Goal: Contribute content: Contribute content

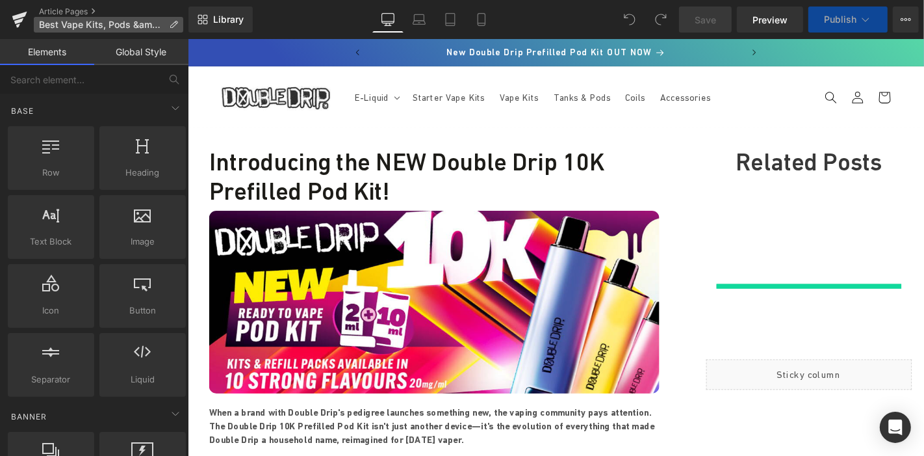
click at [176, 22] on icon at bounding box center [173, 24] width 9 height 9
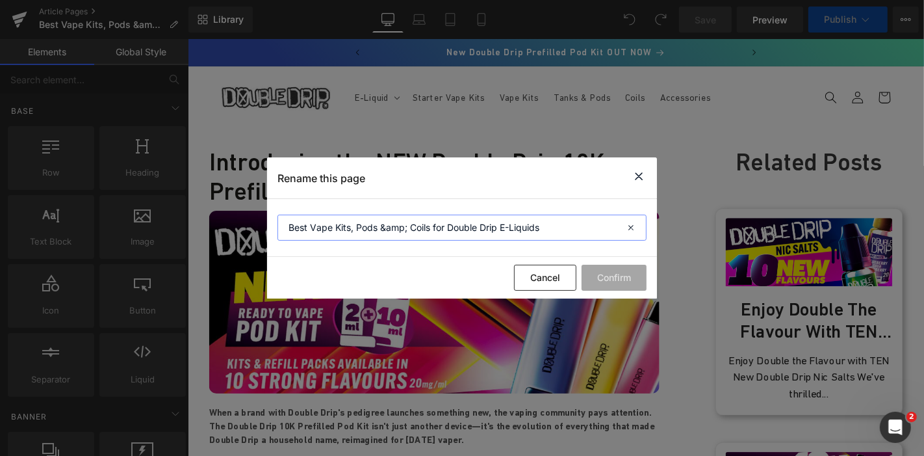
drag, startPoint x: 406, startPoint y: 227, endPoint x: 383, endPoint y: 232, distance: 23.8
click at [383, 232] on input "Best Vape Kits, Pods &amp; Coils for Double Drip E-Liquids" at bounding box center [461, 227] width 369 height 26
type input "Best Vape Kits, Pods & Coils for Double Drip E-Liquids"
click at [616, 280] on button "Confirm" at bounding box center [614, 277] width 65 height 26
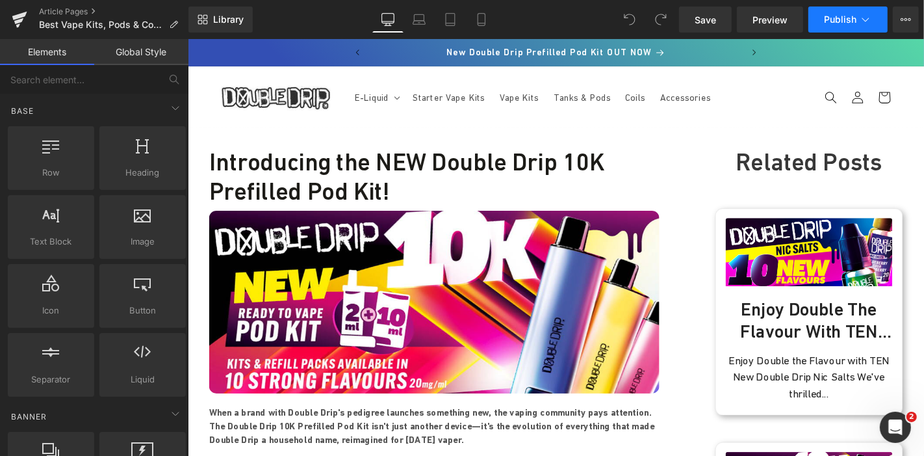
click at [836, 19] on span "Publish" at bounding box center [840, 19] width 32 height 10
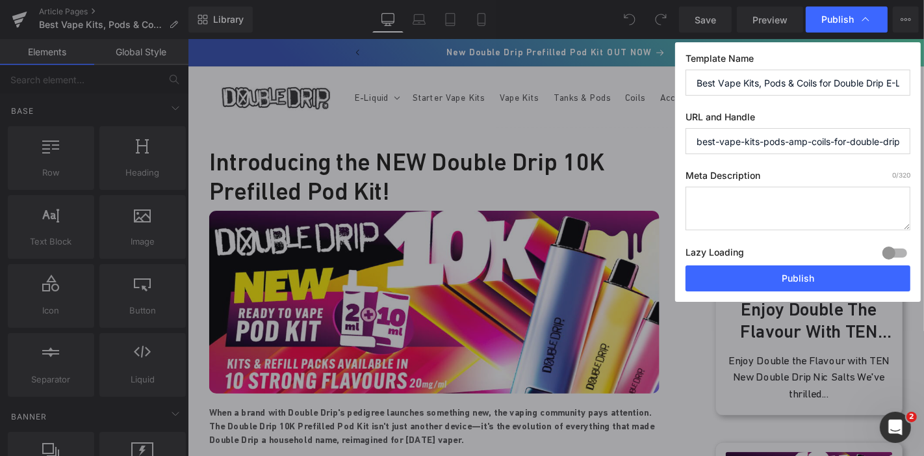
click at [814, 84] on input "Best Vape Kits, Pods & Coils for Double Drip E-Liquids" at bounding box center [798, 83] width 225 height 26
click at [778, 196] on textarea at bounding box center [798, 208] width 225 height 44
paste textarea "Maximise the flavour of your Double Drip e-liquids with the best vape kits, pod…"
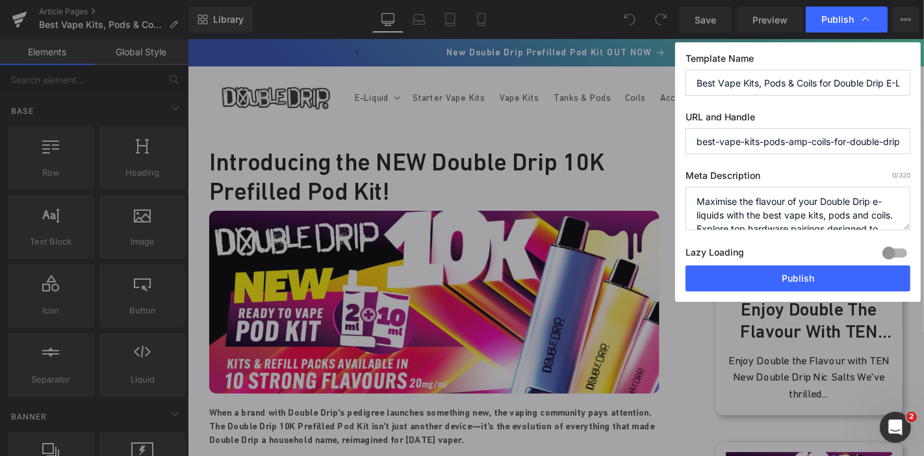
scroll to position [31, 0]
type textarea "Maximise the flavour of your Double Drip e-liquids with the best vape kits, pod…"
drag, startPoint x: 813, startPoint y: 140, endPoint x: 796, endPoint y: 142, distance: 17.0
click at [796, 142] on input "best-vape-kits-pods-amp-coils-for-double-drip-e-liquids" at bounding box center [798, 141] width 225 height 26
type input "best-vape-kits-pods-and-coils-for-double-drip-e-liquids"
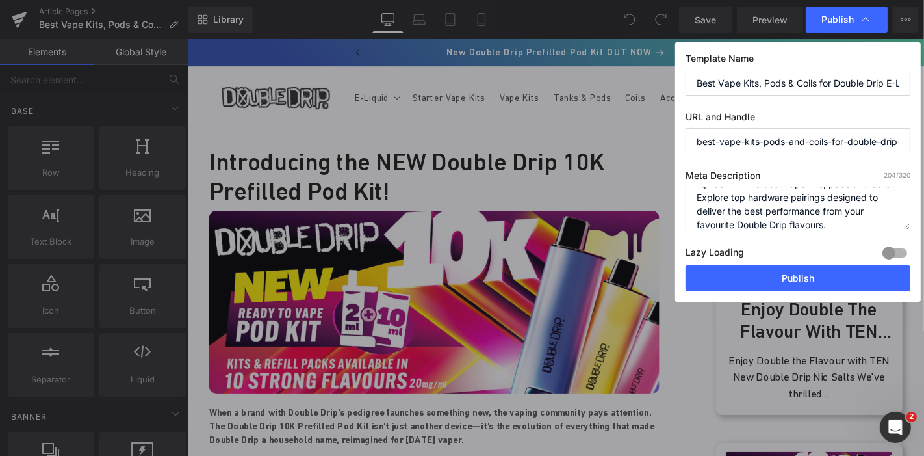
click at [835, 156] on div "Template Name Best Vape Kits, Pods & Coils for Double Drip E-Liquids URL and Ha…" at bounding box center [798, 171] width 246 height 259
click at [835, 143] on input "best-vape-kits-pods-and-coils-for-double-drip-e-liquids" at bounding box center [798, 141] width 225 height 26
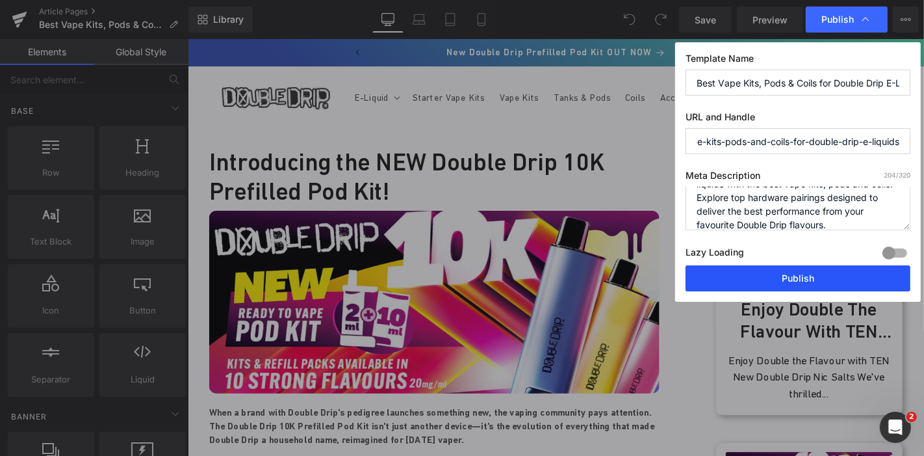
scroll to position [0, 0]
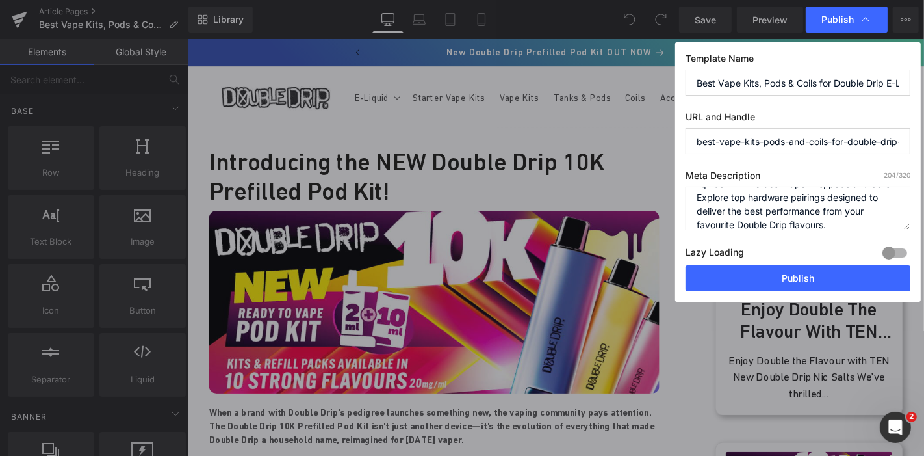
drag, startPoint x: 805, startPoint y: 285, endPoint x: 617, endPoint y: 177, distance: 216.6
click at [618, 216] on div "Publish Template Name Best Vape Kits, Pods & Coils for Double Drip E-Liquids UR…" at bounding box center [462, 228] width 924 height 456
click at [746, 86] on input "Best Vape Kits, Pods & Coils for Double Drip E-Liquids" at bounding box center [798, 83] width 225 height 26
click at [779, 81] on input "Best Vape Kits, Pods & Coils for Double Drip E-Liquids" at bounding box center [798, 83] width 225 height 26
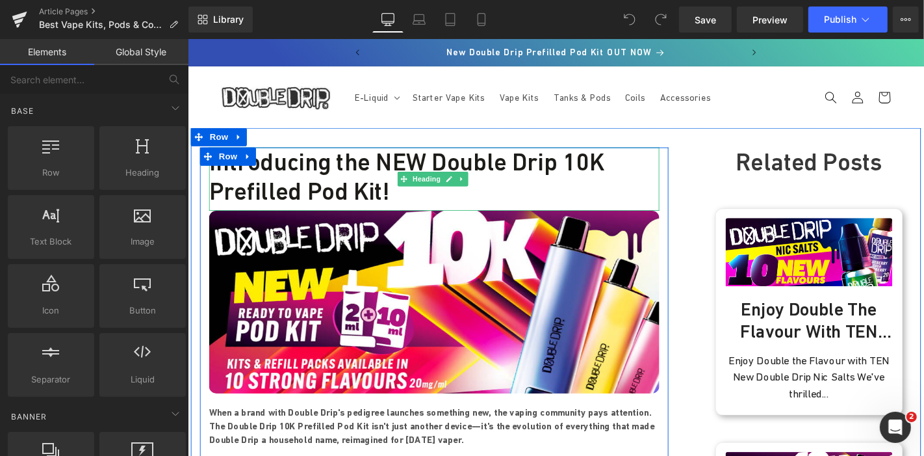
click at [406, 177] on h1 "Introducing the NEW Double Drip 10K Prefilled Pod Kit!" at bounding box center [450, 185] width 481 height 62
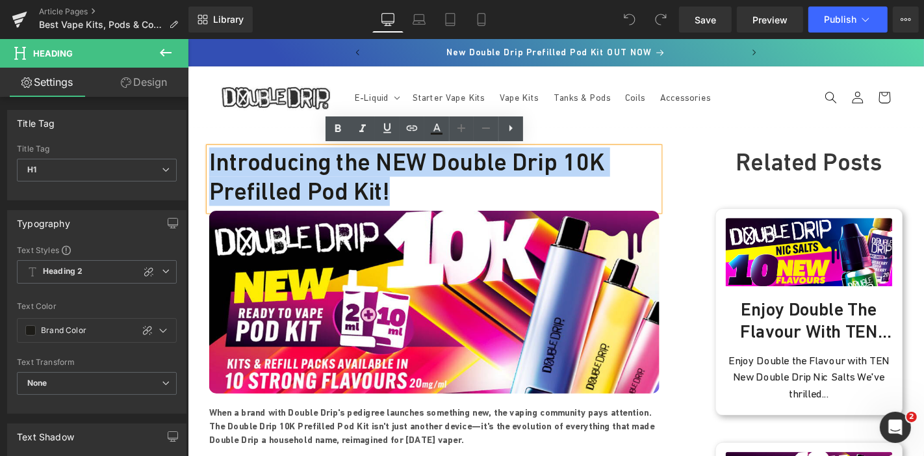
drag, startPoint x: 394, startPoint y: 194, endPoint x: 209, endPoint y: 162, distance: 187.9
click at [210, 162] on h1 "Introducing the NEW Double Drip 10K Prefilled Pod Kit!" at bounding box center [450, 185] width 481 height 62
paste div
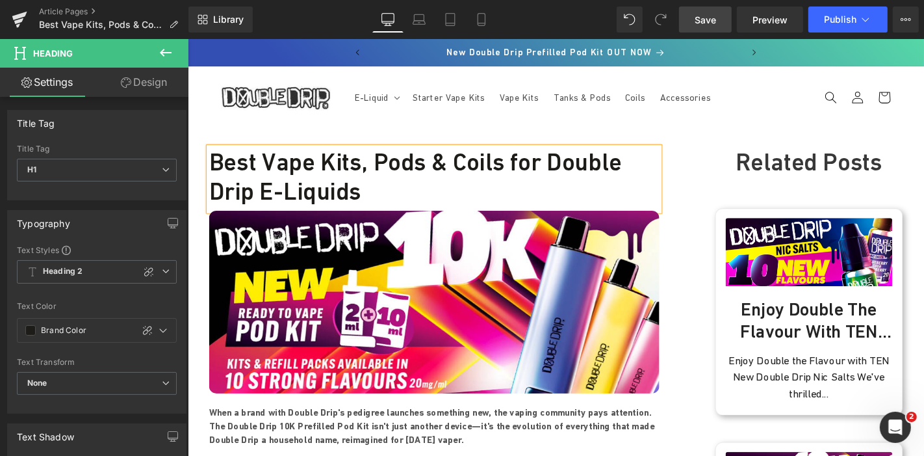
click at [707, 23] on span "Save" at bounding box center [705, 20] width 21 height 14
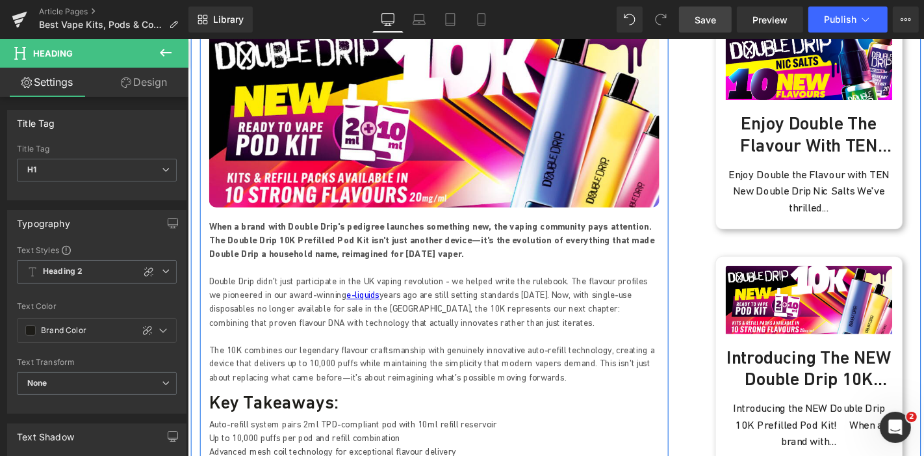
scroll to position [216, 0]
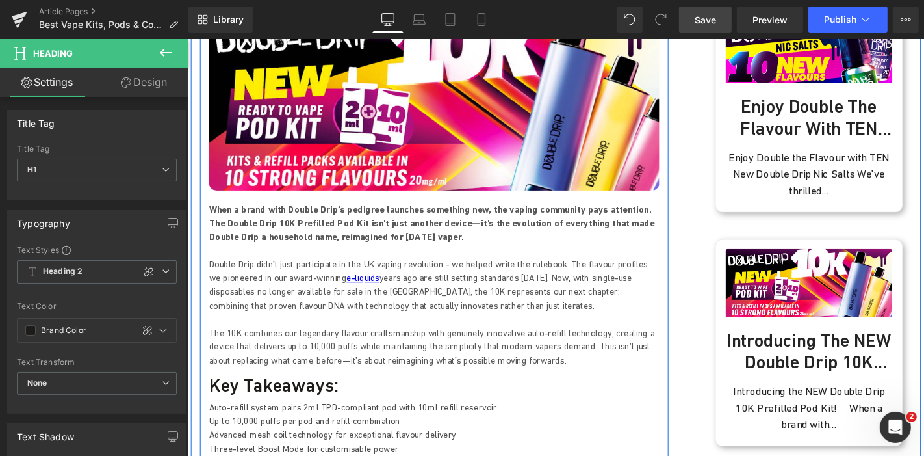
click at [336, 246] on strong "When a brand with Double Drip's pedigree launches something new, the vaping com…" at bounding box center [448, 234] width 476 height 41
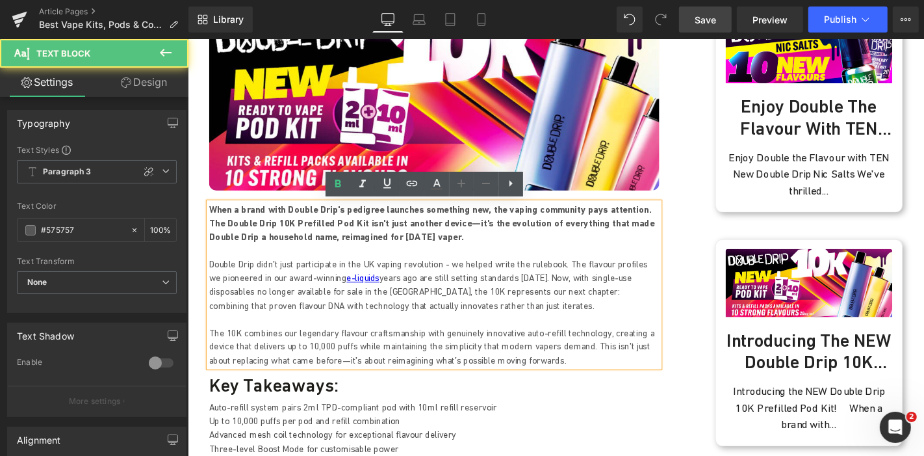
click at [310, 241] on p "When a brand with Double Drip's pedigree launches something new, the vaping com…" at bounding box center [450, 235] width 481 height 44
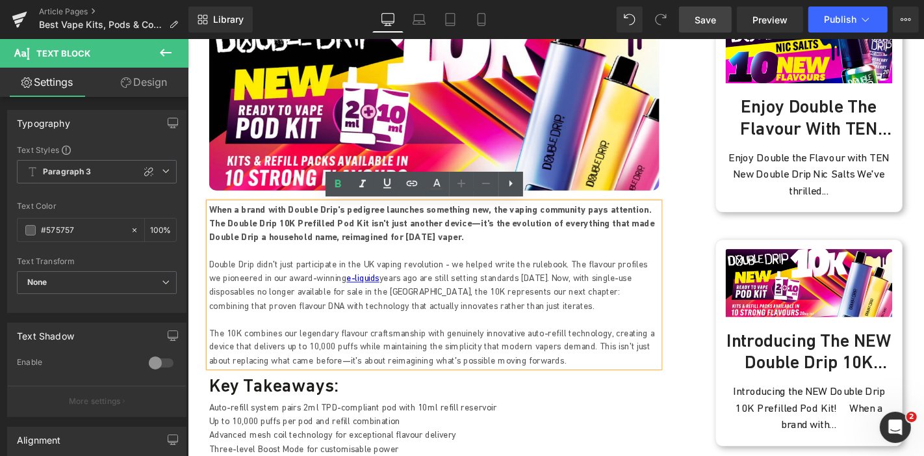
click at [324, 238] on strong "When a brand with Double Drip's pedigree launches something new, the vaping com…" at bounding box center [448, 234] width 476 height 41
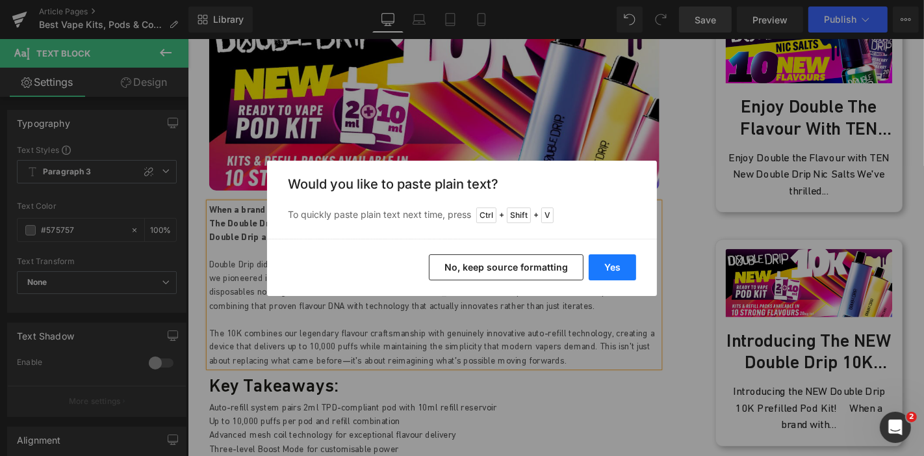
drag, startPoint x: 606, startPoint y: 259, endPoint x: 448, endPoint y: 235, distance: 160.4
click at [607, 259] on button "Yes" at bounding box center [612, 267] width 47 height 26
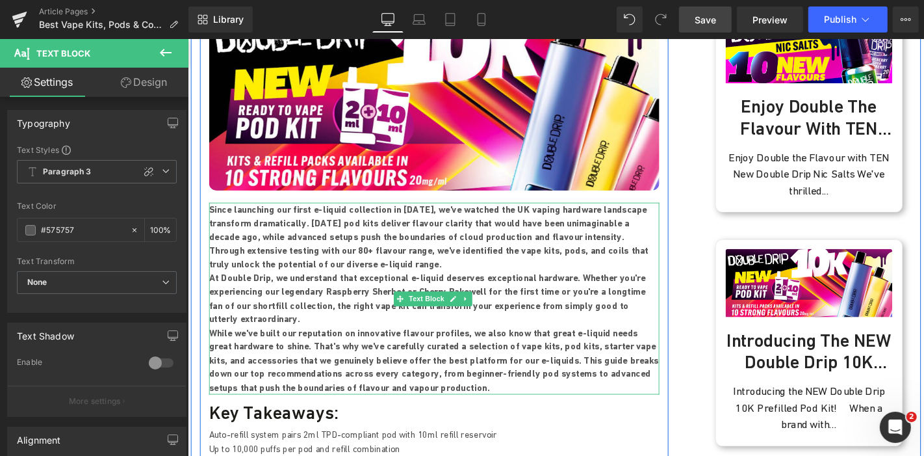
click at [277, 279] on p "Since launching our first e-liquid collection in 2016, we've watched the UK vap…" at bounding box center [450, 249] width 481 height 73
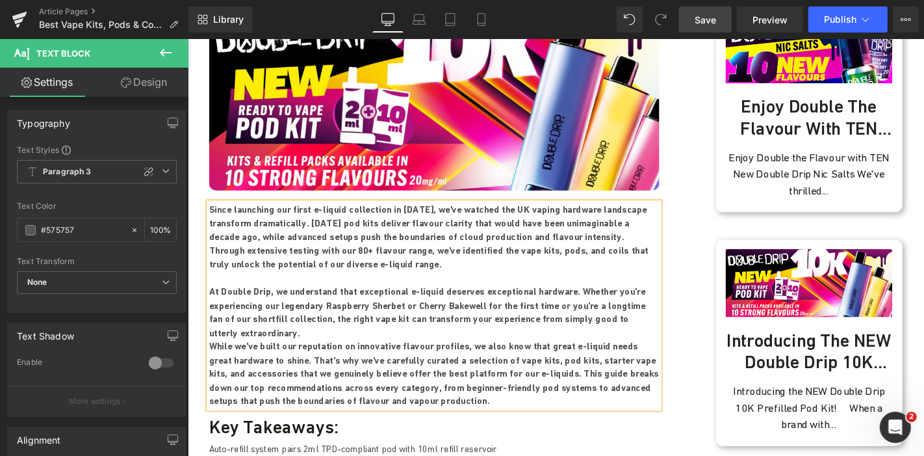
click at [270, 350] on p "At Double Drip, we understand that exceptional e-liquid deserves exceptional ha…" at bounding box center [450, 330] width 481 height 58
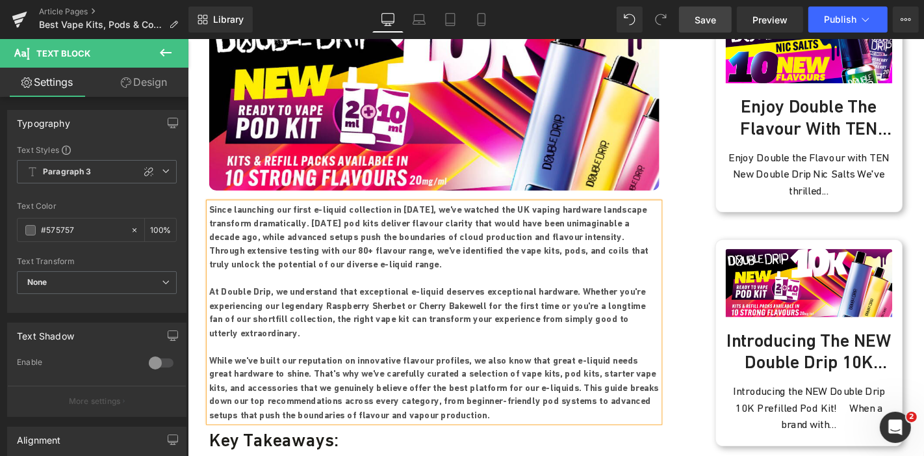
drag, startPoint x: 404, startPoint y: 442, endPoint x: 205, endPoint y: 307, distance: 239.5
click at [210, 307] on div "Since launching our first e-liquid collection in 2016, we've watched the UK vap…" at bounding box center [450, 330] width 481 height 234
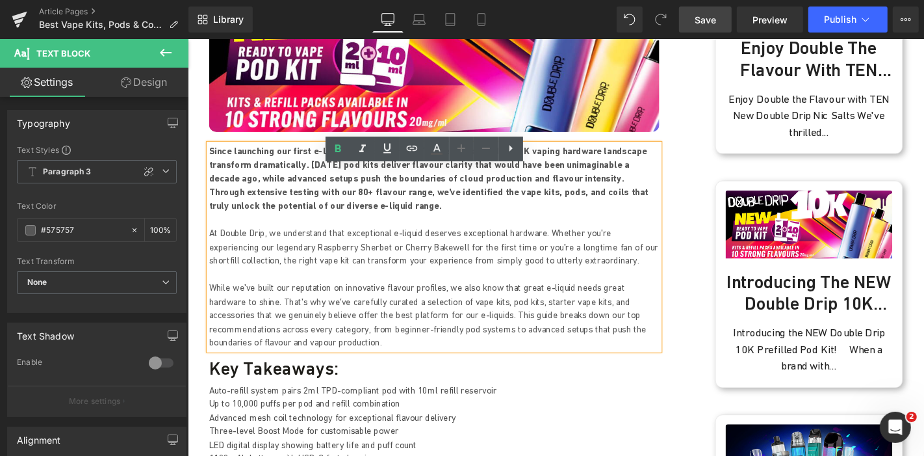
scroll to position [433, 0]
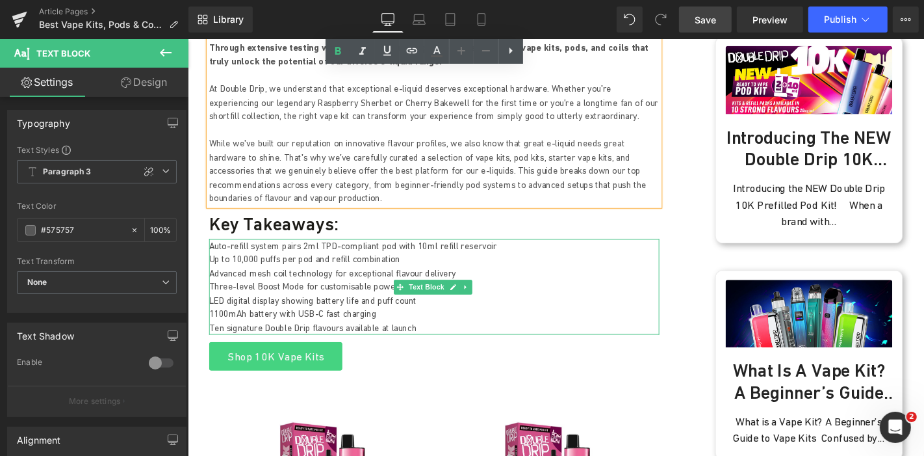
drag, startPoint x: 308, startPoint y: 292, endPoint x: 261, endPoint y: 269, distance: 52.0
click at [308, 292] on p "Advanced mesh coil technology for exceptional flavour delivery" at bounding box center [450, 288] width 481 height 15
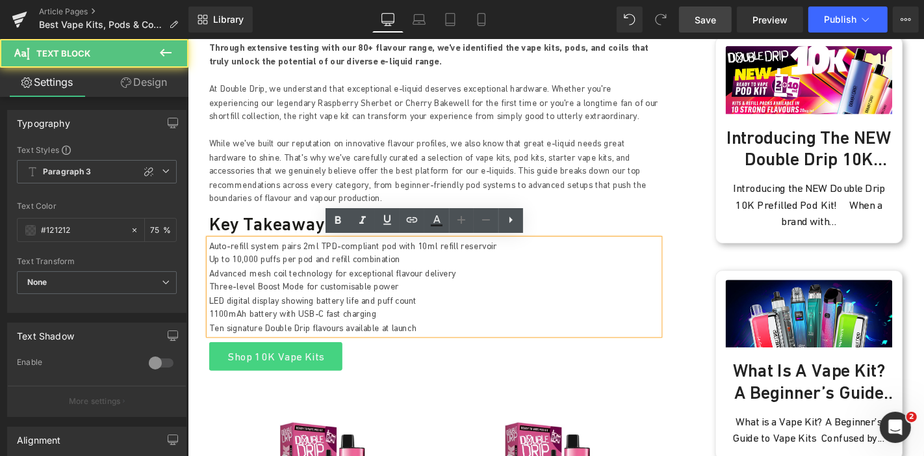
click at [255, 269] on p "Up to 10,000 puffs per pod and refill combination" at bounding box center [450, 273] width 481 height 15
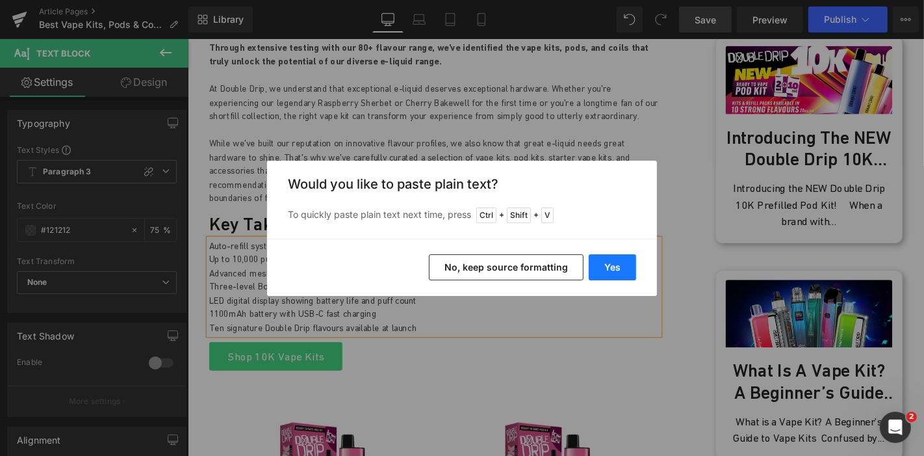
click at [606, 266] on button "Yes" at bounding box center [612, 267] width 47 height 26
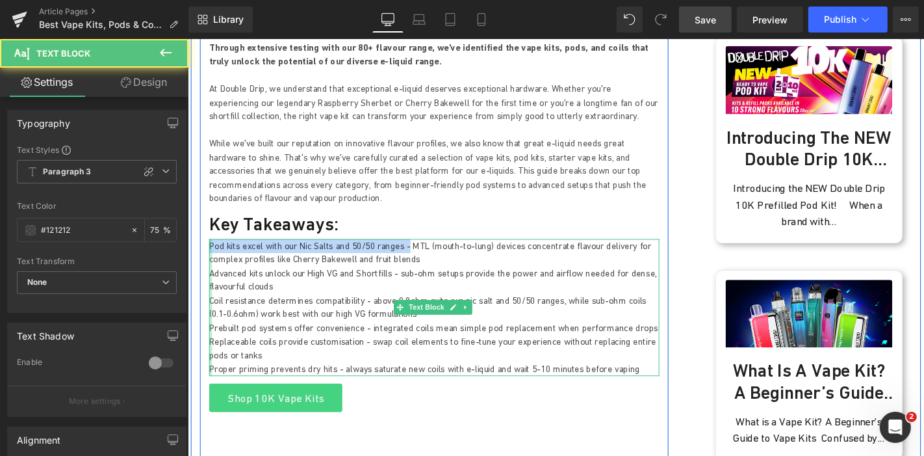
drag, startPoint x: 409, startPoint y: 257, endPoint x: 209, endPoint y: 259, distance: 200.8
click at [210, 259] on div "Pod kits excel with our Nic Salts and 50/50 ranges - MTL (mouth-to-lung) device…" at bounding box center [450, 325] width 481 height 146
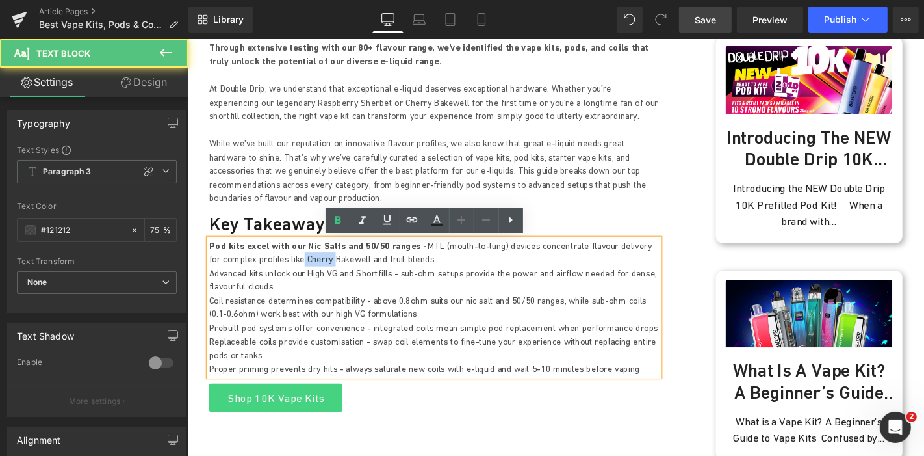
drag, startPoint x: 283, startPoint y: 266, endPoint x: 331, endPoint y: 276, distance: 49.1
click at [328, 276] on p "Pod kits excel with our Nic Salts and 50/50 ranges - MTL (mouth-to-lung) device…" at bounding box center [450, 266] width 481 height 29
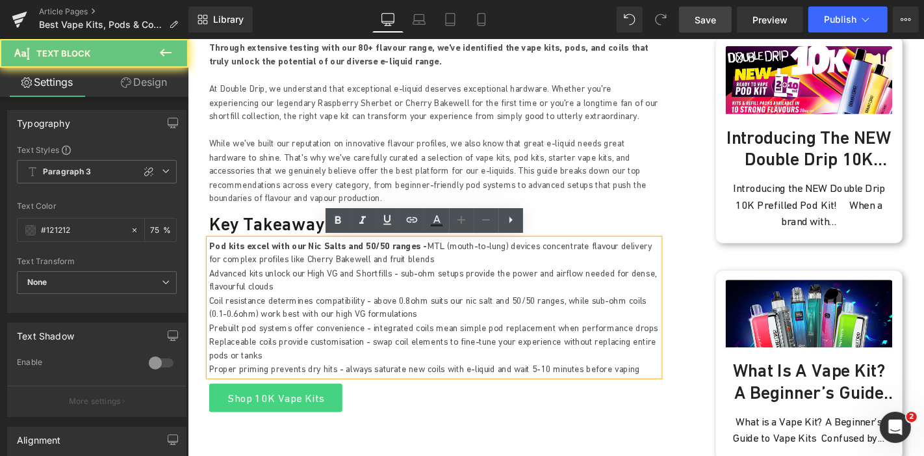
click at [363, 285] on p "Advanced kits unlock our High VG and Shortfills - sub-ohm setups provide the po…" at bounding box center [450, 295] width 481 height 29
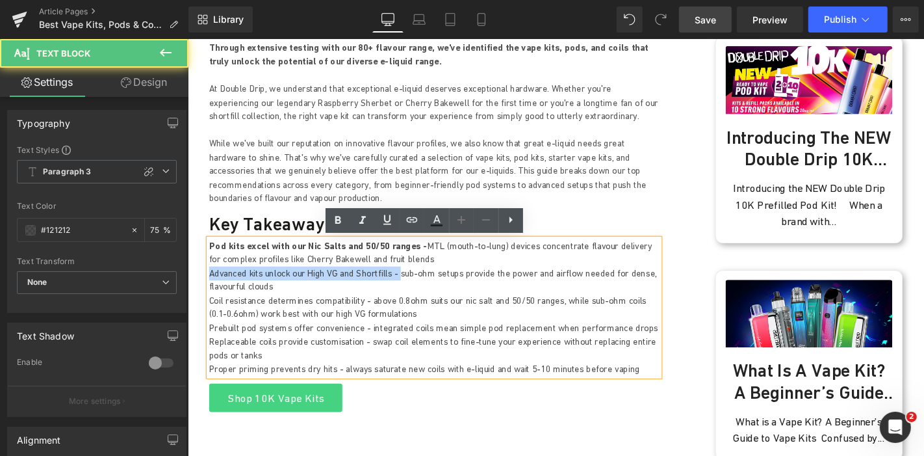
drag, startPoint x: 407, startPoint y: 288, endPoint x: 208, endPoint y: 292, distance: 199.5
click at [210, 292] on p "Advanced kits unlock our High VG and Shortfills - sub-ohm setups provide the po…" at bounding box center [450, 295] width 481 height 29
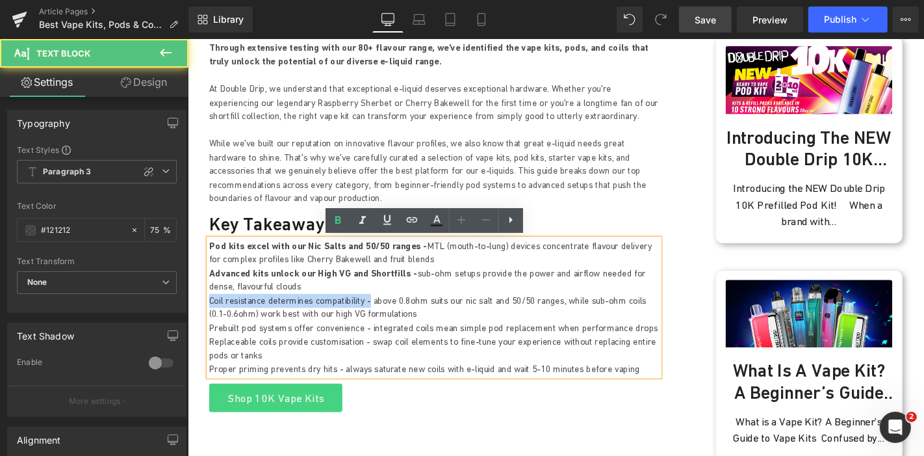
drag, startPoint x: 368, startPoint y: 317, endPoint x: 209, endPoint y: 318, distance: 159.9
click at [210, 318] on p "Coil resistance determines compatibility - above 0.8ohm suits our nic salt and …" at bounding box center [450, 325] width 481 height 29
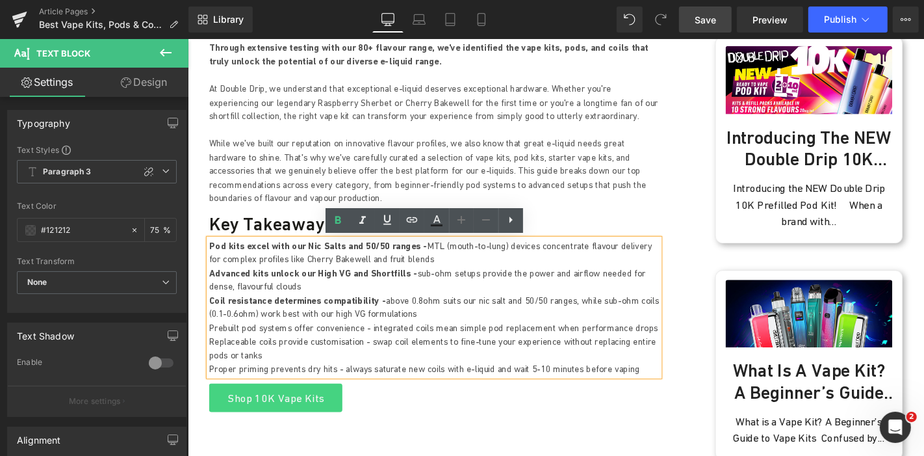
drag, startPoint x: 366, startPoint y: 347, endPoint x: 203, endPoint y: 348, distance: 163.1
click at [210, 348] on div "Pod kits excel with our Nic Salts and 50/50 ranges - MTL (mouth-to-lung) device…" at bounding box center [450, 325] width 481 height 146
click at [231, 347] on p "Prebuilt pod systems offer convenience - integrated coils mean simple pod repla…" at bounding box center [450, 347] width 481 height 15
drag, startPoint x: 368, startPoint y: 342, endPoint x: 207, endPoint y: 344, distance: 160.5
click at [210, 344] on p "Prebuilt pod systems offer convenience - integrated coils mean simple pod repla…" at bounding box center [450, 347] width 481 height 15
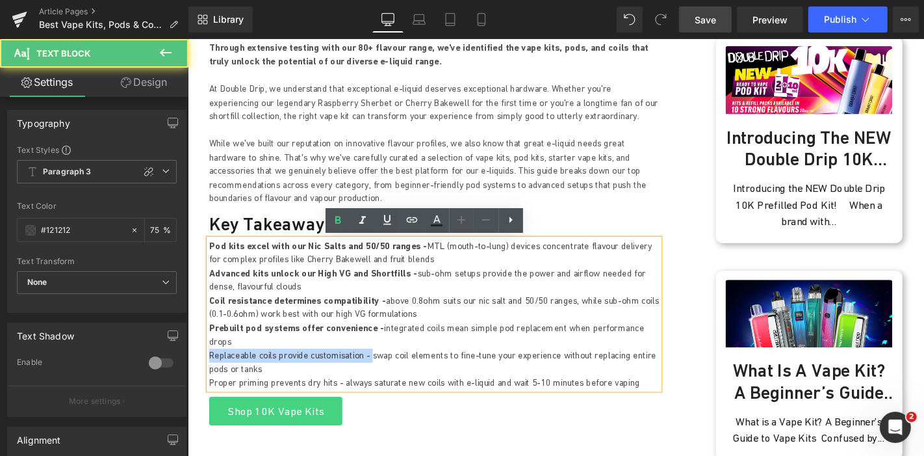
drag, startPoint x: 372, startPoint y: 363, endPoint x: 208, endPoint y: 359, distance: 163.8
click at [210, 369] on p "Replaceable coils provide customisation - swap coil elements to fine-tune your …" at bounding box center [450, 383] width 481 height 29
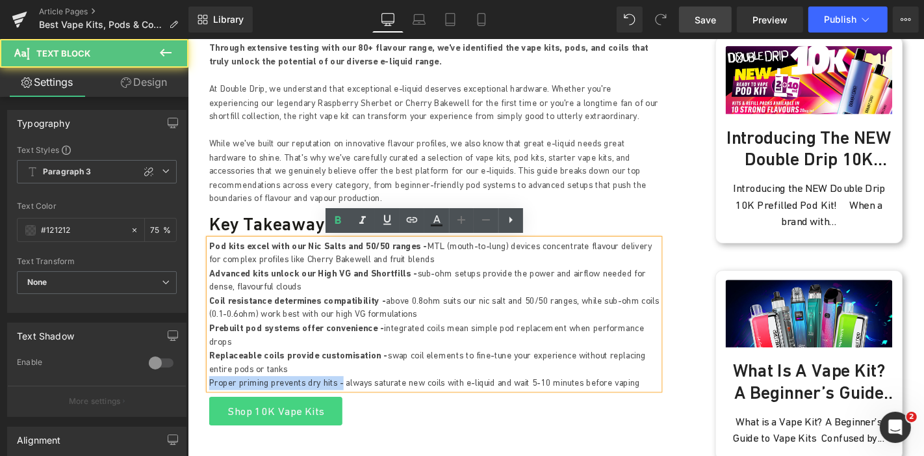
drag, startPoint x: 340, startPoint y: 388, endPoint x: 203, endPoint y: 389, distance: 137.1
click at [451, 323] on p "Coil resistance determines compatibility - above 0.8ohm suits our nic salt and …" at bounding box center [450, 325] width 481 height 29
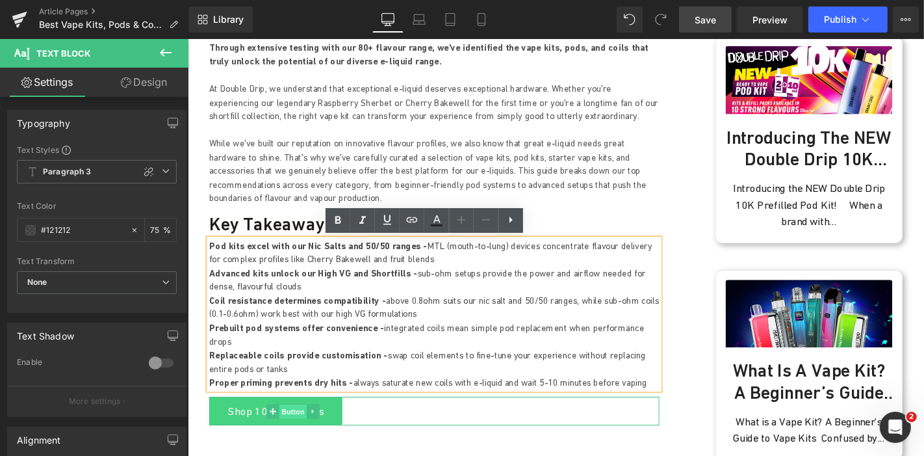
click at [287, 429] on span "Button" at bounding box center [300, 437] width 30 height 16
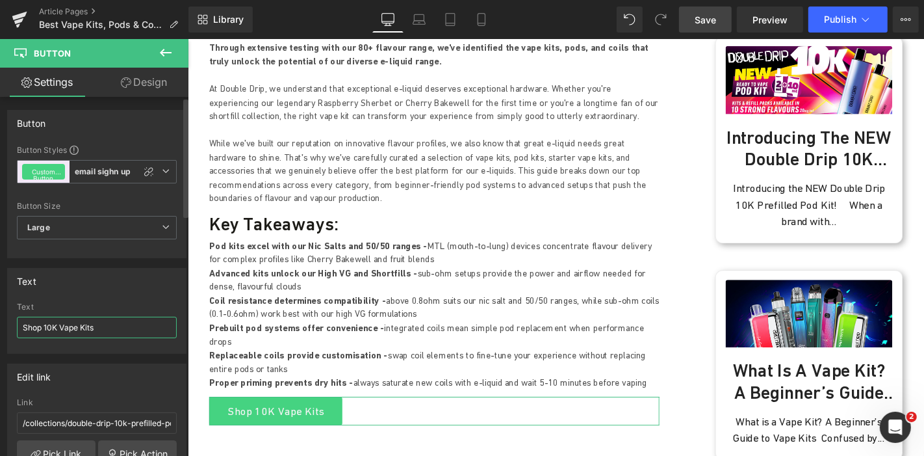
drag, startPoint x: 57, startPoint y: 322, endPoint x: 42, endPoint y: 326, distance: 15.4
click at [42, 326] on input "Shop 10K Vape Kits" at bounding box center [97, 326] width 160 height 21
type input "Shop Vape Kits"
click at [39, 444] on link "Pick Link" at bounding box center [56, 453] width 79 height 26
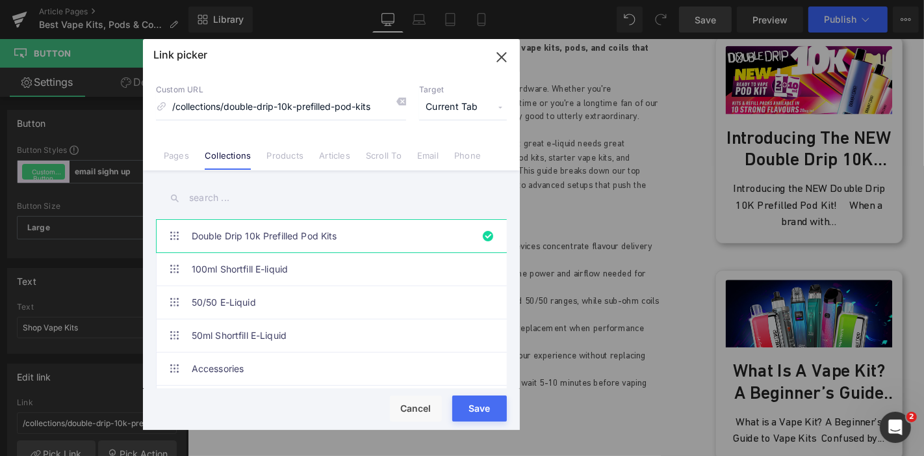
click at [243, 191] on input "text" at bounding box center [331, 197] width 351 height 29
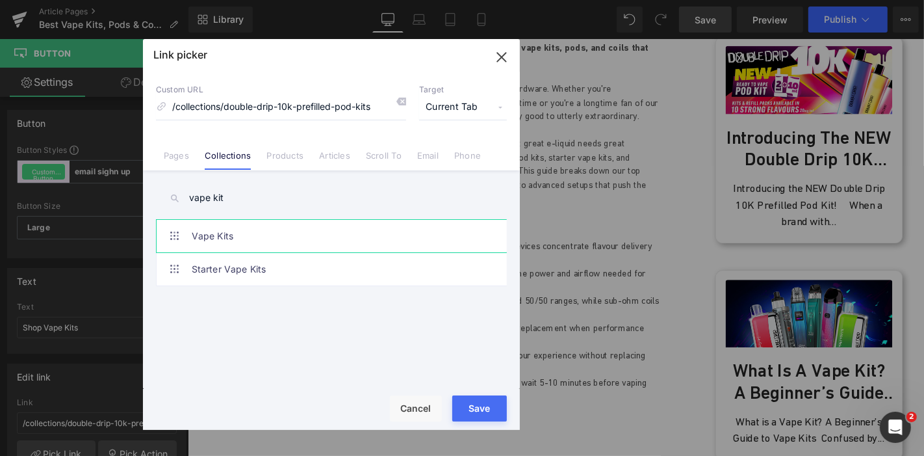
type input "vape kit"
click at [251, 234] on link "Vape Kits" at bounding box center [335, 236] width 286 height 32
click at [481, 405] on div "Rendering Content" at bounding box center [462, 404] width 80 height 14
click at [494, 404] on div "Rendering Content" at bounding box center [462, 404] width 80 height 14
click at [490, 413] on button "Save" at bounding box center [479, 408] width 55 height 26
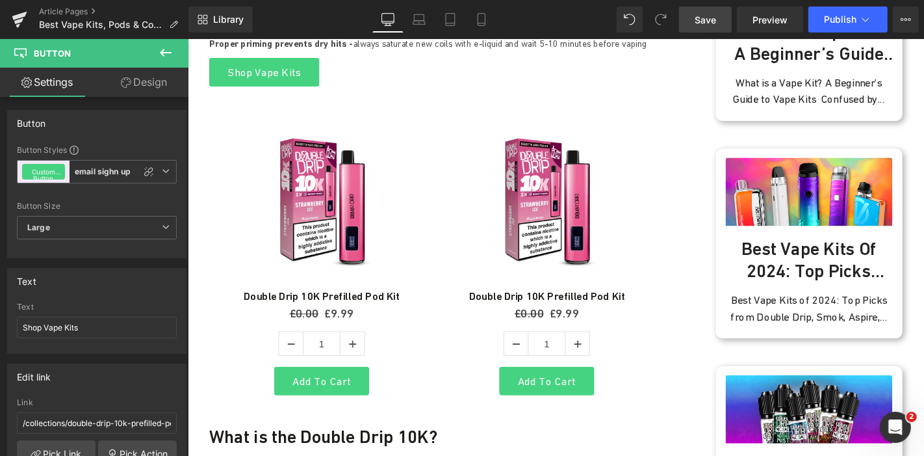
scroll to position [1010, 0]
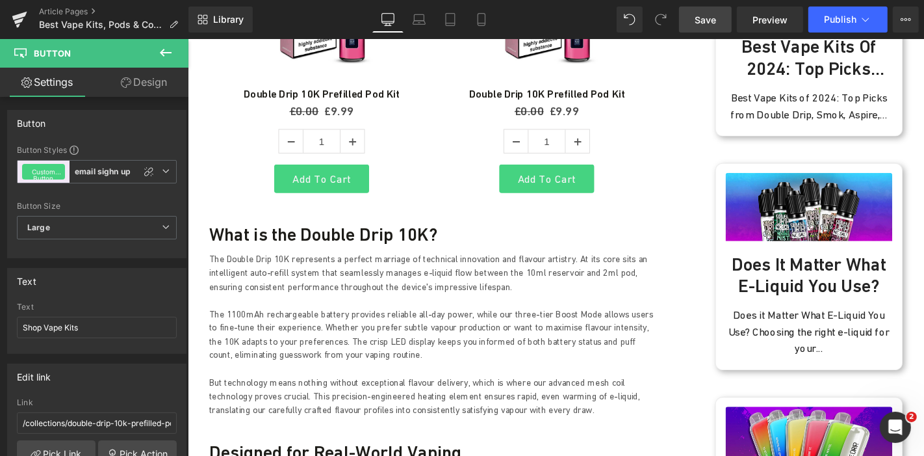
drag, startPoint x: 279, startPoint y: 238, endPoint x: 283, endPoint y: 229, distance: 9.1
click at [279, 238] on h3 "What is the Double Drip 10K?" at bounding box center [450, 246] width 481 height 23
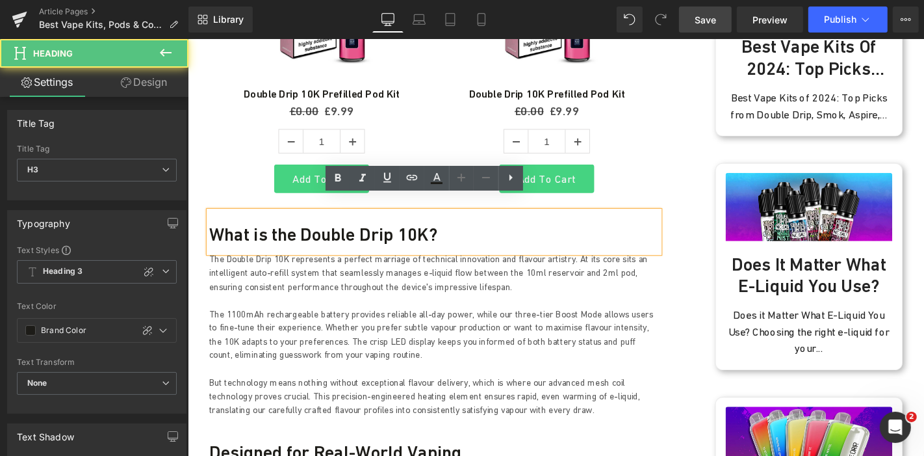
click at [283, 235] on h3 "What is the Double Drip 10K?" at bounding box center [450, 246] width 481 height 23
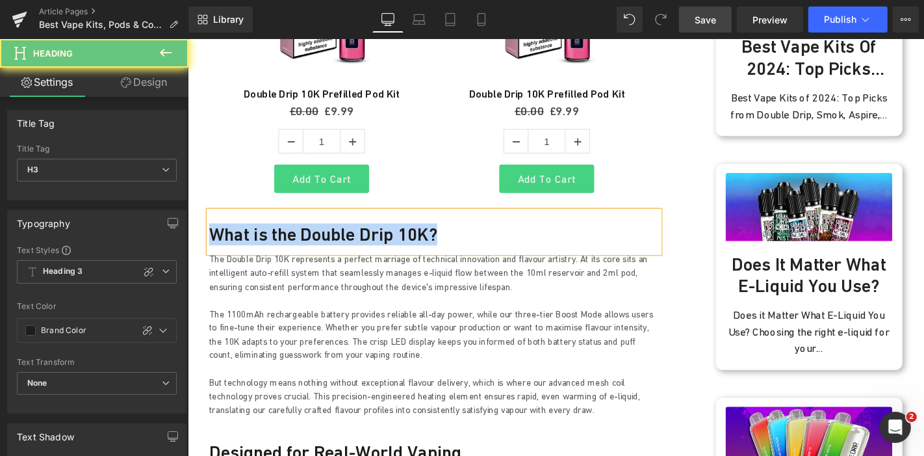
paste div
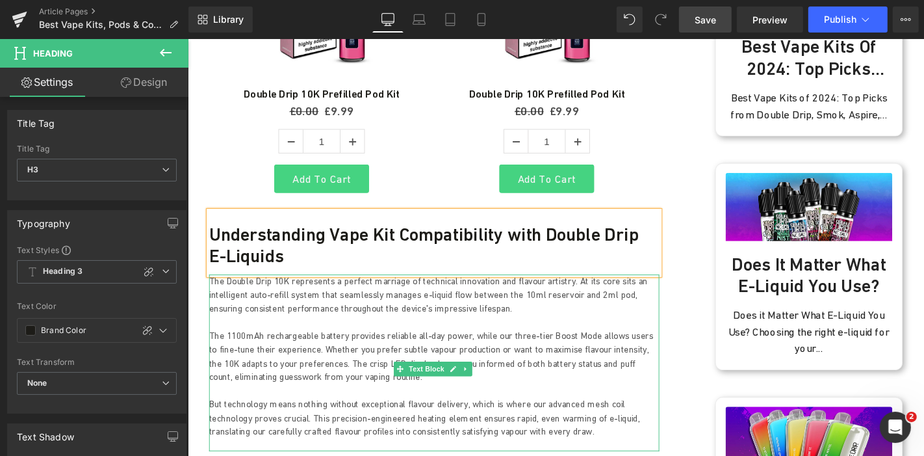
drag, startPoint x: 334, startPoint y: 315, endPoint x: 342, endPoint y: 296, distance: 20.4
click at [334, 315] on p "The Double Drip 10K represents a perfect marriage of technical innovation and f…" at bounding box center [450, 312] width 481 height 44
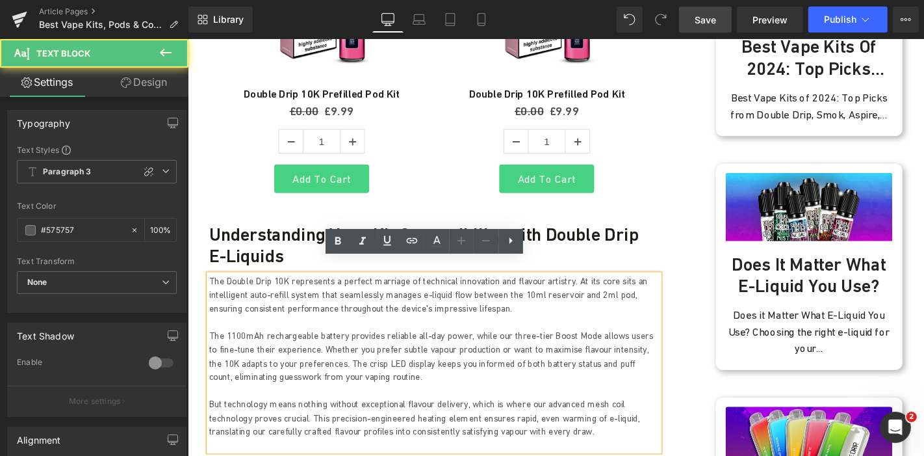
click at [344, 295] on p "The Double Drip 10K represents a perfect marriage of technical innovation and f…" at bounding box center [450, 312] width 481 height 44
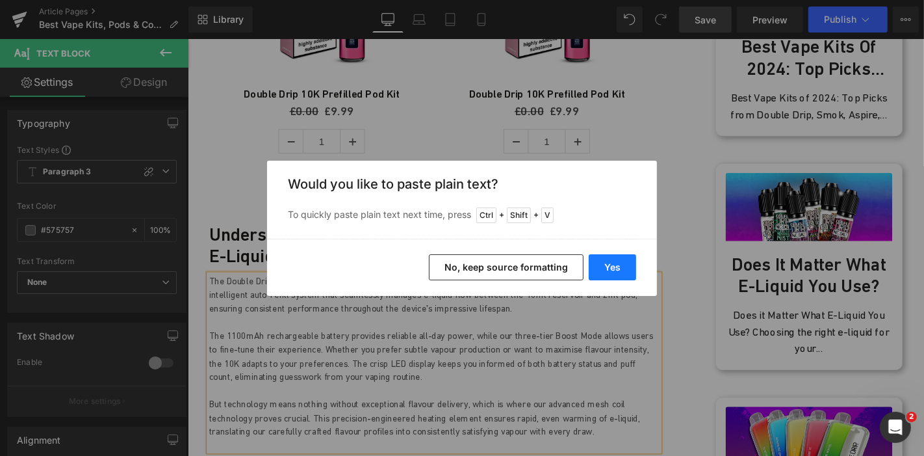
click at [598, 264] on button "Yes" at bounding box center [612, 267] width 47 height 26
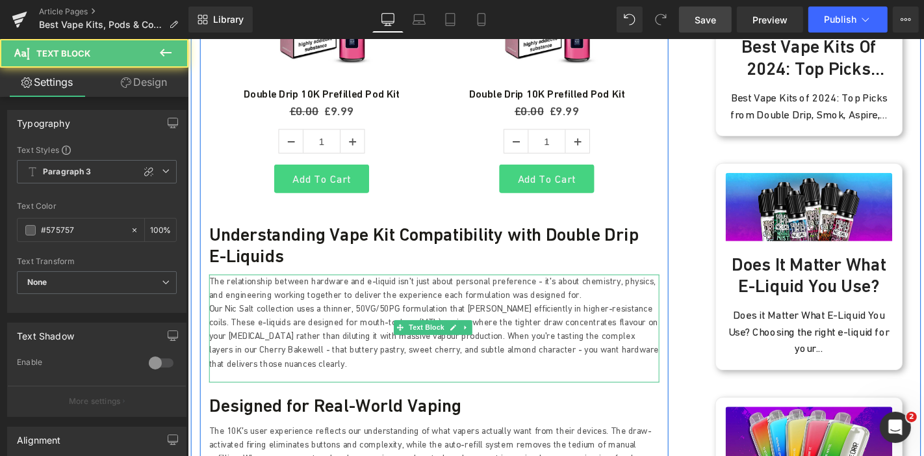
click at [598, 300] on p "The relationship between hardware and e-liquid isn't just about personal prefer…" at bounding box center [450, 304] width 481 height 29
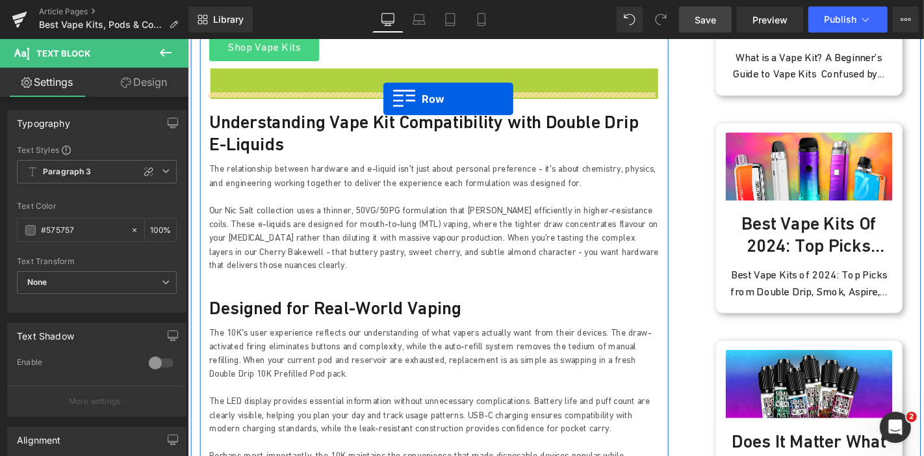
scroll to position [866, 0]
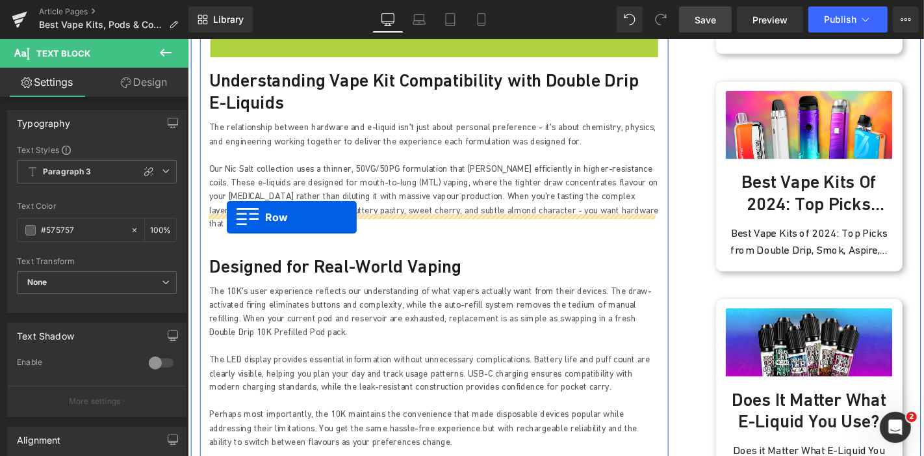
drag, startPoint x: 221, startPoint y: 162, endPoint x: 229, endPoint y: 229, distance: 67.4
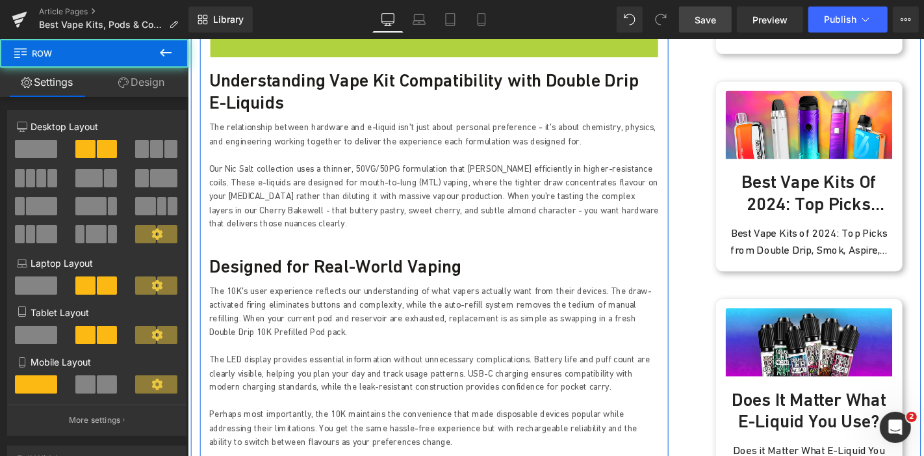
scroll to position [833, 0]
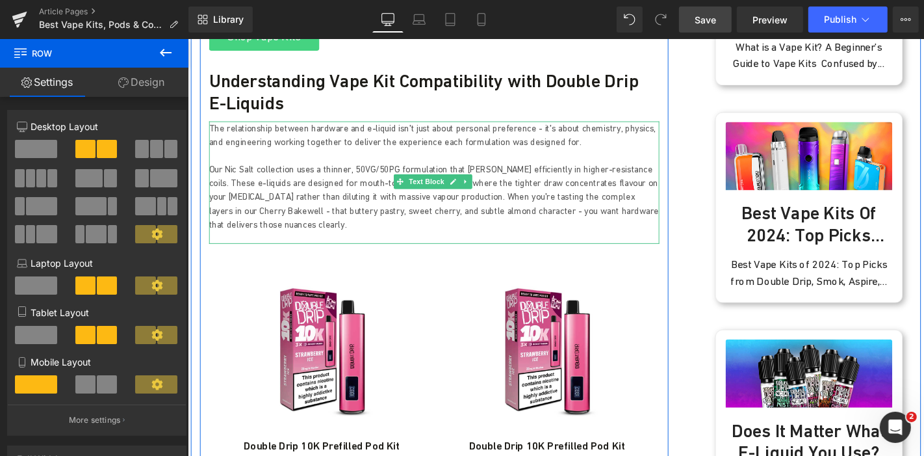
drag, startPoint x: 361, startPoint y: 197, endPoint x: 626, endPoint y: 197, distance: 265.8
click at [361, 197] on p "Our Nic Salt collection uses a thinner, 50VG/50PG formulation that wicks effici…" at bounding box center [450, 206] width 481 height 73
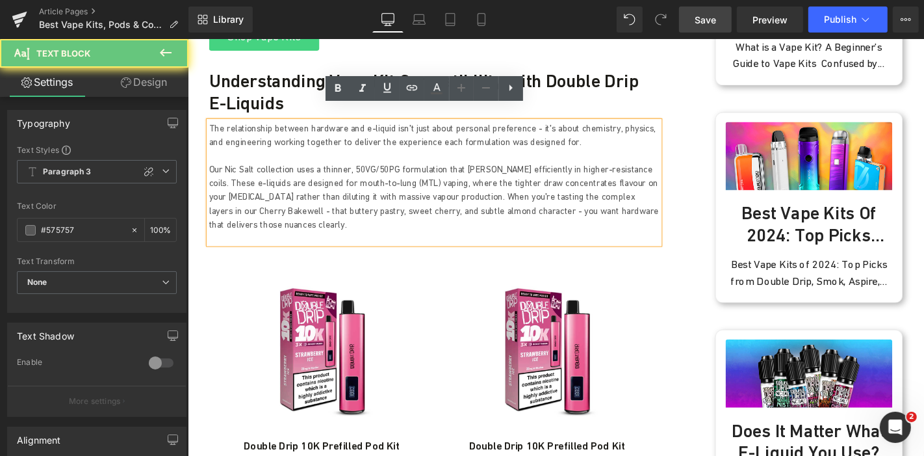
click at [671, 203] on p "Our Nic Salt collection uses a thinner, 50VG/50PG formulation that wicks effici…" at bounding box center [450, 206] width 481 height 73
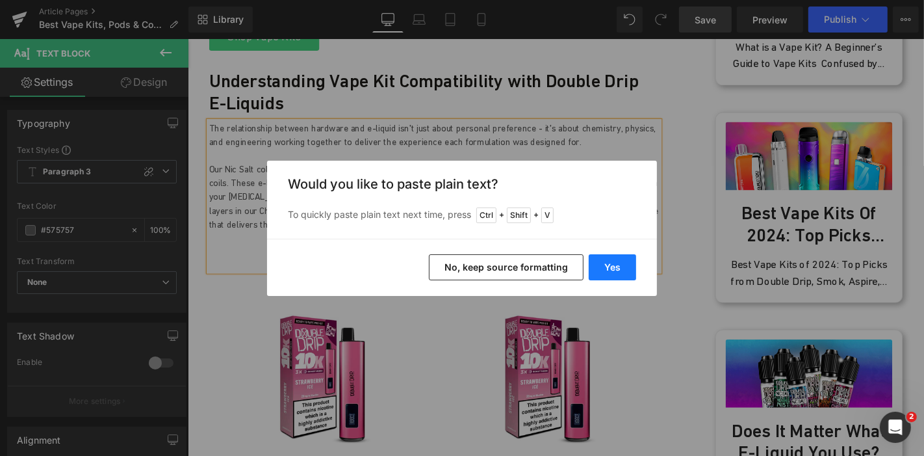
click at [611, 268] on button "Yes" at bounding box center [612, 267] width 47 height 26
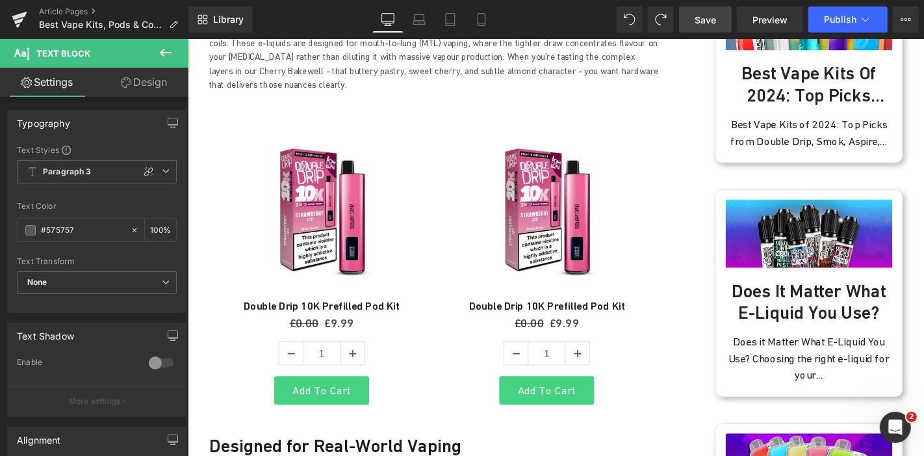
scroll to position [1125, 0]
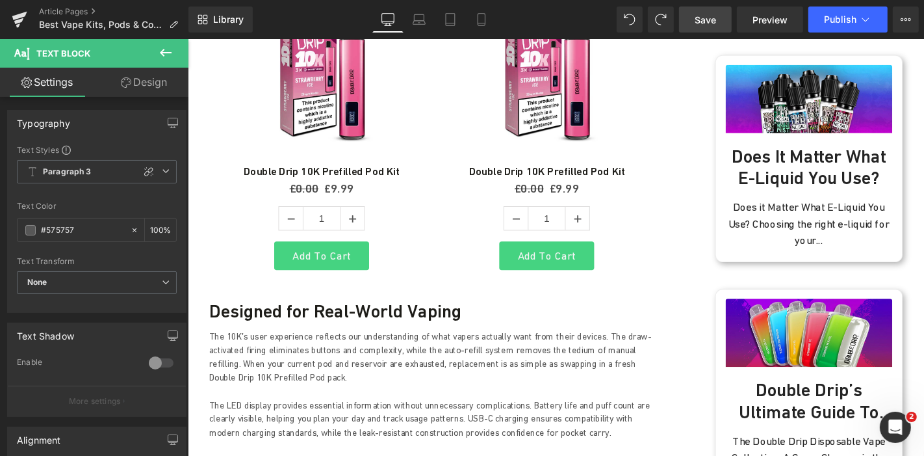
click at [343, 373] on p "The 10K's user experience reflects our understanding of what vapers actually wa…" at bounding box center [450, 378] width 481 height 58
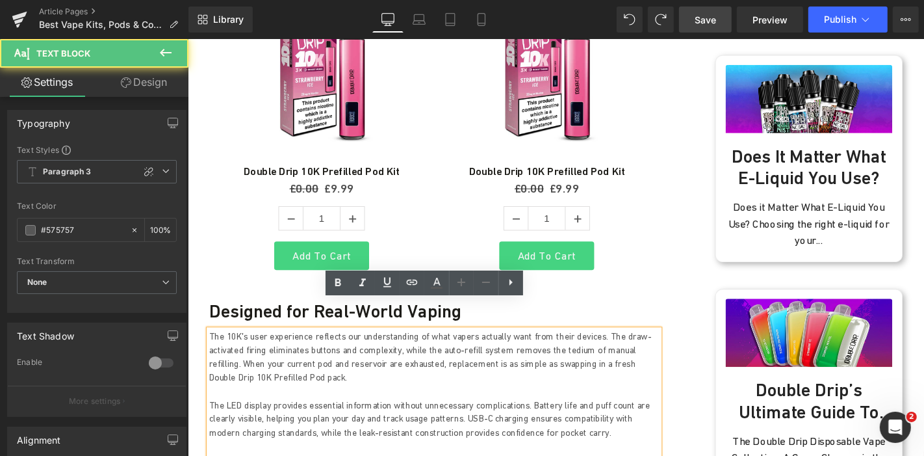
click at [359, 349] on p "The 10K's user experience reflects our understanding of what vapers actually wa…" at bounding box center [450, 378] width 481 height 58
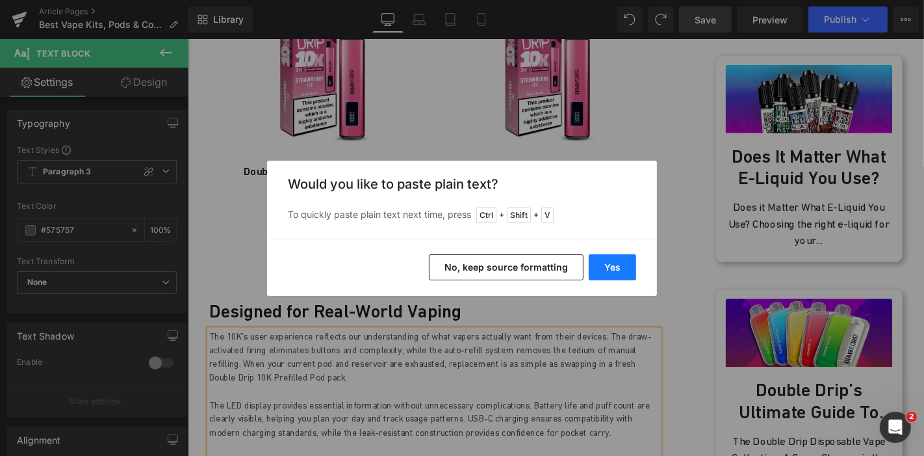
click at [598, 268] on button "Yes" at bounding box center [612, 267] width 47 height 26
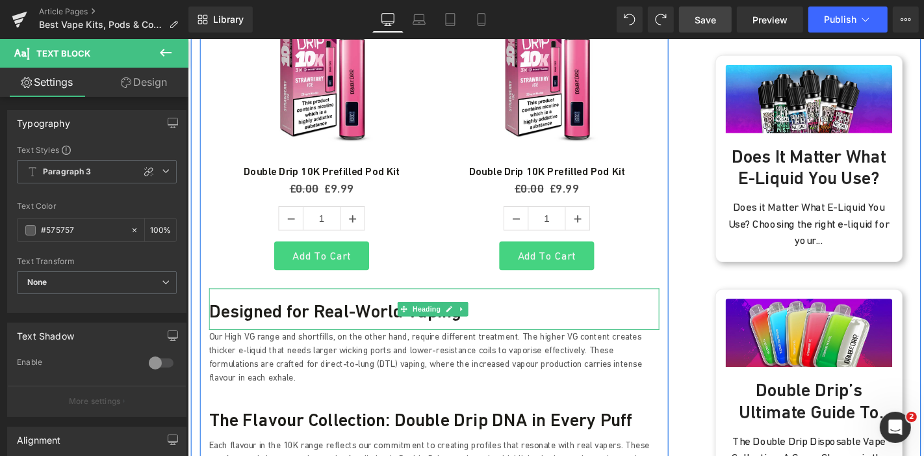
click at [331, 318] on h3 "Designed for Real-World Vaping" at bounding box center [450, 329] width 481 height 23
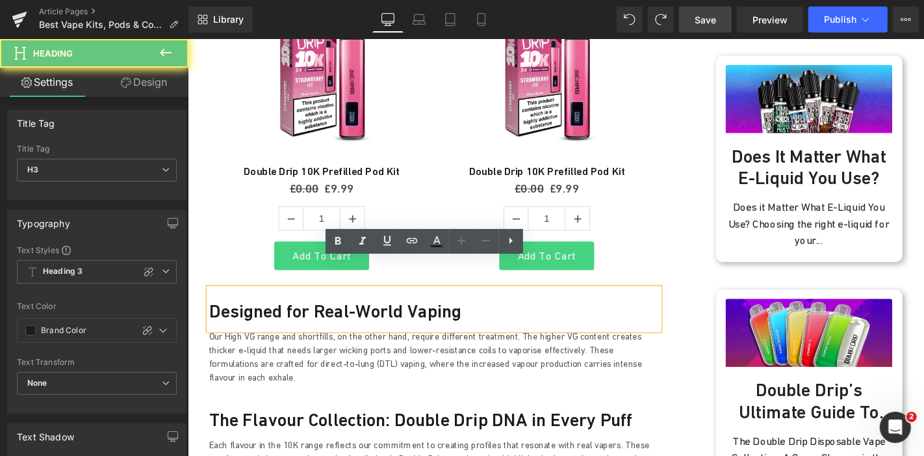
click at [331, 318] on h3 "Designed for Real-World Vaping" at bounding box center [450, 329] width 481 height 23
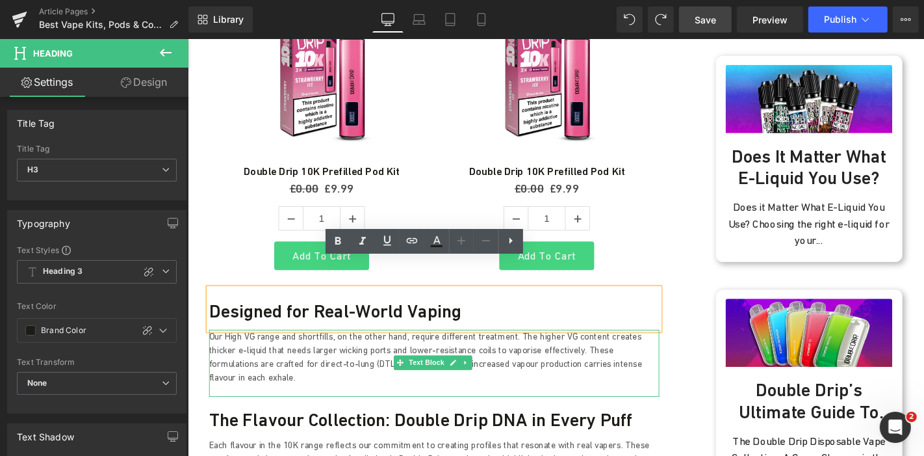
click at [287, 349] on p "Our High VG range and shortfills, on the other hand, require different treatmen…" at bounding box center [450, 378] width 481 height 58
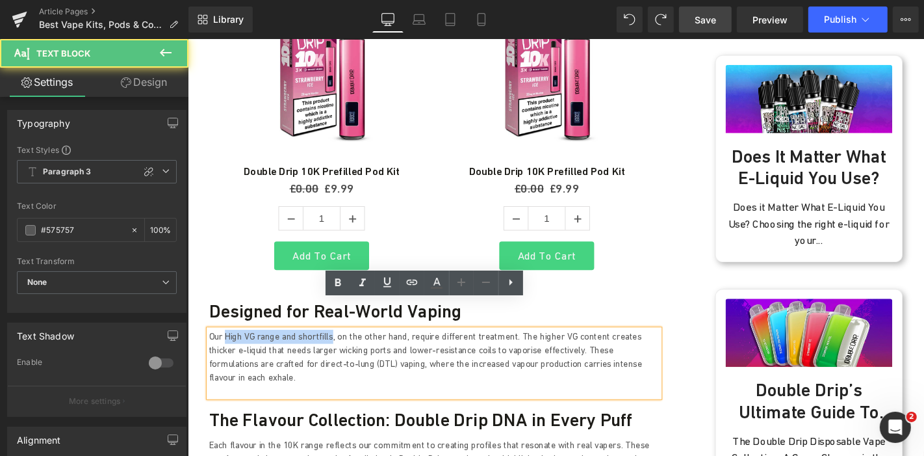
drag, startPoint x: 337, startPoint y: 324, endPoint x: 226, endPoint y: 328, distance: 111.2
click at [226, 349] on p "Our High VG range and shortfills, on the other hand, require different treatmen…" at bounding box center [450, 378] width 481 height 58
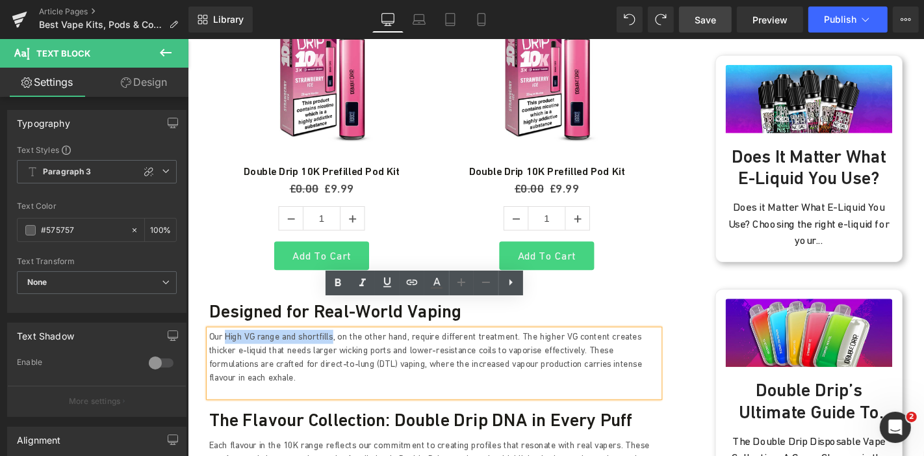
copy p "High VG range and shortfills"
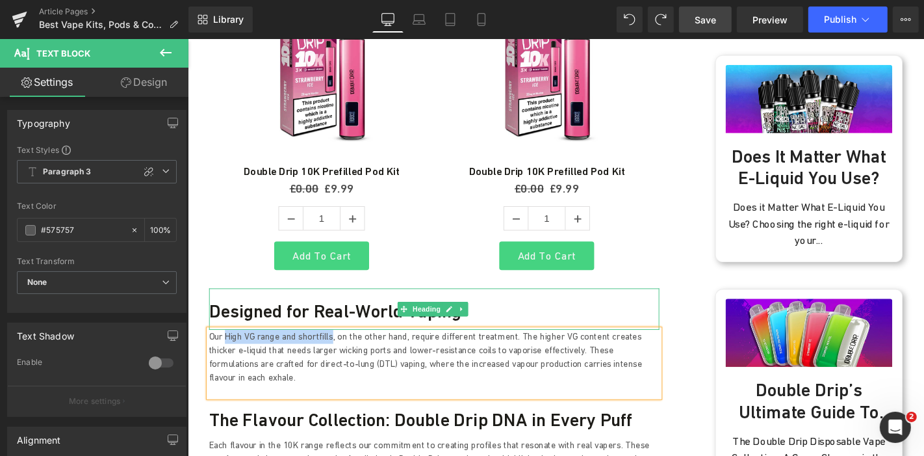
click at [263, 318] on h3 "Designed for Real-World Vaping" at bounding box center [450, 329] width 481 height 23
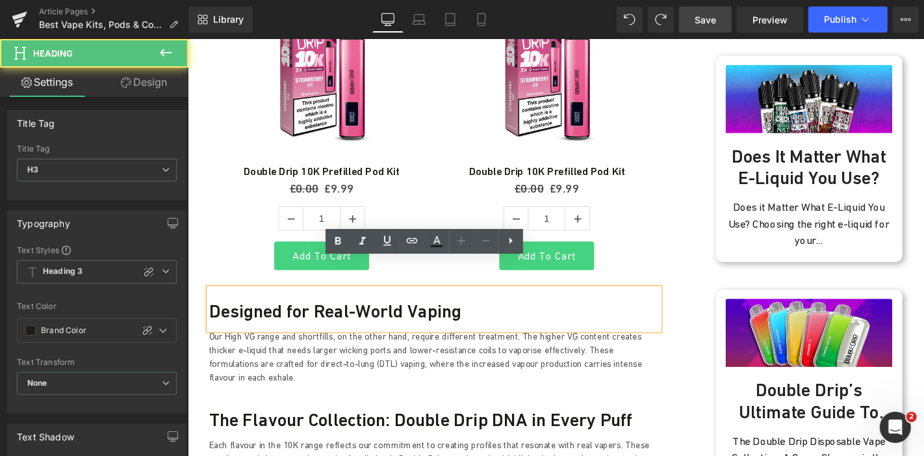
click at [279, 318] on h3 "Designed for Real-World Vaping" at bounding box center [450, 329] width 481 height 23
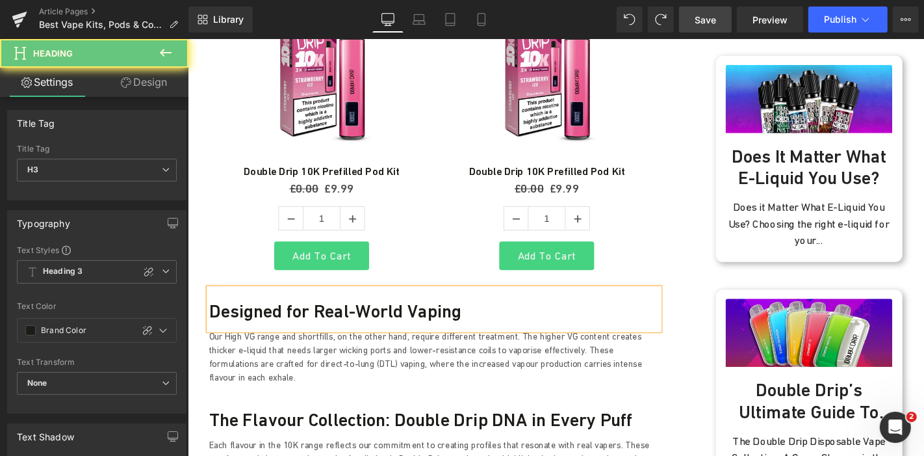
paste div
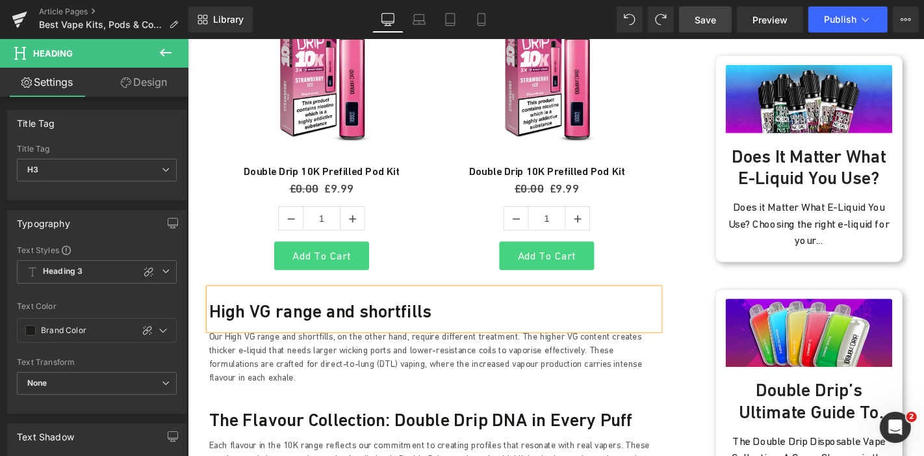
click at [294, 318] on h3 "High VG range and shortfills" at bounding box center [450, 329] width 481 height 23
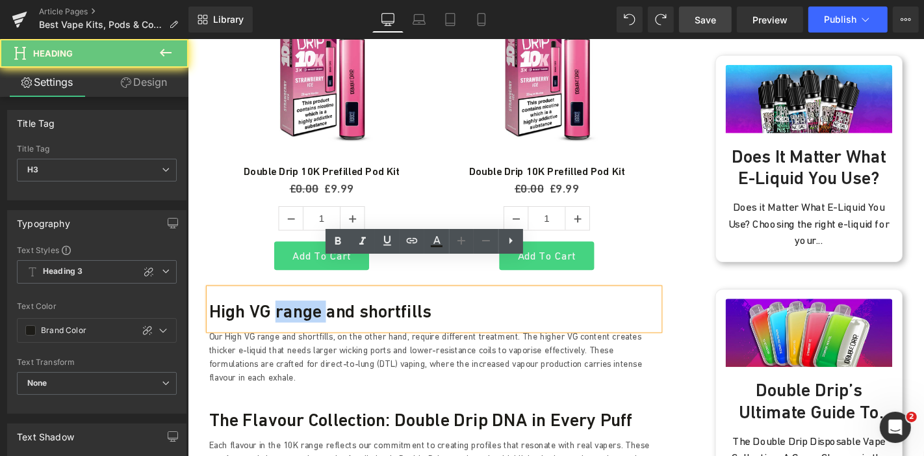
click at [294, 318] on h3 "High VG range and shortfills" at bounding box center [450, 329] width 481 height 23
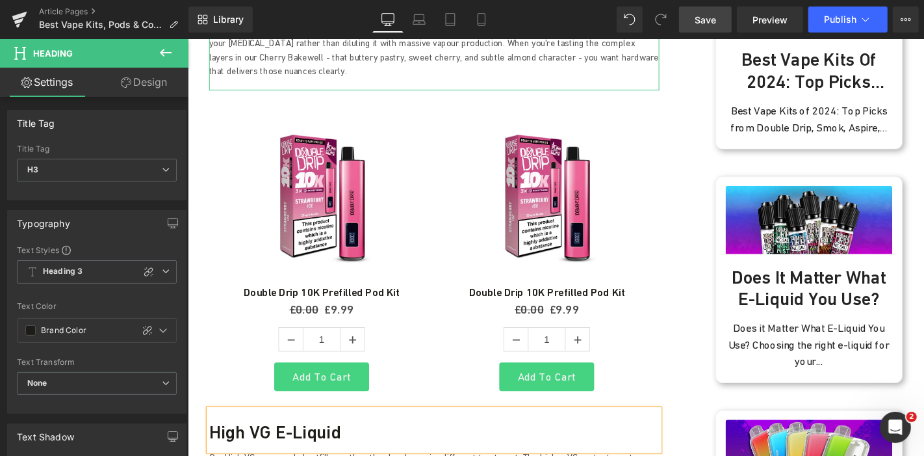
scroll to position [1053, 0]
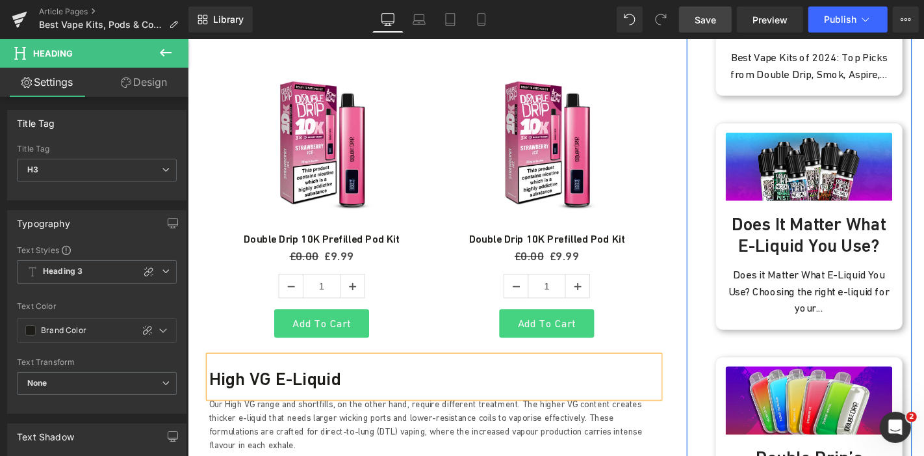
drag, startPoint x: 717, startPoint y: 345, endPoint x: 538, endPoint y: 359, distance: 179.9
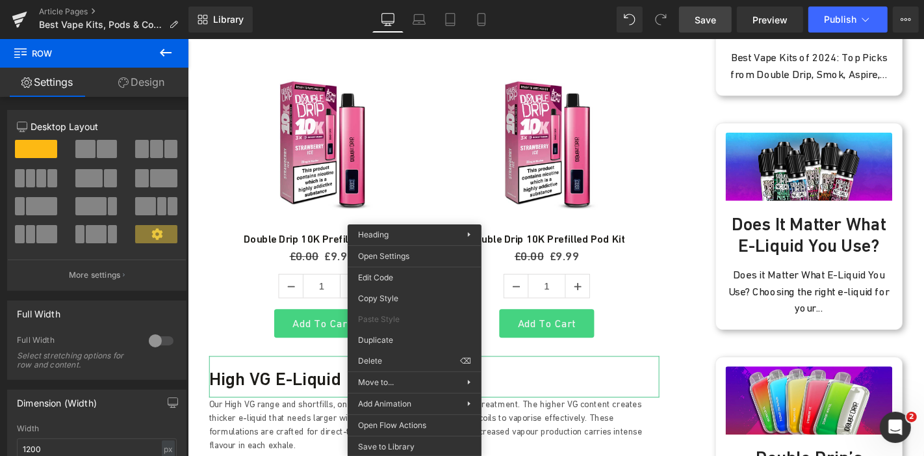
click at [582, 390] on h3 "High VG E-Liquid" at bounding box center [450, 401] width 481 height 23
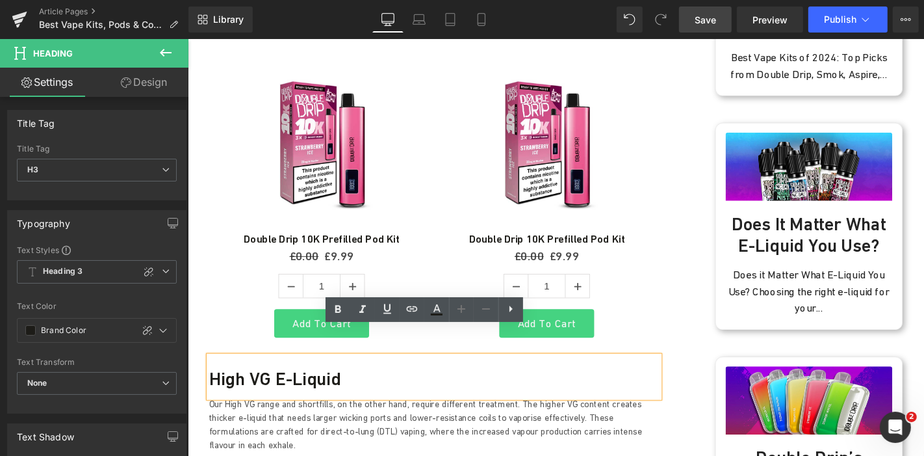
click at [448, 421] on p "Our High VG range and shortfills, on the other hand, require different treatmen…" at bounding box center [450, 450] width 481 height 58
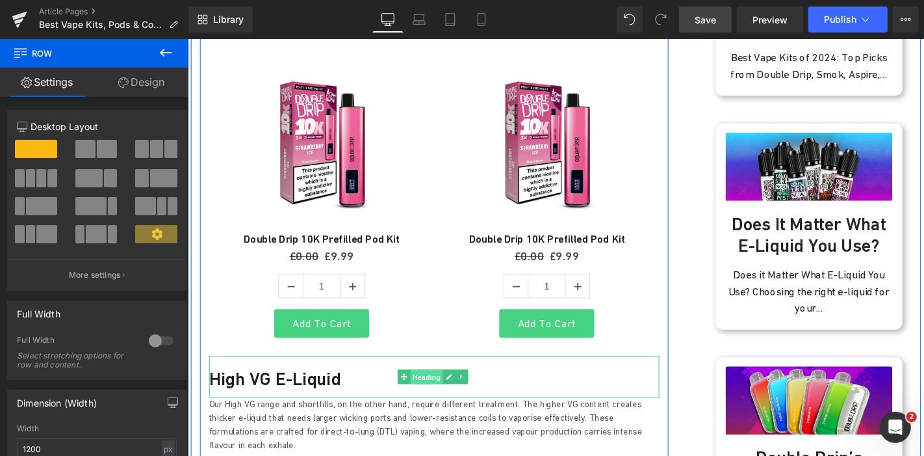
click at [440, 392] on span "Heading" at bounding box center [441, 400] width 35 height 16
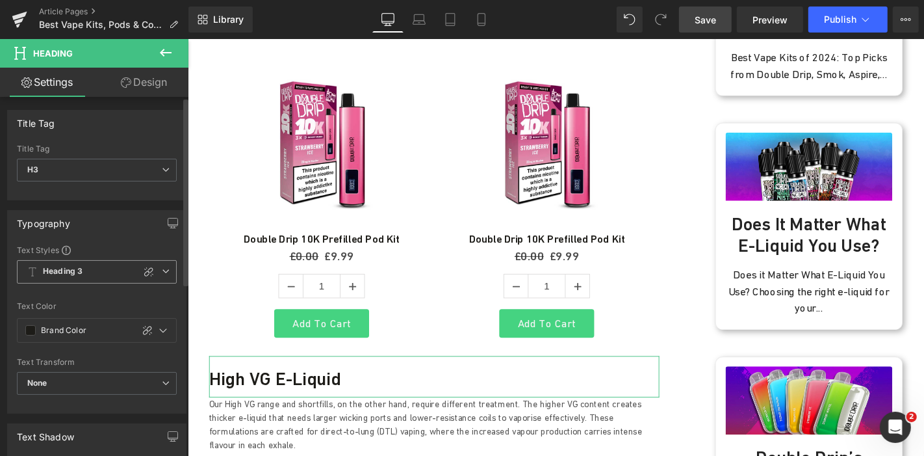
click at [168, 272] on span "Heading 3" at bounding box center [97, 271] width 160 height 23
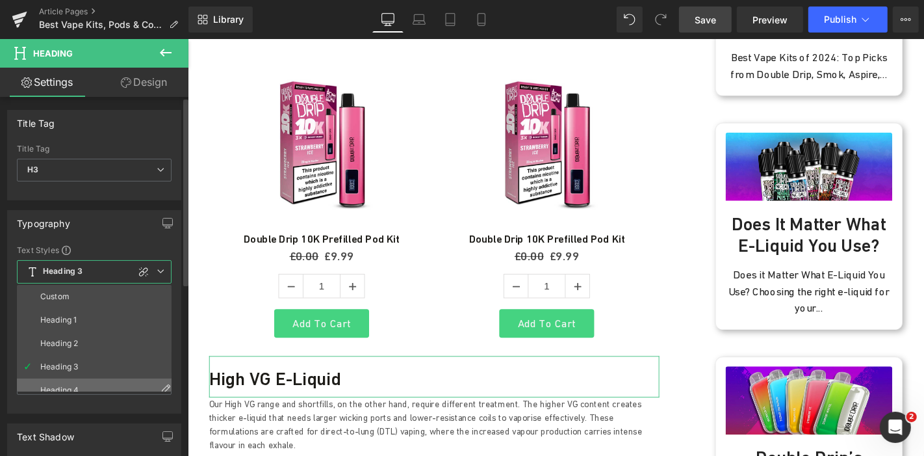
click at [76, 379] on li "Heading 4" at bounding box center [97, 389] width 161 height 23
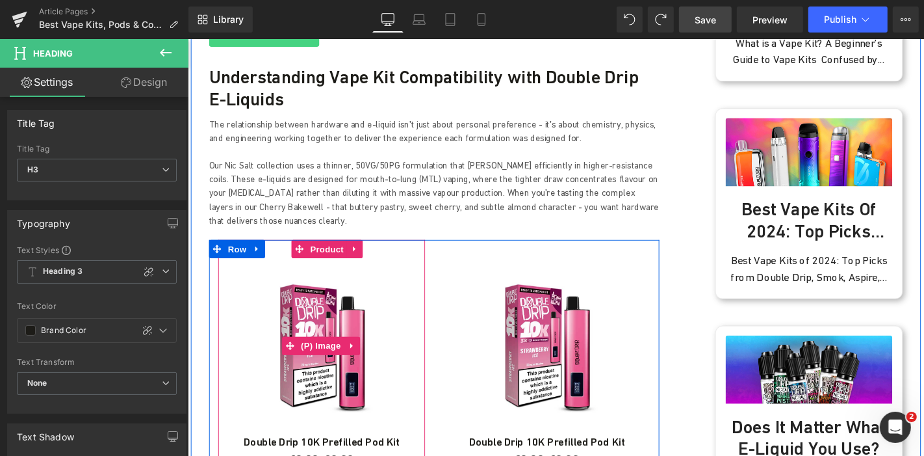
scroll to position [692, 0]
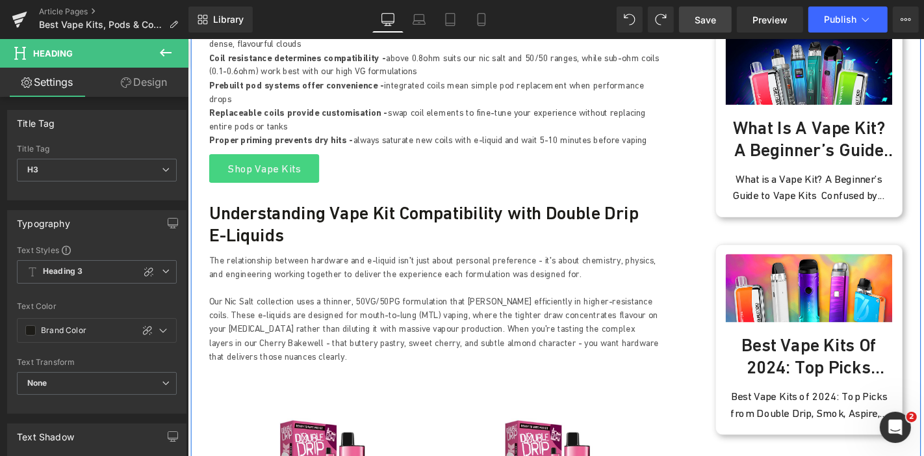
click at [400, 214] on h3 "Understanding Vape Kit Compatibility with Double Drip E-Liquids" at bounding box center [450, 235] width 481 height 47
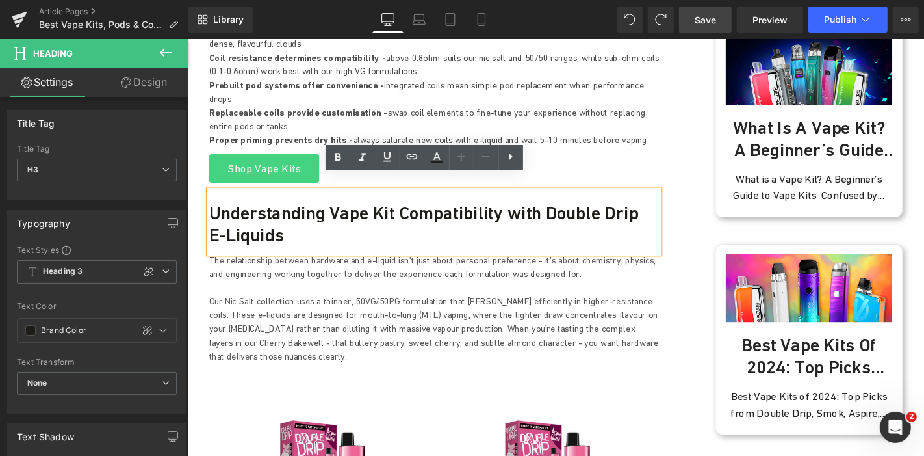
click at [400, 212] on h3 "Understanding Vape Kit Compatibility with Double Drip E-Liquids" at bounding box center [450, 235] width 481 height 47
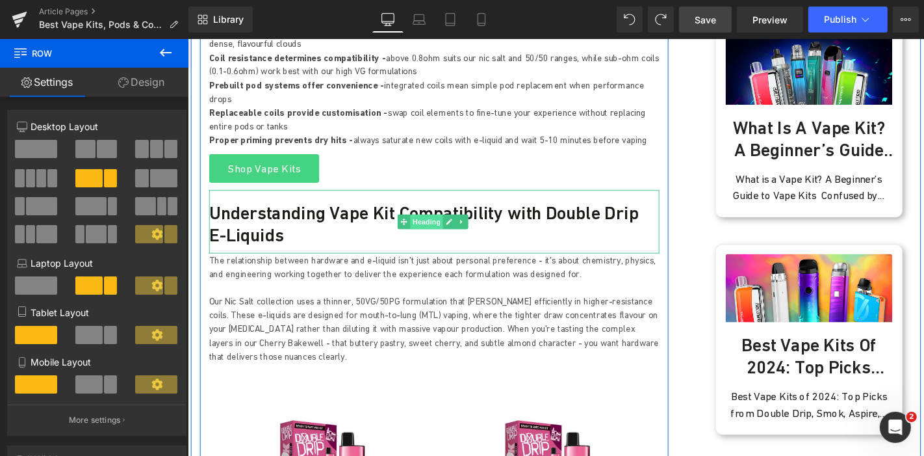
click at [433, 225] on span "Heading" at bounding box center [441, 233] width 35 height 16
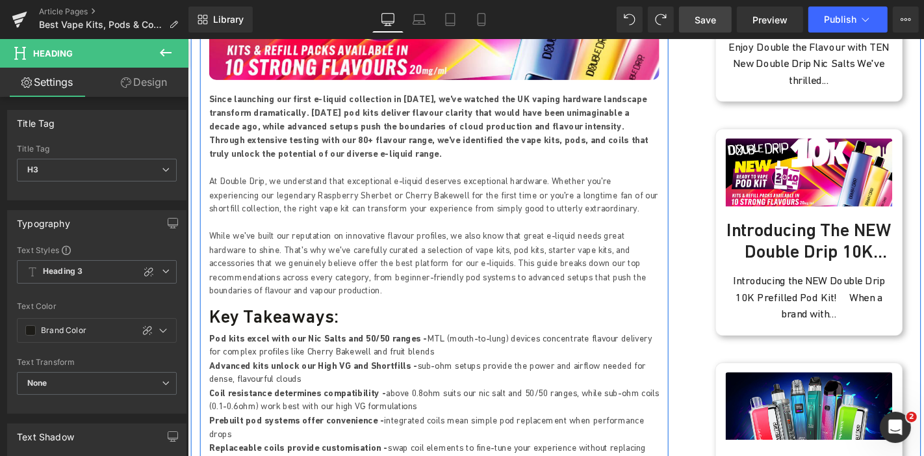
scroll to position [331, 0]
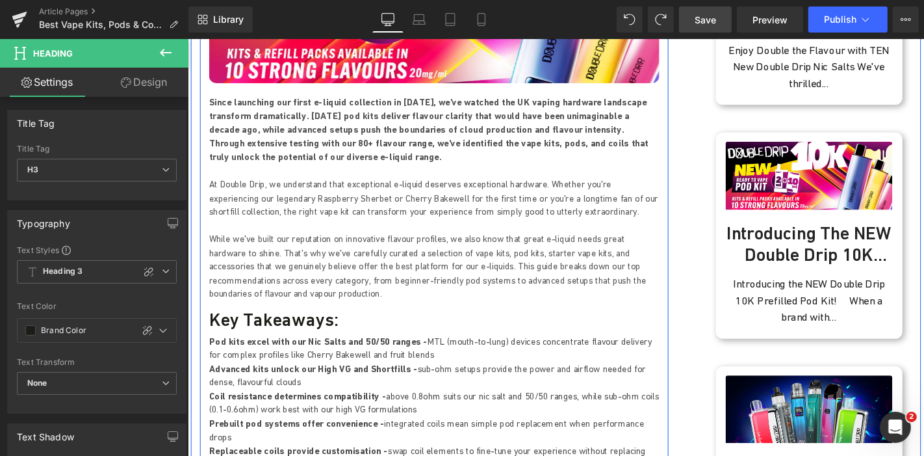
click at [286, 329] on h1 "Key Takeaways:" at bounding box center [450, 337] width 481 height 23
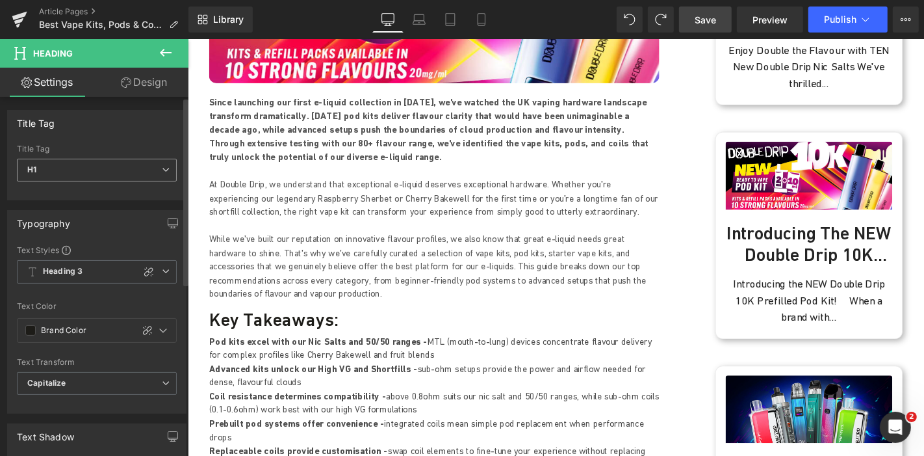
click at [162, 167] on icon at bounding box center [166, 170] width 8 height 8
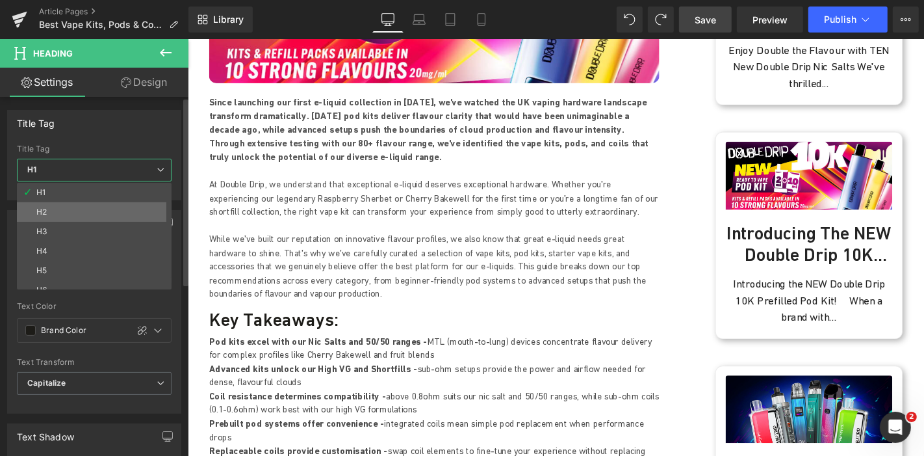
click at [103, 212] on li "H2" at bounding box center [97, 211] width 161 height 19
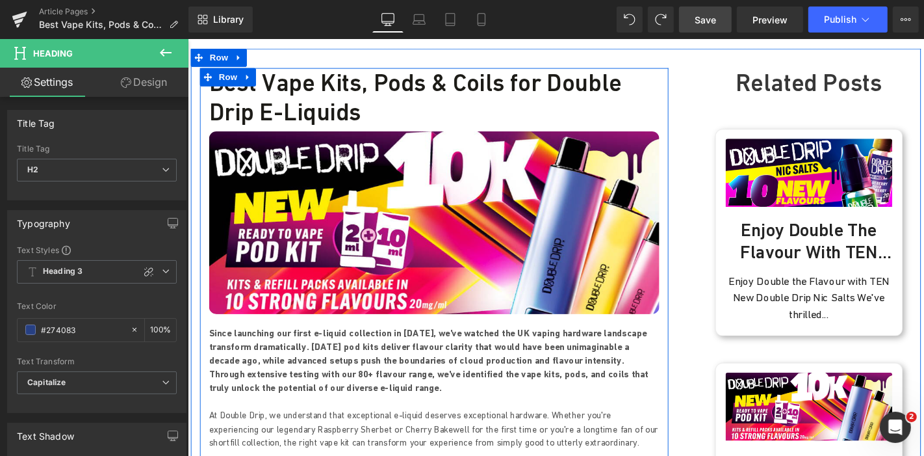
scroll to position [42, 0]
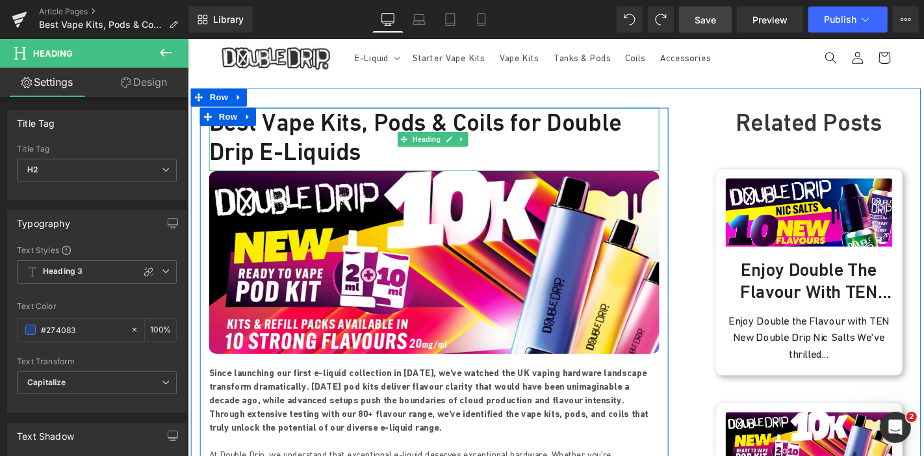
click at [424, 129] on h1 "Best Vape Kits, Pods & Coils for Double Drip E-Liquids" at bounding box center [450, 143] width 481 height 62
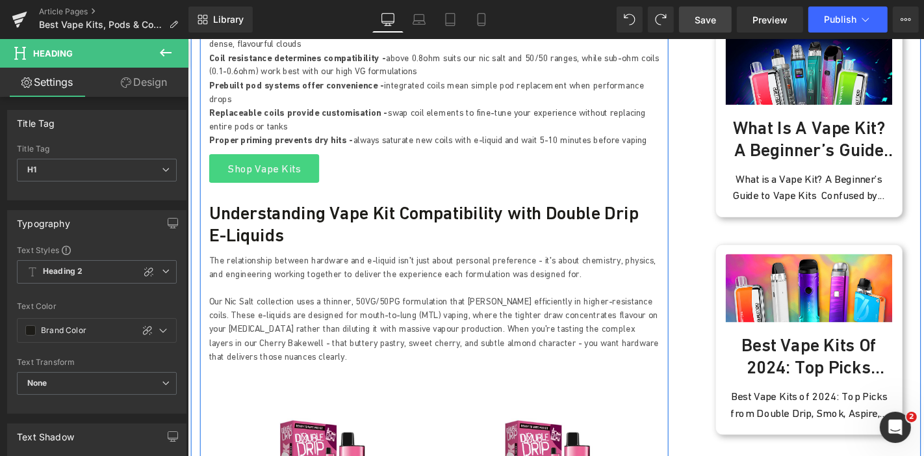
scroll to position [548, 0]
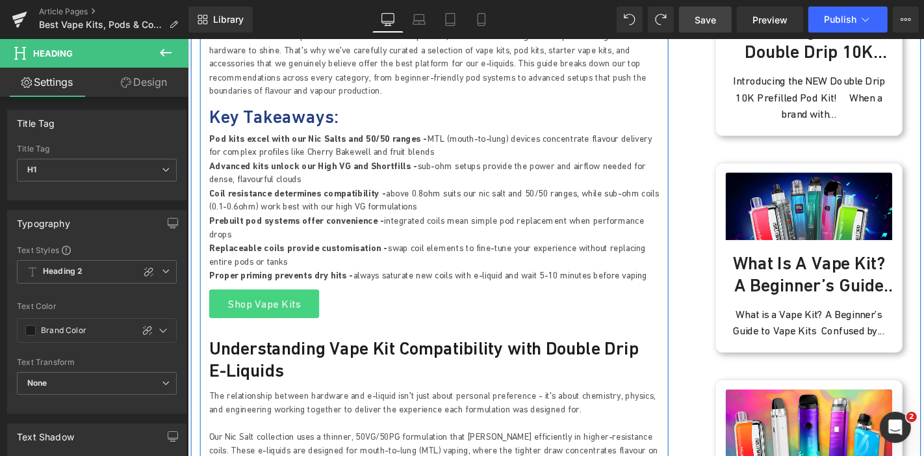
click at [270, 119] on h2 "Key Takeaways:" at bounding box center [450, 120] width 481 height 23
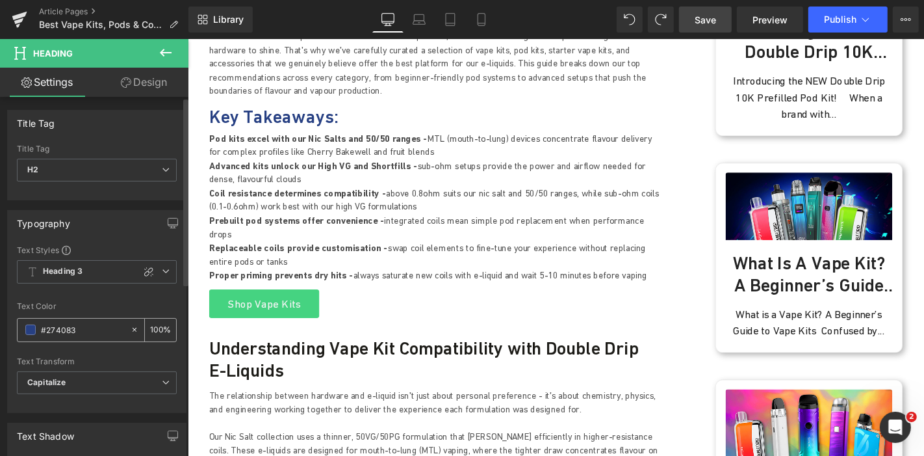
click at [130, 327] on icon at bounding box center [134, 329] width 9 height 9
click at [20, 322] on div "#274083" at bounding box center [74, 329] width 112 height 23
click at [28, 327] on span at bounding box center [30, 329] width 10 height 10
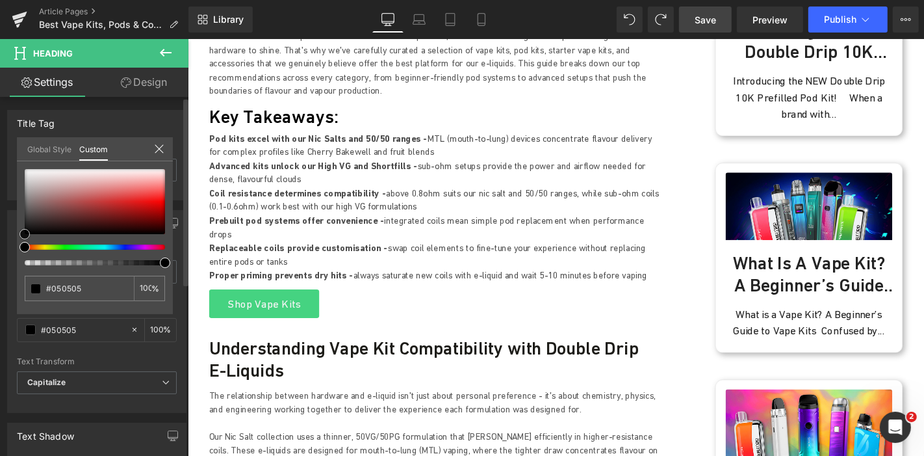
drag, startPoint x: 58, startPoint y: 214, endPoint x: 1, endPoint y: 263, distance: 74.6
click at [1, 263] on div "Typography Text Styles Custom Heading 1 Heading 2 Heading 3 Heading 4 Heading 5…" at bounding box center [97, 306] width 194 height 212
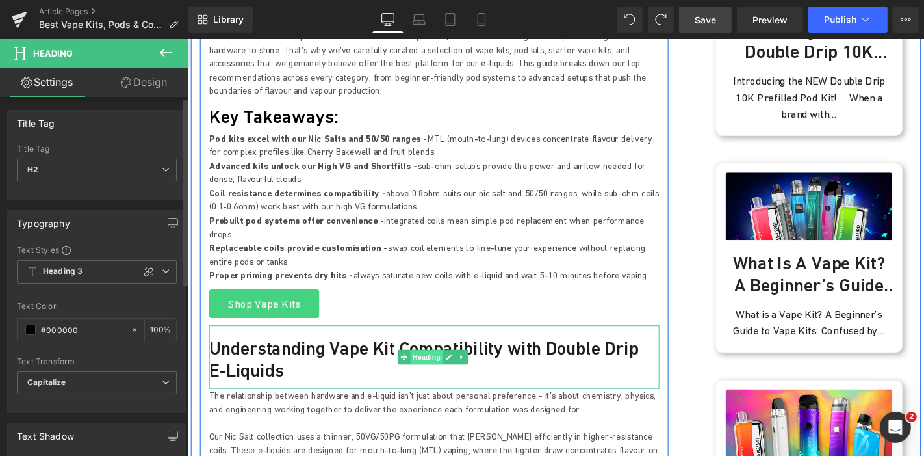
click at [426, 370] on span "Heading" at bounding box center [441, 378] width 35 height 16
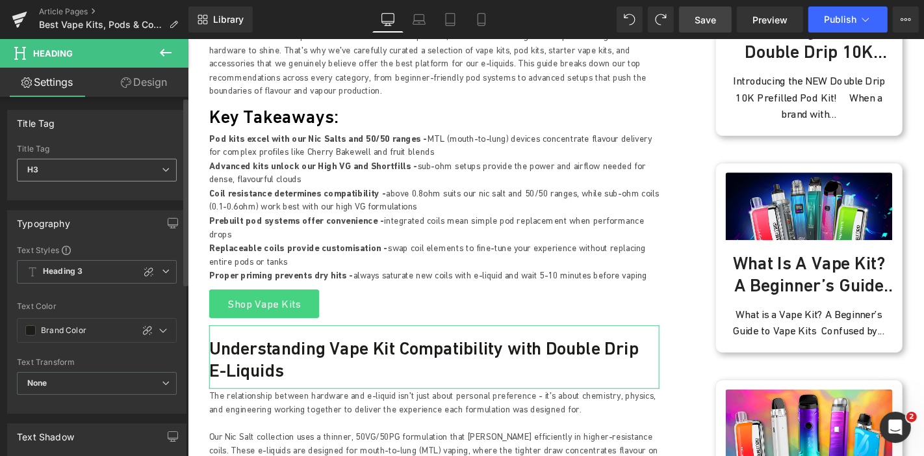
click at [159, 159] on span "H3" at bounding box center [97, 170] width 160 height 23
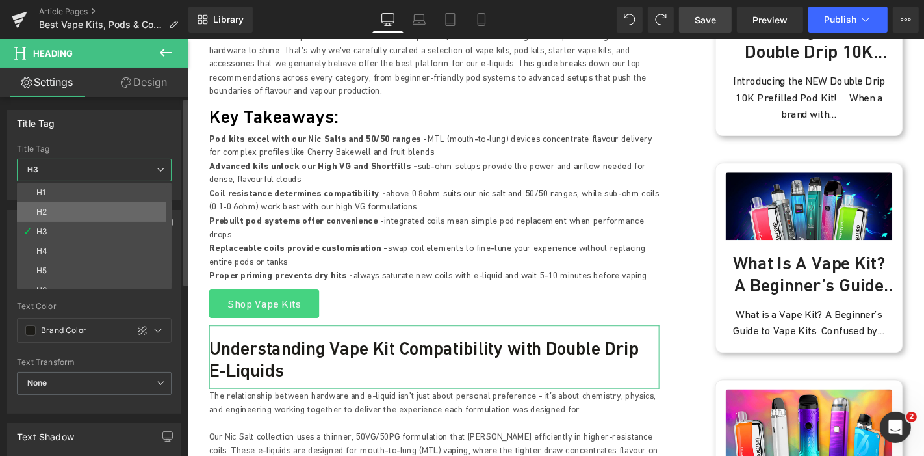
click at [74, 211] on li "H2" at bounding box center [97, 211] width 161 height 19
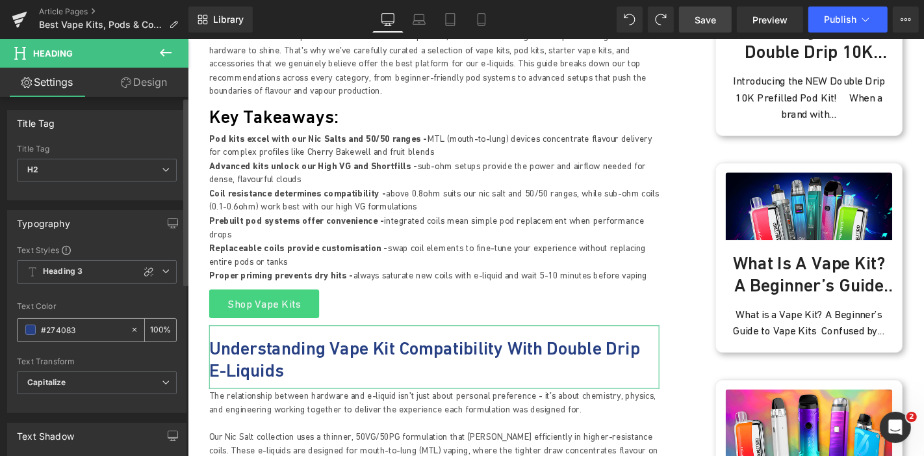
click at [27, 331] on span at bounding box center [30, 329] width 10 height 10
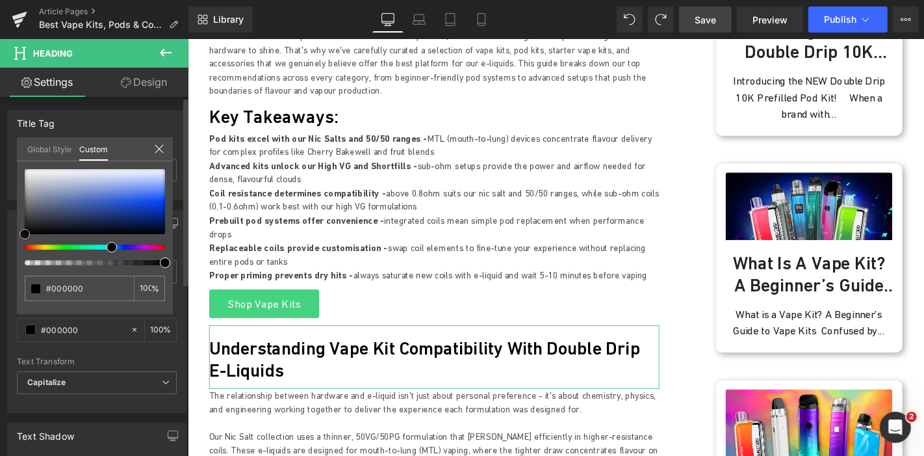
drag, startPoint x: 57, startPoint y: 222, endPoint x: 0, endPoint y: 251, distance: 64.5
click at [0, 251] on div "Typography Text Styles Custom Heading 1 Heading 2 Heading 3 Heading 4 Heading 5…" at bounding box center [97, 306] width 194 height 212
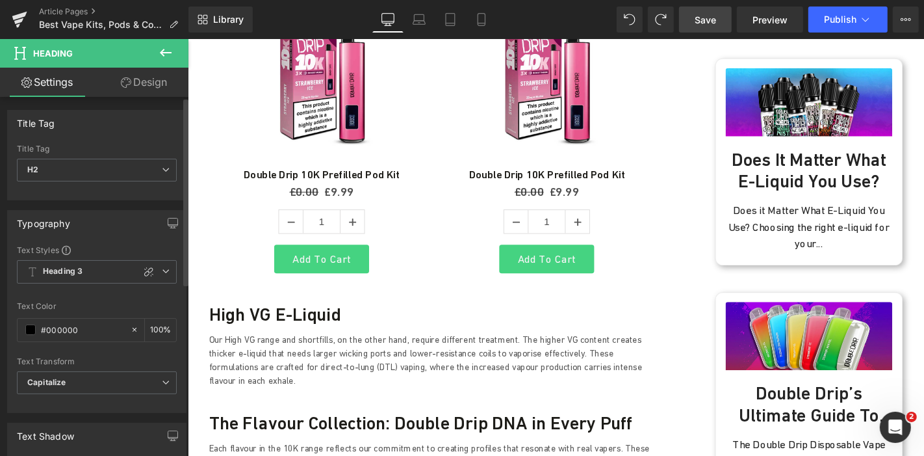
scroll to position [1198, 0]
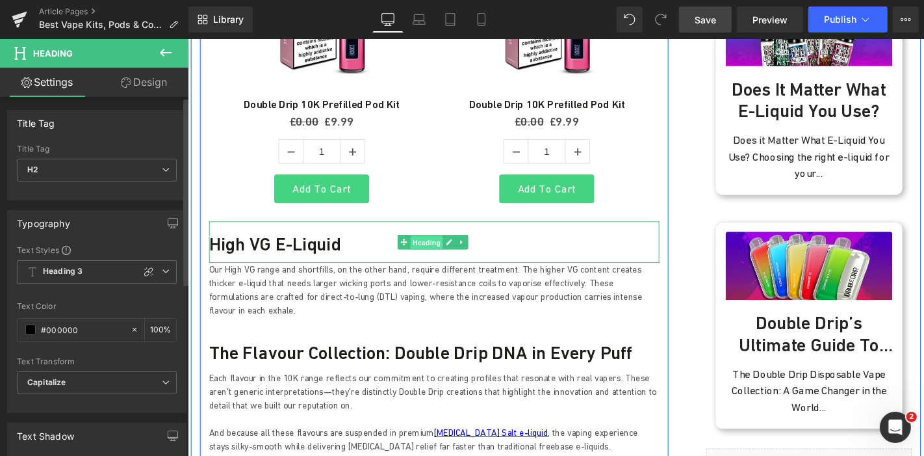
click at [435, 248] on span "Heading" at bounding box center [441, 256] width 35 height 16
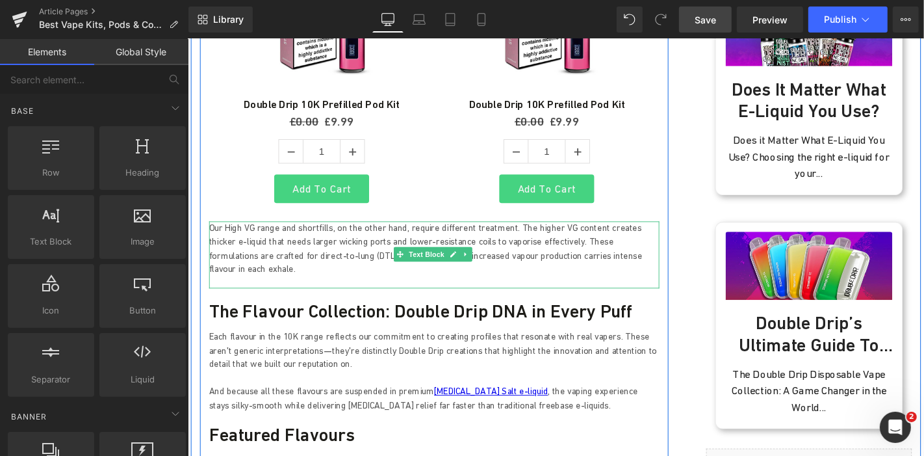
click at [361, 233] on p "Our High VG range and shortfills, on the other hand, require different treatmen…" at bounding box center [450, 262] width 481 height 58
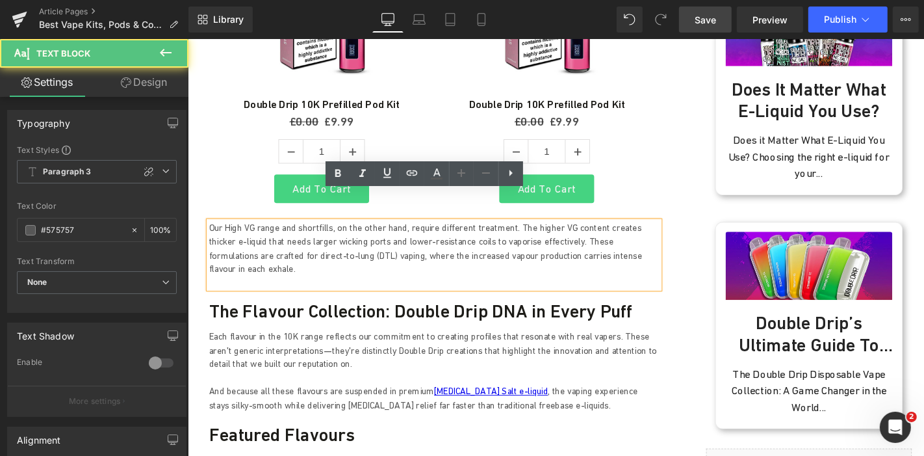
click at [368, 233] on p "Our High VG range and shortfills, on the other hand, require different treatmen…" at bounding box center [450, 262] width 481 height 58
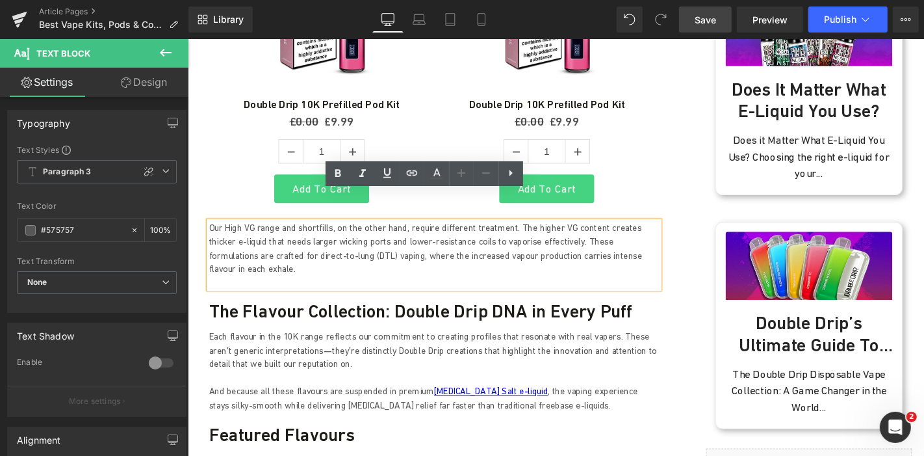
copy p "Our High VG range and shortfills, on the other hand, require different treatmen…"
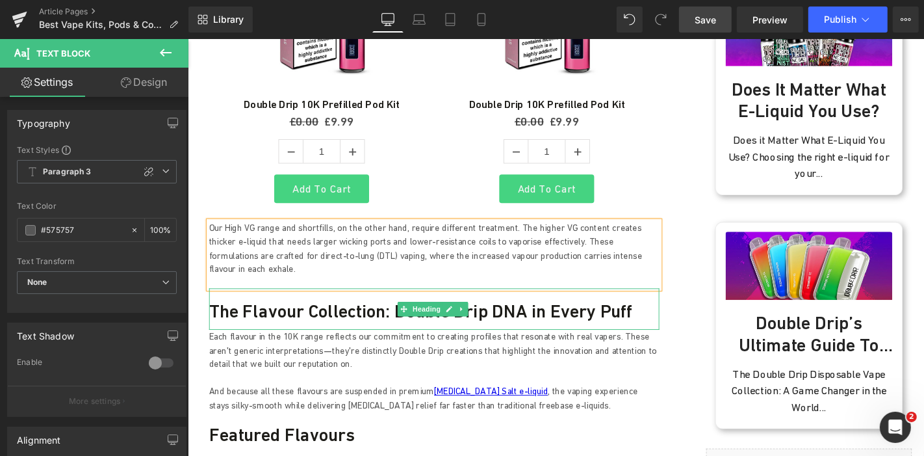
click at [322, 317] on h3 "The Flavour Collection: Double Drip DNA in Every Puff" at bounding box center [450, 328] width 481 height 23
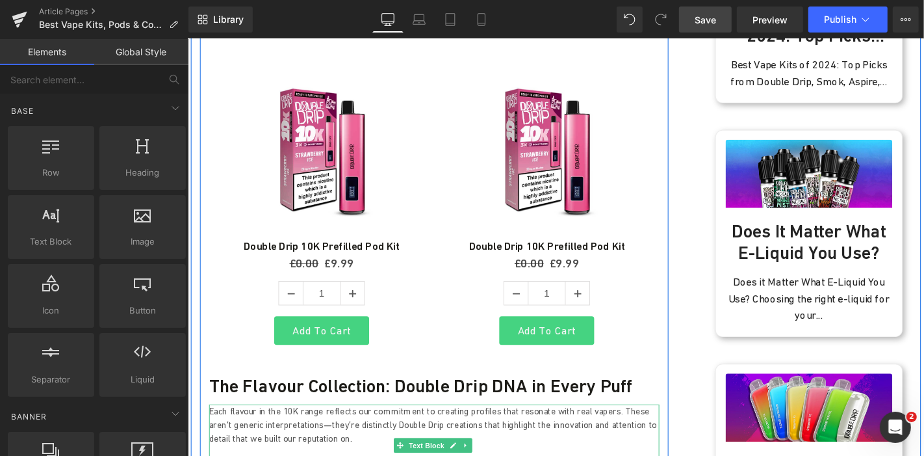
scroll to position [909, 0]
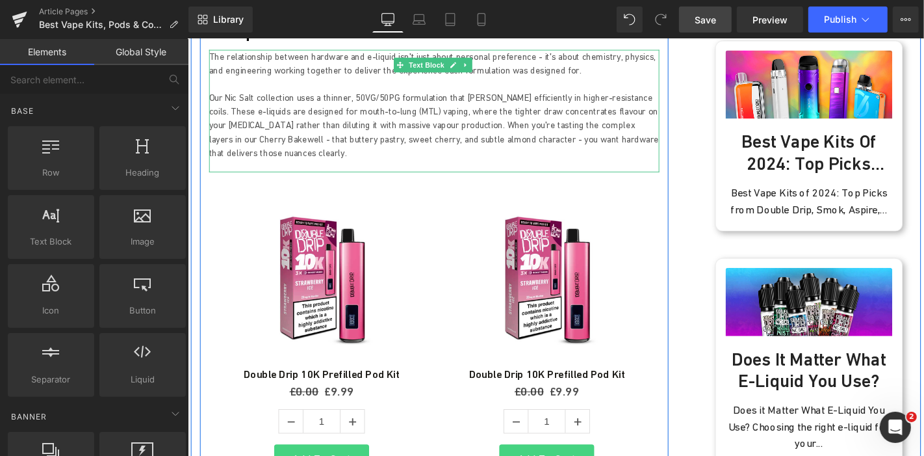
click at [554, 97] on p "Our Nic Salt collection uses a thinner, 50VG/50PG formulation that wicks effici…" at bounding box center [450, 130] width 481 height 73
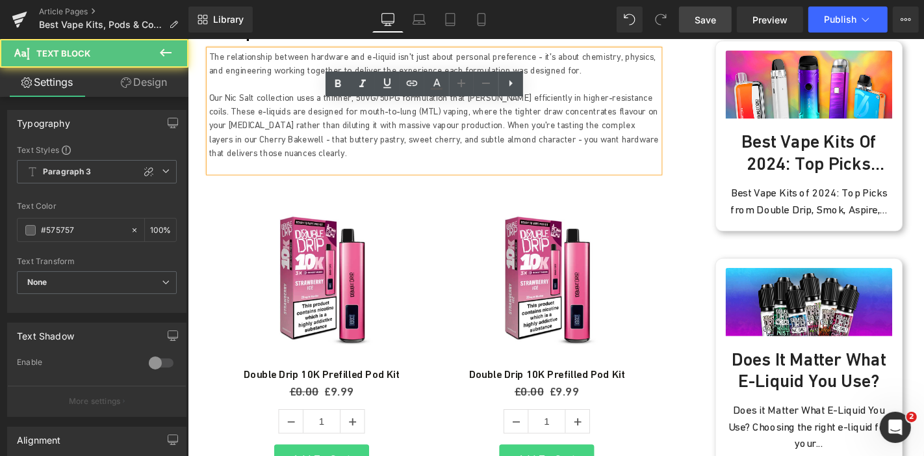
click at [671, 126] on p "Our Nic Salt collection uses a thinner, 50VG/50PG formulation that wicks effici…" at bounding box center [450, 130] width 481 height 73
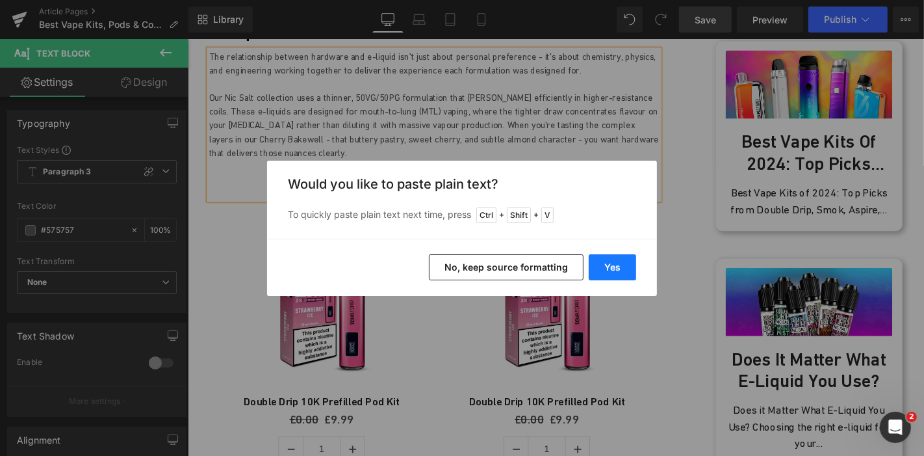
drag, startPoint x: 623, startPoint y: 263, endPoint x: 458, endPoint y: 220, distance: 169.9
click at [623, 263] on button "Yes" at bounding box center [612, 267] width 47 height 26
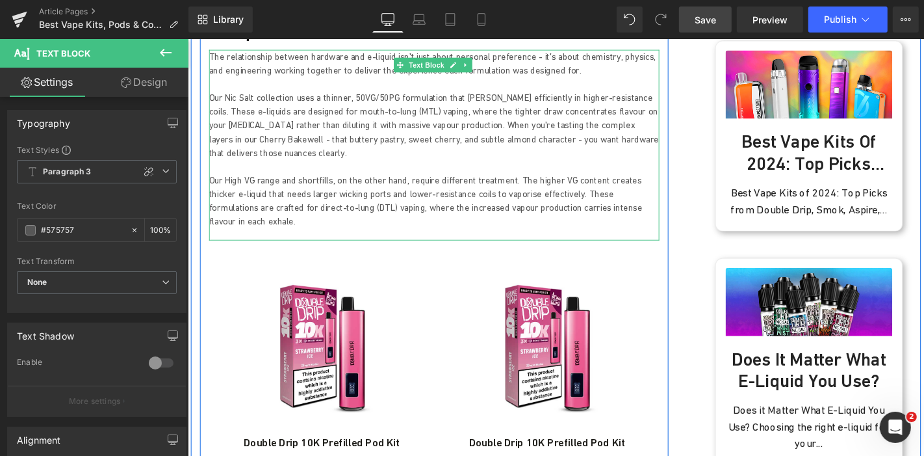
click at [214, 182] on p "Our High VG range and shortfills, on the other hand, require different treatmen…" at bounding box center [450, 211] width 481 height 58
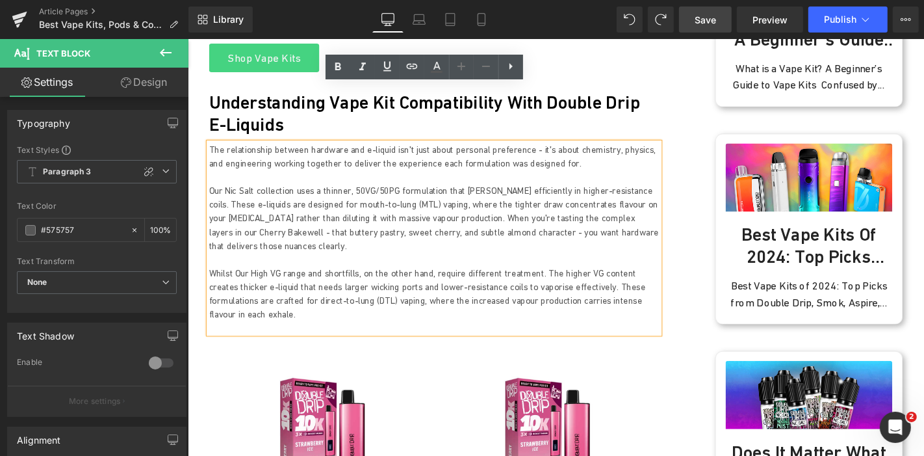
scroll to position [765, 0]
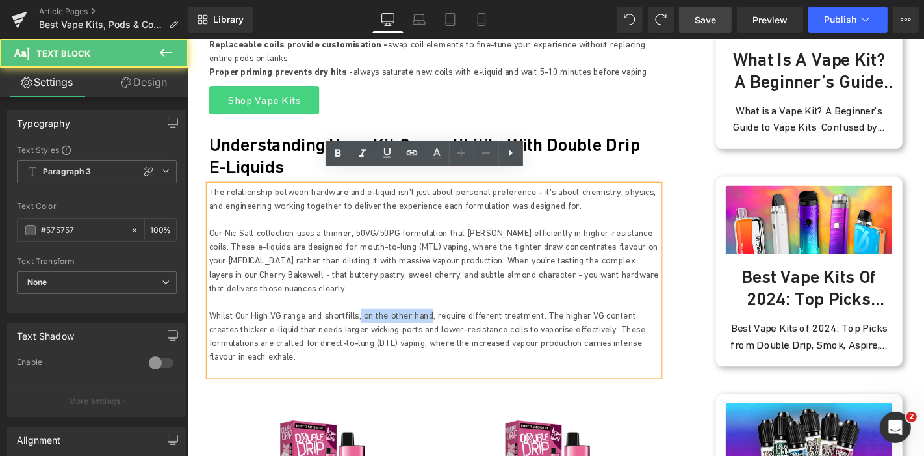
copy p "on the other hand"
drag, startPoint x: 438, startPoint y: 302, endPoint x: 369, endPoint y: 305, distance: 69.0
click at [369, 326] on p "Whilst Our High VG range and shortfills, on the other hand, require different t…" at bounding box center [450, 355] width 481 height 58
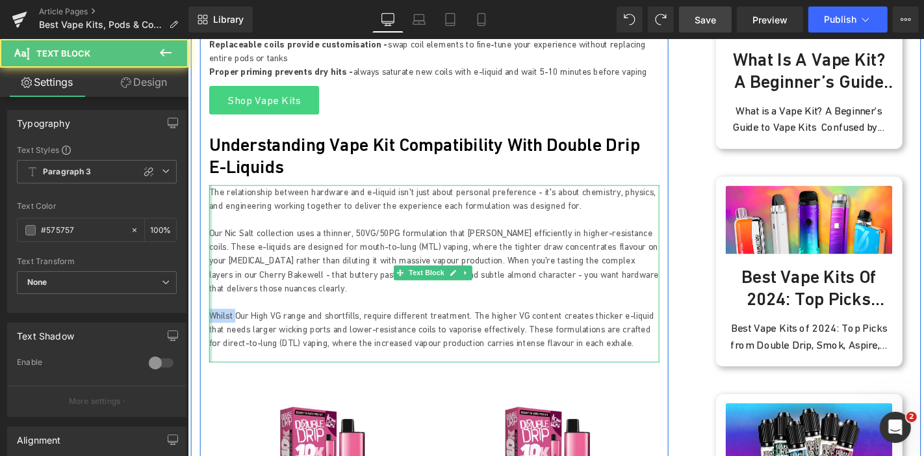
drag, startPoint x: 238, startPoint y: 300, endPoint x: 209, endPoint y: 303, distance: 29.4
click at [210, 303] on div "The relationship between hardware and e-liquid isn't just about personal prefer…" at bounding box center [450, 288] width 481 height 188
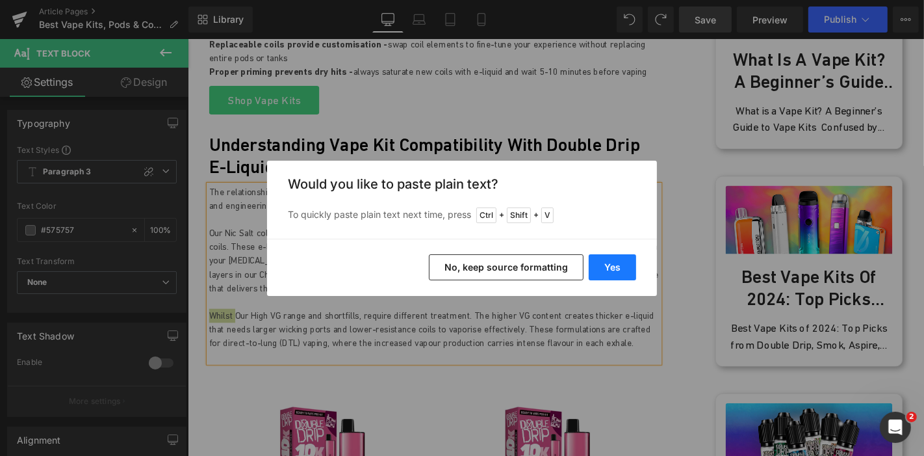
click at [614, 268] on button "Yes" at bounding box center [612, 267] width 47 height 26
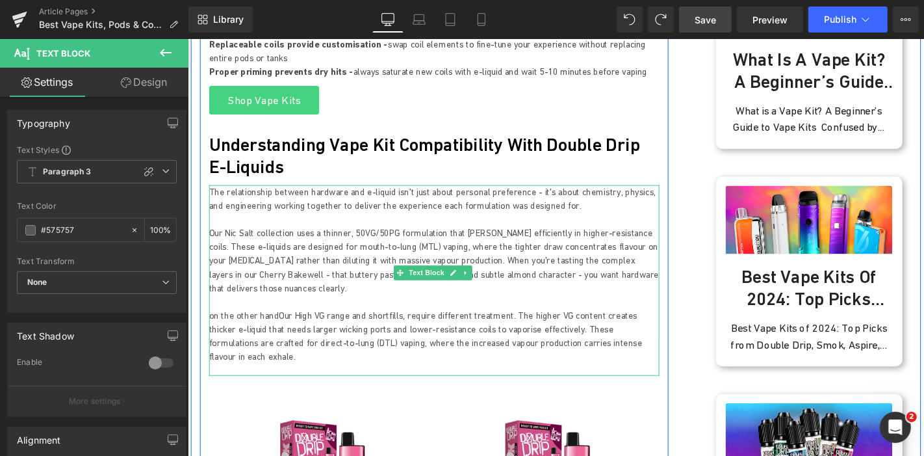
click at [212, 326] on p "on the other handOur High VG range and shortfills, require different treatment.…" at bounding box center [450, 355] width 481 height 58
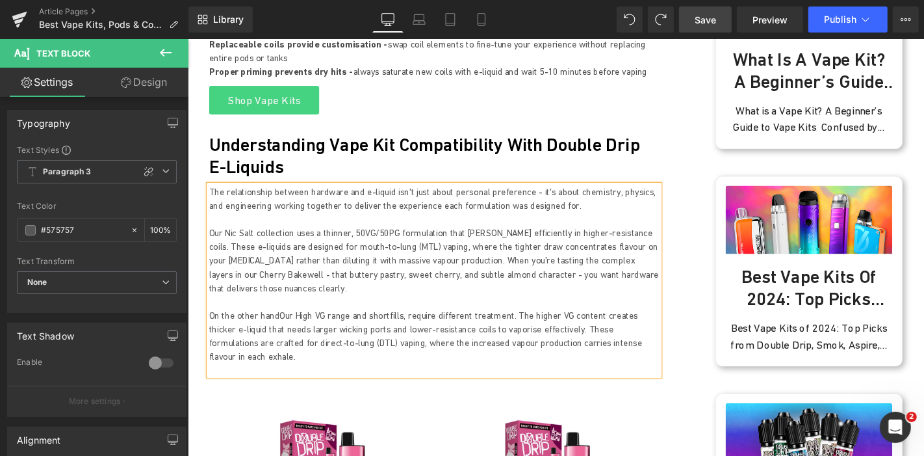
click at [281, 326] on p "On the other handOur High VG range and shortfills, require different treatment.…" at bounding box center [450, 355] width 481 height 58
click at [632, 332] on p "On the other hand our High VG range and shortfills, require different treatment…" at bounding box center [450, 355] width 481 height 58
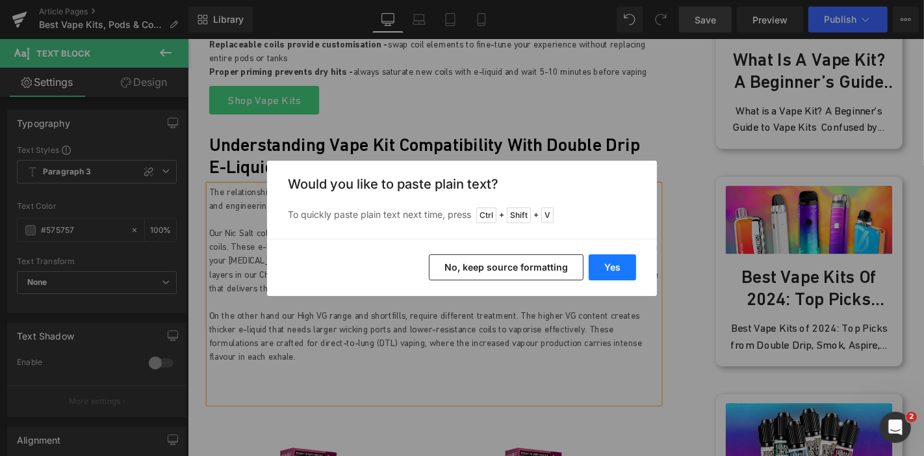
click at [610, 268] on button "Yes" at bounding box center [612, 267] width 47 height 26
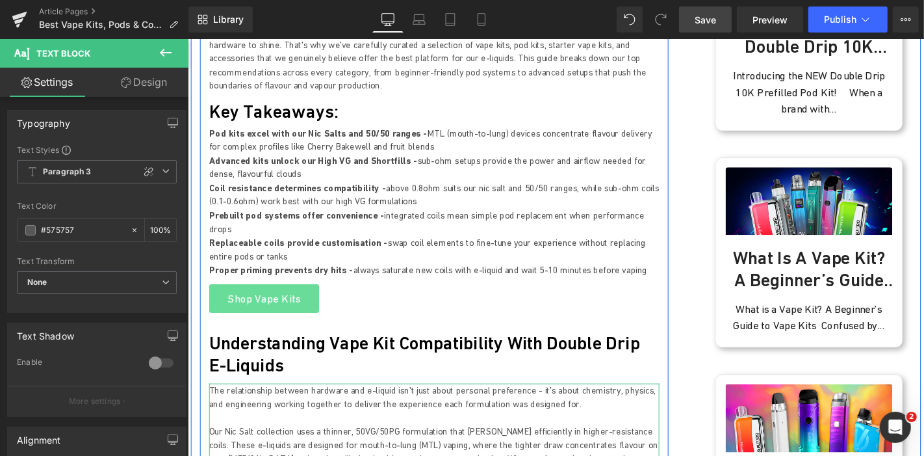
scroll to position [548, 0]
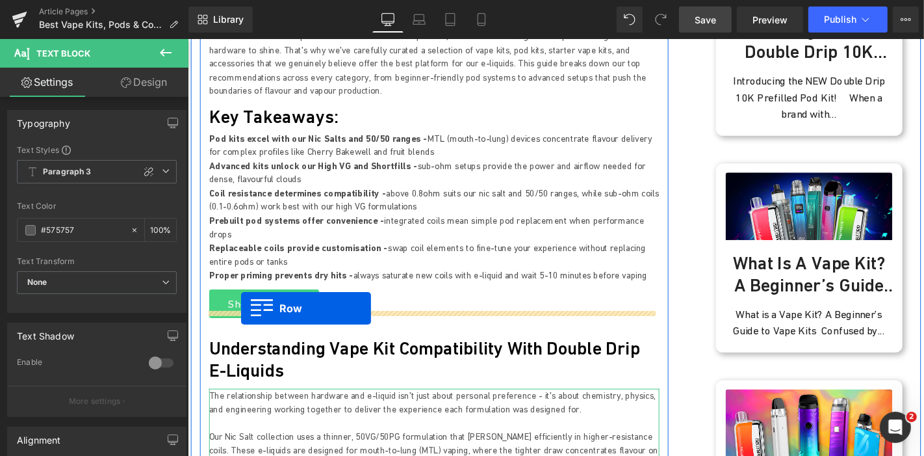
drag, startPoint x: 216, startPoint y: 361, endPoint x: 244, endPoint y: 326, distance: 45.0
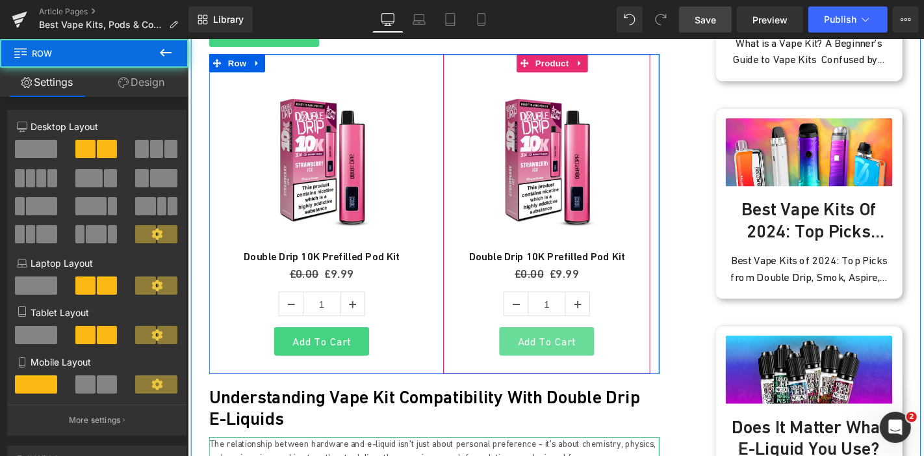
scroll to position [1125, 0]
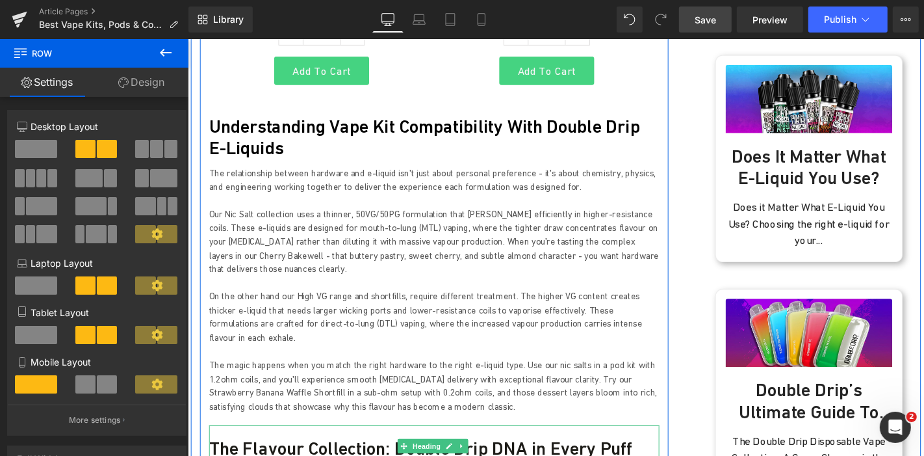
drag, startPoint x: 355, startPoint y: 435, endPoint x: 344, endPoint y: 428, distance: 12.6
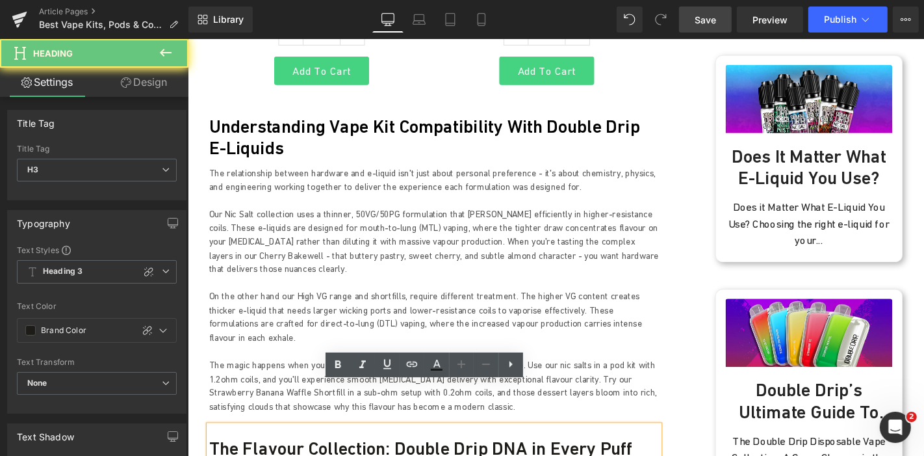
paste div
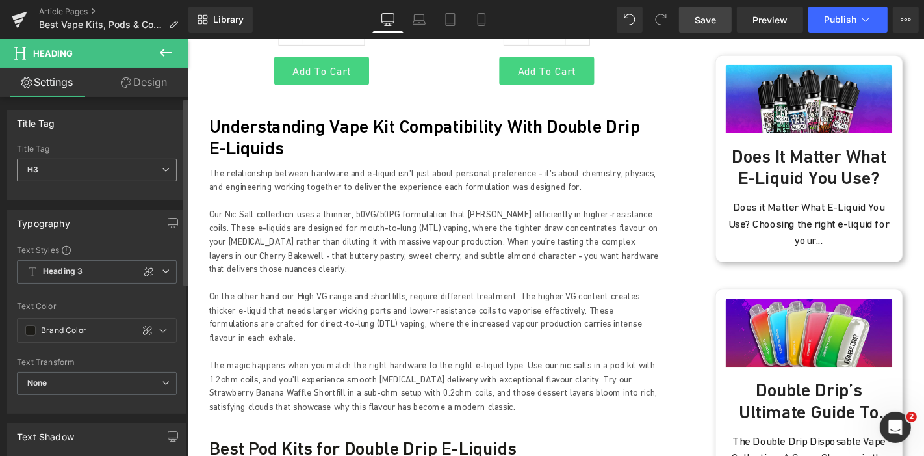
click at [162, 171] on icon at bounding box center [166, 170] width 8 height 8
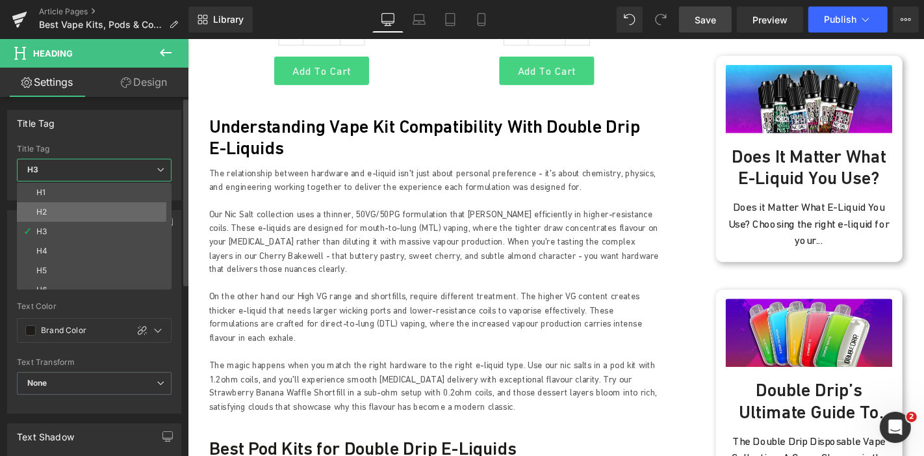
click at [82, 212] on li "H2" at bounding box center [97, 211] width 161 height 19
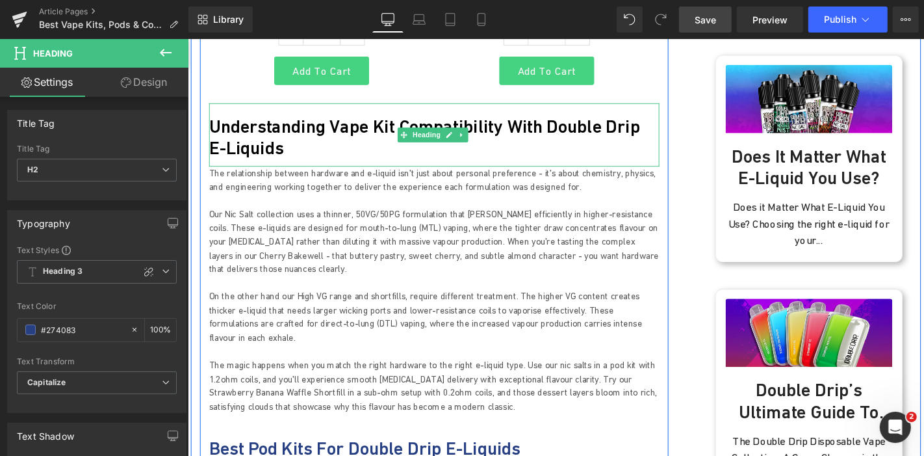
click at [346, 125] on h2 "Understanding Vape Kit Compatibility with Double Drip E-Liquids" at bounding box center [450, 143] width 481 height 47
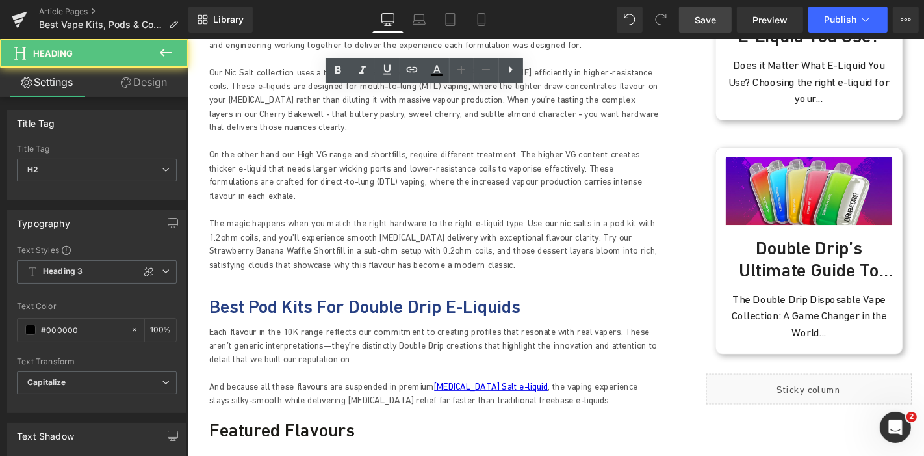
scroll to position [1342, 0]
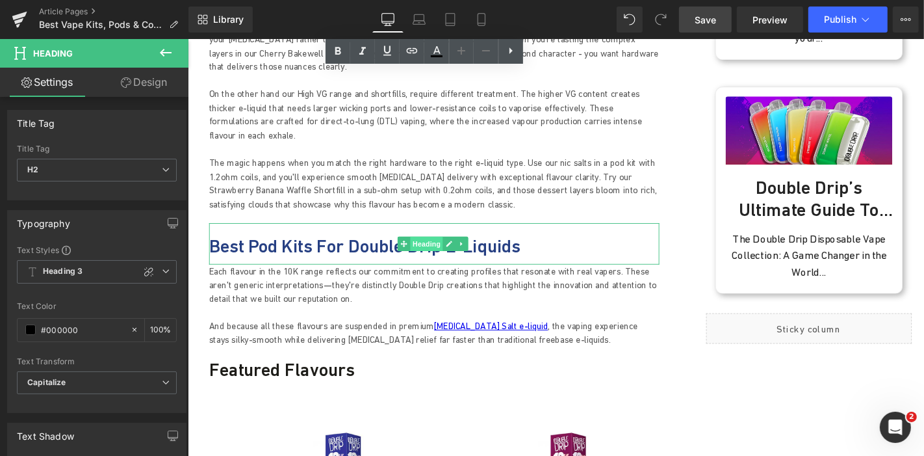
click at [425, 249] on span "Heading" at bounding box center [441, 257] width 35 height 16
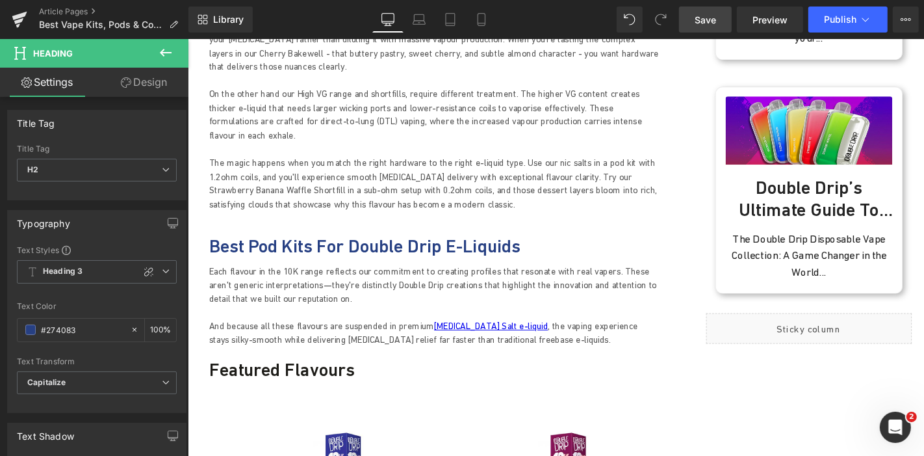
click at [711, 18] on span "Save" at bounding box center [705, 20] width 21 height 14
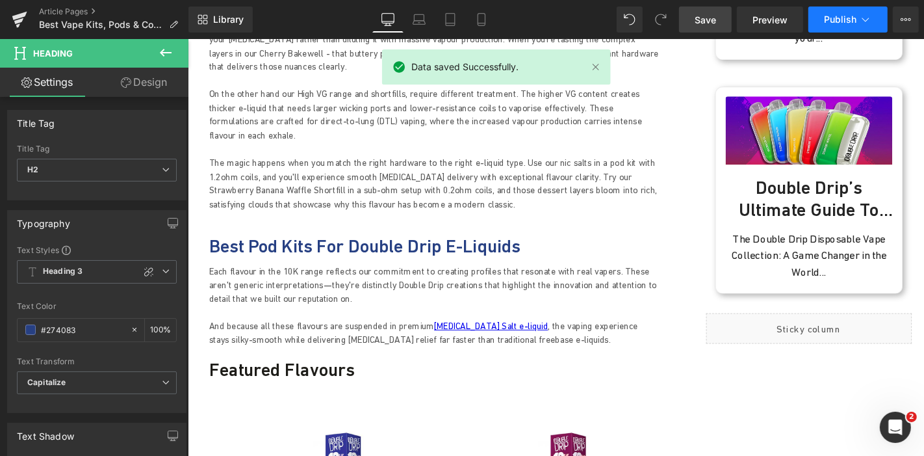
click at [837, 25] on button "Publish" at bounding box center [847, 19] width 79 height 26
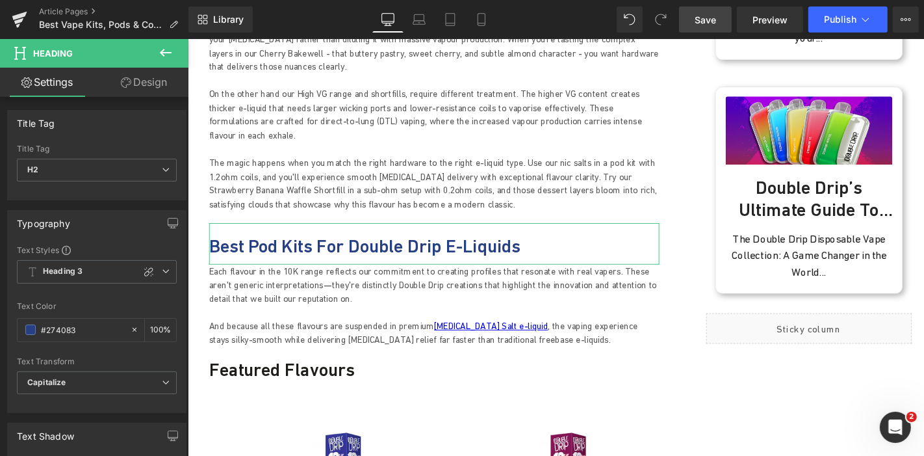
click at [146, 83] on link "Design" at bounding box center [144, 82] width 94 height 29
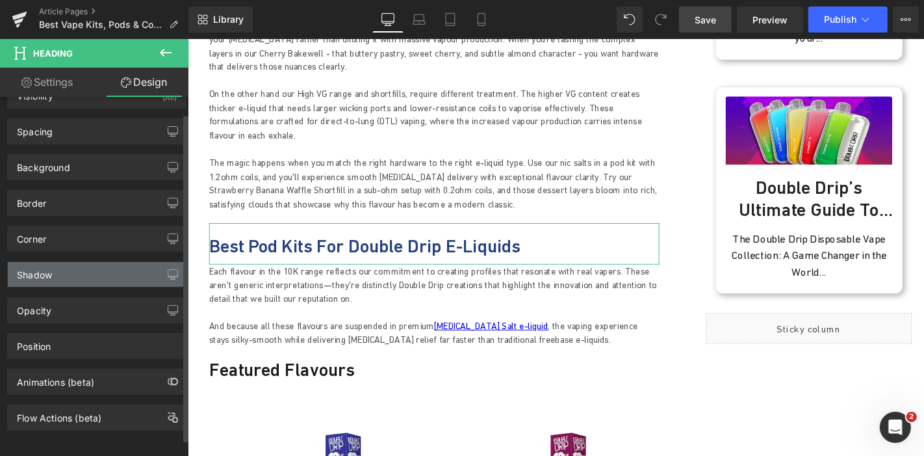
scroll to position [36, 0]
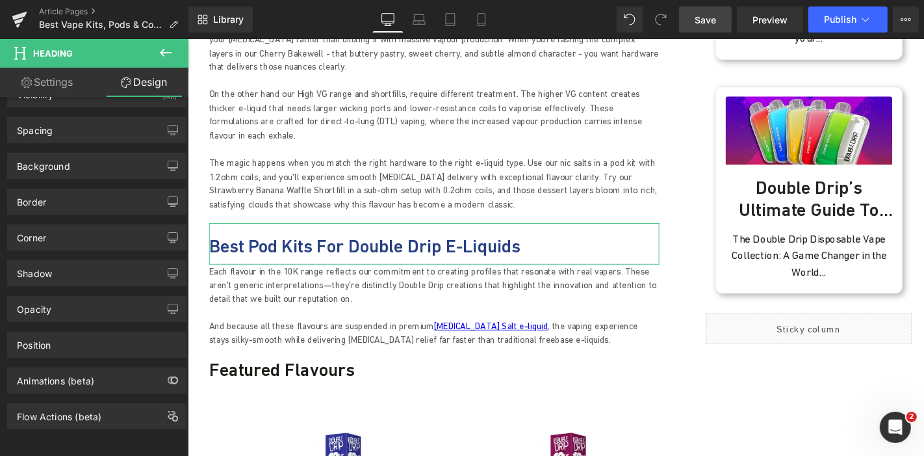
click at [63, 83] on link "Settings" at bounding box center [47, 82] width 94 height 29
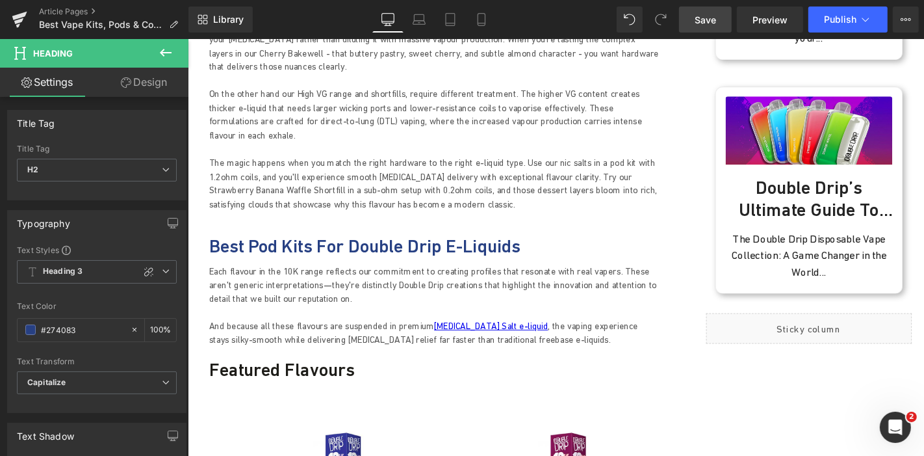
click at [166, 52] on icon at bounding box center [166, 53] width 12 height 8
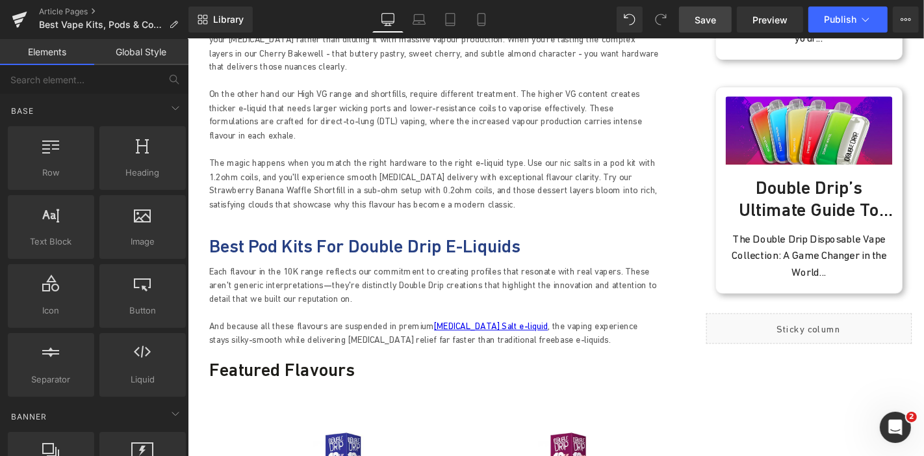
click at [144, 53] on link "Global Style" at bounding box center [141, 52] width 94 height 26
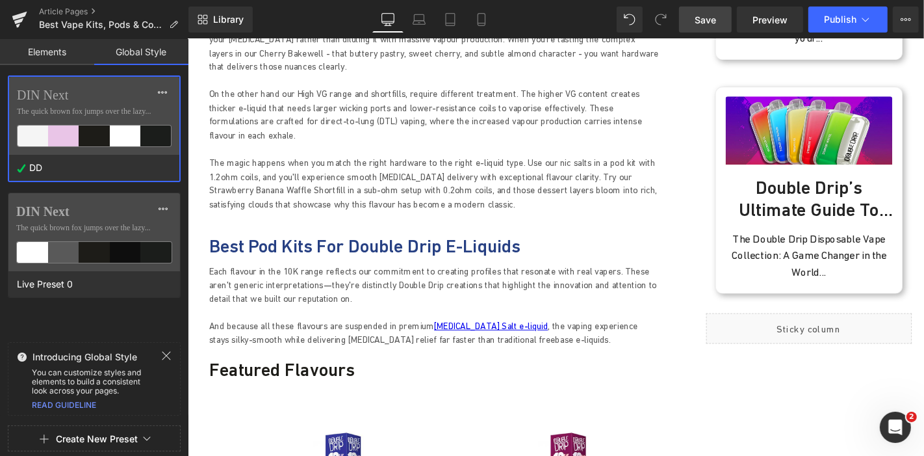
click at [82, 109] on span "The quick brown fox jumps over the lazy..." at bounding box center [94, 111] width 155 height 12
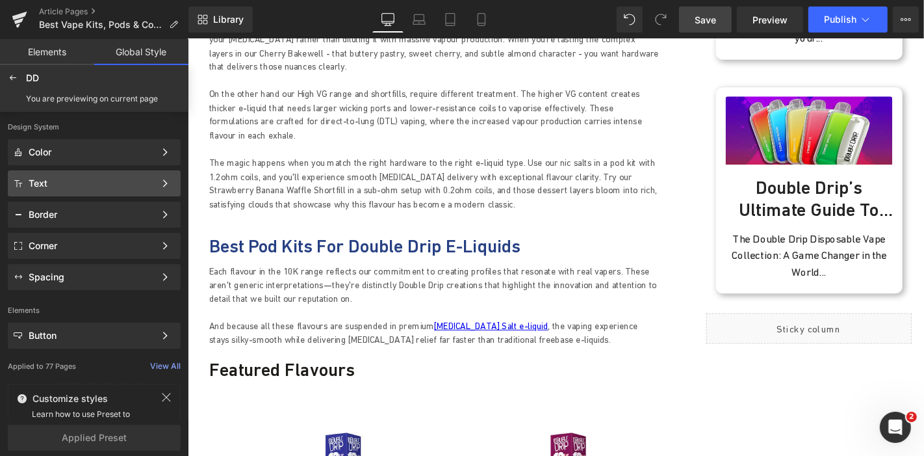
click at [56, 179] on div "Text" at bounding box center [92, 183] width 126 height 10
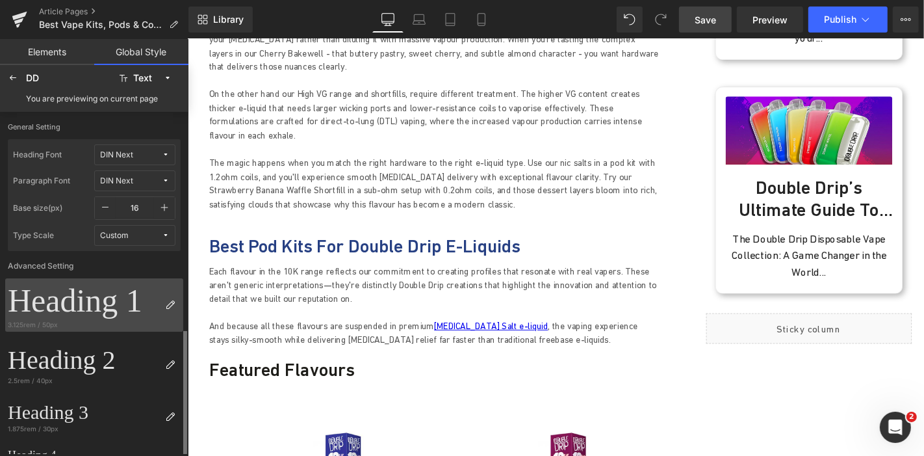
scroll to position [216, 0]
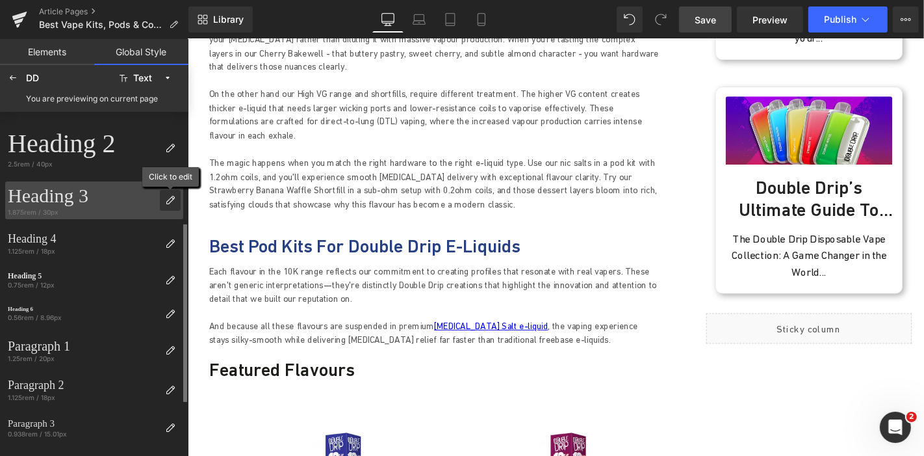
click at [161, 195] on div at bounding box center [170, 200] width 21 height 21
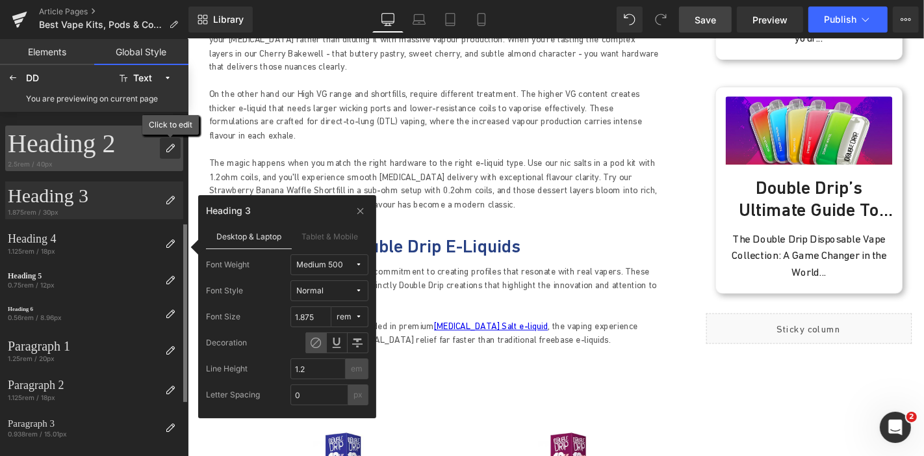
click at [171, 152] on icon at bounding box center [170, 148] width 10 height 10
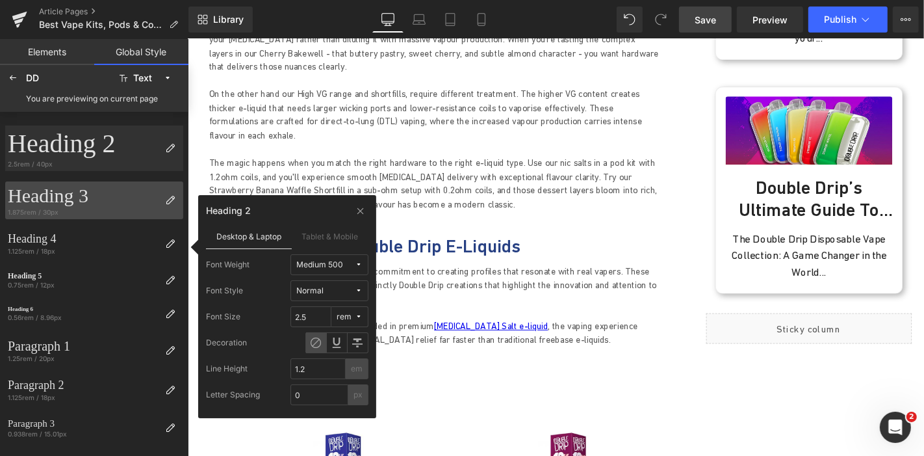
scroll to position [0, 0]
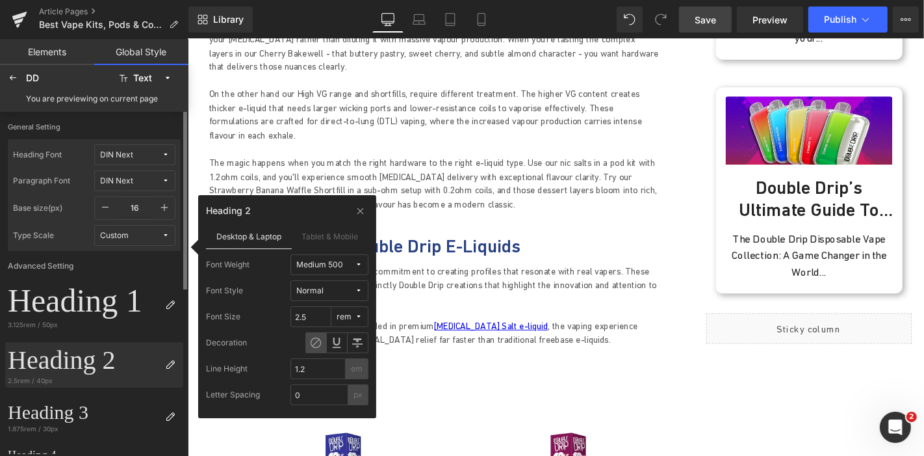
click at [63, 357] on div "Heading 2" at bounding box center [84, 359] width 152 height 31
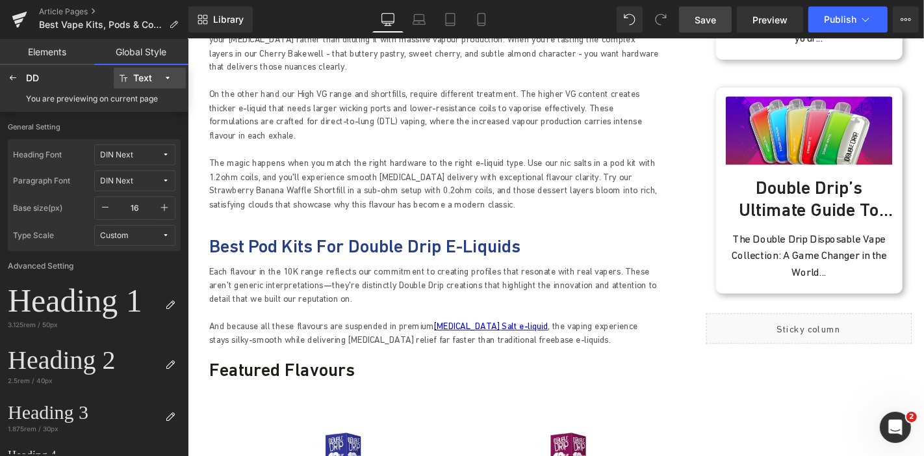
click at [167, 79] on icon at bounding box center [167, 77] width 9 height 9
click at [157, 99] on div "Color" at bounding box center [148, 104] width 55 height 10
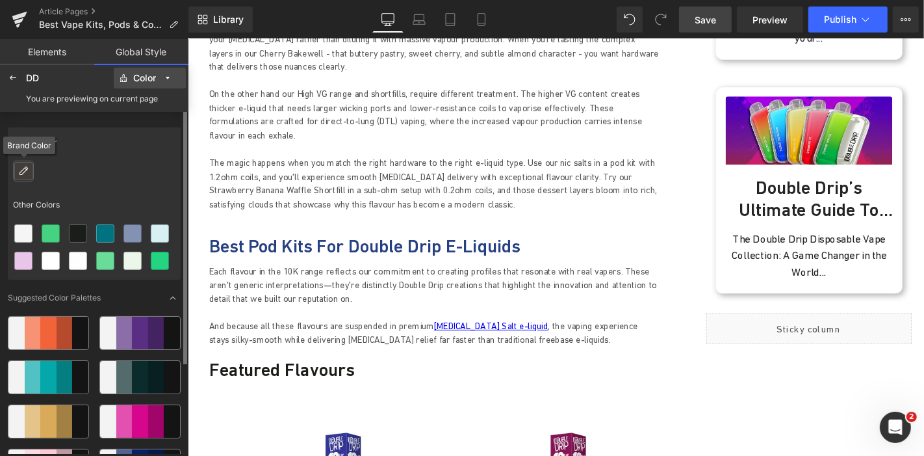
click at [26, 168] on icon at bounding box center [23, 171] width 10 height 10
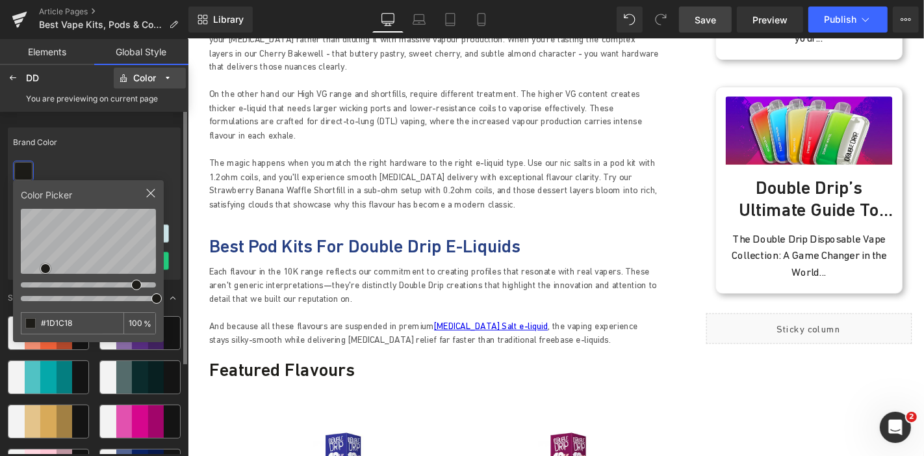
click at [126, 159] on div at bounding box center [94, 170] width 173 height 27
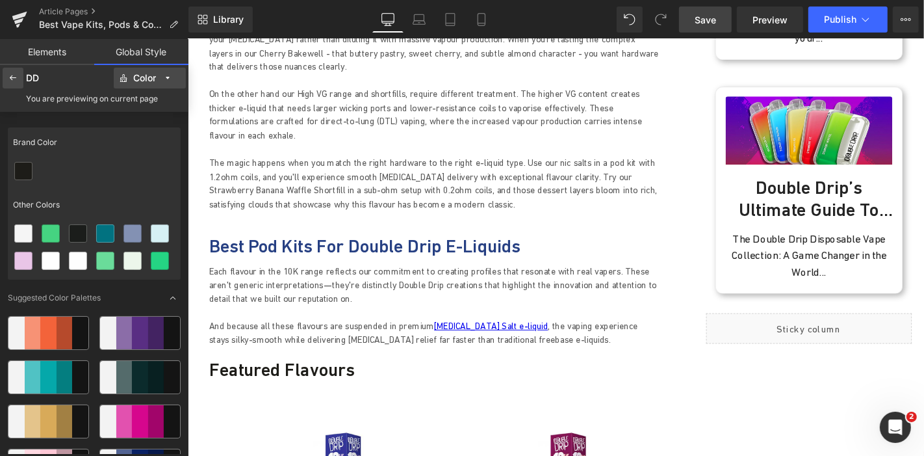
click at [16, 81] on icon at bounding box center [13, 78] width 10 height 10
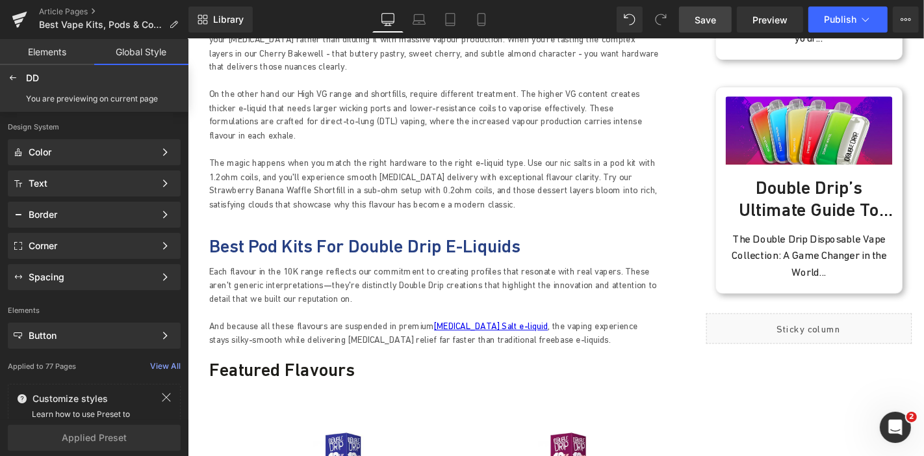
click at [44, 45] on link "Elements" at bounding box center [47, 52] width 94 height 26
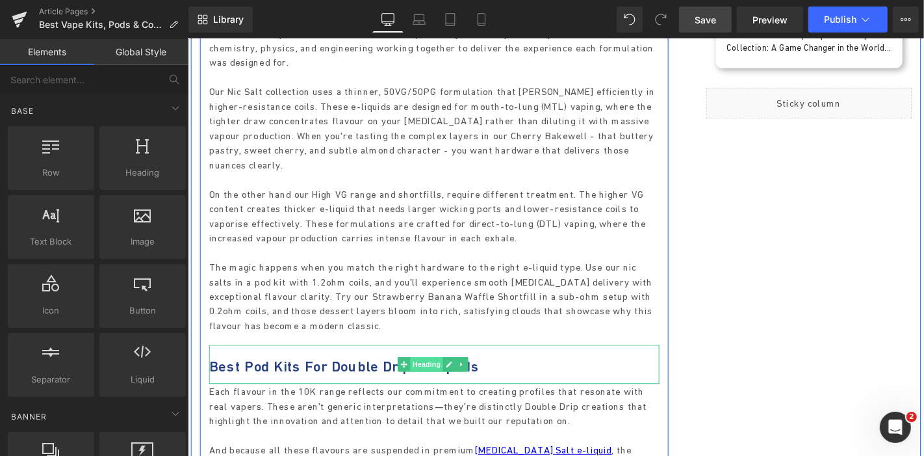
click at [443, 378] on span "Heading" at bounding box center [441, 386] width 35 height 16
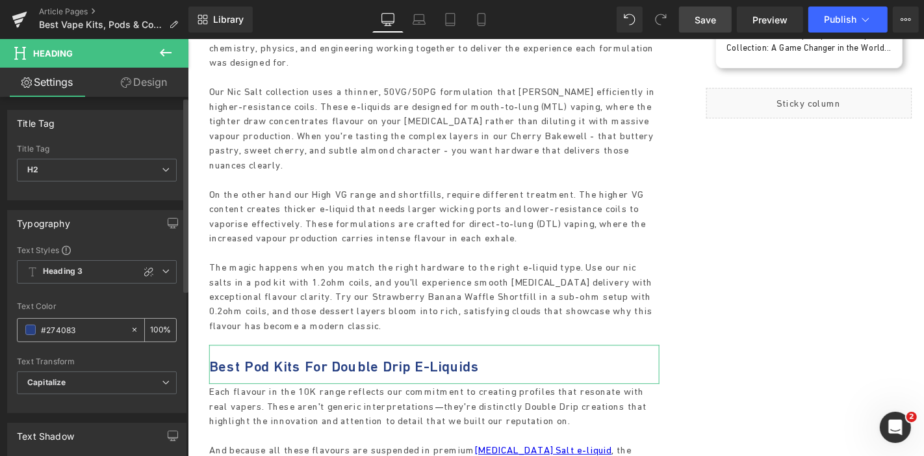
click at [135, 326] on div at bounding box center [137, 329] width 15 height 23
click at [34, 329] on span at bounding box center [30, 329] width 10 height 10
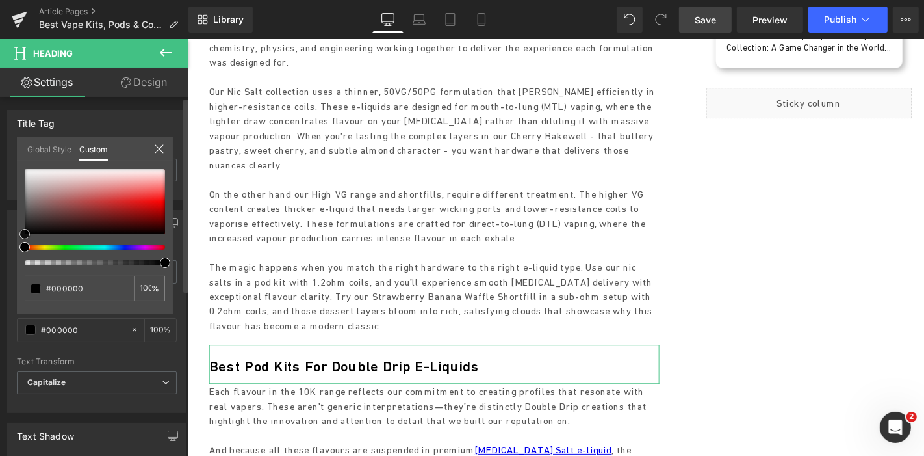
drag, startPoint x: 79, startPoint y: 214, endPoint x: 2, endPoint y: 261, distance: 90.4
click at [2, 261] on div "Typography Text Styles Custom Heading 1 Heading 2 Heading 3 Heading 4 Heading 5…" at bounding box center [97, 306] width 194 height 212
click at [46, 146] on link "Global Style" at bounding box center [49, 148] width 44 height 22
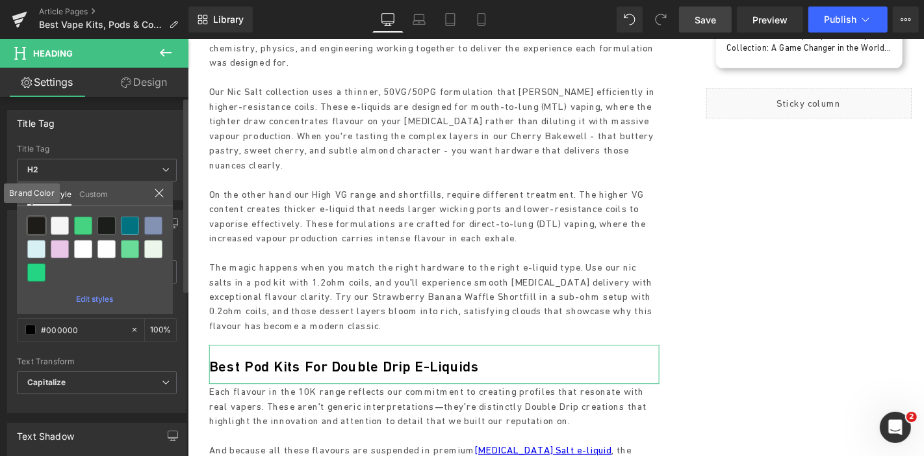
click at [40, 220] on div at bounding box center [36, 225] width 18 height 18
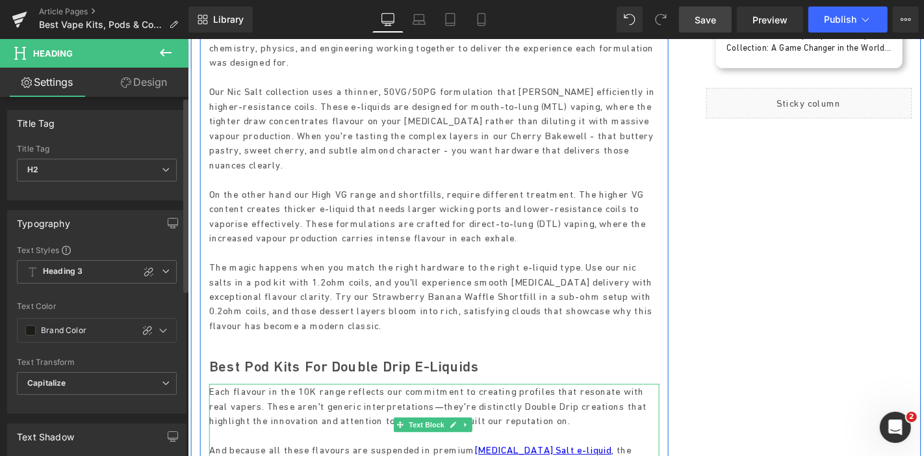
click at [347, 406] on p "Each flavour in the 10K range reflects our commitment to creating profiles that…" at bounding box center [450, 429] width 481 height 47
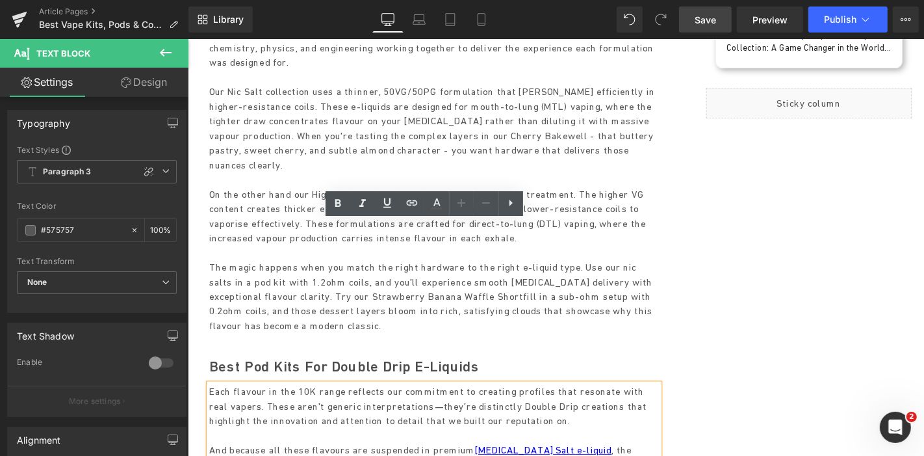
drag, startPoint x: 708, startPoint y: 194, endPoint x: 343, endPoint y: 191, distance: 364.6
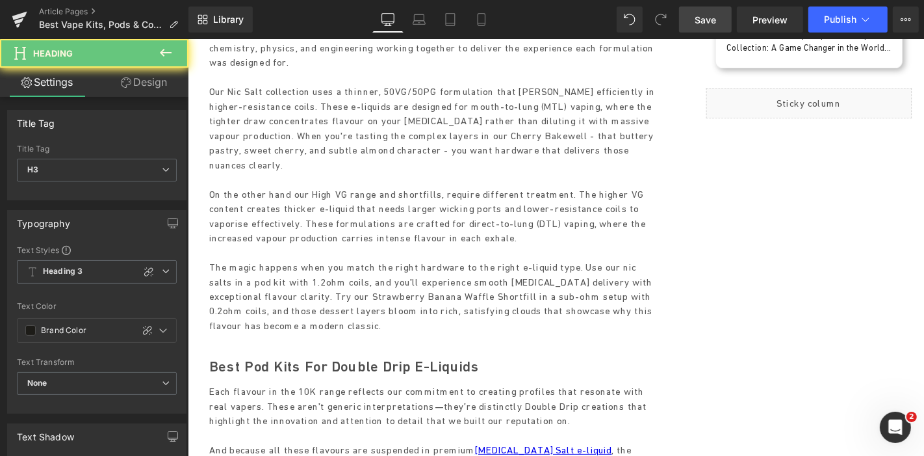
paste div
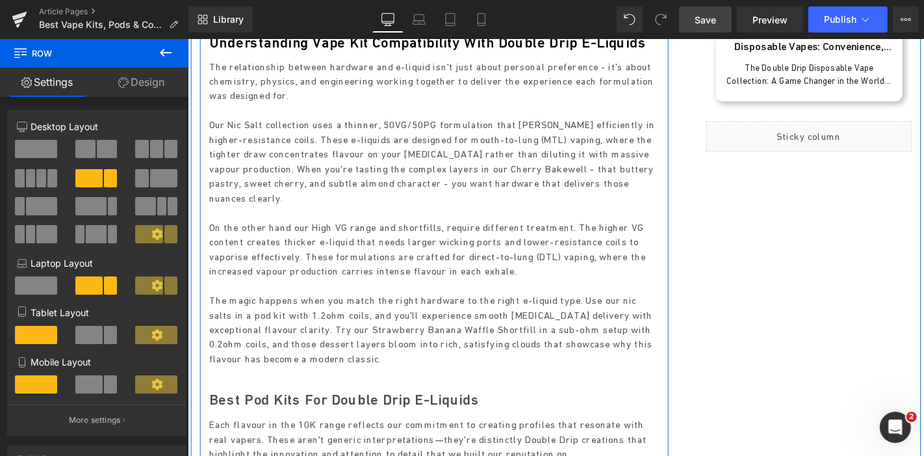
scroll to position [1415, 0]
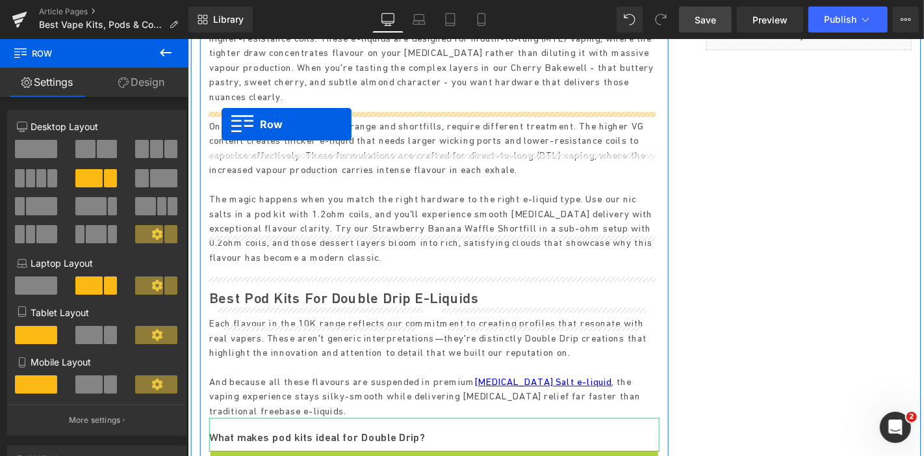
drag, startPoint x: 212, startPoint y: 306, endPoint x: 223, endPoint y: 129, distance: 177.1
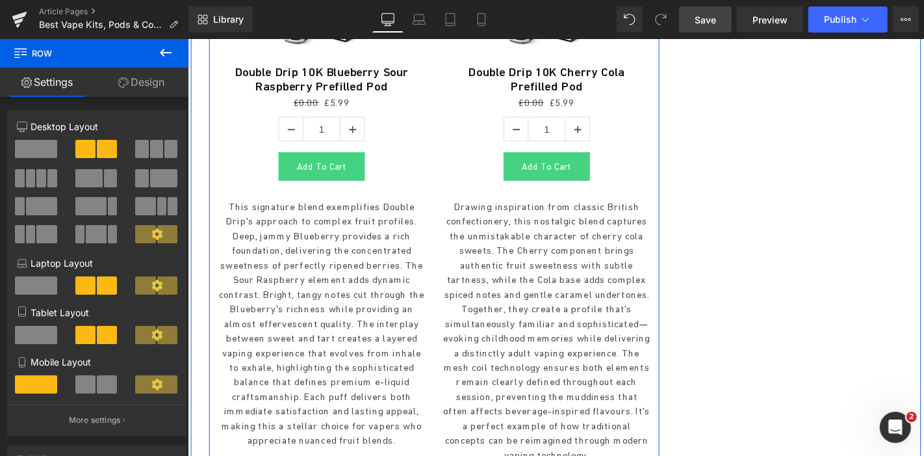
scroll to position [1847, 0]
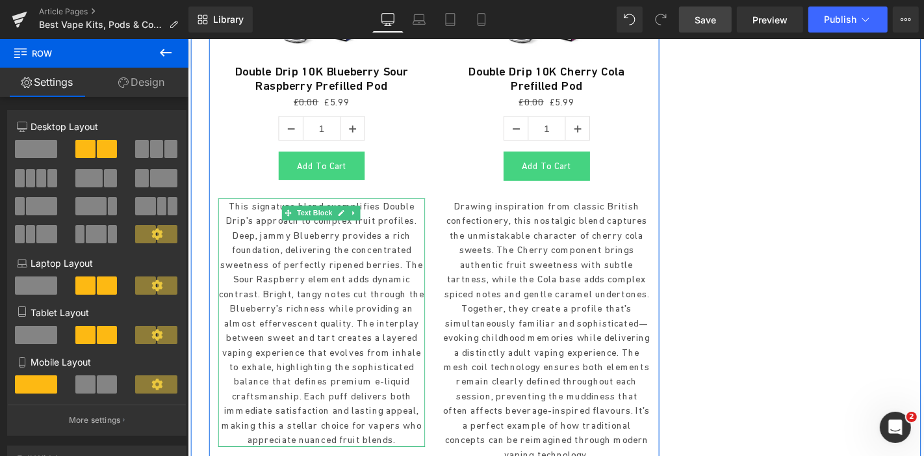
click at [344, 209] on p "This signature blend exemplifies Double Drip's approach to complex fruit profil…" at bounding box center [330, 341] width 221 height 265
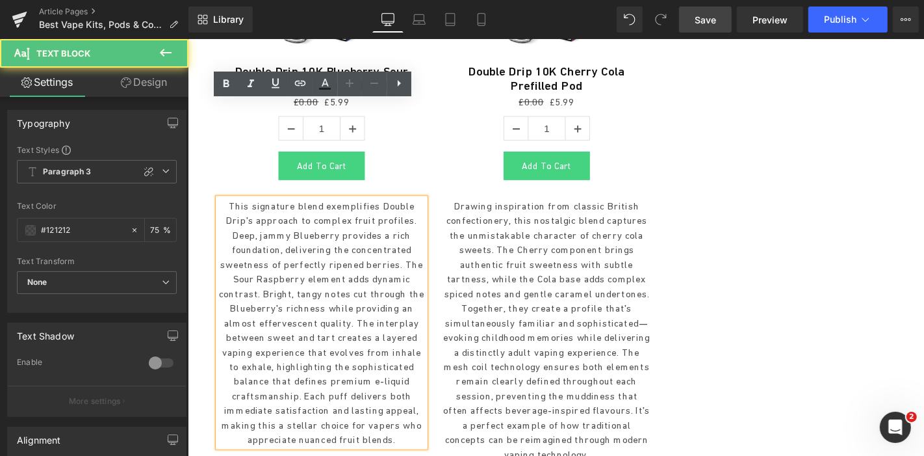
click at [333, 209] on p "This signature blend exemplifies Double Drip's approach to complex fruit profil…" at bounding box center [330, 341] width 221 height 265
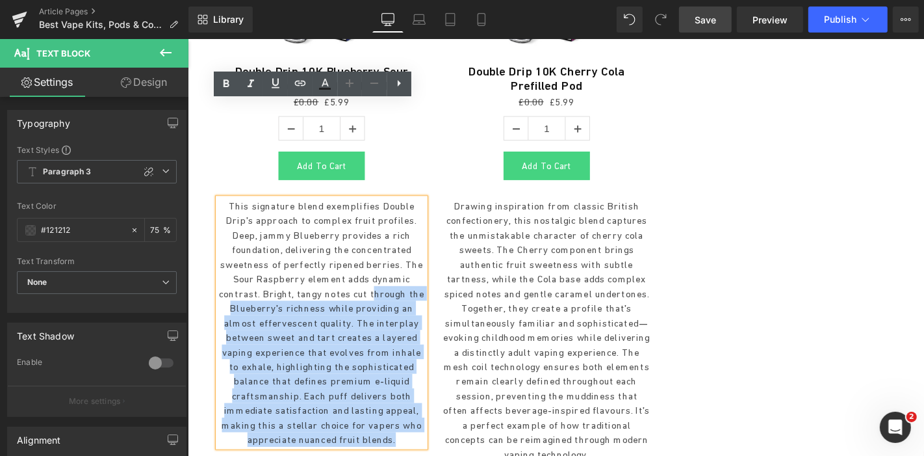
drag, startPoint x: 359, startPoint y: 234, endPoint x: 313, endPoint y: 111, distance: 131.2
click at [313, 209] on p "This signature blend exemplifies Double Drip's approach to complex fruit profil…" at bounding box center [330, 341] width 221 height 265
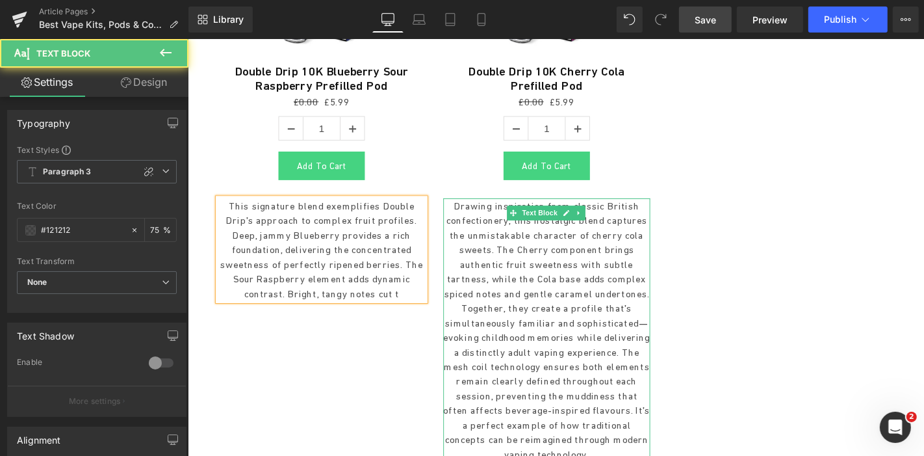
click at [663, 231] on p "Drawing inspiration from classic British confectionery, this nostalgic blend ca…" at bounding box center [570, 349] width 221 height 281
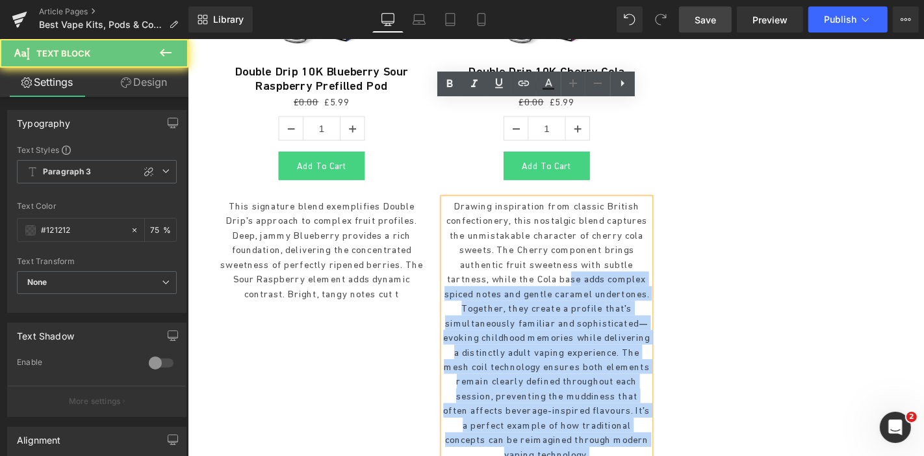
drag, startPoint x: 665, startPoint y: 232, endPoint x: 498, endPoint y: 99, distance: 212.7
click at [498, 209] on p "Drawing inspiration from classic British confectionery, this nostalgic blend ca…" at bounding box center [570, 349] width 221 height 281
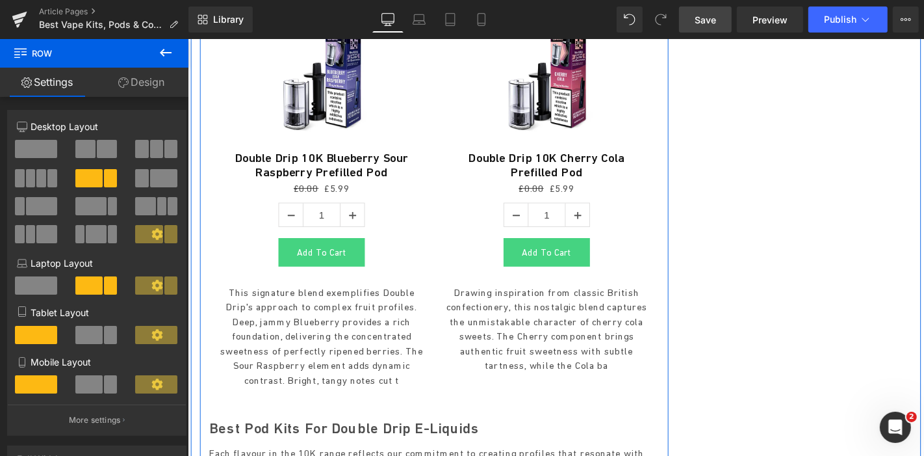
scroll to position [1775, 0]
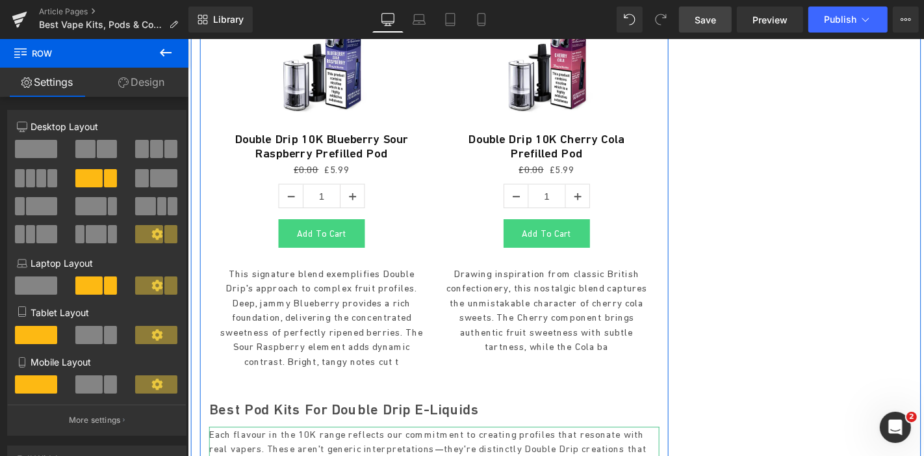
drag, startPoint x: 263, startPoint y: 276, endPoint x: 299, endPoint y: 276, distance: 35.7
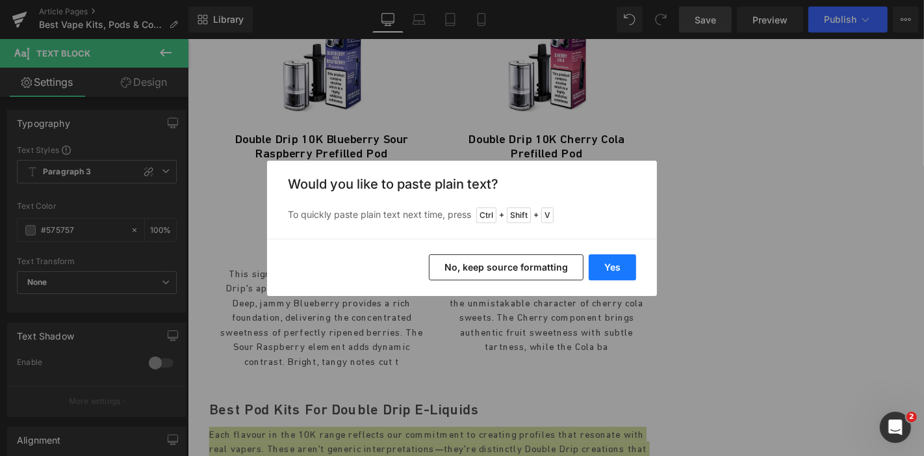
click at [610, 262] on button "Yes" at bounding box center [612, 267] width 47 height 26
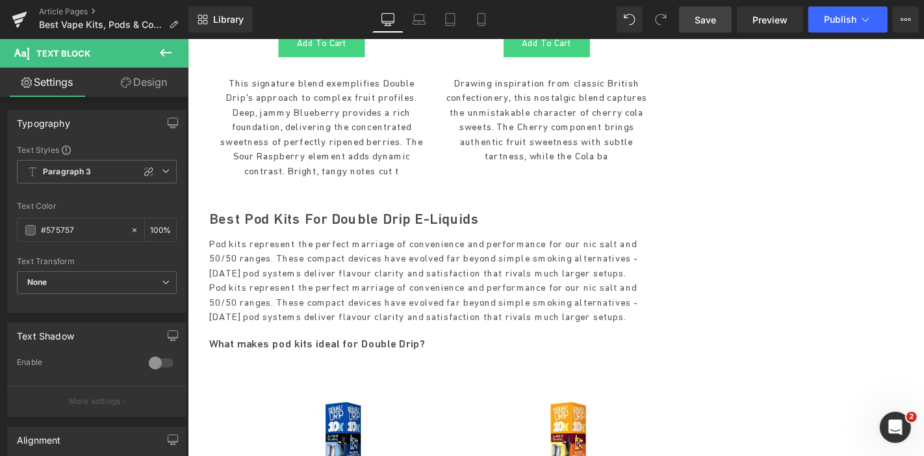
scroll to position [1990, 0]
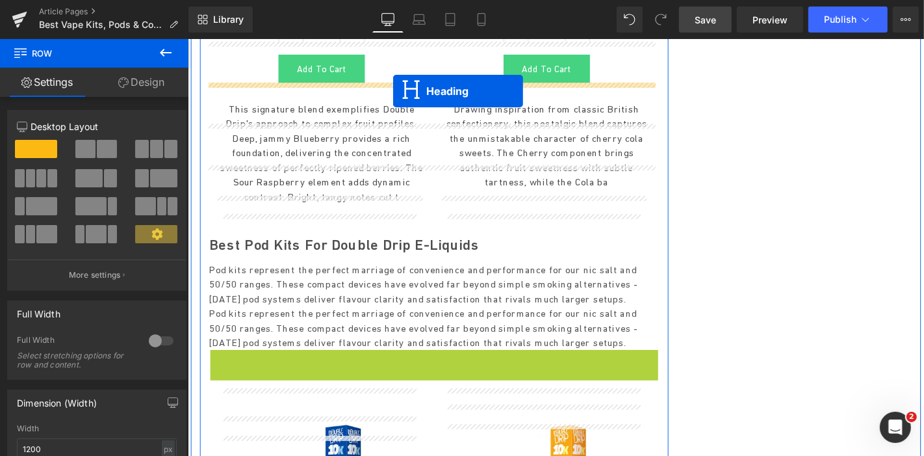
scroll to position [1912, 0]
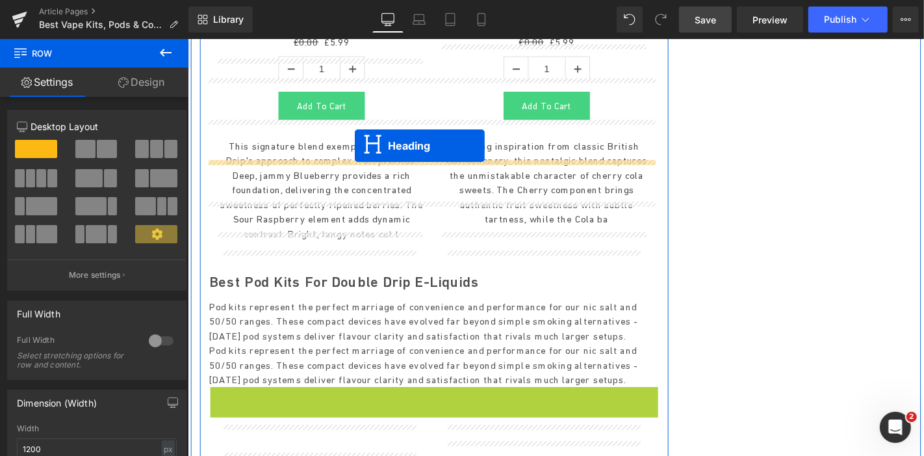
drag, startPoint x: 413, startPoint y: 155, endPoint x: 365, endPoint y: 153, distance: 47.5
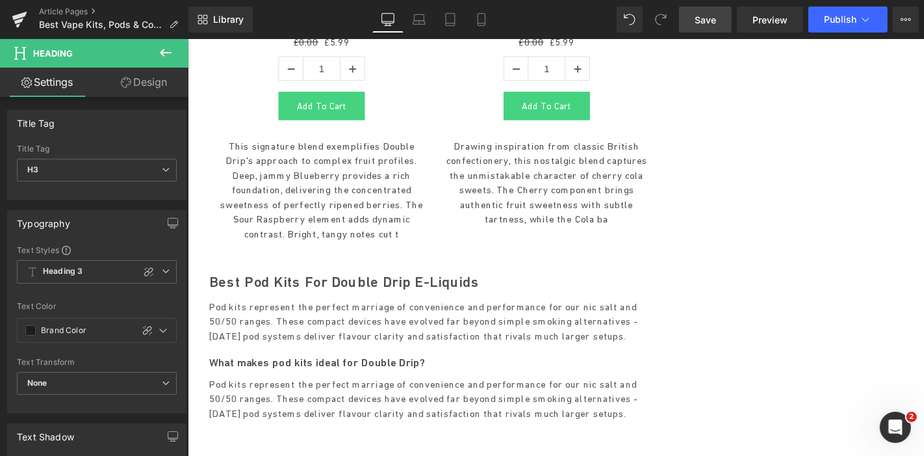
drag, startPoint x: 285, startPoint y: 234, endPoint x: 265, endPoint y: 222, distance: 23.1
click at [285, 398] on p "Pod kits represent the perfect marriage of convenience and performance for our …" at bounding box center [450, 421] width 481 height 47
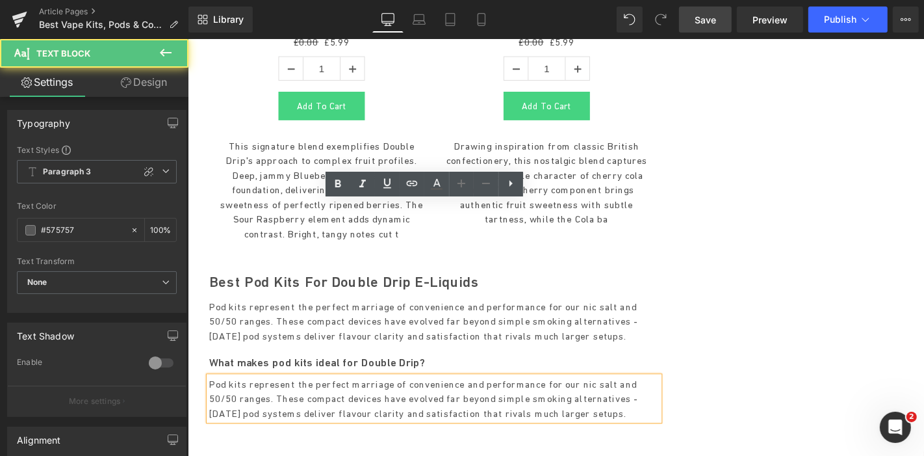
click at [265, 398] on p "Pod kits represent the perfect marriage of convenience and performance for our …" at bounding box center [450, 421] width 481 height 47
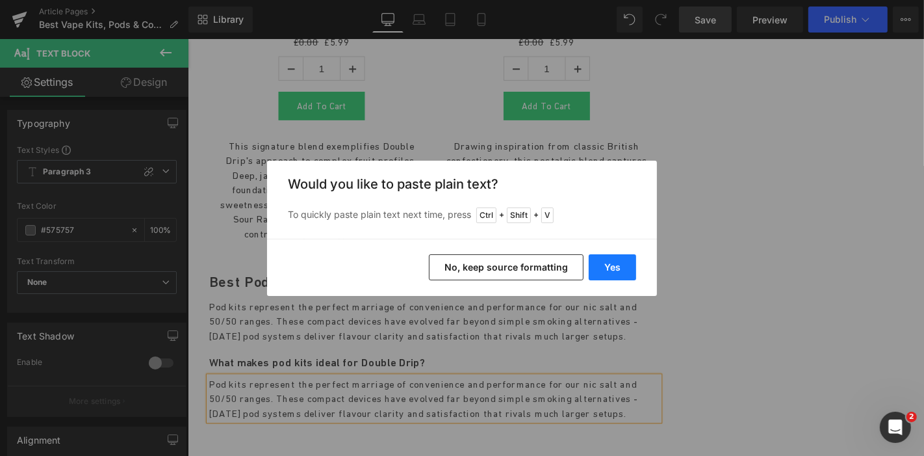
click at [598, 262] on button "Yes" at bounding box center [612, 267] width 47 height 26
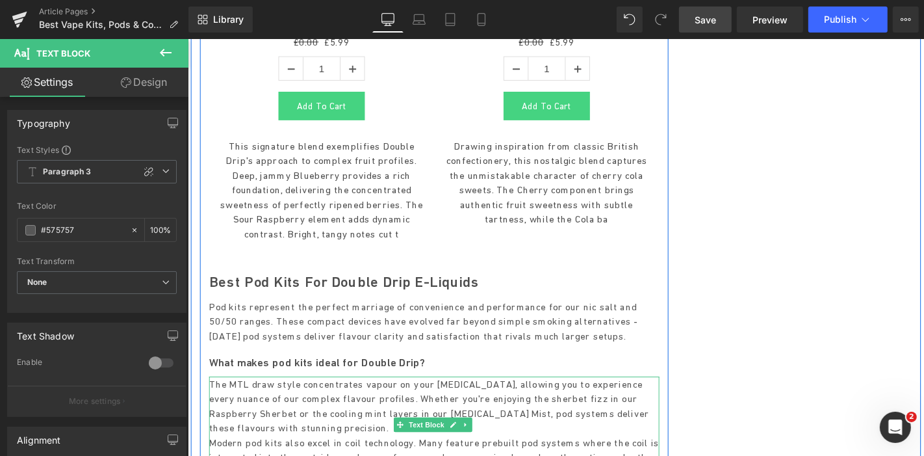
click at [505, 398] on p "The MTL draw style concentrates vapour on your taste buds, allowing you to expe…" at bounding box center [450, 429] width 481 height 62
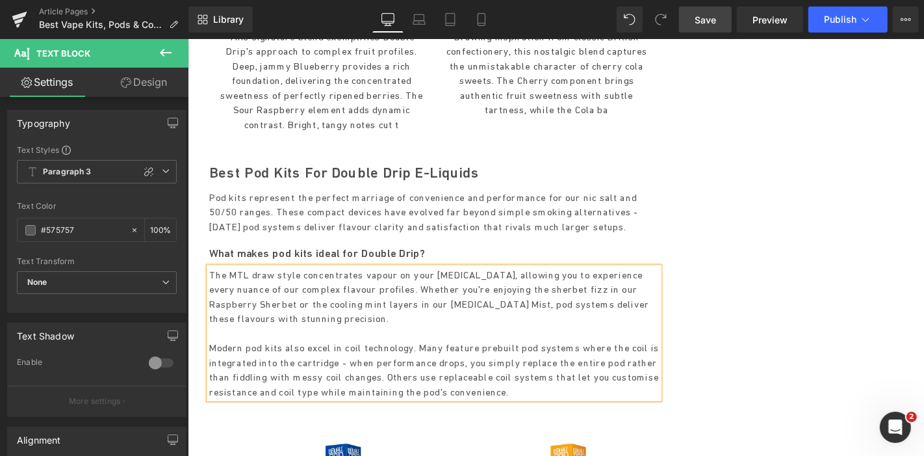
scroll to position [2057, 0]
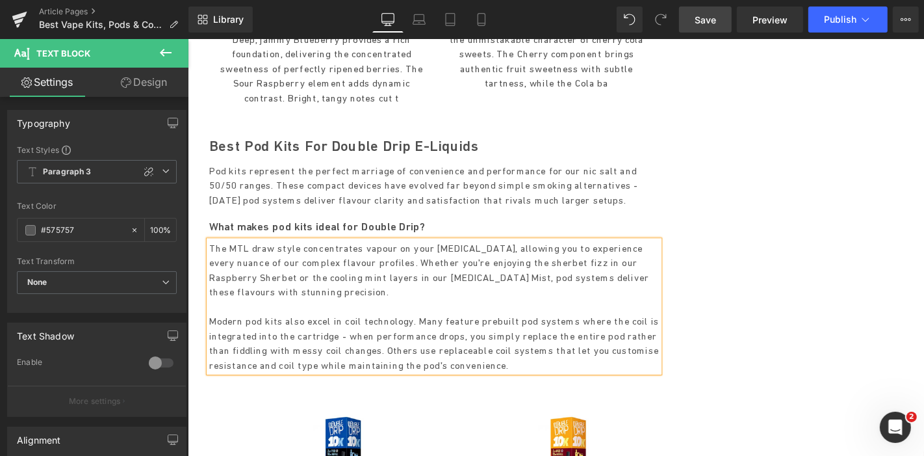
click at [267, 331] on p "Modern pod kits also excel in coil technology. Many feature prebuilt pod system…" at bounding box center [450, 362] width 481 height 62
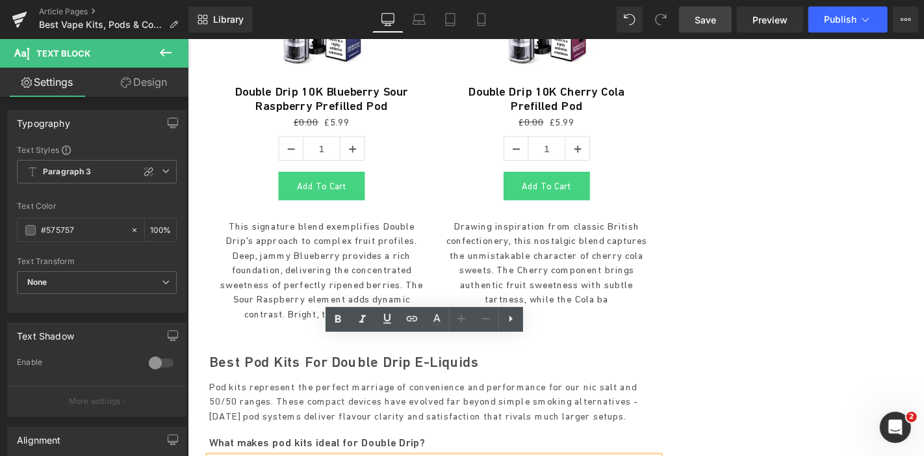
scroll to position [1912, 0]
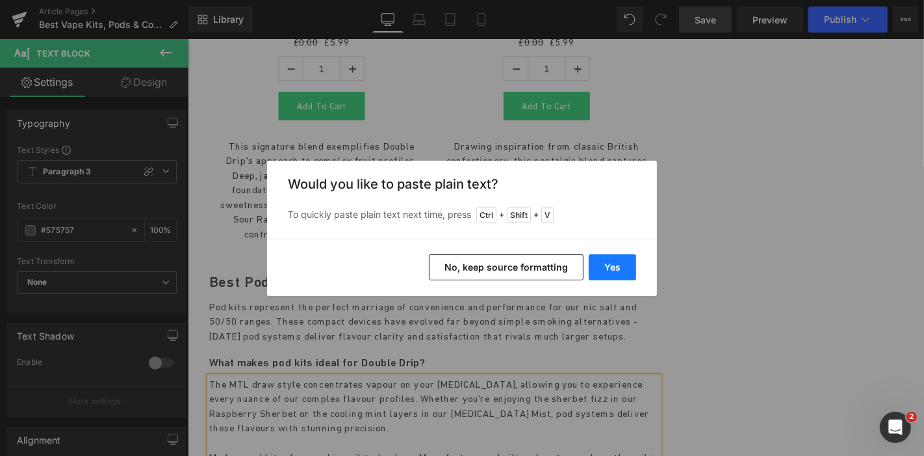
click at [610, 263] on button "Yes" at bounding box center [612, 267] width 47 height 26
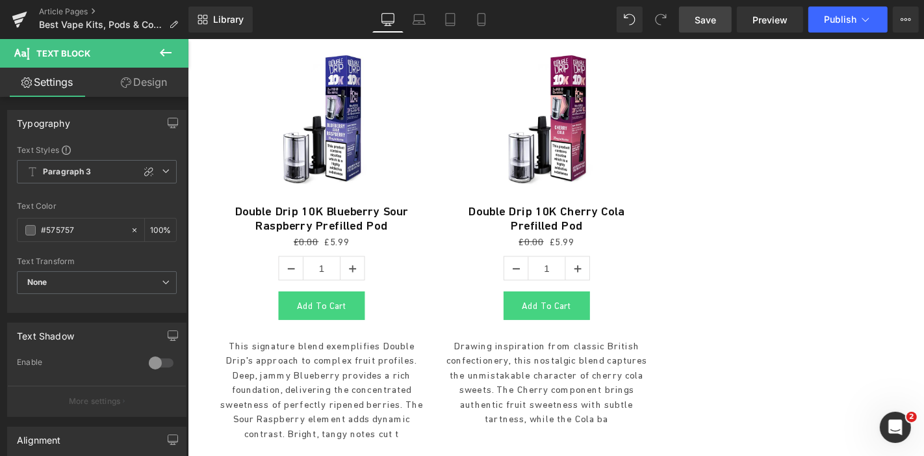
scroll to position [1695, 0]
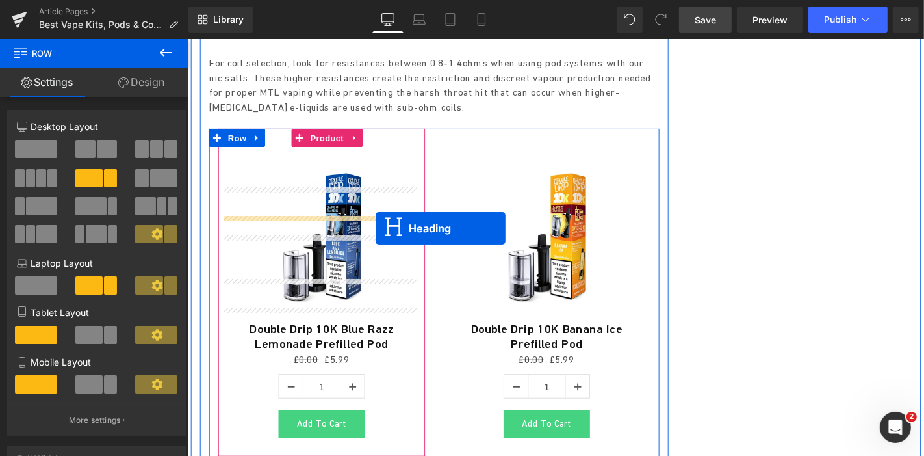
scroll to position [2562, 0]
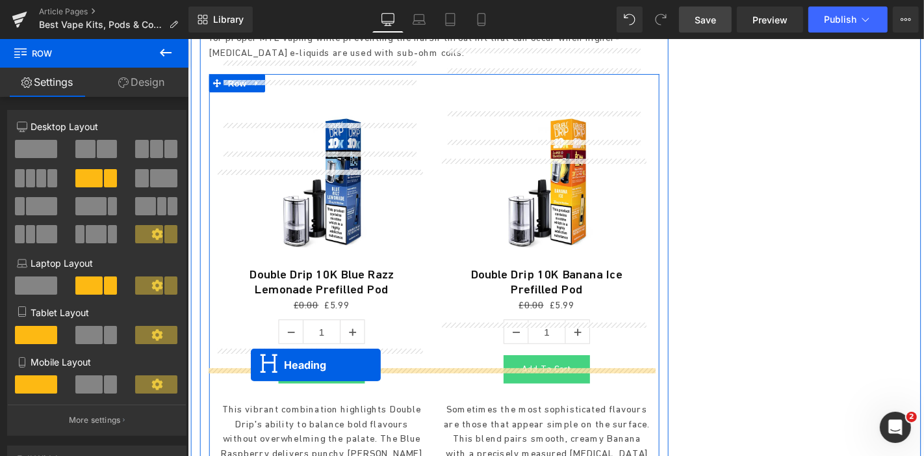
drag, startPoint x: 415, startPoint y: 251, endPoint x: 254, endPoint y: 386, distance: 209.9
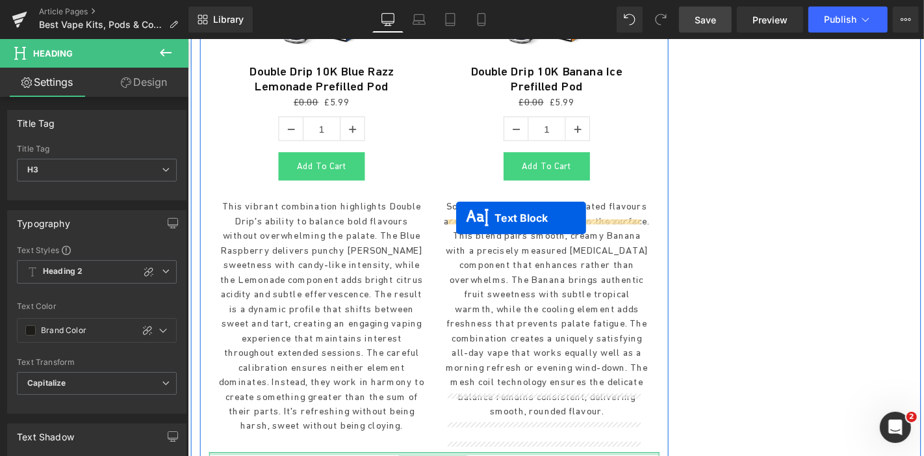
scroll to position [2706, 0]
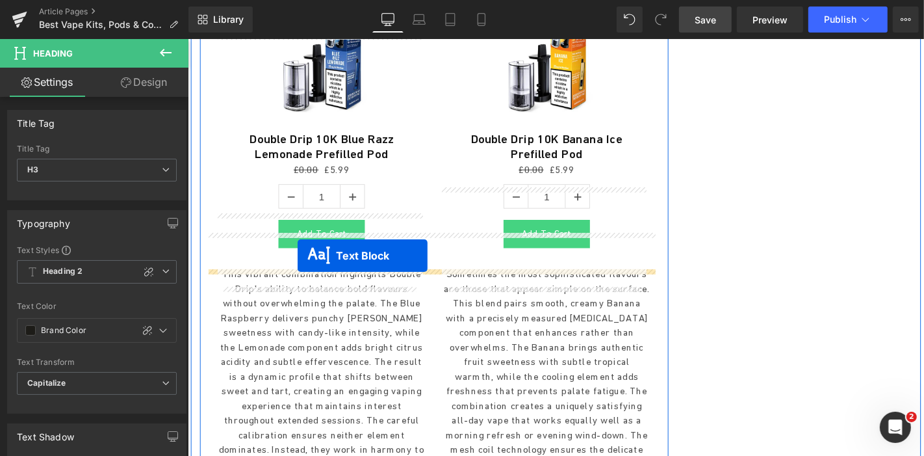
drag, startPoint x: 414, startPoint y: 211, endPoint x: 304, endPoint y: 270, distance: 124.7
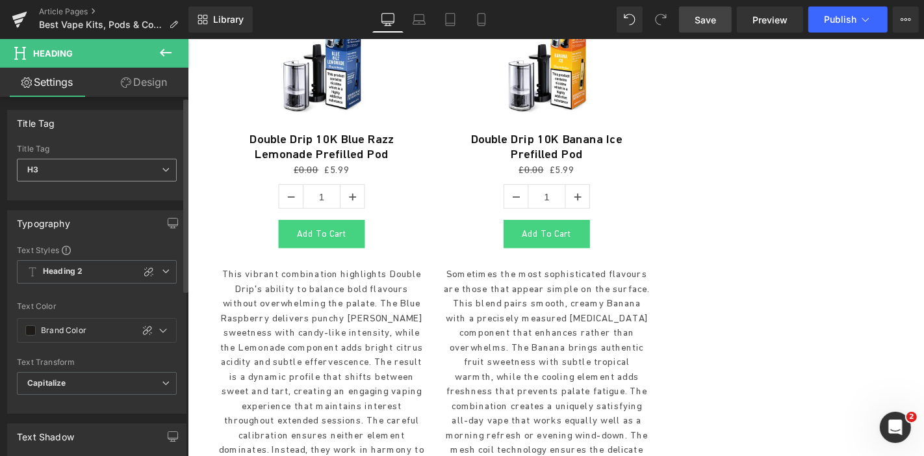
click at [168, 166] on span "H3" at bounding box center [97, 170] width 160 height 23
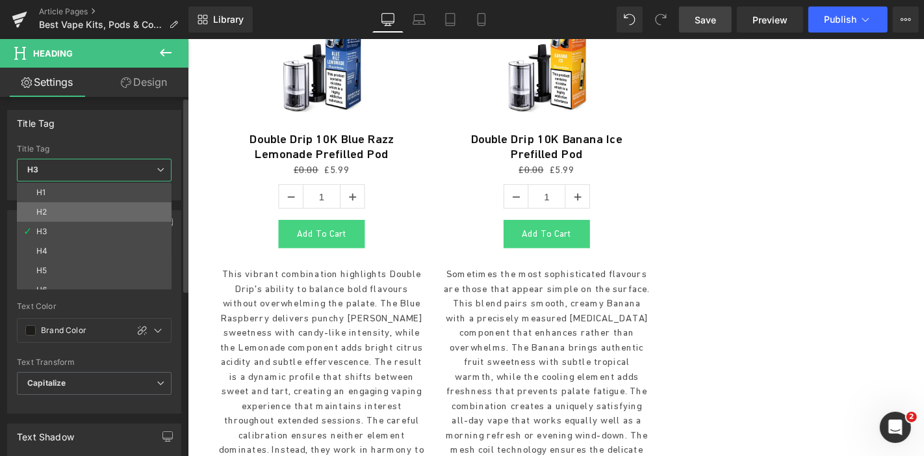
click at [107, 211] on li "H2" at bounding box center [97, 211] width 161 height 19
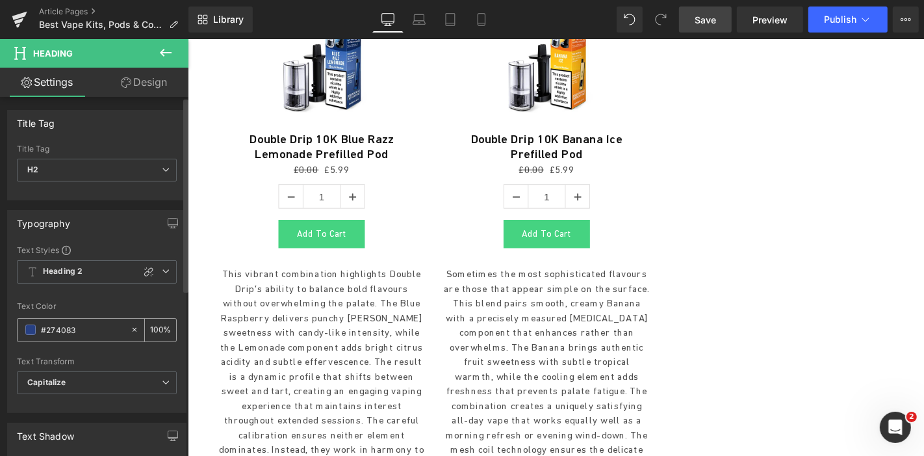
click at [26, 326] on span at bounding box center [30, 329] width 10 height 10
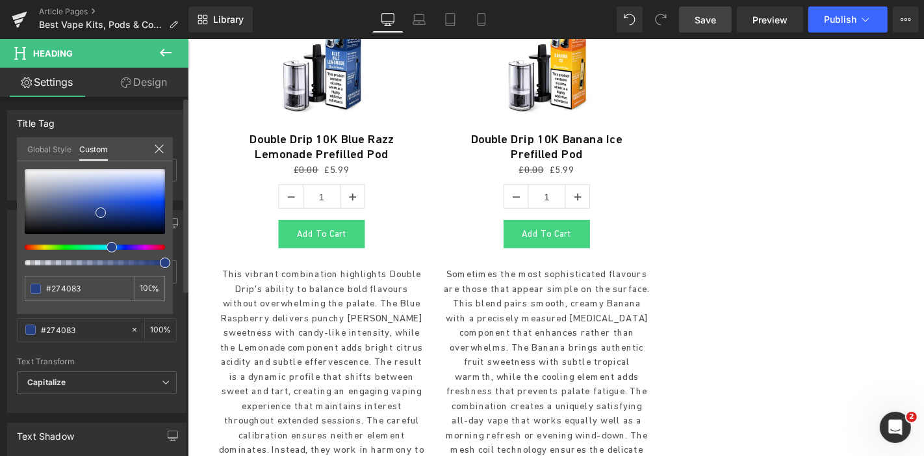
click at [42, 148] on link "Global Style" at bounding box center [49, 148] width 44 height 22
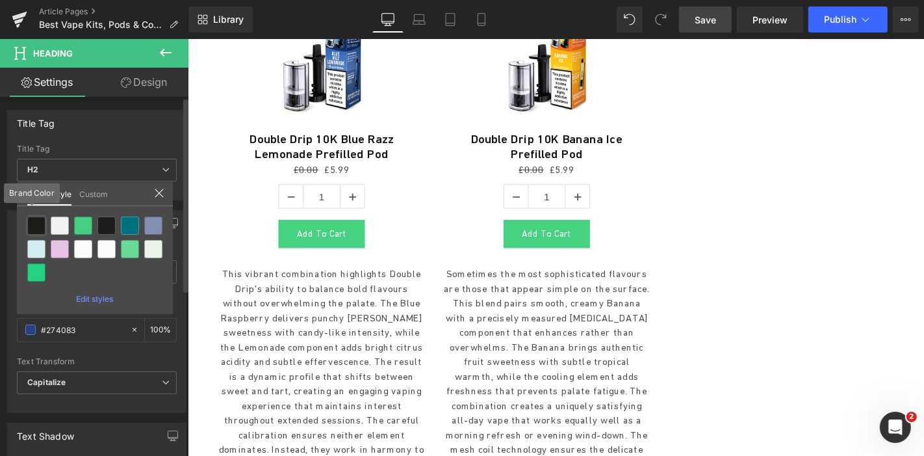
click at [37, 220] on div at bounding box center [36, 225] width 18 height 18
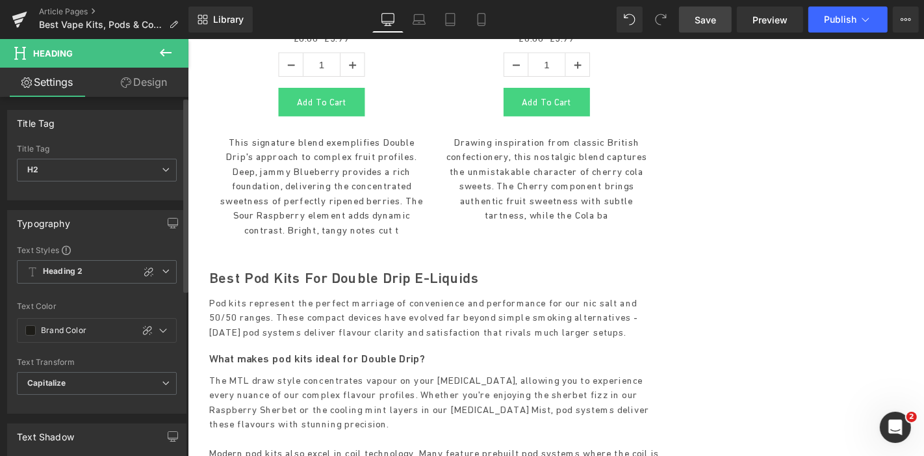
scroll to position [1840, 0]
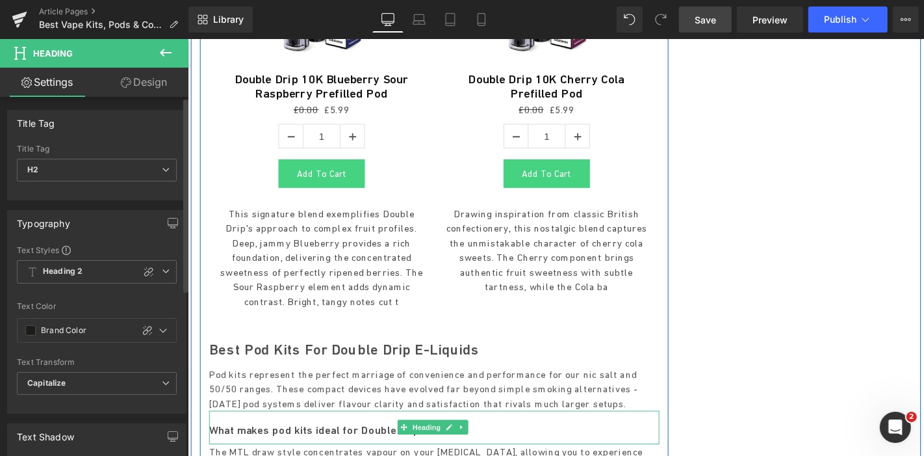
click at [370, 448] on h3 "What makes pod kits ideal for Double Drip?" at bounding box center [450, 455] width 481 height 15
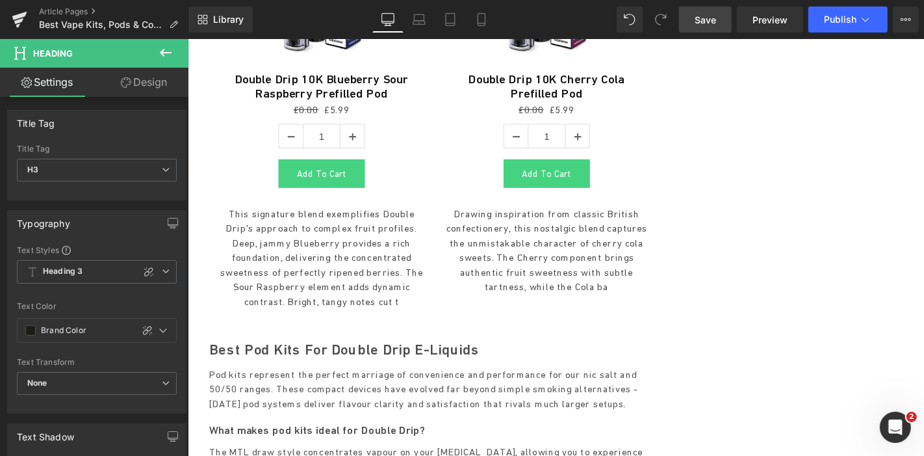
click at [299, 346] on div "Best Pod Kits for Double Drip E-Liquids" at bounding box center [450, 366] width 481 height 41
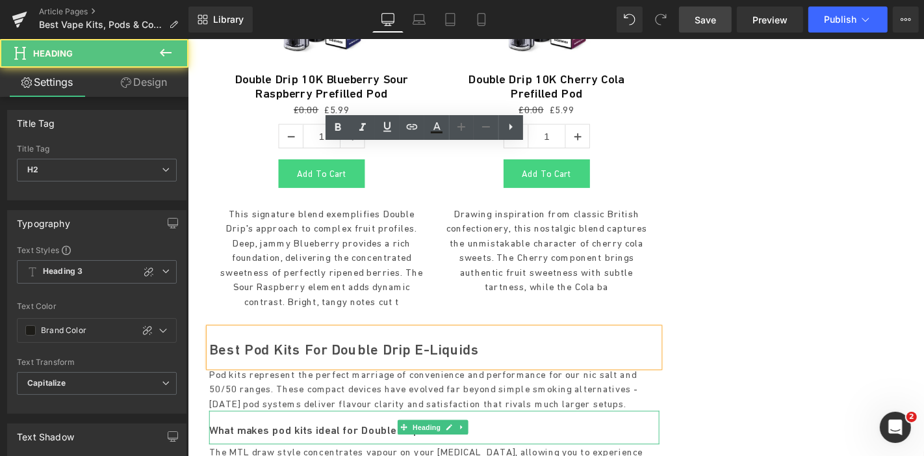
click at [294, 448] on h3 "What makes pod kits ideal for Double Drip?" at bounding box center [450, 455] width 481 height 15
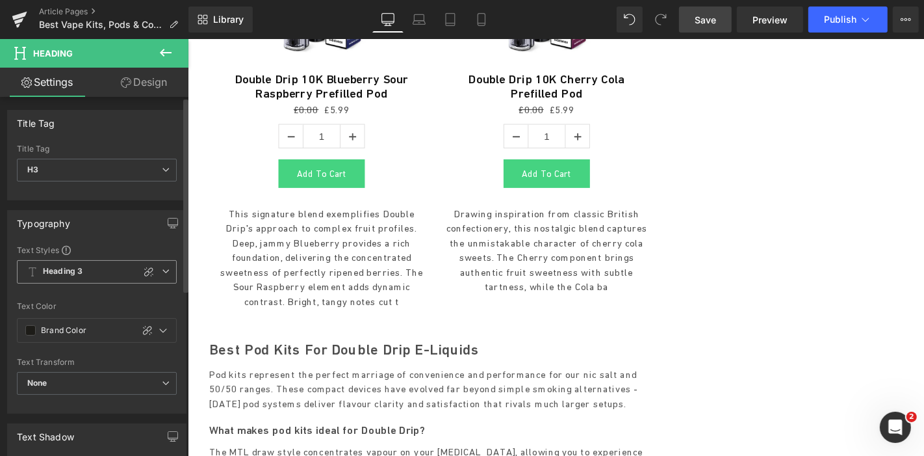
click at [162, 270] on icon at bounding box center [166, 271] width 8 height 8
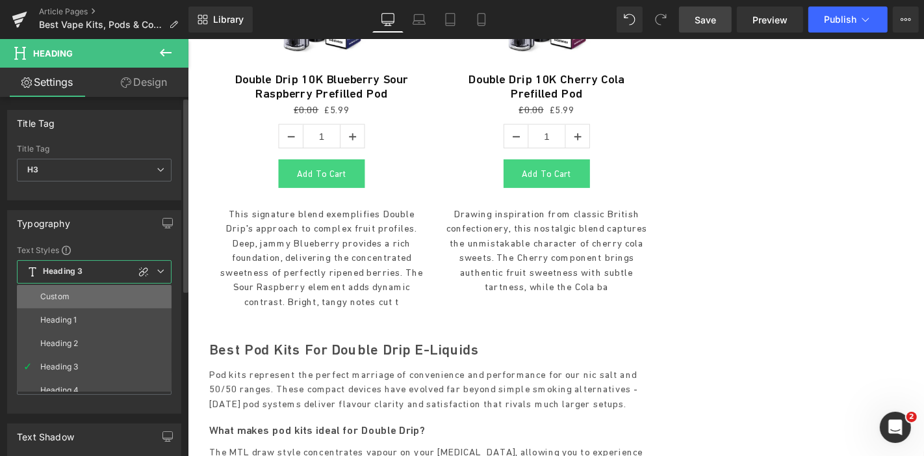
click at [82, 289] on li "Custom" at bounding box center [97, 296] width 161 height 23
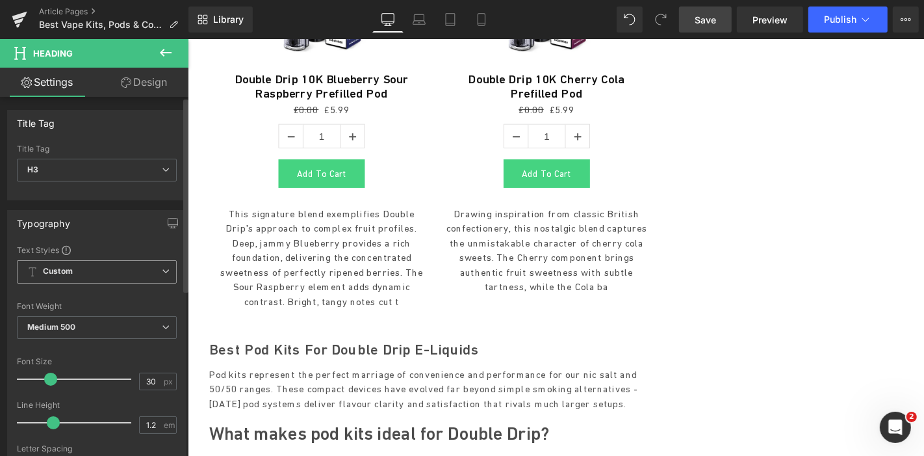
click at [167, 268] on span "Custom" at bounding box center [97, 271] width 160 height 23
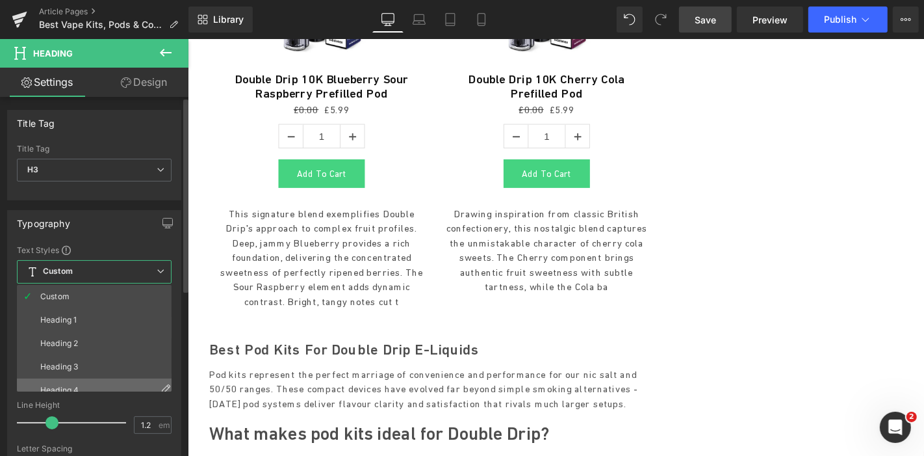
click at [70, 381] on li "Heading 4" at bounding box center [97, 389] width 161 height 23
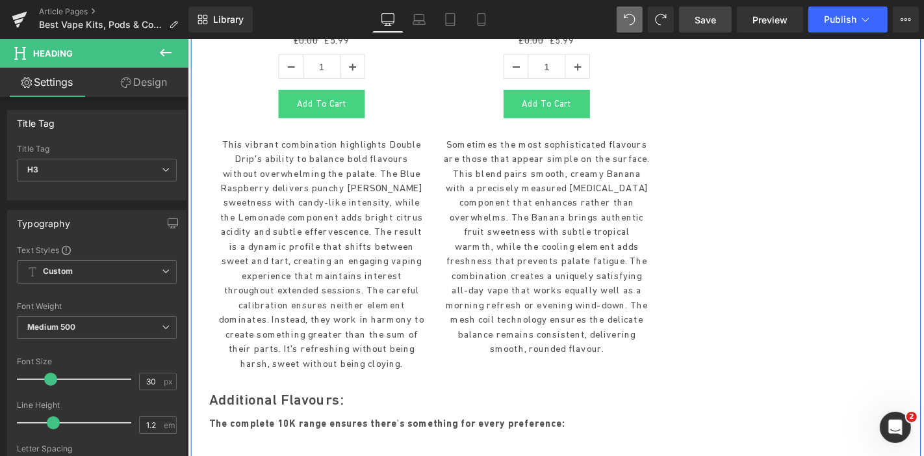
scroll to position [2851, 0]
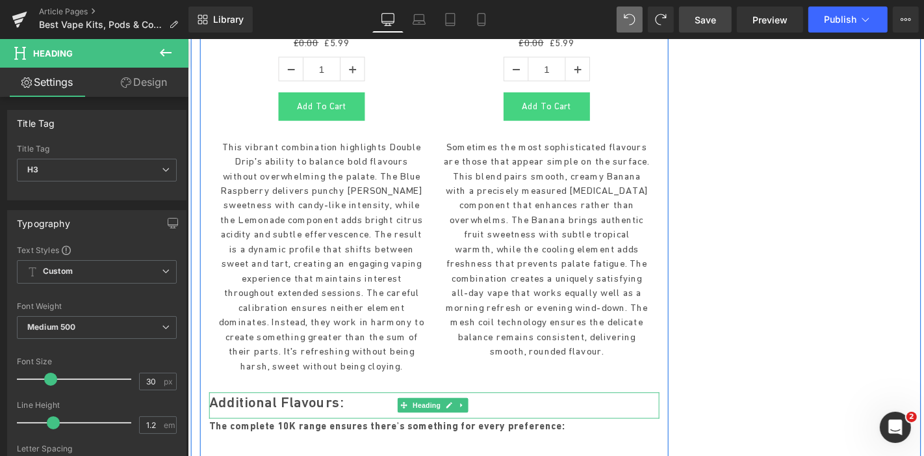
drag, startPoint x: 285, startPoint y: 112, endPoint x: 259, endPoint y: 117, distance: 25.9
click at [285, 415] on h2 "Additional Flavours:" at bounding box center [450, 425] width 481 height 20
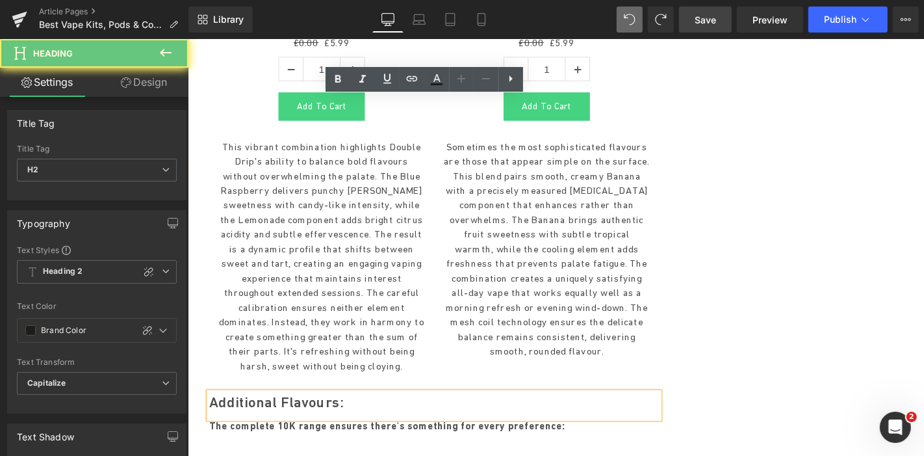
click at [259, 415] on h2 "Additional Flavours:" at bounding box center [450, 425] width 481 height 20
paste div
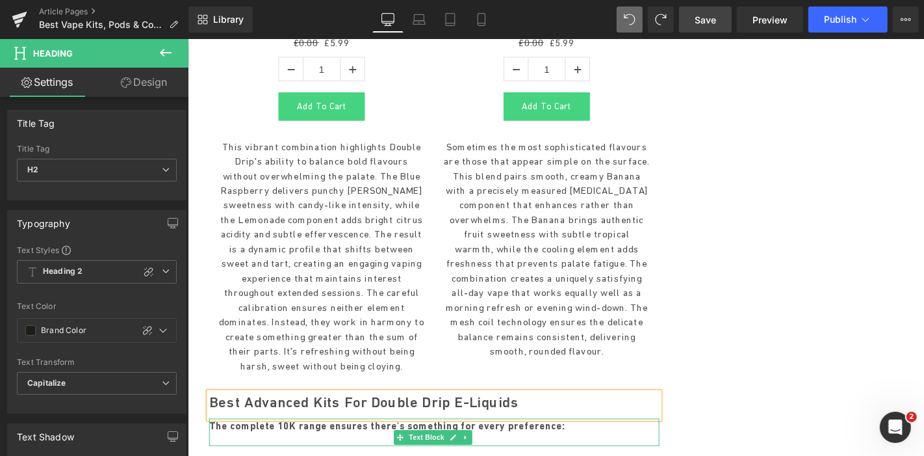
drag, startPoint x: 299, startPoint y: 179, endPoint x: 333, endPoint y: 177, distance: 34.5
click at [299, 445] on b "The complete 10K range ensures there's something for every preference:" at bounding box center [400, 451] width 380 height 12
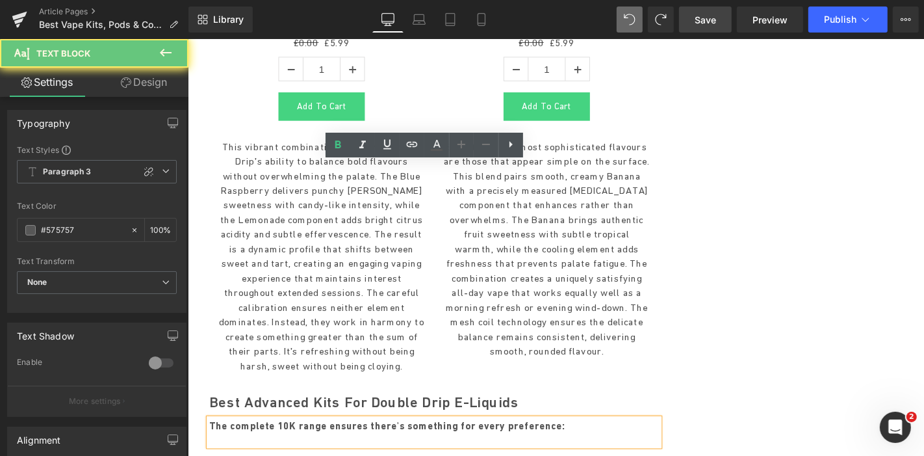
click at [333, 445] on b "The complete 10K range ensures there's something for every preference:" at bounding box center [400, 451] width 380 height 12
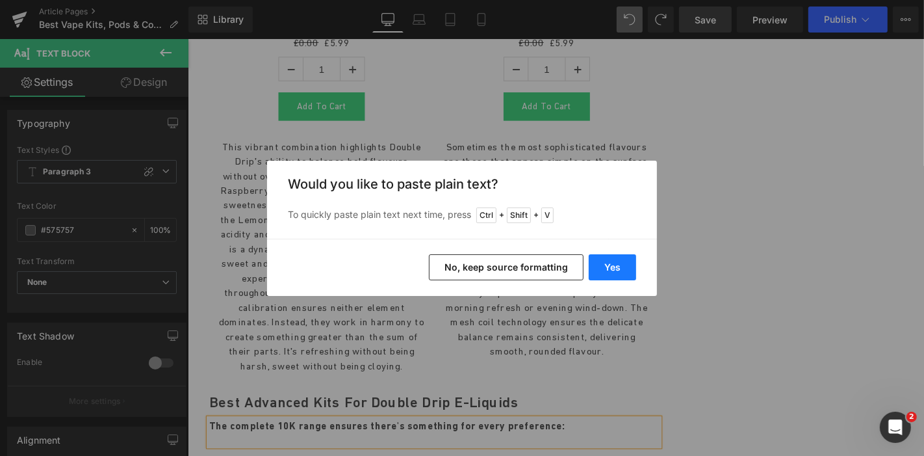
click at [613, 261] on button "Yes" at bounding box center [612, 267] width 47 height 26
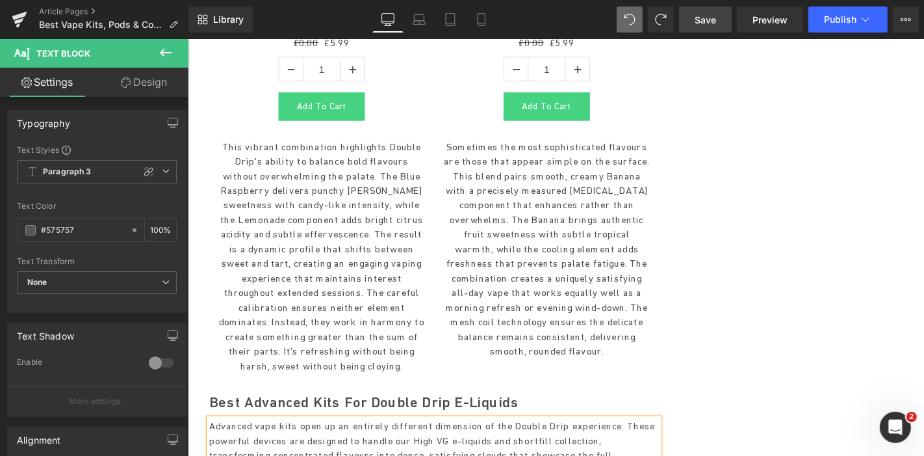
click at [836, 186] on div "Best Vape Kits, Pods & Coils for Double Drip E-Liquids Heading Image Since laun…" at bounding box center [580, 385] width 780 height 6205
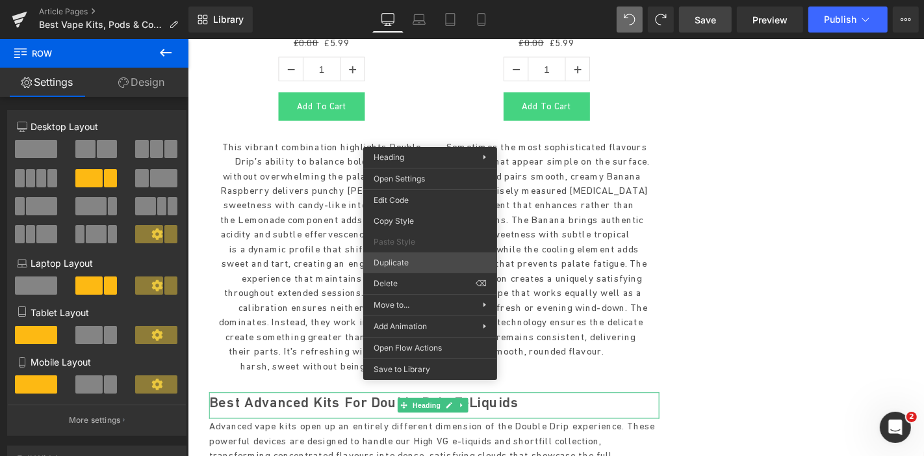
drag, startPoint x: 590, startPoint y: 301, endPoint x: 491, endPoint y: 241, distance: 116.0
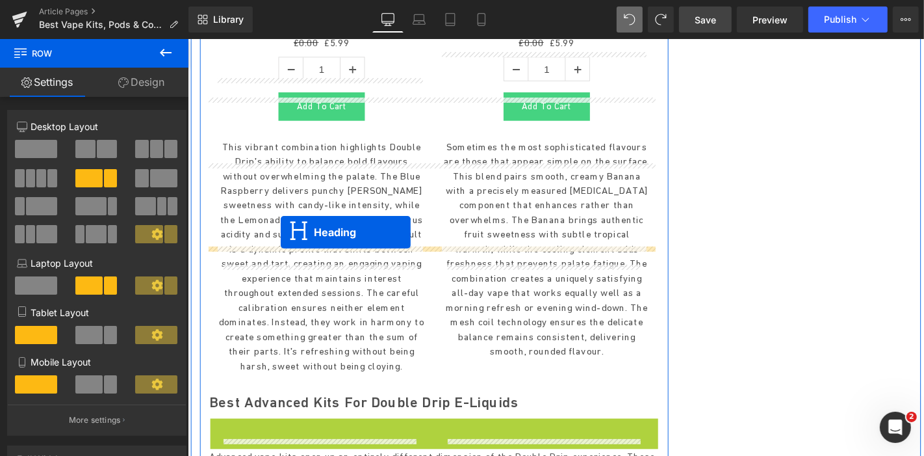
drag, startPoint x: 456, startPoint y: 207, endPoint x: 287, endPoint y: 244, distance: 173.7
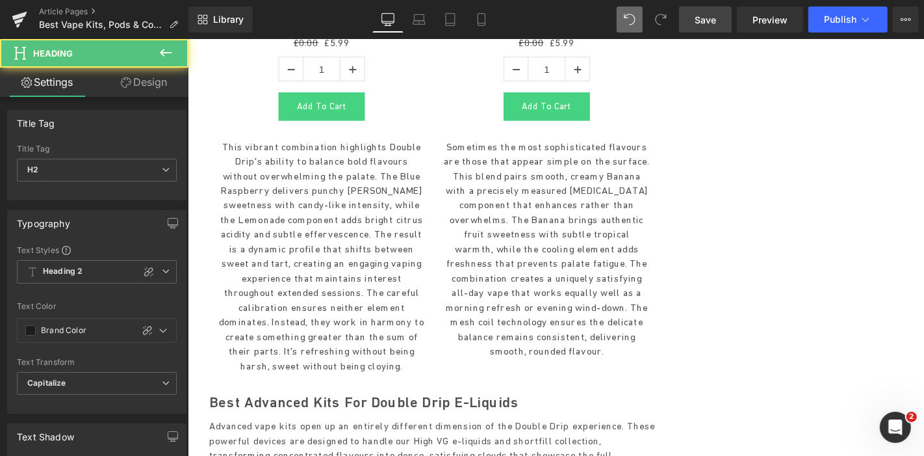
paste div
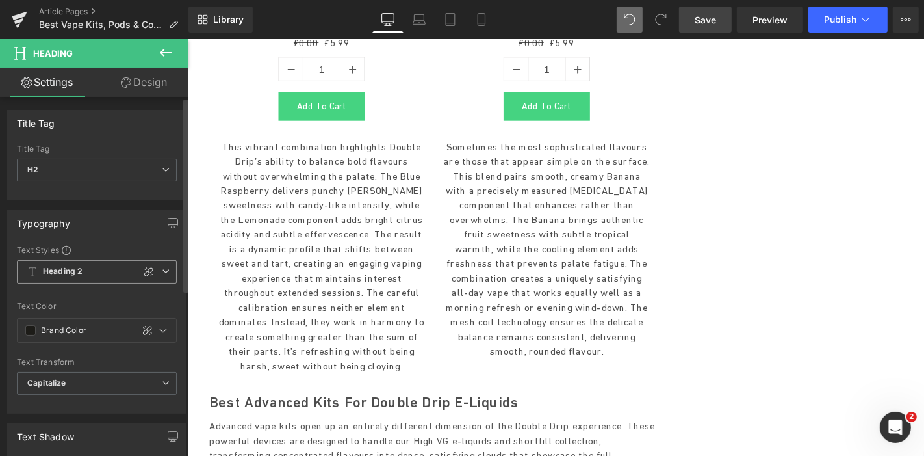
click at [170, 267] on span "Heading 2" at bounding box center [97, 271] width 160 height 23
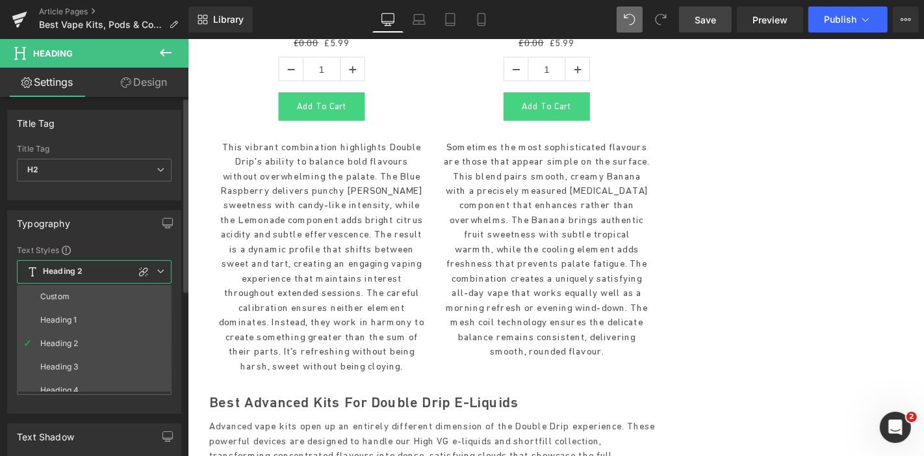
click at [175, 175] on div "H1 H2 H3 H4 H5 H6 Title Tag H2 H1 H2 H3 H4 H5 H6" at bounding box center [94, 171] width 173 height 55
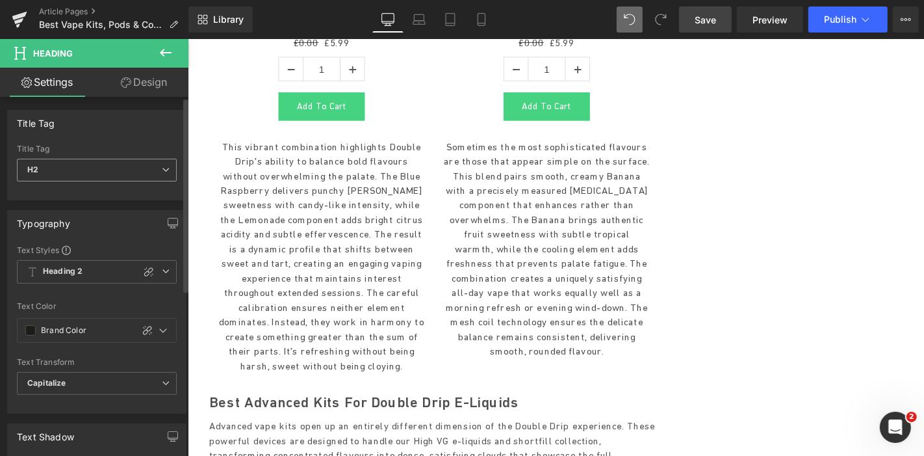
click at [166, 170] on span "H2" at bounding box center [97, 170] width 160 height 23
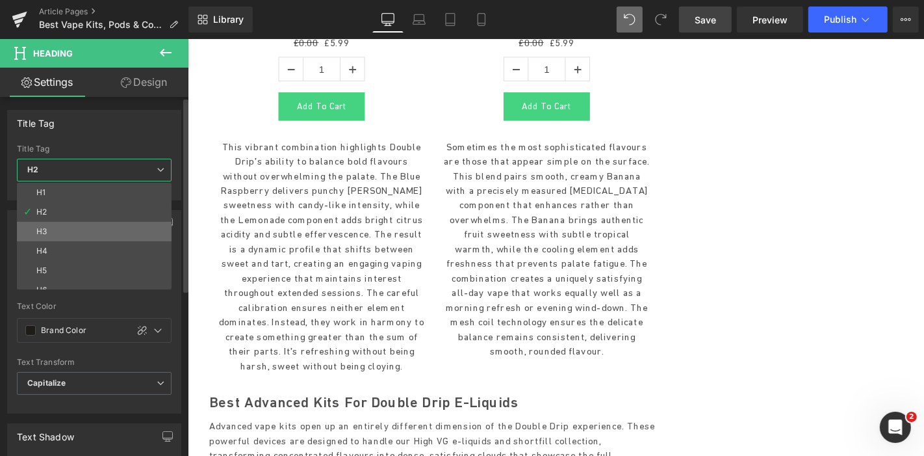
click at [87, 237] on li "H3" at bounding box center [97, 231] width 161 height 19
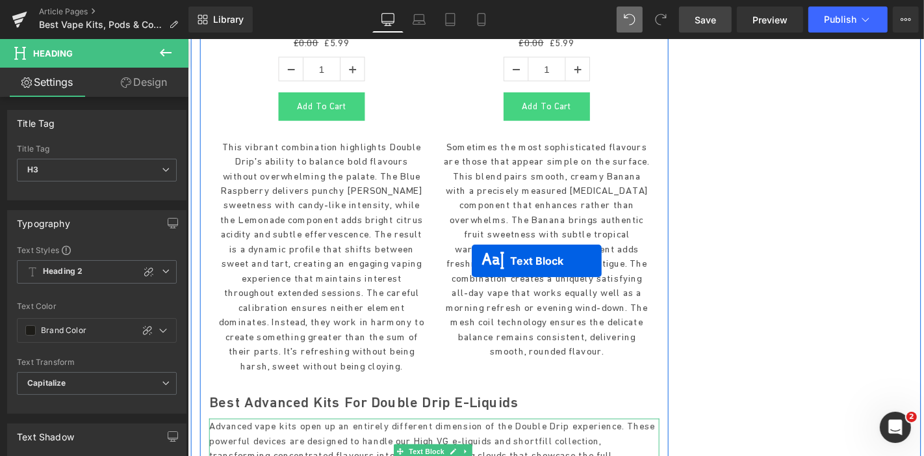
scroll to position [2827, 0]
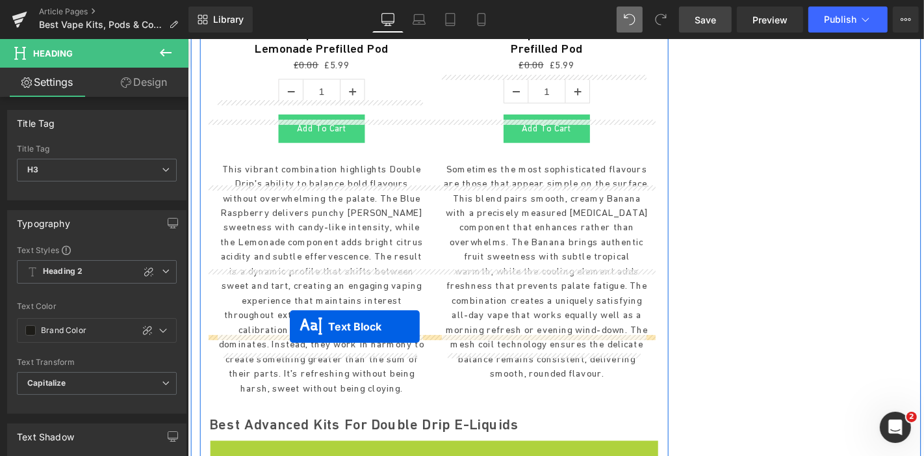
drag, startPoint x: 424, startPoint y: 207, endPoint x: 296, endPoint y: 344, distance: 188.5
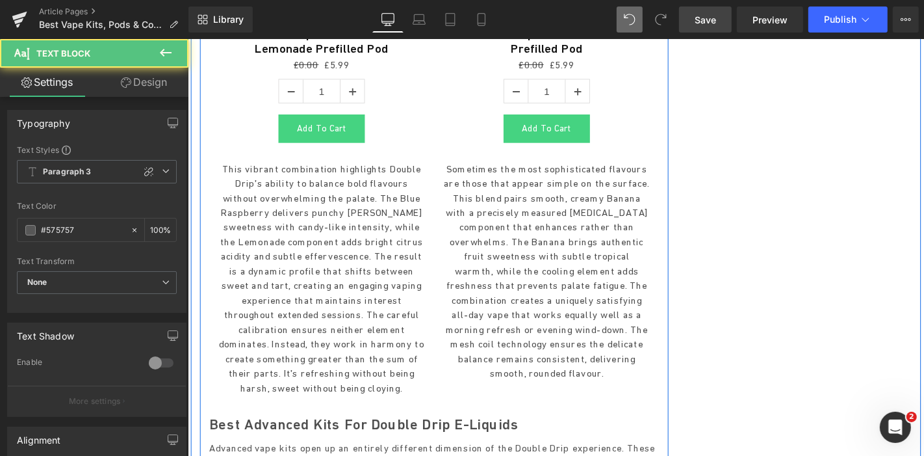
scroll to position [2794, 0]
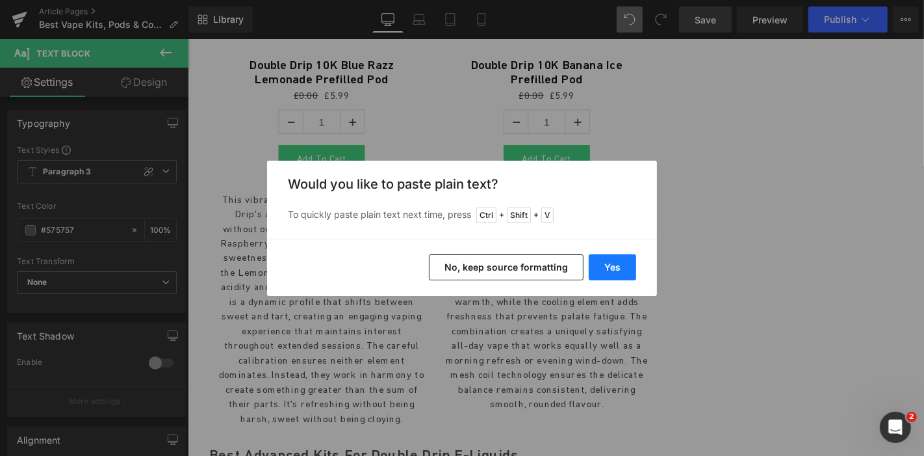
click at [607, 272] on button "Yes" at bounding box center [612, 267] width 47 height 26
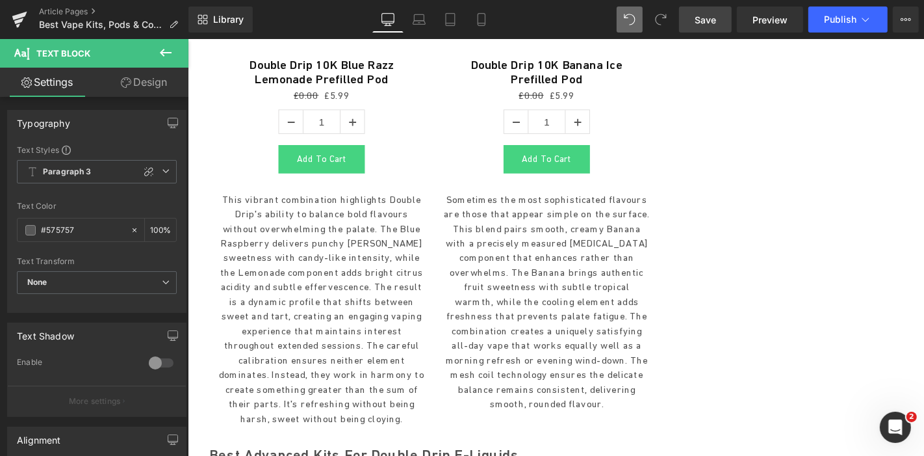
click at [716, 16] on span "Save" at bounding box center [705, 20] width 21 height 14
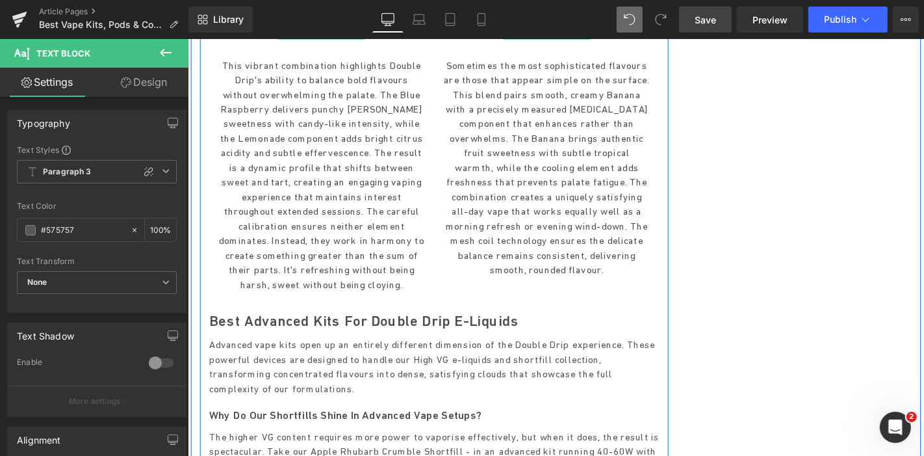
scroll to position [2938, 0]
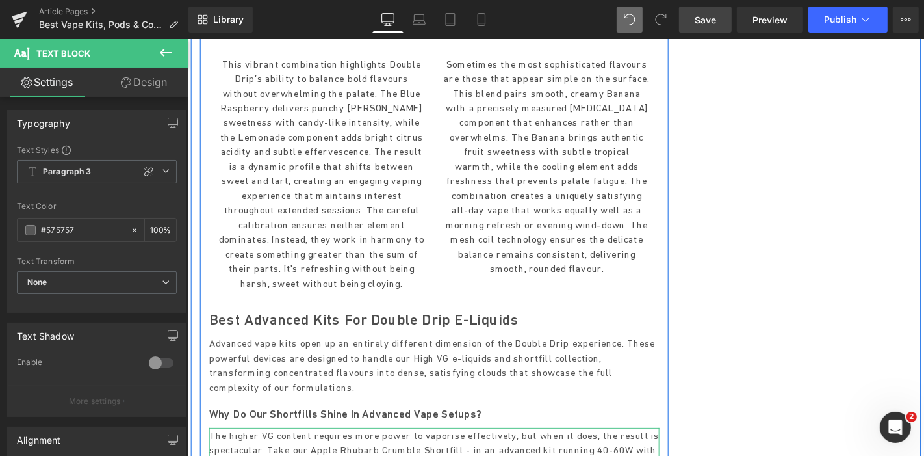
drag, startPoint x: 539, startPoint y: 301, endPoint x: 546, endPoint y: 303, distance: 7.6
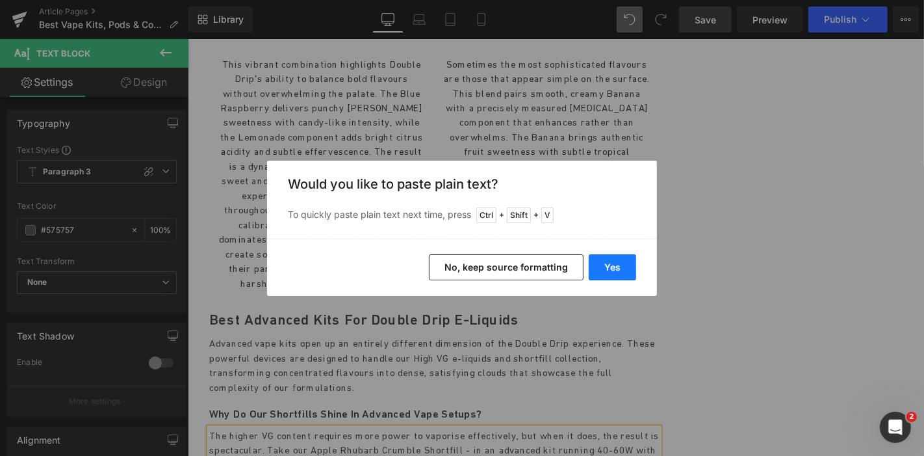
click at [600, 261] on button "Yes" at bounding box center [612, 267] width 47 height 26
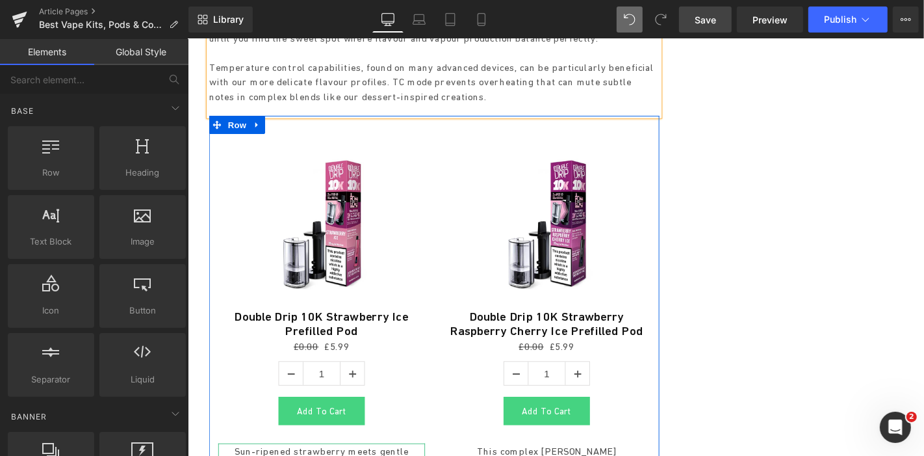
scroll to position [3588, 0]
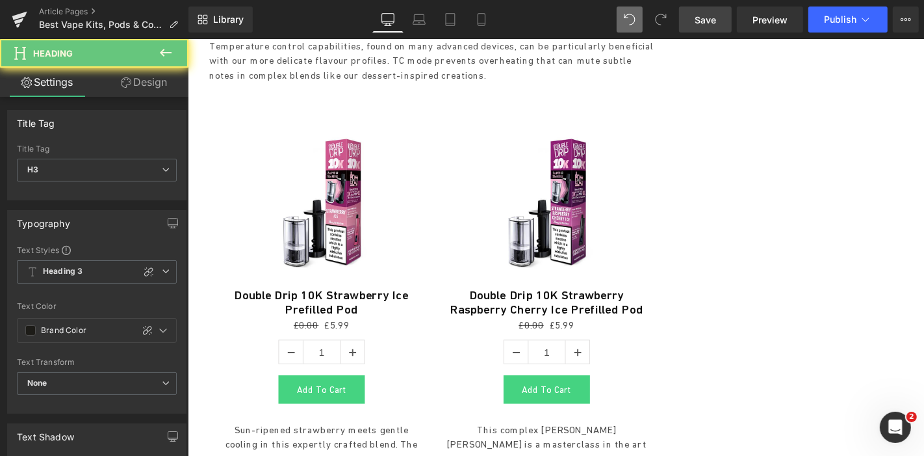
paste div
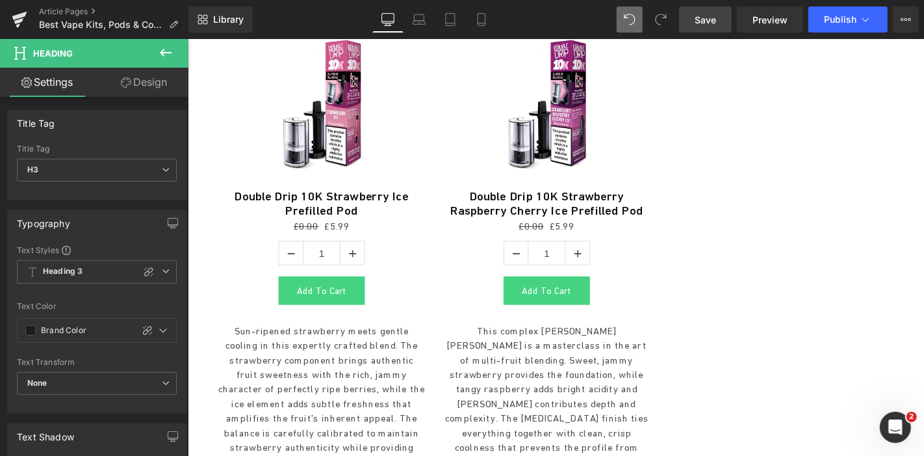
scroll to position [3805, 0]
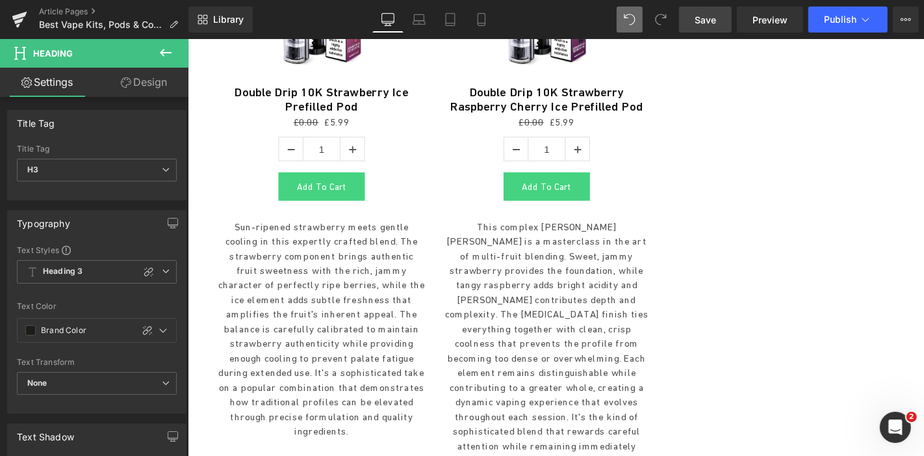
drag, startPoint x: 284, startPoint y: 214, endPoint x: 311, endPoint y: 216, distance: 26.8
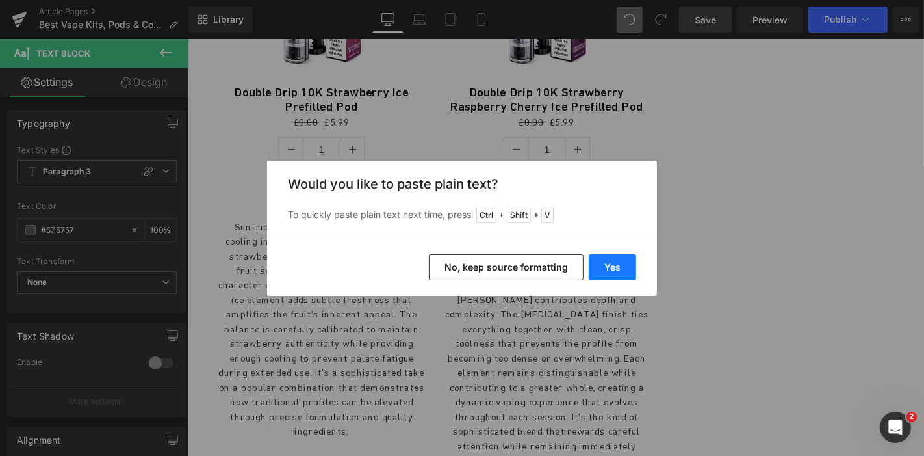
click at [613, 261] on button "Yes" at bounding box center [612, 267] width 47 height 26
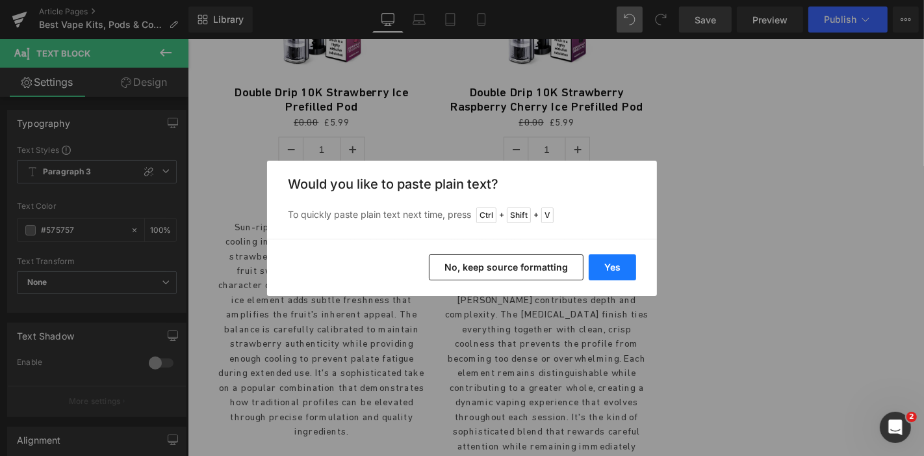
click at [620, 263] on button "Yes" at bounding box center [612, 267] width 47 height 26
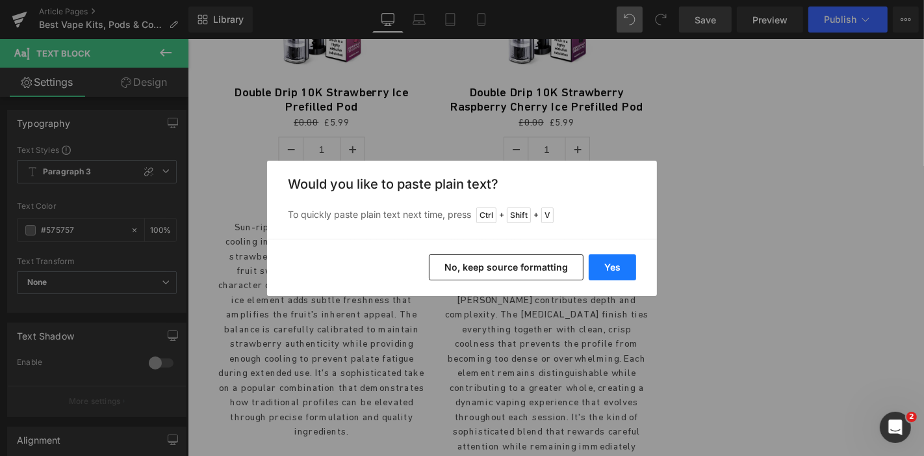
click at [607, 267] on button "Yes" at bounding box center [612, 267] width 47 height 26
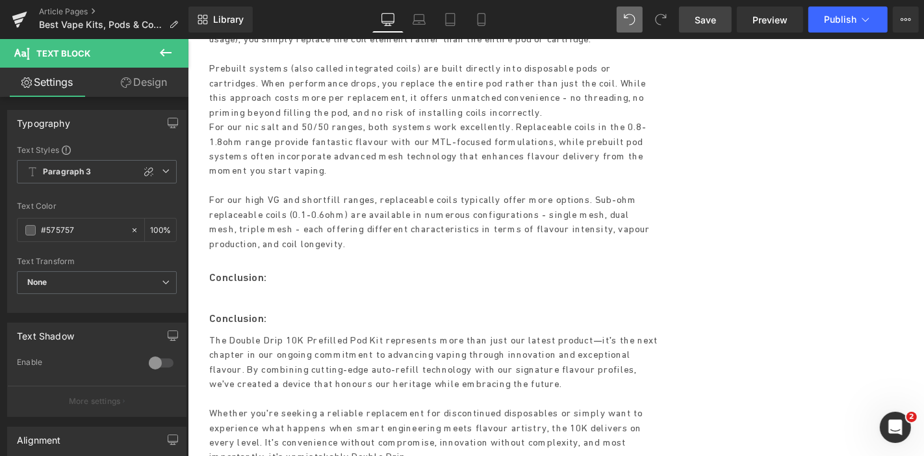
scroll to position [4147, 0]
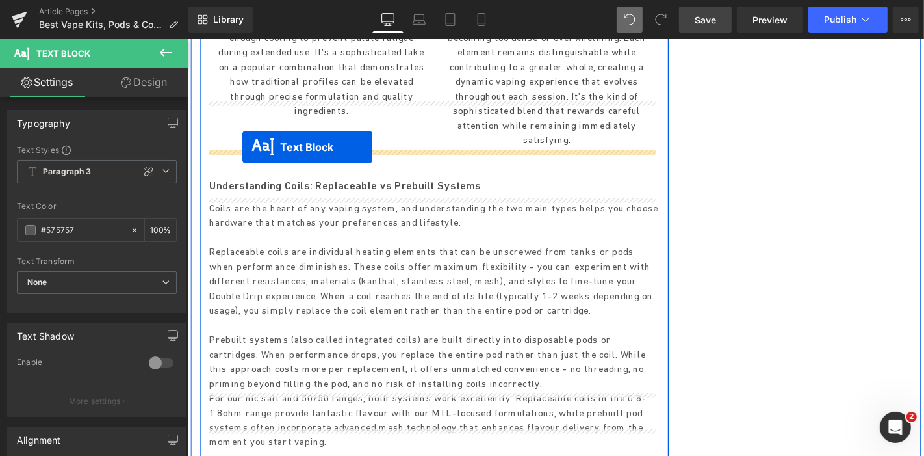
drag, startPoint x: 411, startPoint y: 293, endPoint x: 245, endPoint y: 153, distance: 216.7
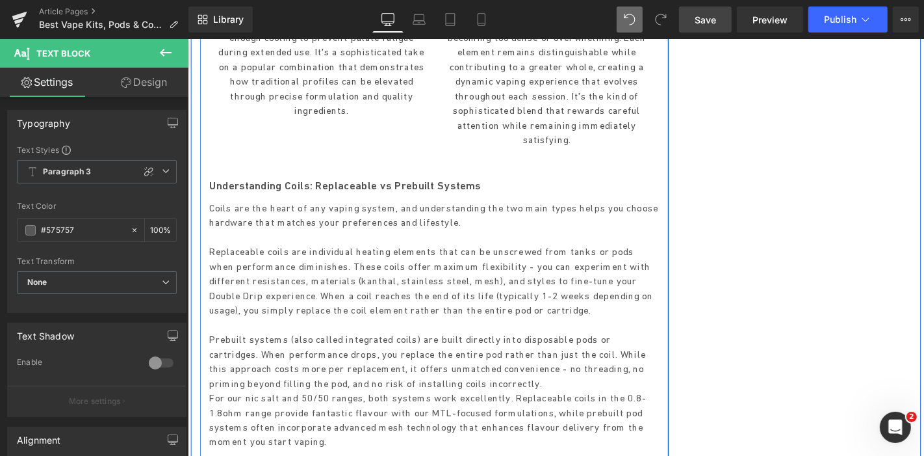
drag, startPoint x: 258, startPoint y: 133, endPoint x: 268, endPoint y: 133, distance: 10.4
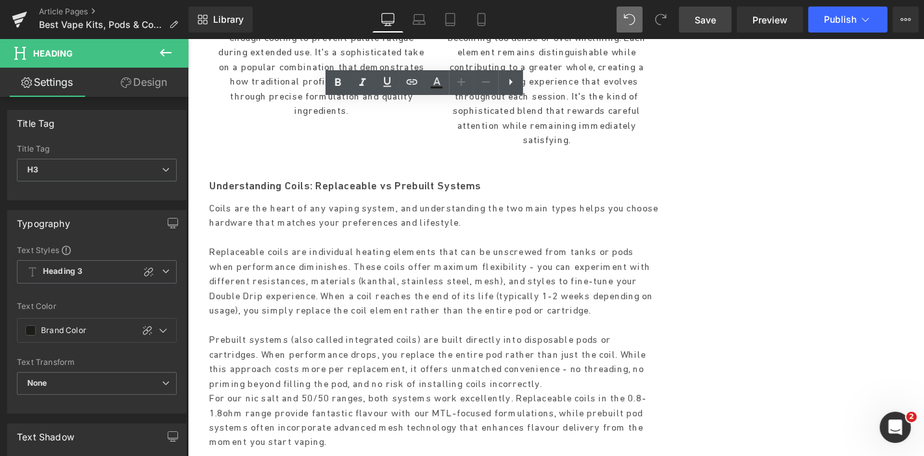
paste div
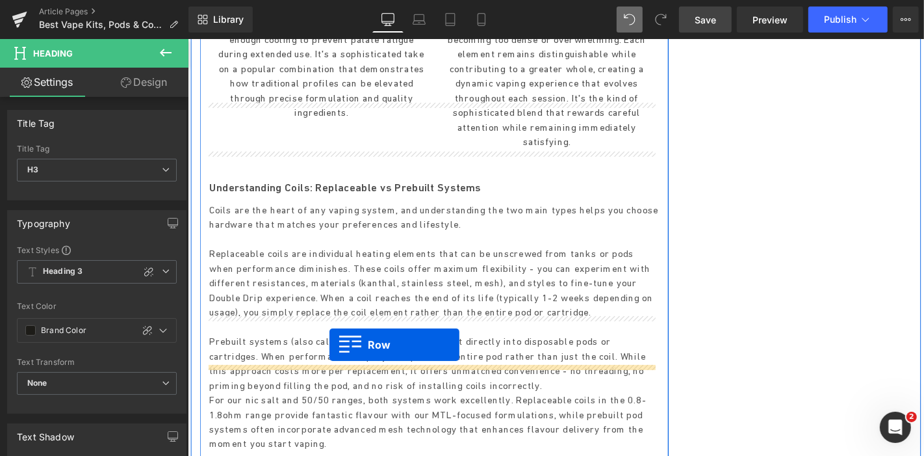
scroll to position [4073, 0]
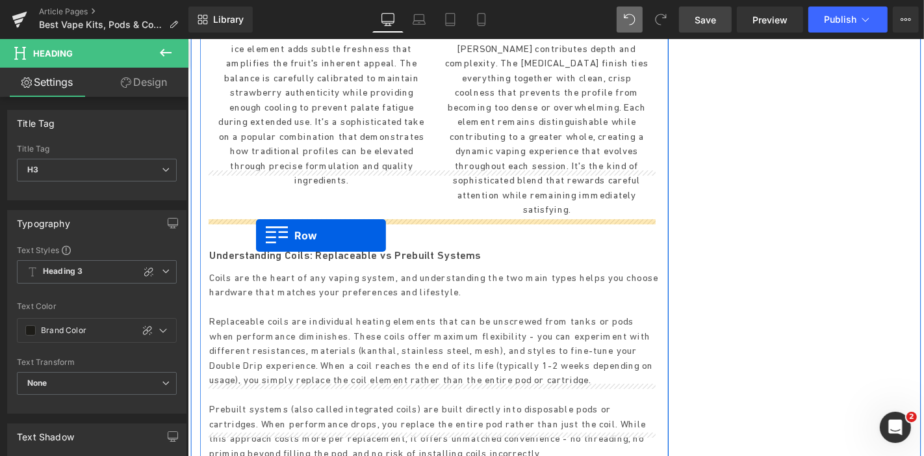
drag, startPoint x: 218, startPoint y: 445, endPoint x: 259, endPoint y: 246, distance: 203.1
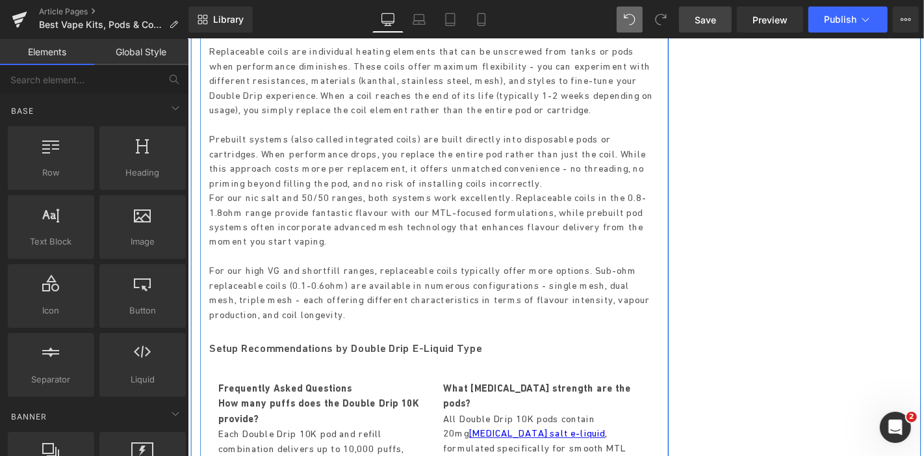
scroll to position [4289, 0]
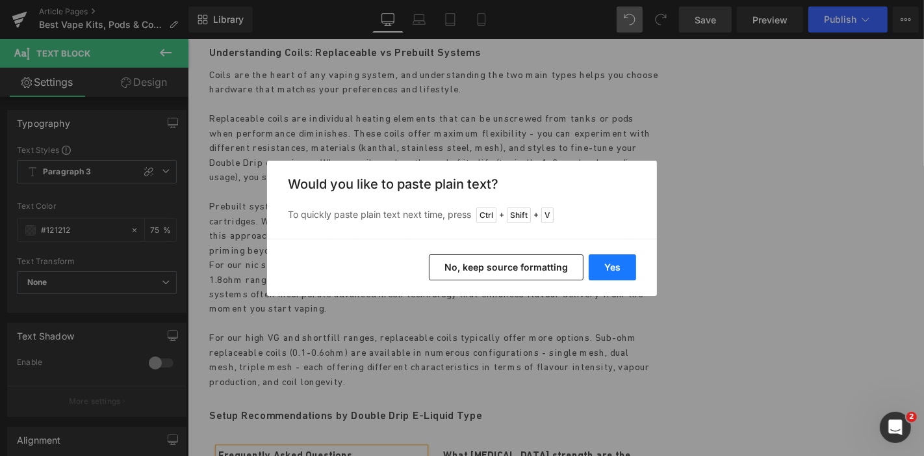
click at [634, 257] on button "Yes" at bounding box center [612, 267] width 47 height 26
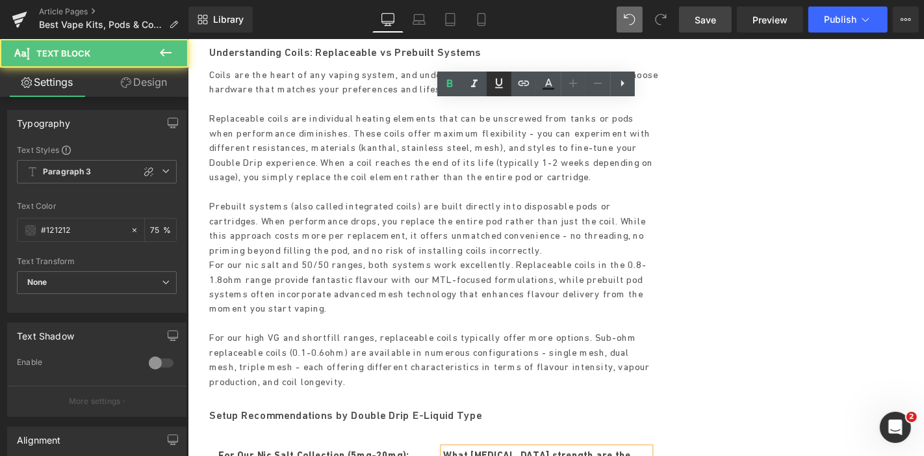
click at [511, 94] on link at bounding box center [499, 83] width 25 height 25
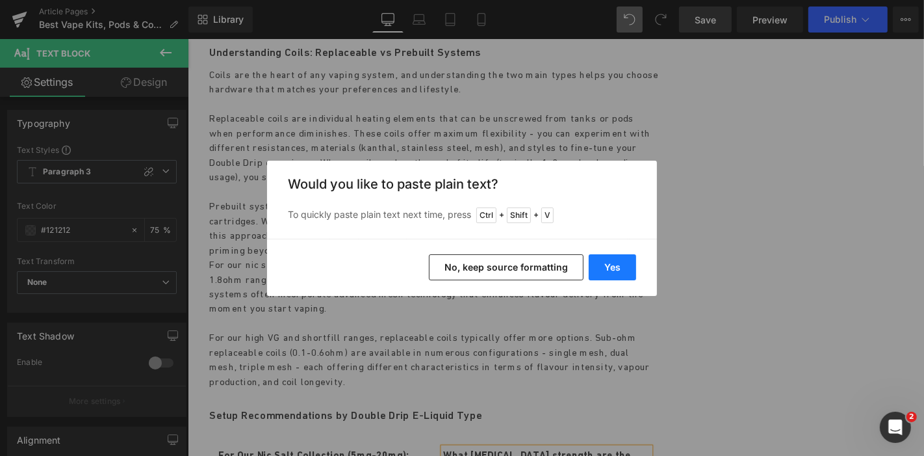
drag, startPoint x: 613, startPoint y: 259, endPoint x: 455, endPoint y: 231, distance: 161.0
click at [613, 259] on button "Yes" at bounding box center [612, 267] width 47 height 26
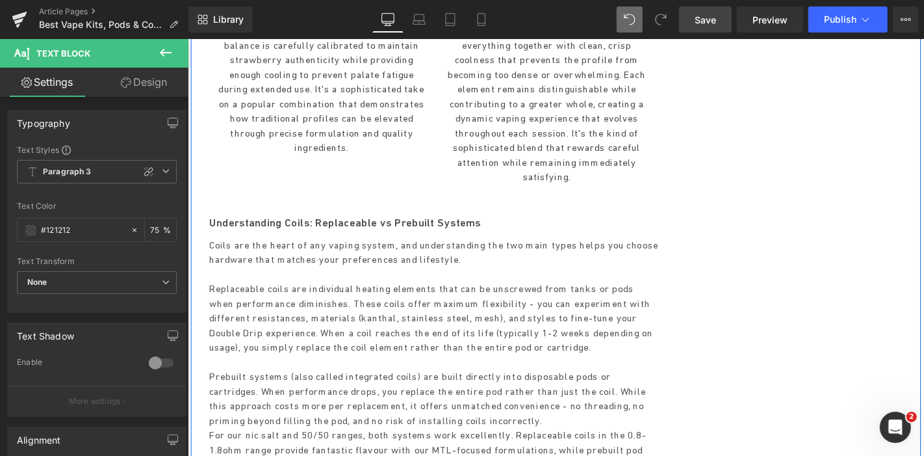
scroll to position [4073, 0]
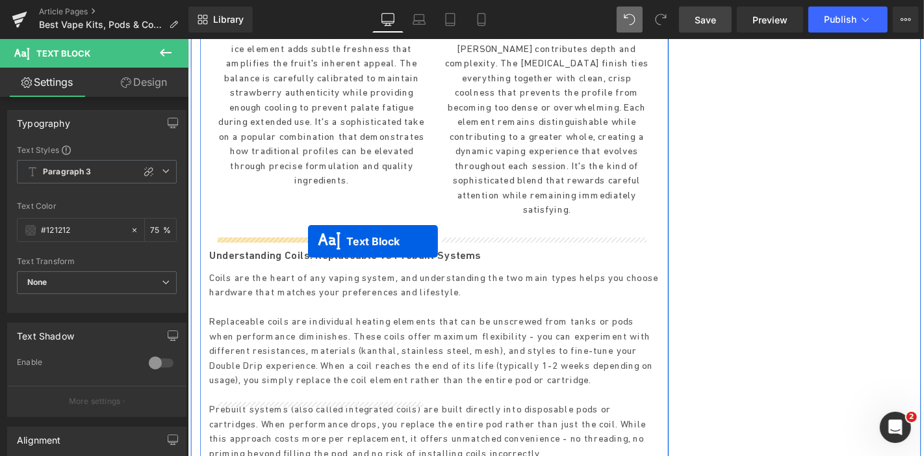
drag, startPoint x: 533, startPoint y: 355, endPoint x: 315, endPoint y: 254, distance: 240.1
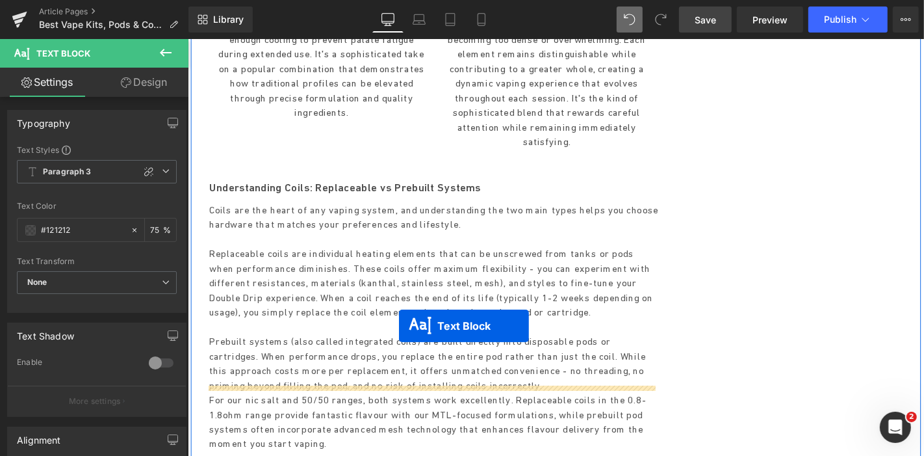
scroll to position [4158, 0]
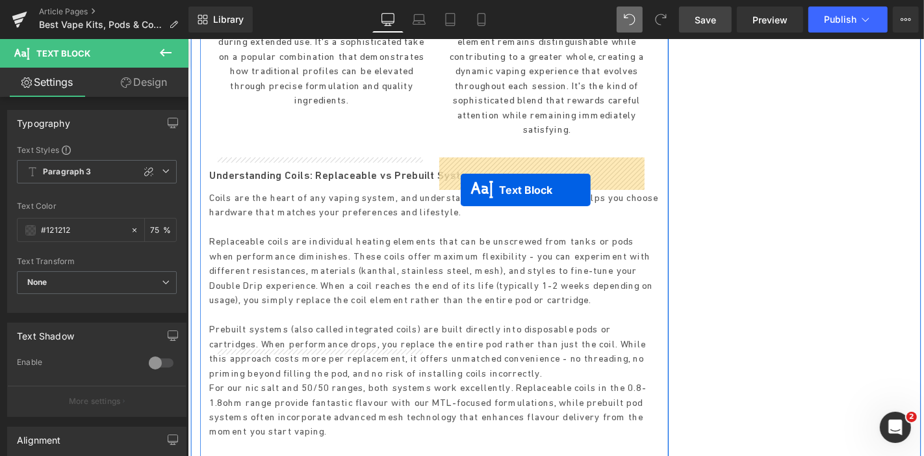
drag, startPoint x: 293, startPoint y: 469, endPoint x: 478, endPoint y: 199, distance: 327.7
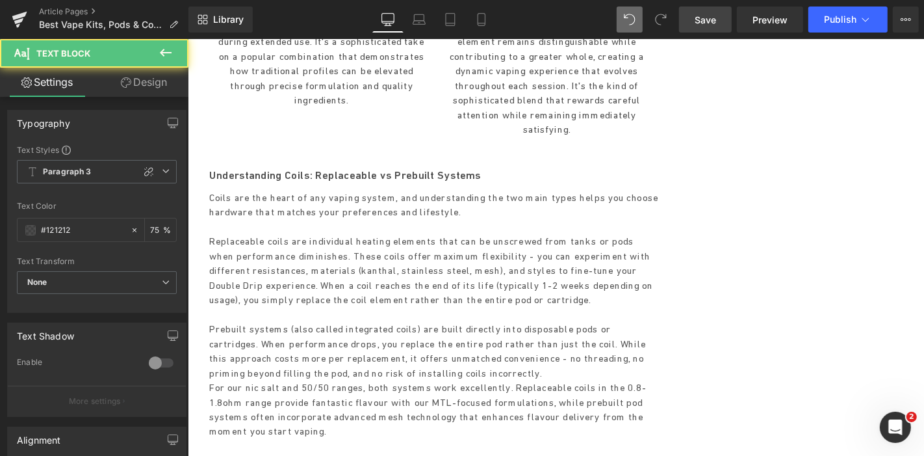
drag, startPoint x: 604, startPoint y: 272, endPoint x: 659, endPoint y: 348, distance: 93.6
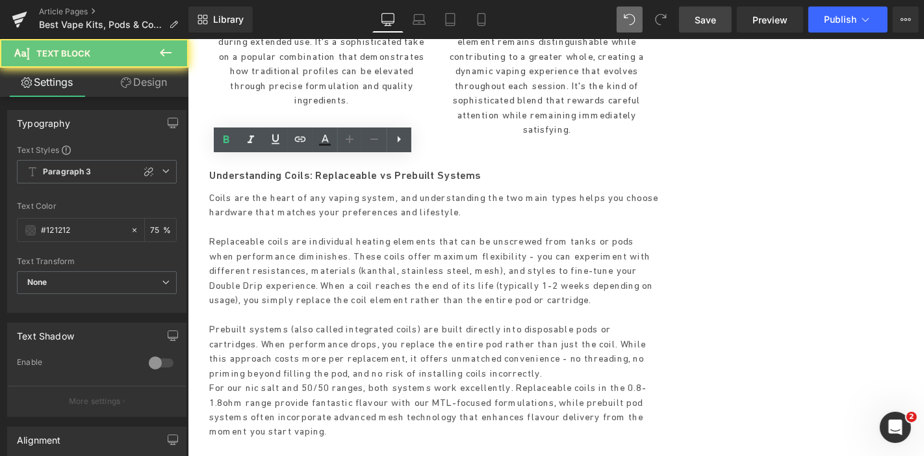
drag, startPoint x: 369, startPoint y: 272, endPoint x: 431, endPoint y: 400, distance: 142.4
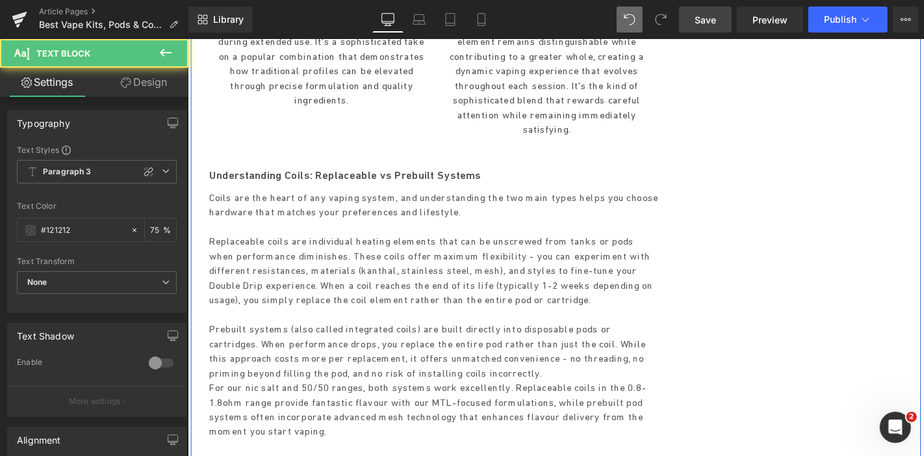
drag, startPoint x: 324, startPoint y: 172, endPoint x: 384, endPoint y: 242, distance: 92.6
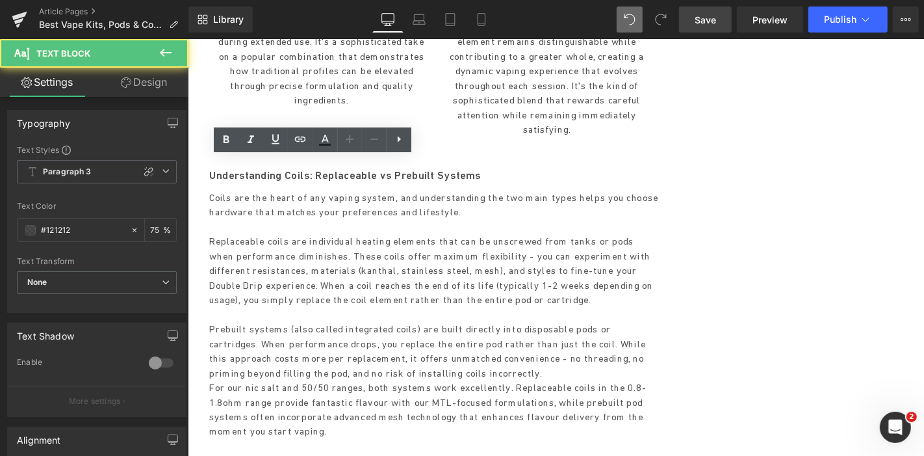
drag, startPoint x: 628, startPoint y: 172, endPoint x: 654, endPoint y: 244, distance: 76.7
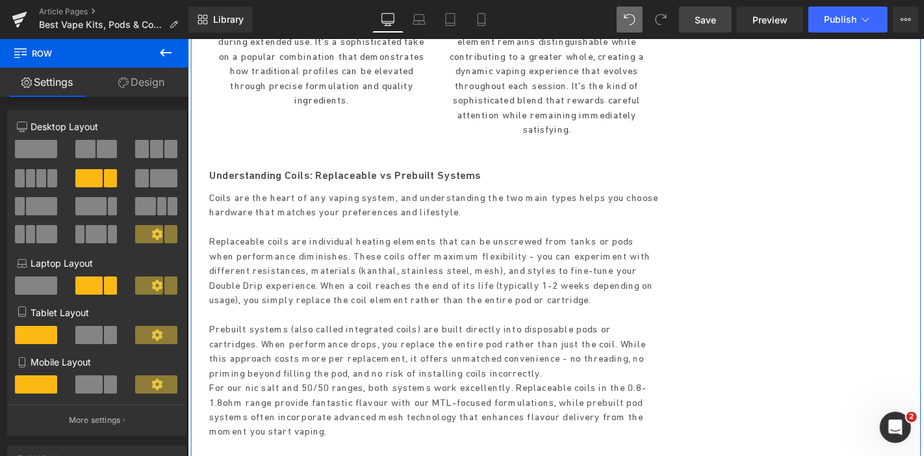
scroll to position [4374, 0]
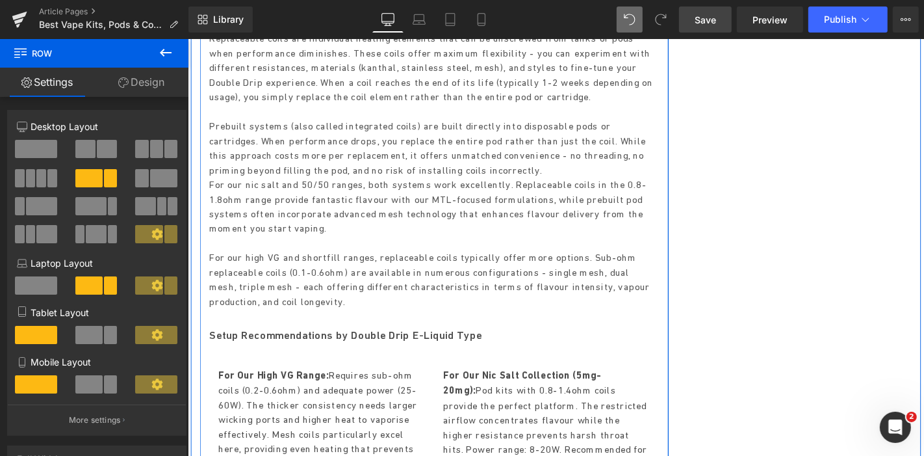
drag, startPoint x: 355, startPoint y: 228, endPoint x: 322, endPoint y: 229, distance: 32.5
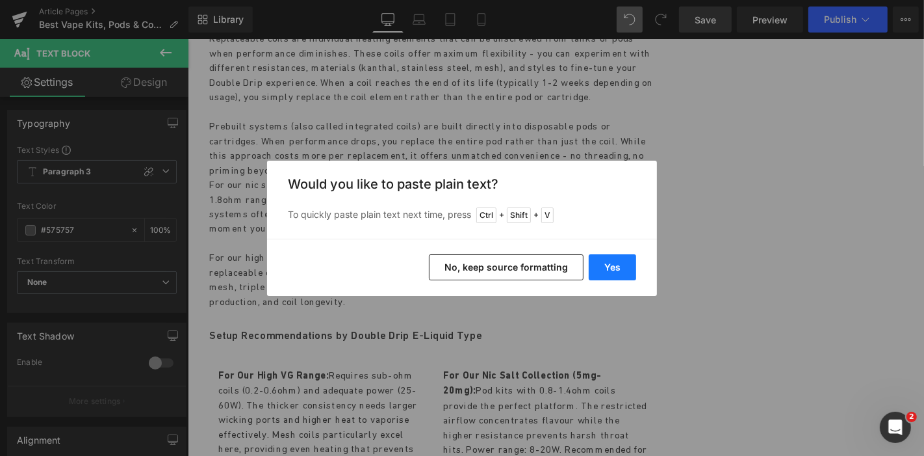
click at [593, 264] on button "Yes" at bounding box center [612, 267] width 47 height 26
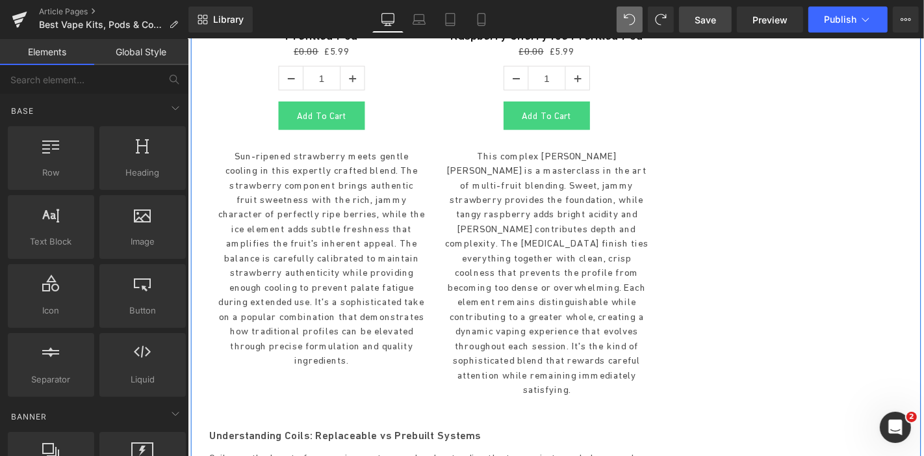
scroll to position [3508, 0]
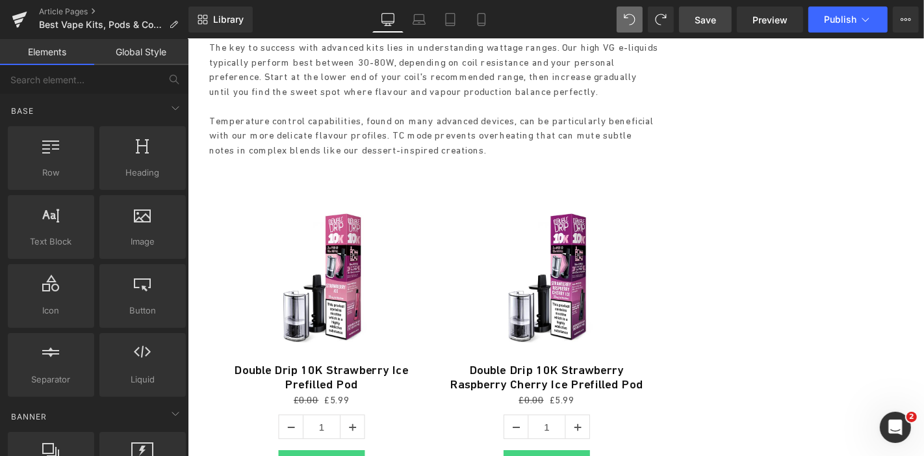
click at [712, 19] on span "Save" at bounding box center [705, 20] width 21 height 14
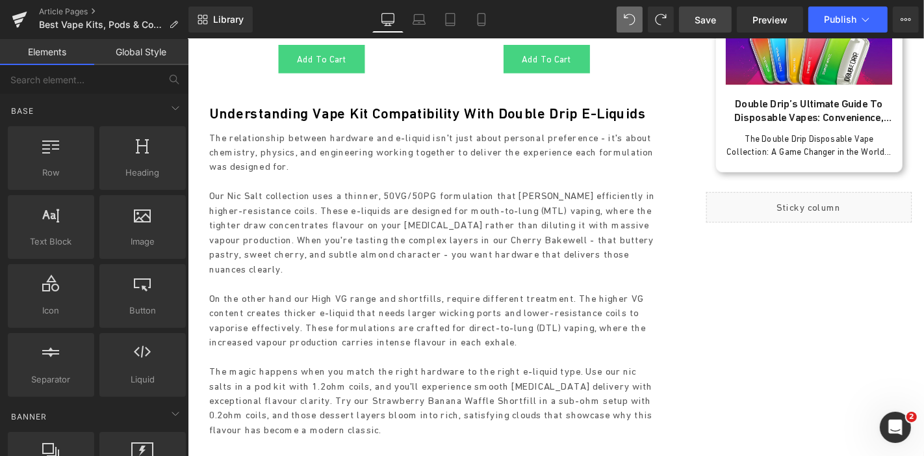
scroll to position [0, 0]
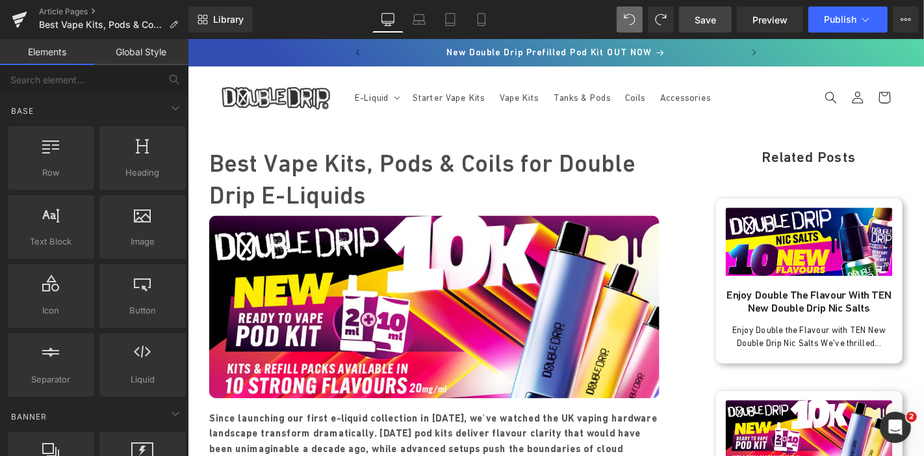
drag, startPoint x: 967, startPoint y: 395, endPoint x: 1022, endPoint y: 62, distance: 337.9
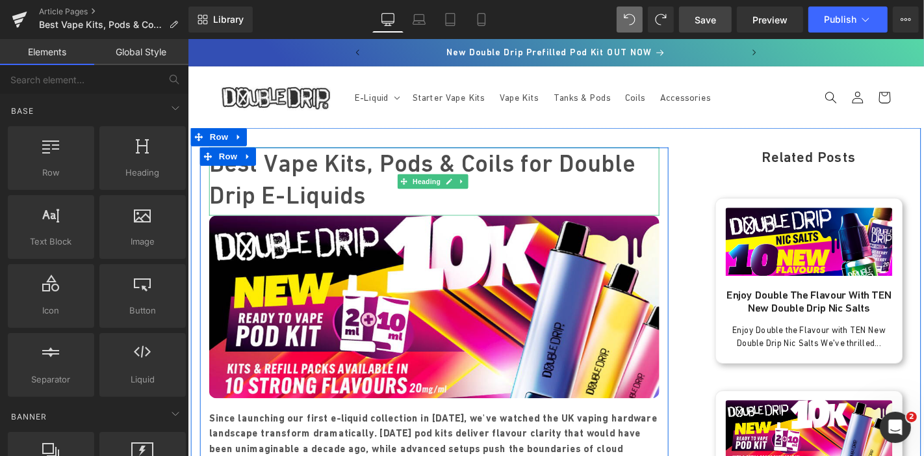
click at [339, 186] on h1 "Best Vape Kits, Pods & Coils for Double Drip E-Liquids" at bounding box center [450, 188] width 481 height 68
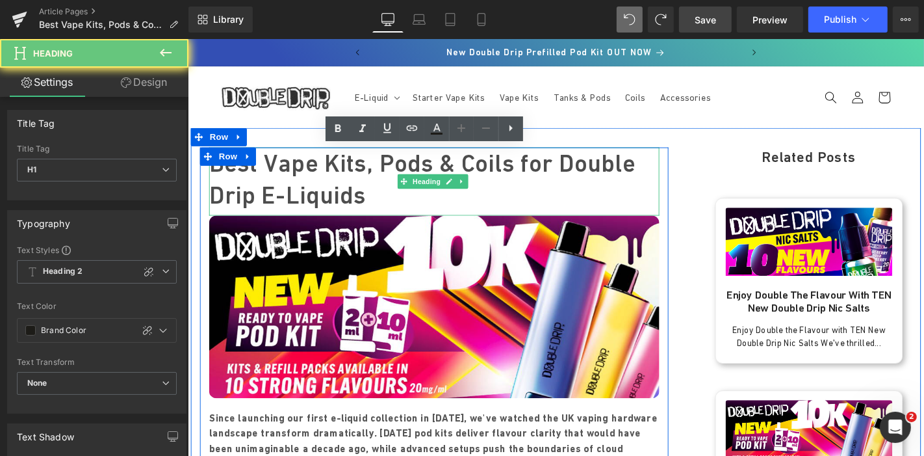
click at [340, 186] on h1 "Best Vape Kits, Pods & Coils for Double Drip E-Liquids" at bounding box center [450, 188] width 481 height 68
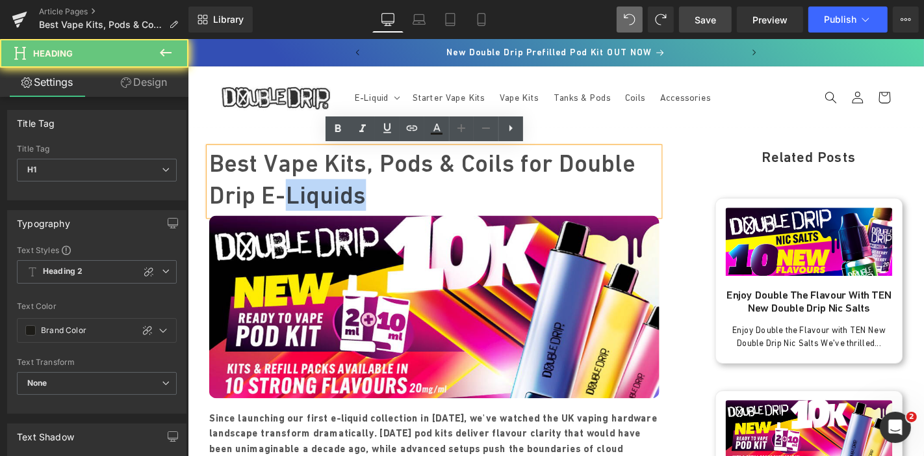
click at [385, 200] on h1 "Best Vape Kits, Pods & Coils for Double Drip E-Liquids" at bounding box center [450, 188] width 481 height 68
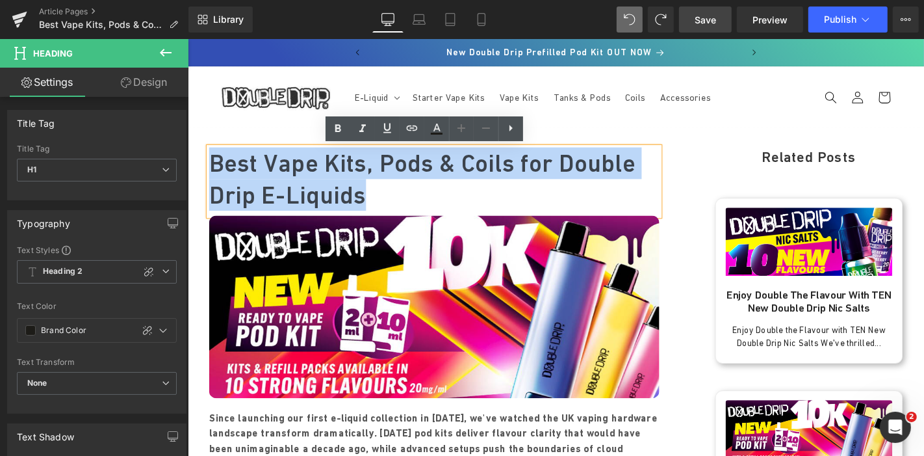
drag, startPoint x: 380, startPoint y: 196, endPoint x: 211, endPoint y: 165, distance: 172.3
click at [211, 165] on h1 "Best Vape Kits, Pods & Coils for Double Drip E-Liquids" at bounding box center [450, 188] width 481 height 68
copy h1 "Best Vape Kits, Pods & Coils for Double Drip E-Liquids"
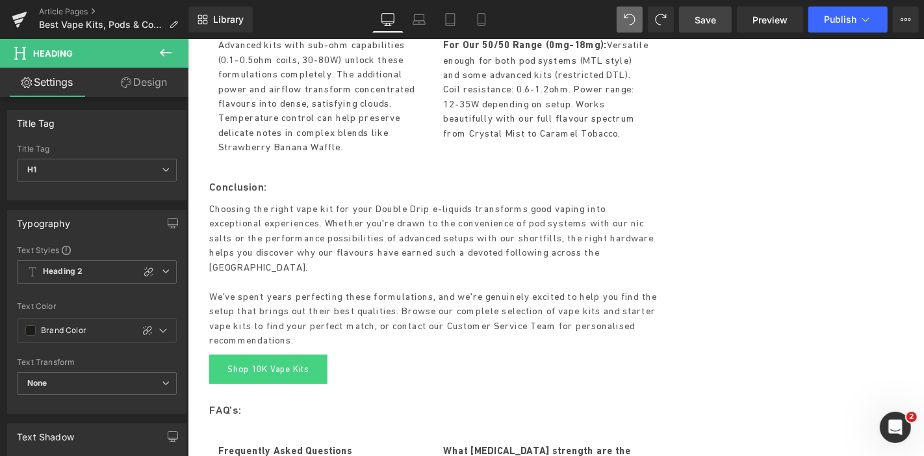
scroll to position [4765, 0]
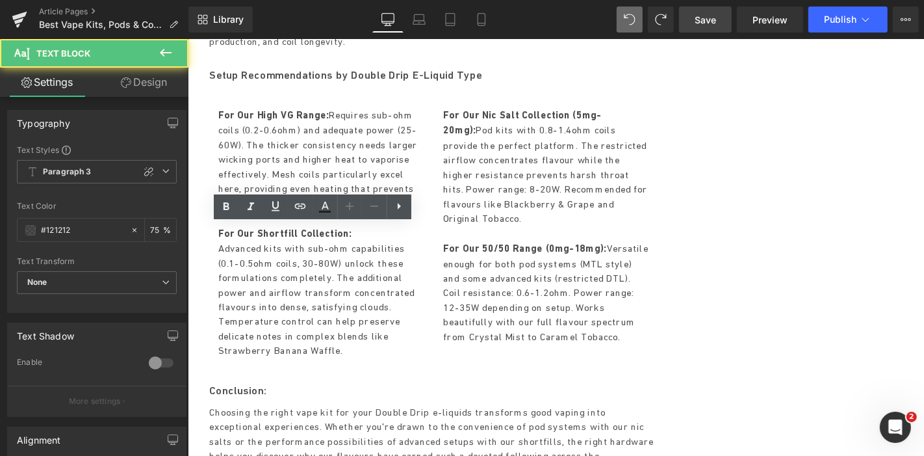
scroll to position [4549, 0]
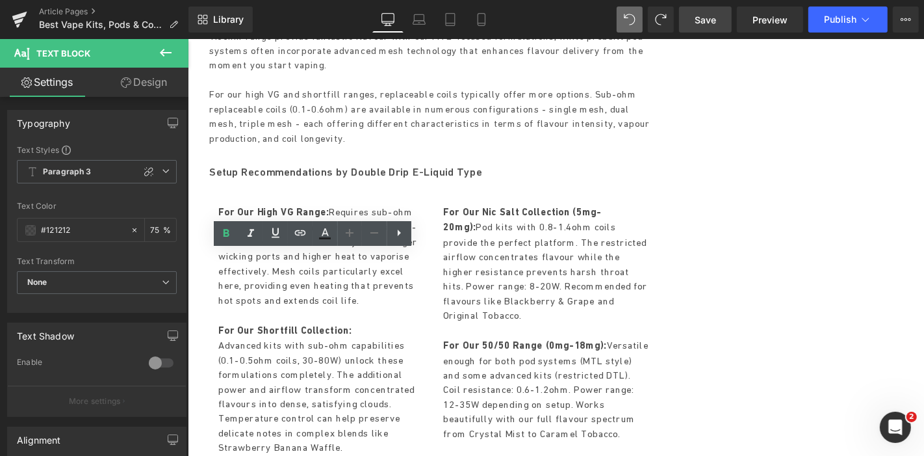
drag, startPoint x: 350, startPoint y: 276, endPoint x: 198, endPoint y: 278, distance: 151.4
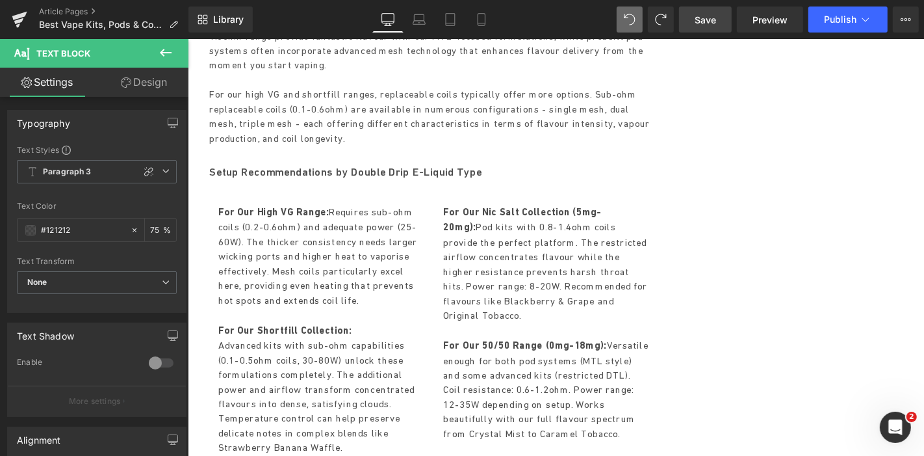
scroll to position [4534, 0]
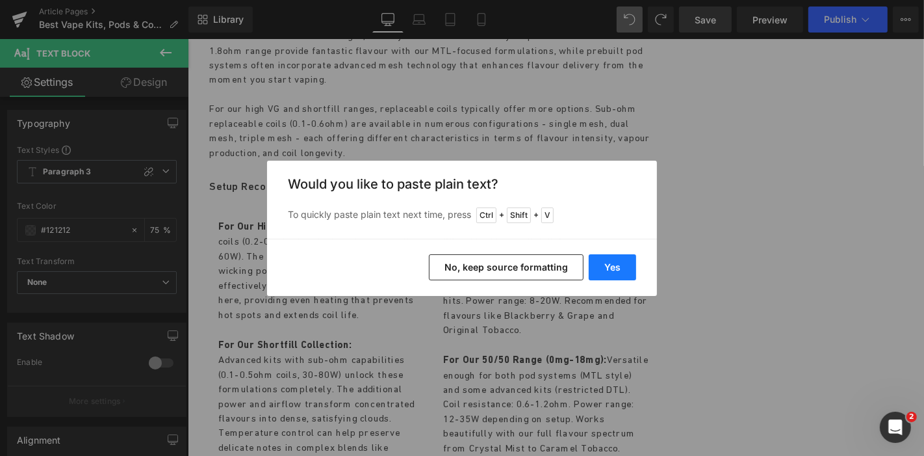
click at [616, 272] on button "Yes" at bounding box center [612, 267] width 47 height 26
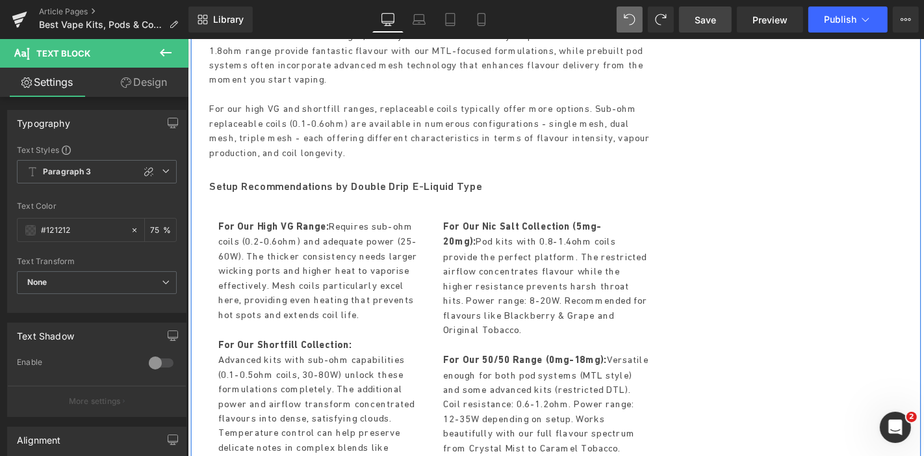
drag, startPoint x: 321, startPoint y: 344, endPoint x: 215, endPoint y: 303, distance: 113.6
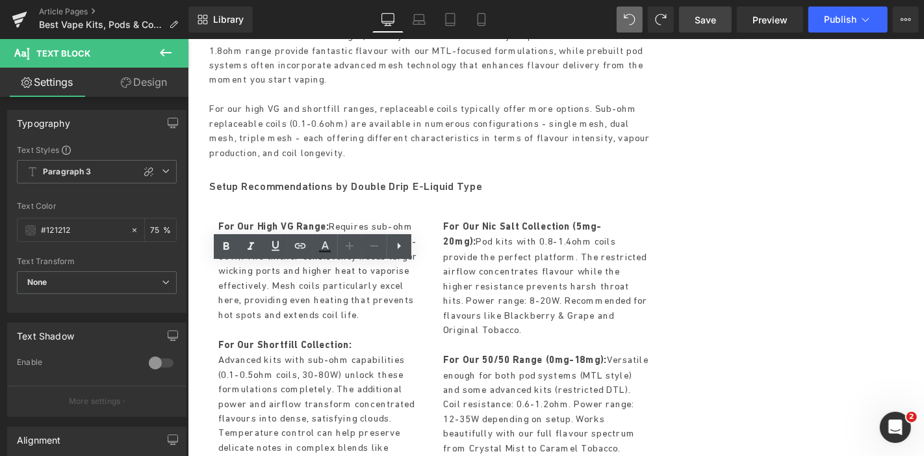
drag, startPoint x: 382, startPoint y: 432, endPoint x: 215, endPoint y: 386, distance: 173.3
drag, startPoint x: 407, startPoint y: 430, endPoint x: 218, endPoint y: 390, distance: 194.0
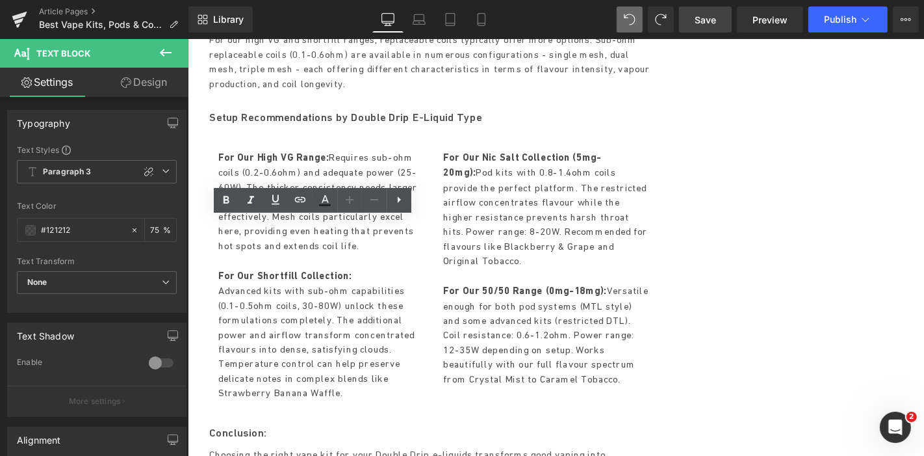
scroll to position [4679, 0]
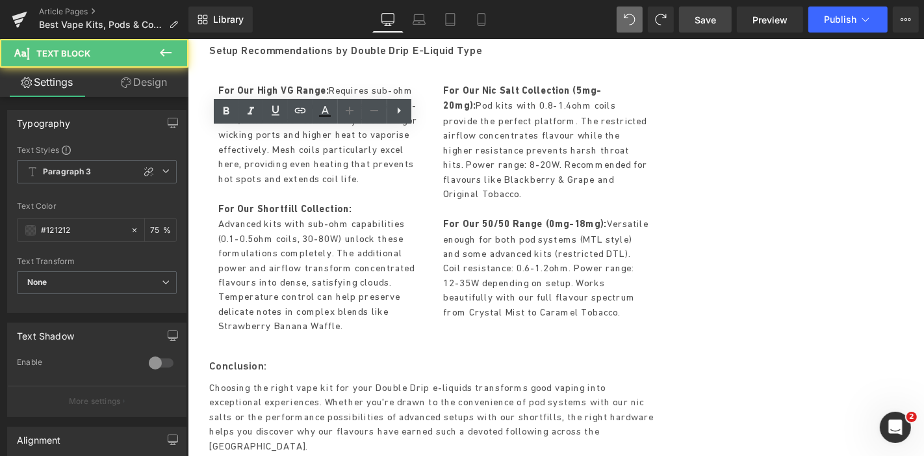
drag, startPoint x: 375, startPoint y: 392, endPoint x: 212, endPoint y: 352, distance: 167.4
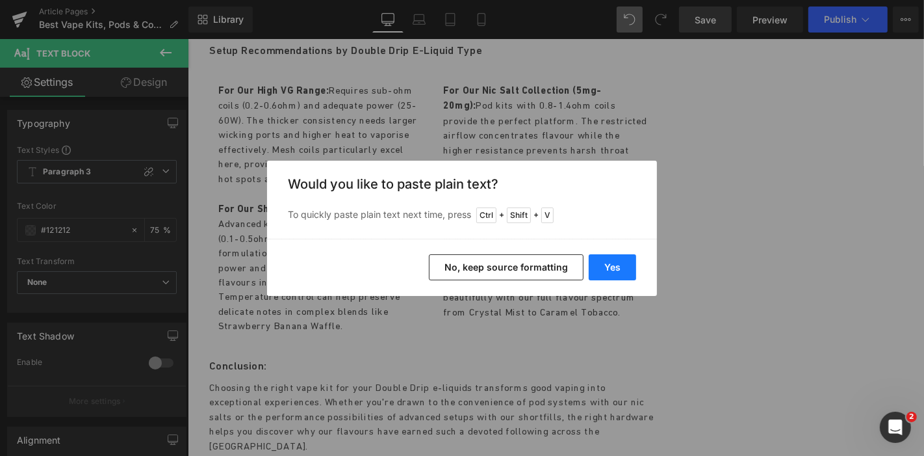
click at [598, 259] on button "Yes" at bounding box center [612, 267] width 47 height 26
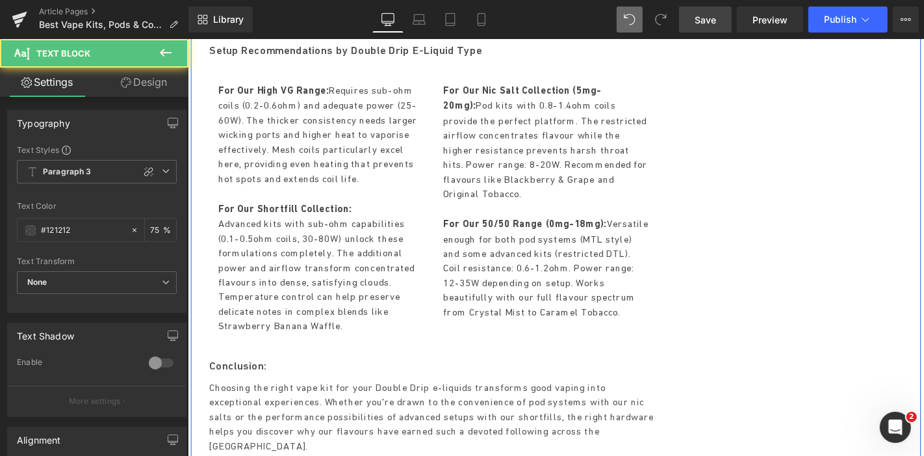
drag, startPoint x: 483, startPoint y: 208, endPoint x: 456, endPoint y: 176, distance: 41.9
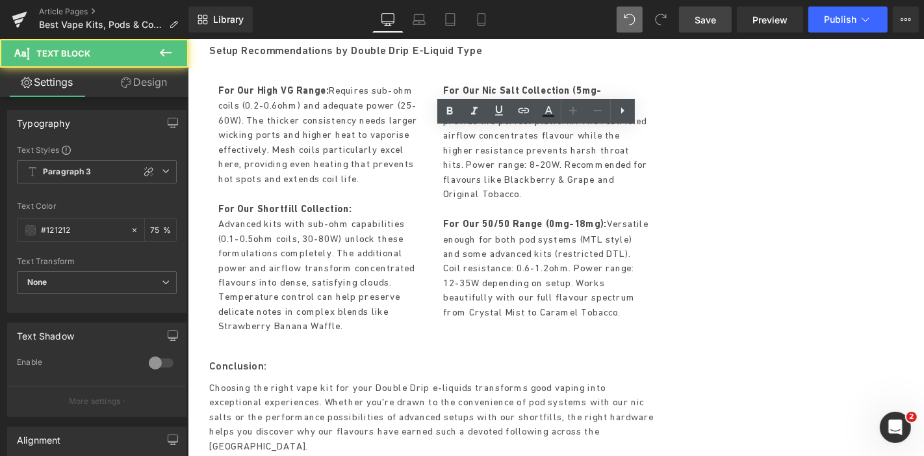
drag, startPoint x: 486, startPoint y: 311, endPoint x: 450, endPoint y: 259, distance: 63.6
drag, startPoint x: 496, startPoint y: 392, endPoint x: 456, endPoint y: 348, distance: 59.8
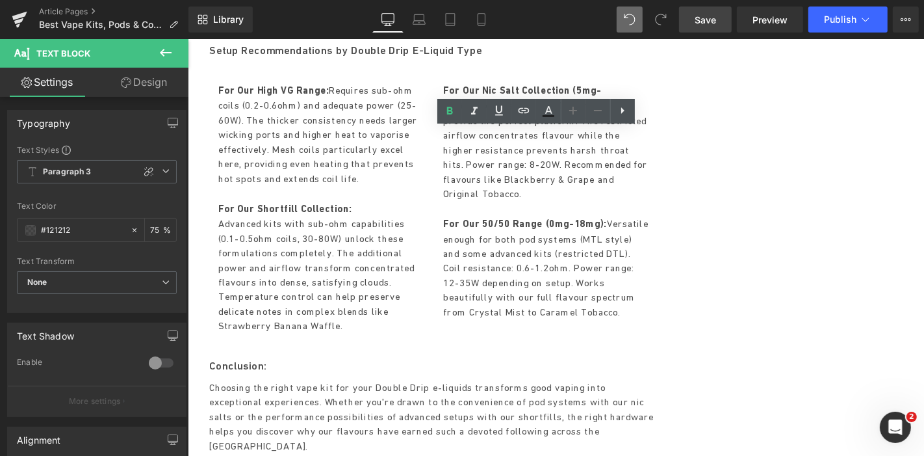
click at [720, 25] on link "Save" at bounding box center [705, 19] width 53 height 26
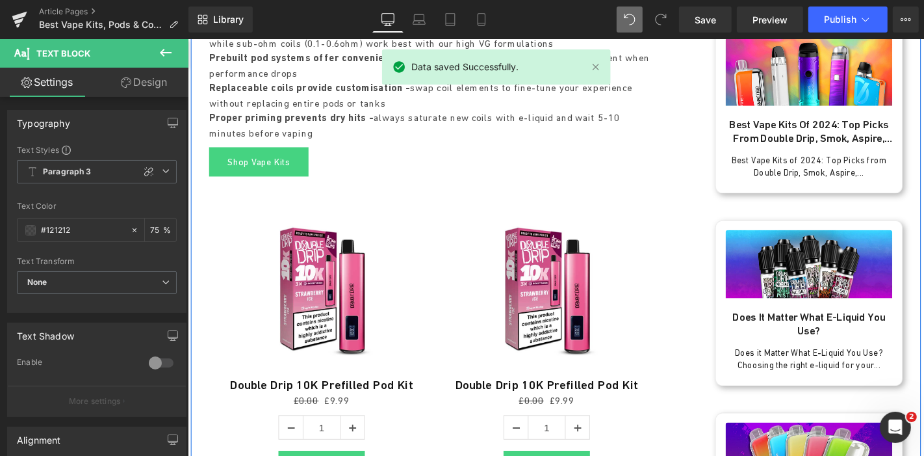
scroll to position [794, 0]
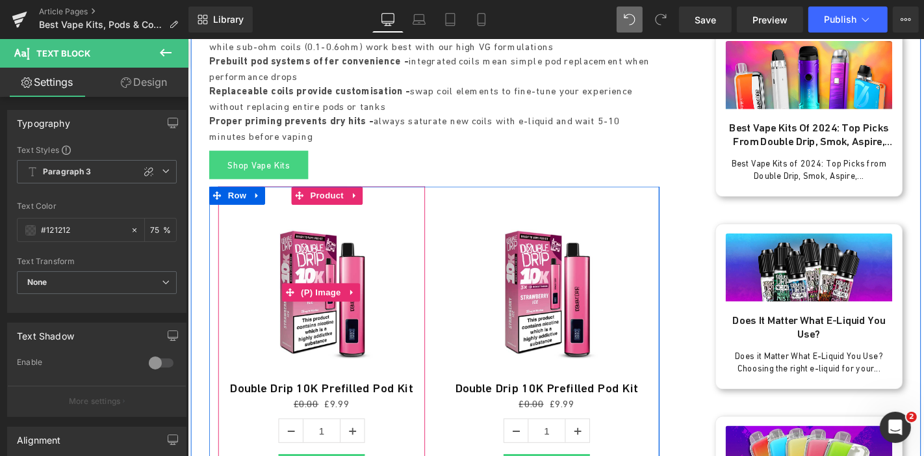
click at [307, 215] on img at bounding box center [330, 308] width 187 height 187
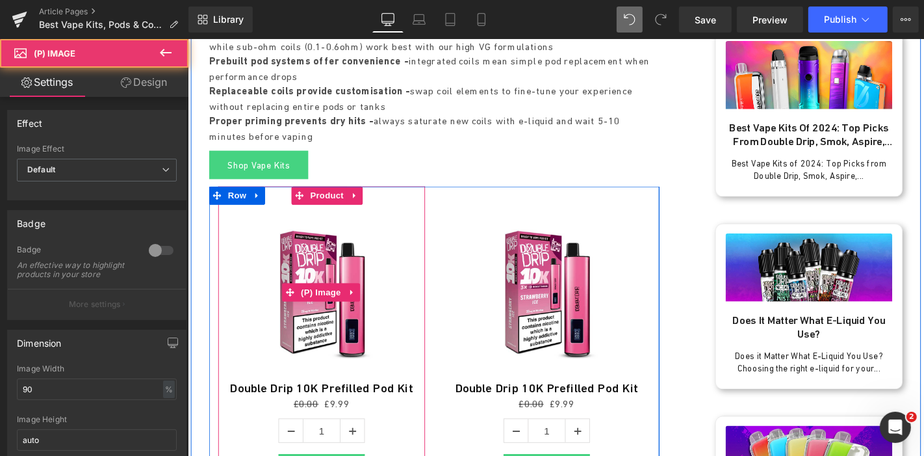
click at [329, 215] on img at bounding box center [330, 308] width 187 height 187
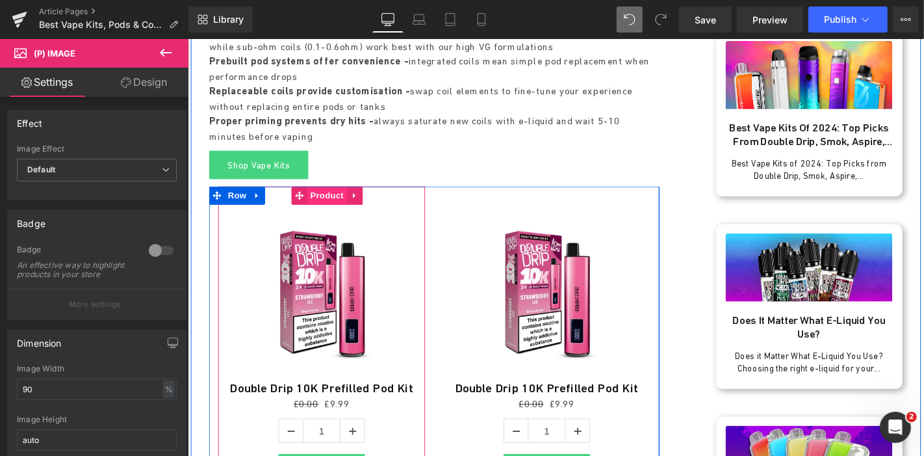
click at [337, 196] on span "Product" at bounding box center [336, 205] width 42 height 19
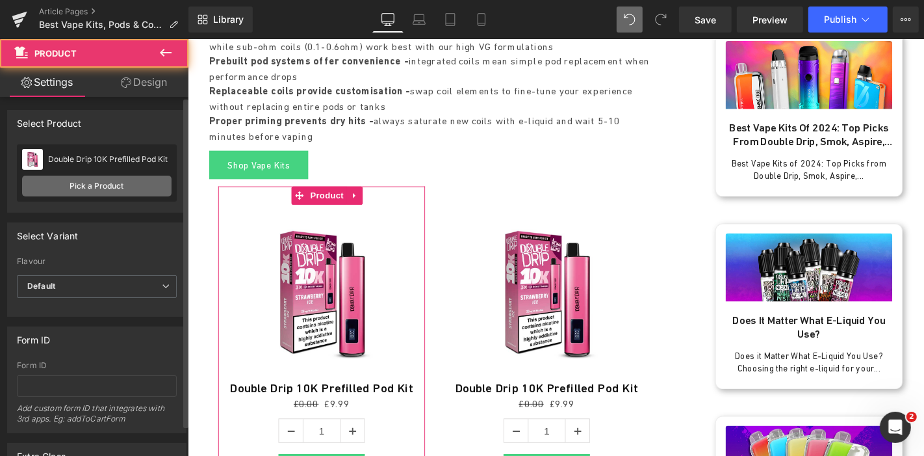
click at [125, 186] on link "Pick a Product" at bounding box center [96, 185] width 149 height 21
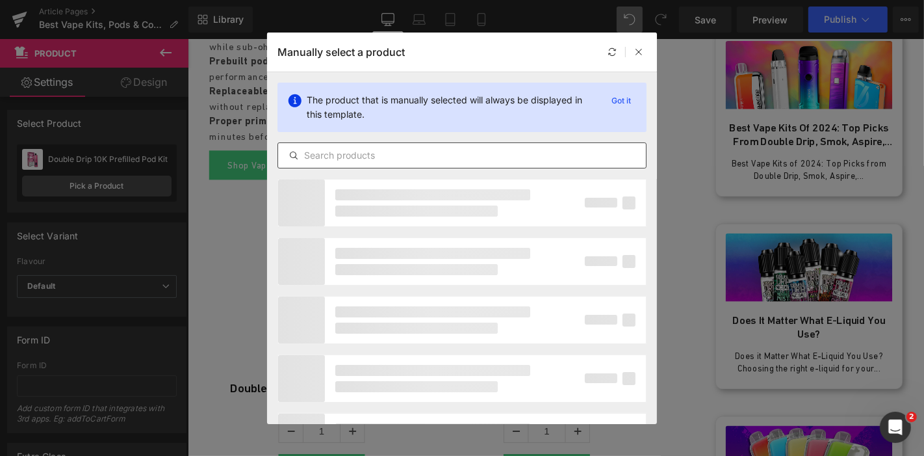
click at [402, 153] on input "text" at bounding box center [462, 156] width 368 height 16
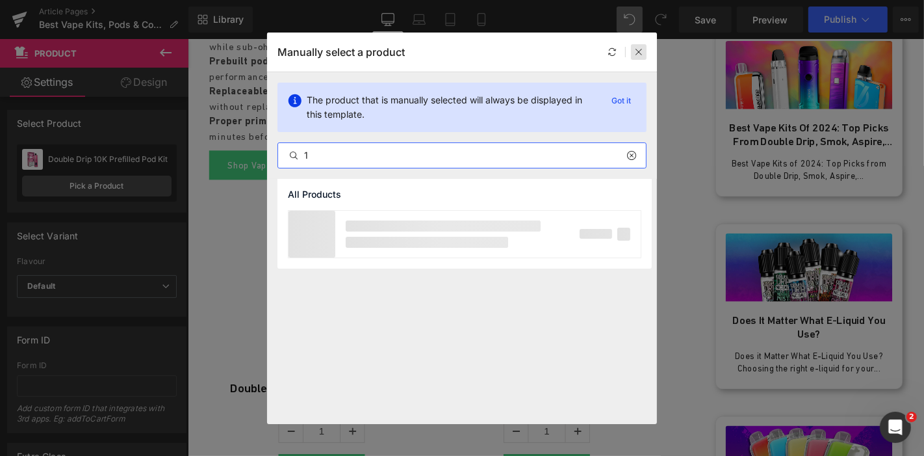
type input "1"
click at [641, 48] on icon at bounding box center [638, 51] width 9 height 9
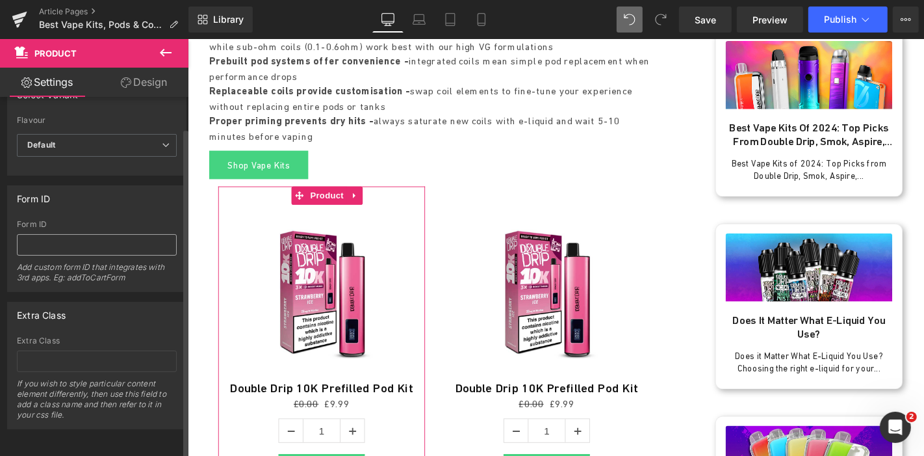
scroll to position [148, 0]
click at [143, 137] on span "Default" at bounding box center [97, 145] width 160 height 23
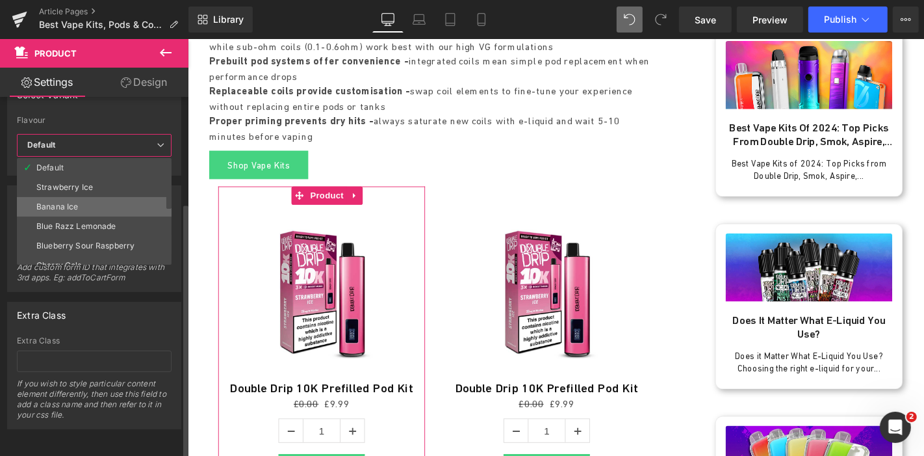
scroll to position [117, 0]
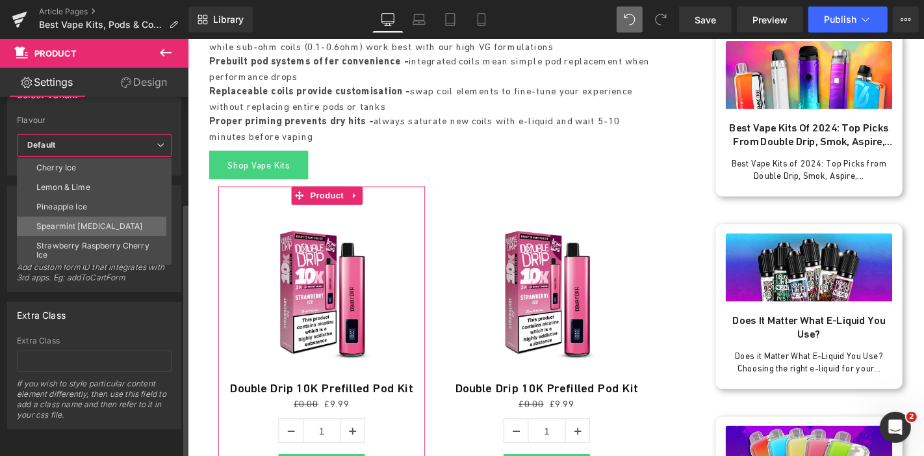
click at [120, 220] on li "Spearmint Menthol" at bounding box center [97, 225] width 161 height 19
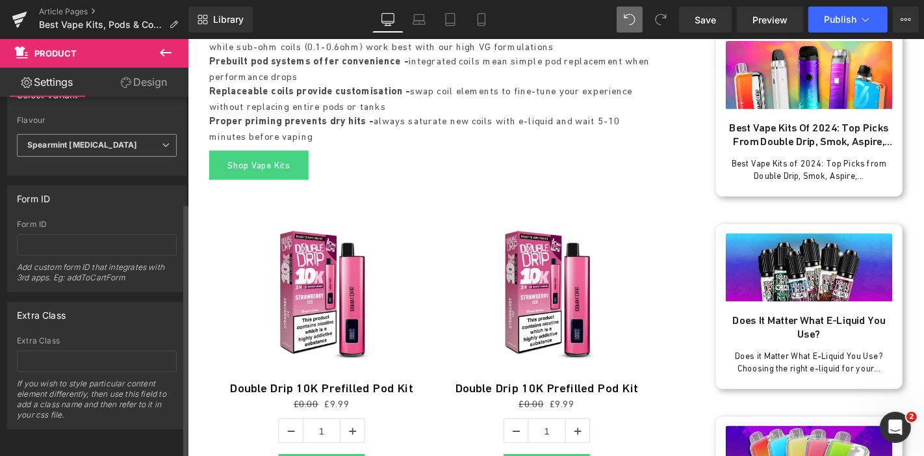
click at [153, 141] on span "Spearmint Menthol" at bounding box center [97, 145] width 160 height 23
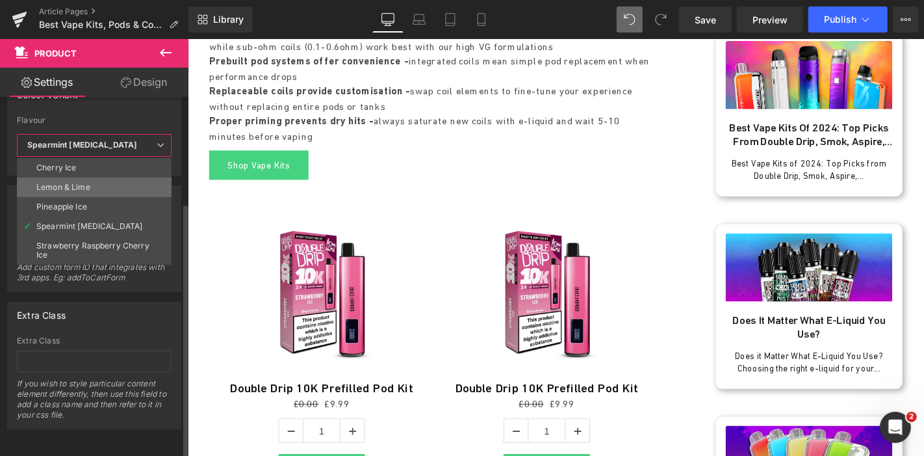
click at [117, 181] on li "Lemon & Lime" at bounding box center [97, 186] width 161 height 19
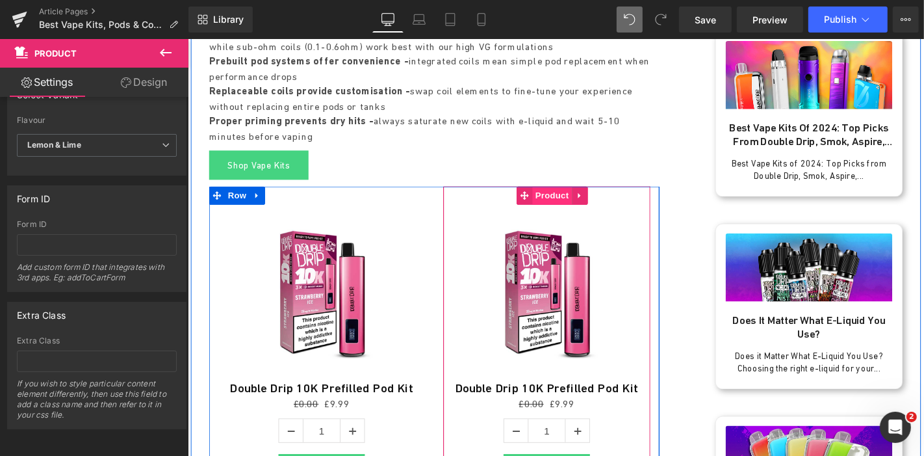
click at [559, 196] on span "Product" at bounding box center [576, 205] width 42 height 19
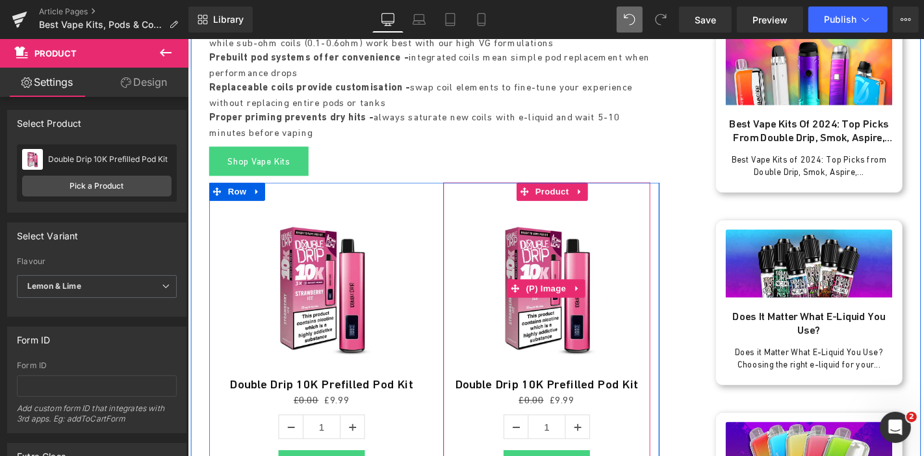
scroll to position [866, 0]
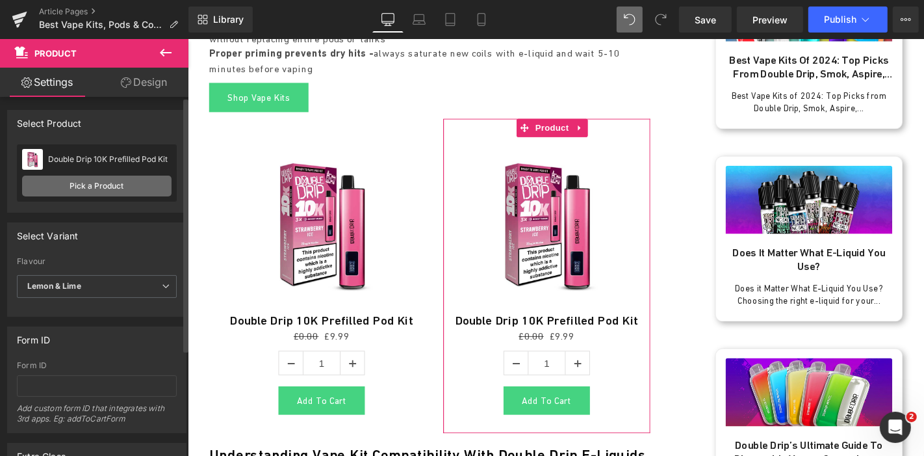
click at [93, 179] on link "Pick a Product" at bounding box center [96, 185] width 149 height 21
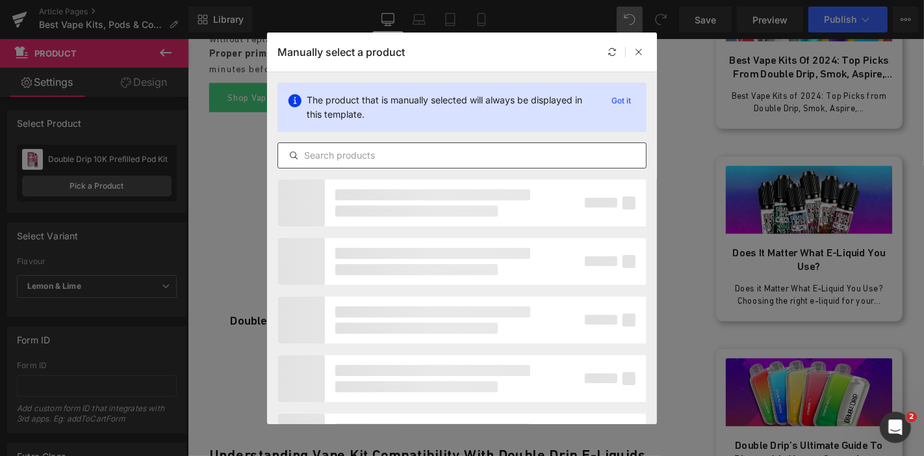
click at [374, 150] on input "text" at bounding box center [462, 156] width 368 height 16
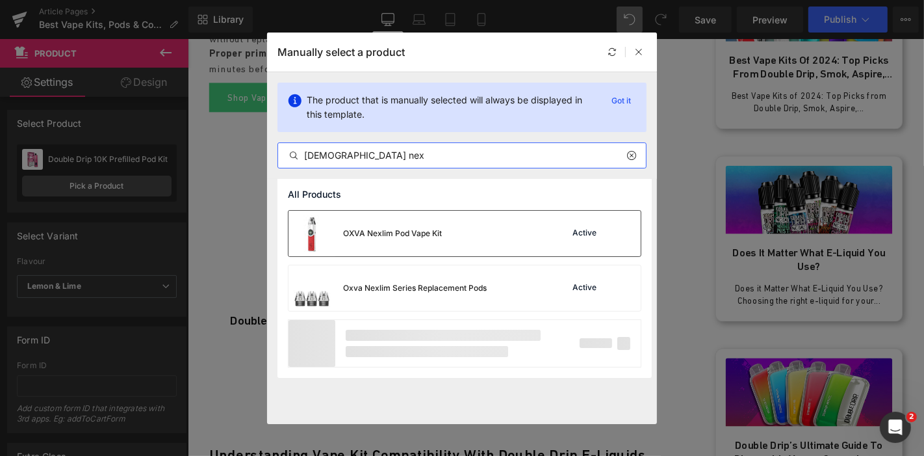
type input "oxva nex"
drag, startPoint x: 423, startPoint y: 230, endPoint x: 283, endPoint y: 201, distance: 142.6
click at [423, 230] on div "OXVA Nexlim Pod Vape Kit" at bounding box center [392, 233] width 99 height 12
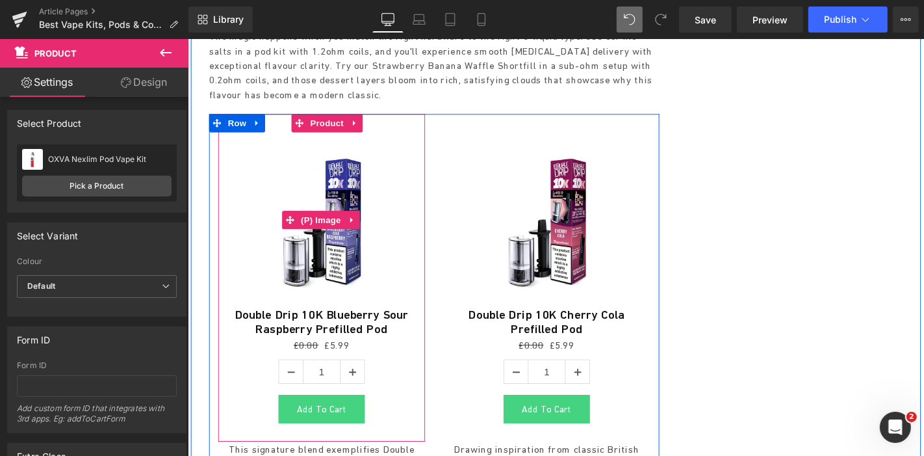
scroll to position [1444, 0]
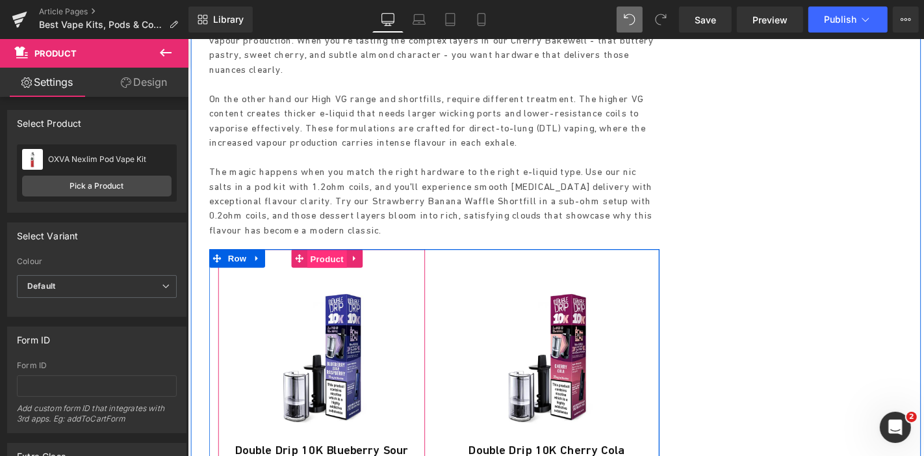
click at [336, 263] on span "Product" at bounding box center [336, 272] width 42 height 19
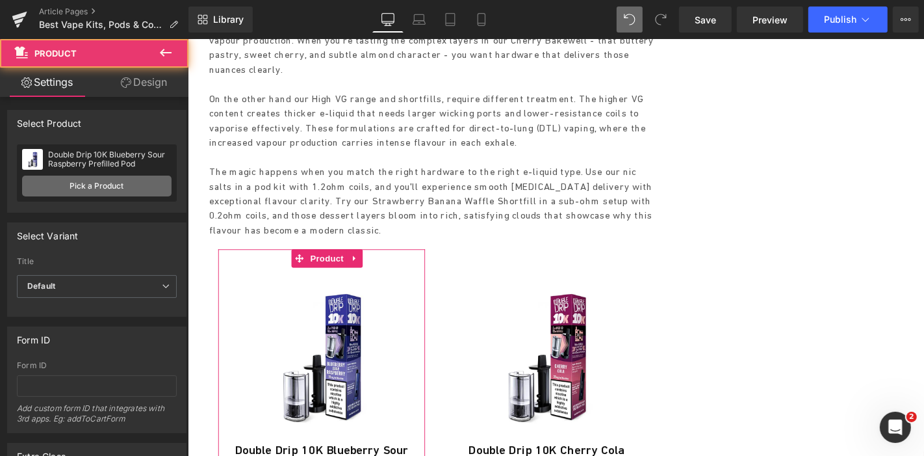
click at [105, 179] on link "Pick a Product" at bounding box center [96, 185] width 149 height 21
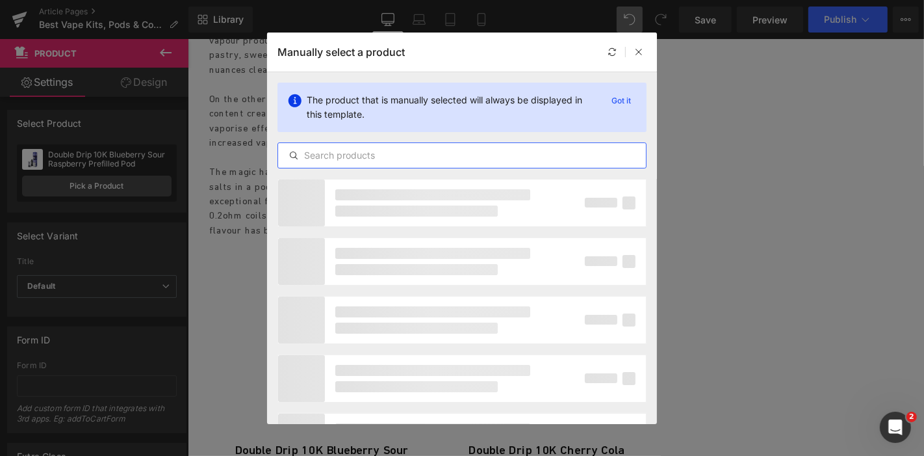
click at [361, 153] on input "text" at bounding box center [462, 156] width 368 height 16
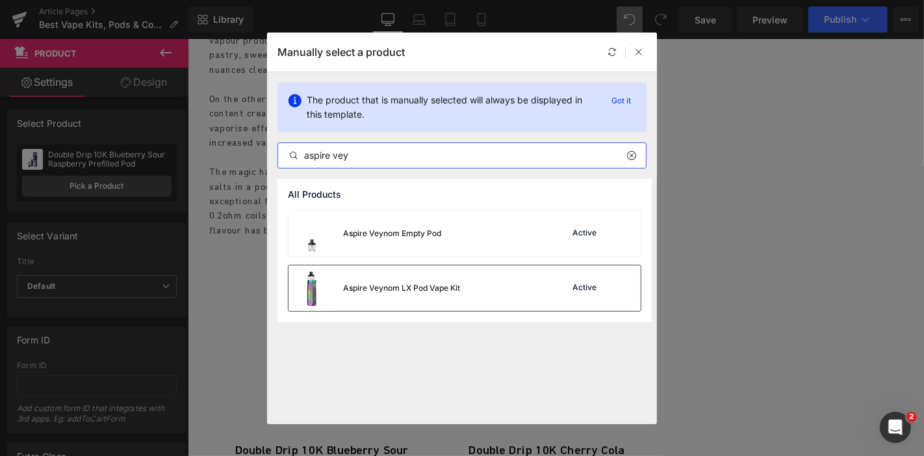
type input "aspire vey"
click at [434, 302] on div "Aspire Veynom LX Pod Vape Kit" at bounding box center [375, 287] width 172 height 45
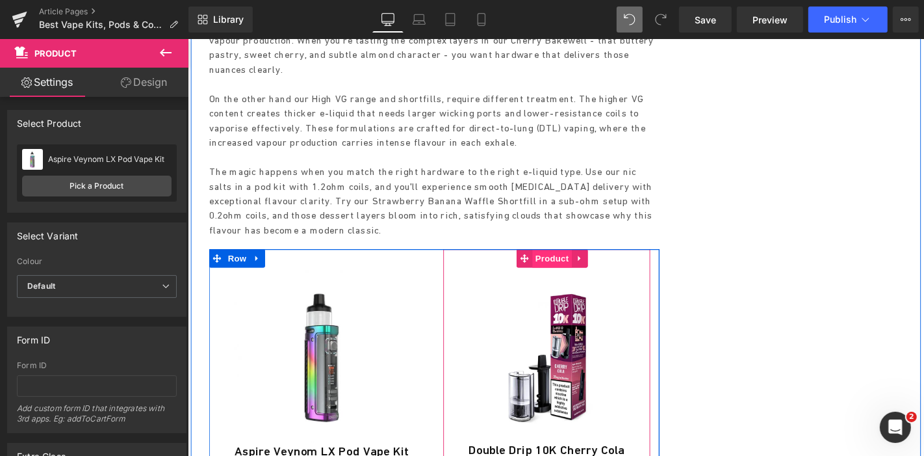
click at [570, 263] on span "Product" at bounding box center [576, 272] width 42 height 19
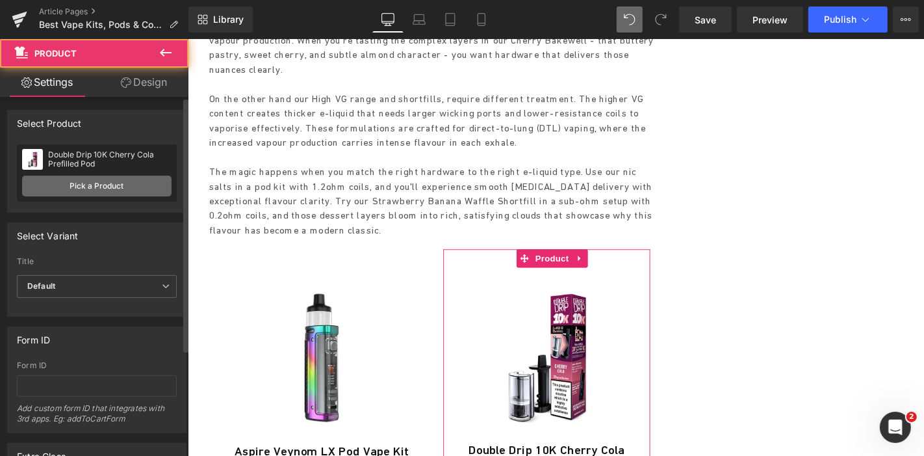
click at [89, 175] on link "Pick a Product" at bounding box center [96, 185] width 149 height 21
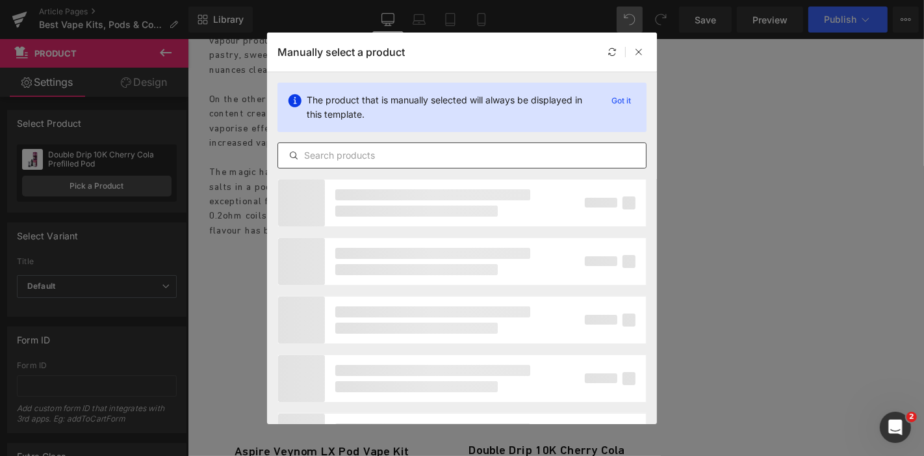
click at [362, 164] on div at bounding box center [461, 155] width 369 height 26
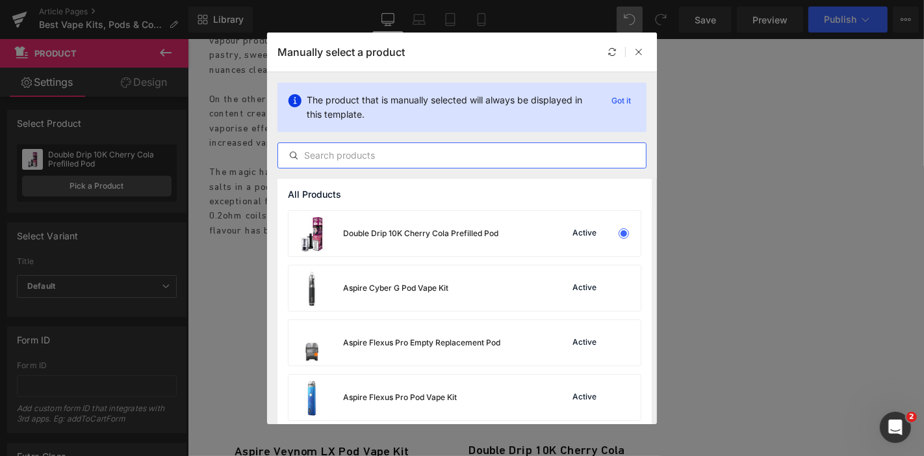
click at [401, 155] on input "text" at bounding box center [462, 156] width 368 height 16
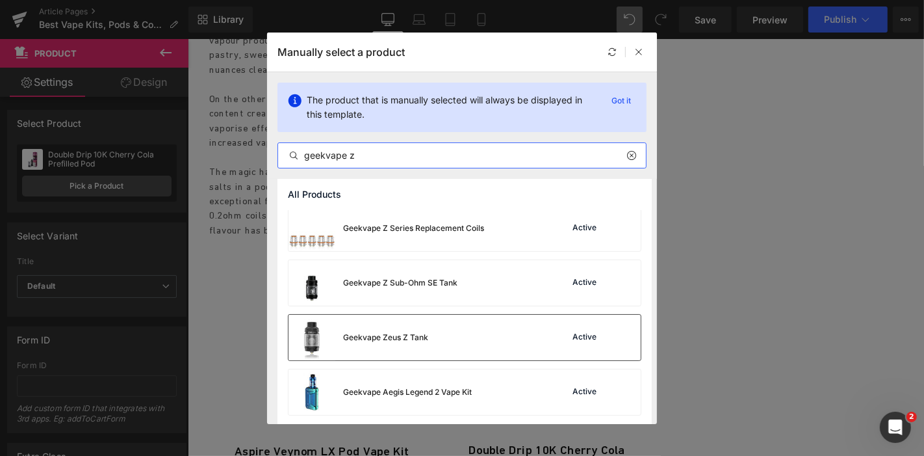
scroll to position [6, 0]
type input "geekvape z"
click at [443, 332] on div "Geekvape Zeus Z Tank Active" at bounding box center [465, 335] width 352 height 45
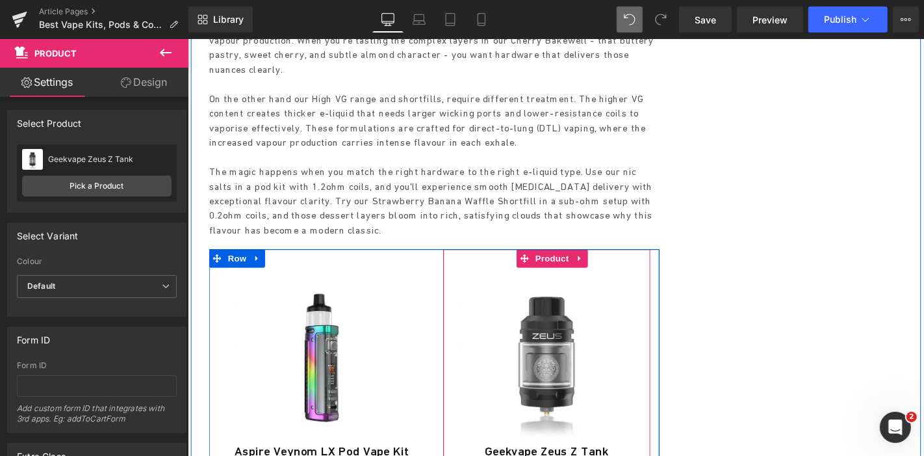
scroll to position [1588, 0]
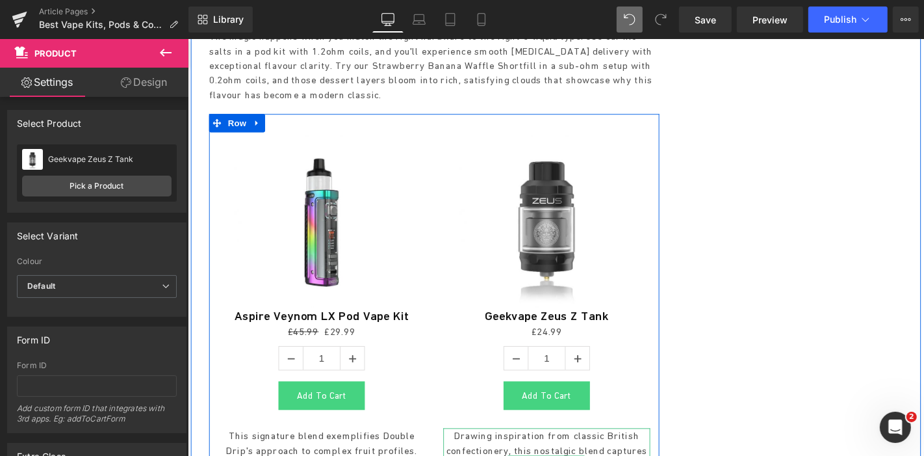
drag, startPoint x: 502, startPoint y: 332, endPoint x: 511, endPoint y: 293, distance: 40.0
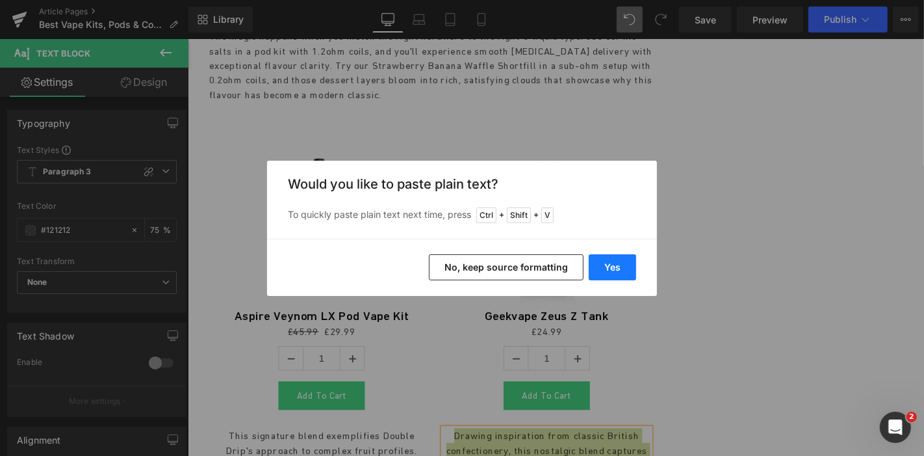
click at [631, 268] on button "Yes" at bounding box center [612, 267] width 47 height 26
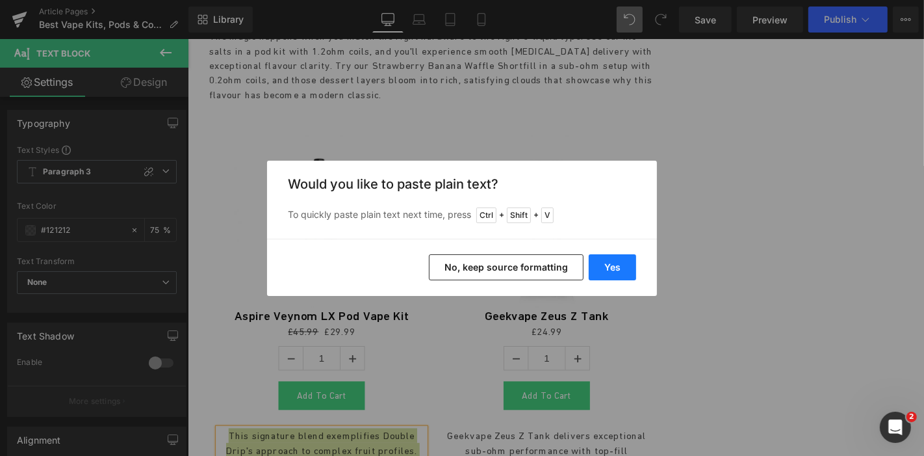
click at [596, 263] on button "Yes" at bounding box center [612, 267] width 47 height 26
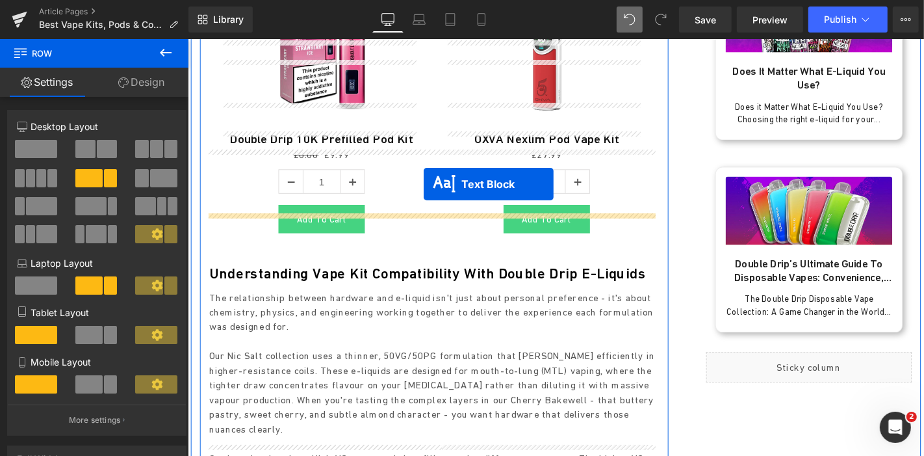
scroll to position [988, 0]
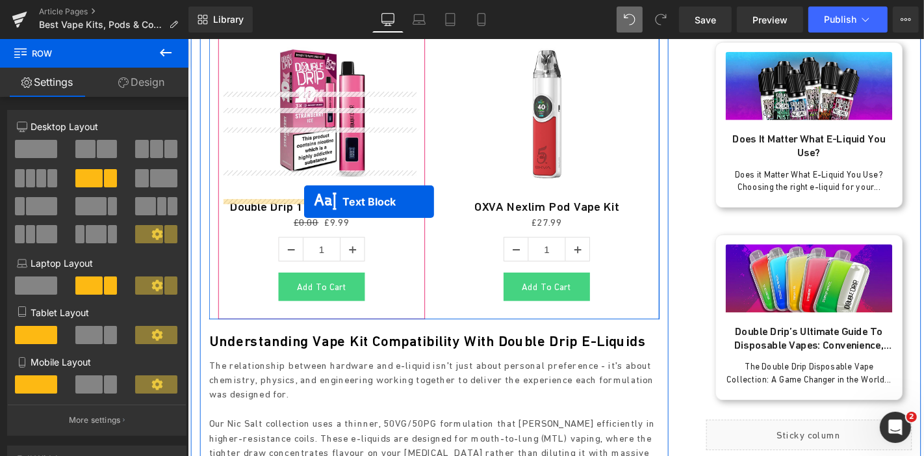
drag, startPoint x: 300, startPoint y: 198, endPoint x: 311, endPoint y: 212, distance: 18.5
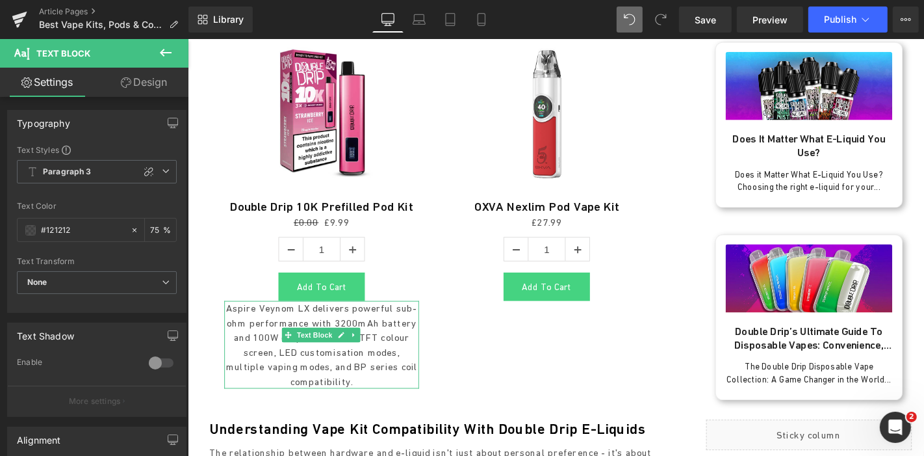
drag, startPoint x: 471, startPoint y: 378, endPoint x: 289, endPoint y: 357, distance: 183.1
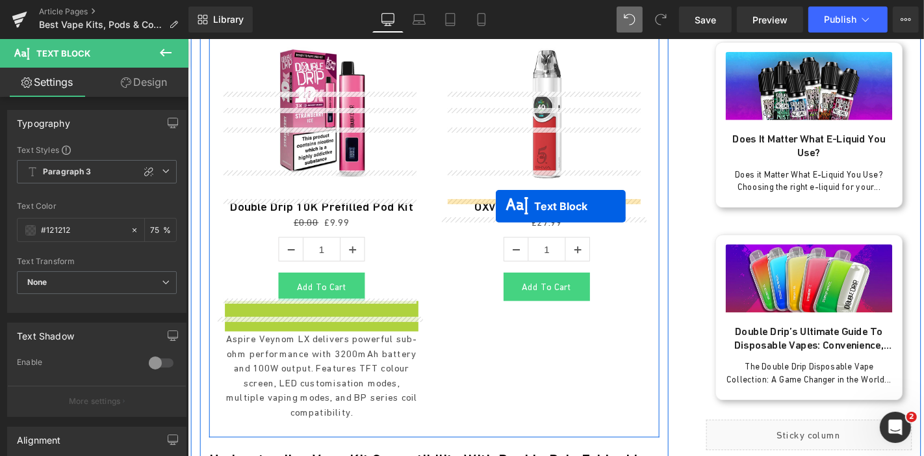
drag, startPoint x: 300, startPoint y: 248, endPoint x: 516, endPoint y: 217, distance: 217.9
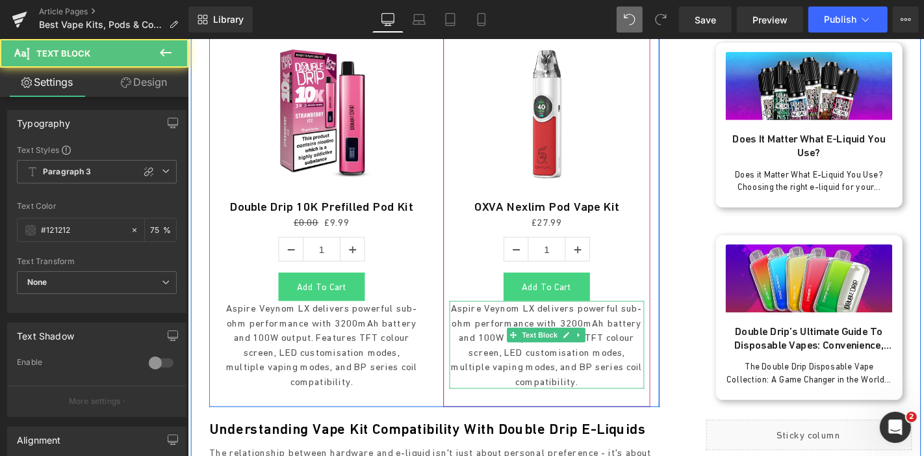
click at [512, 318] on p "Aspire Veynom LX delivers powerful sub-ohm performance with 3200mAh battery and…" at bounding box center [571, 365] width 208 height 94
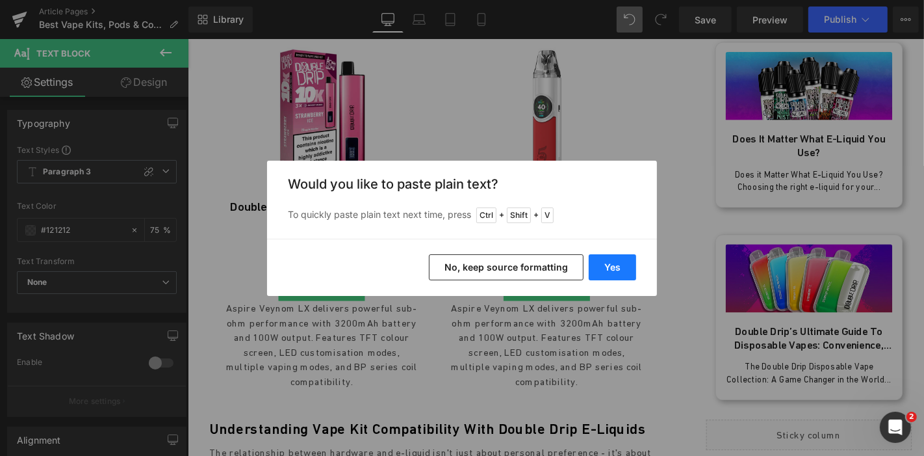
click at [606, 260] on button "Yes" at bounding box center [612, 267] width 47 height 26
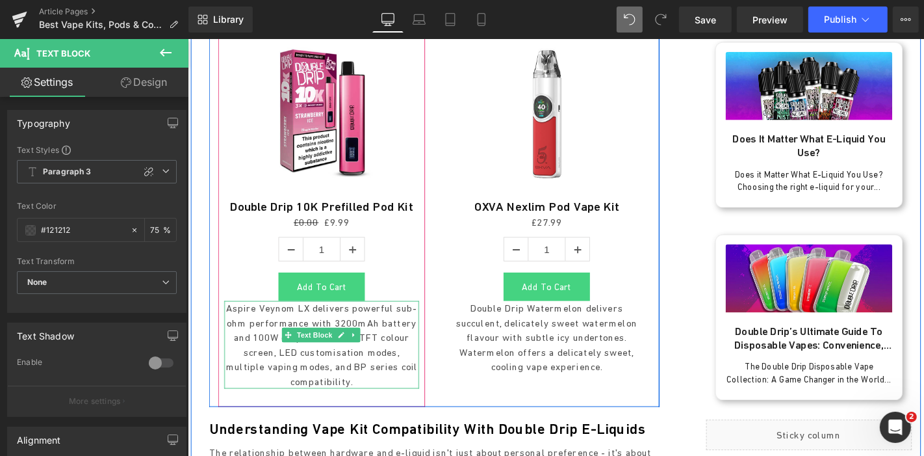
click at [276, 318] on p "Aspire Veynom LX delivers powerful sub-ohm performance with 3200mAh battery and…" at bounding box center [330, 365] width 208 height 94
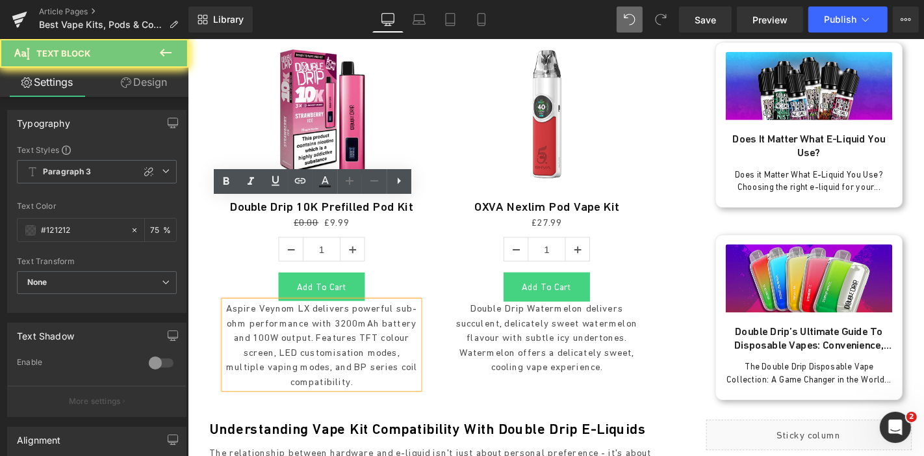
click at [276, 318] on p "Aspire Veynom LX delivers powerful sub-ohm performance with 3200mAh battery and…" at bounding box center [330, 365] width 208 height 94
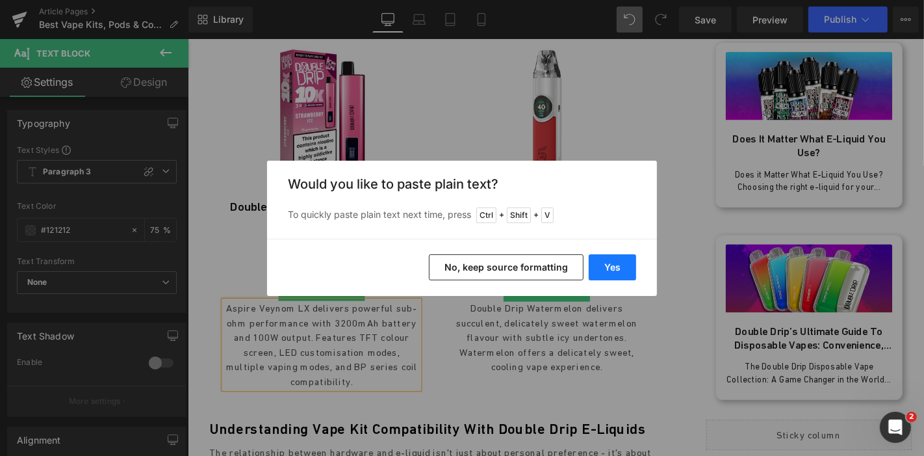
click at [596, 268] on button "Yes" at bounding box center [612, 267] width 47 height 26
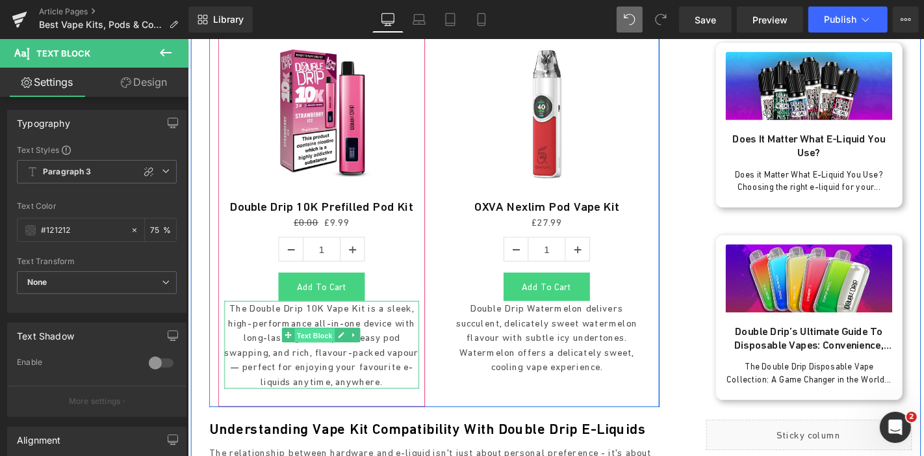
click at [316, 347] on span "Text Block" at bounding box center [322, 355] width 43 height 16
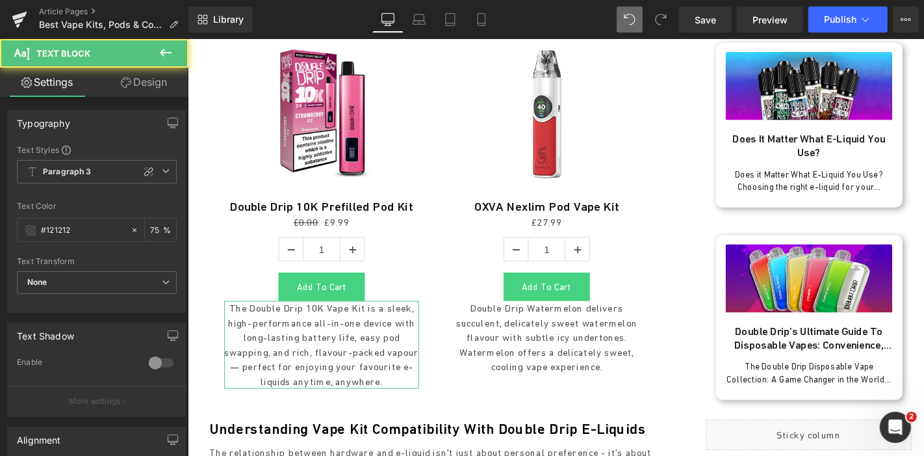
drag, startPoint x: 138, startPoint y: 84, endPoint x: 64, endPoint y: 160, distance: 105.7
click at [138, 84] on link "Design" at bounding box center [144, 82] width 94 height 29
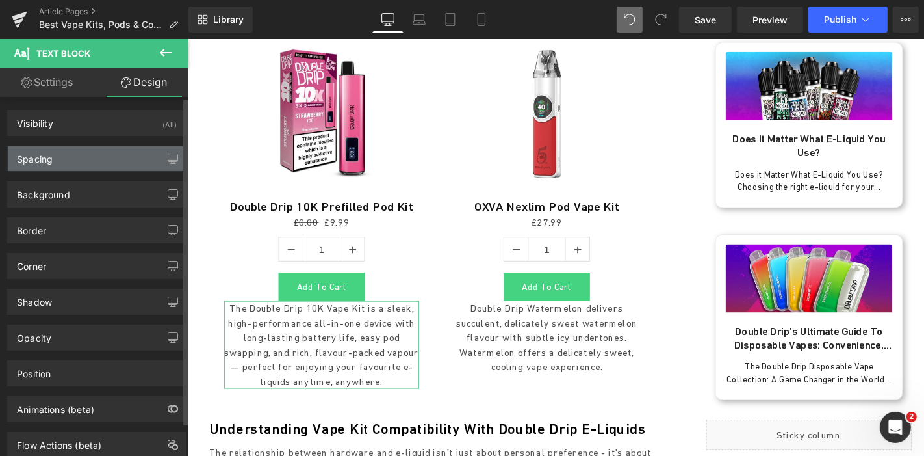
click at [62, 161] on div "Spacing" at bounding box center [97, 158] width 178 height 25
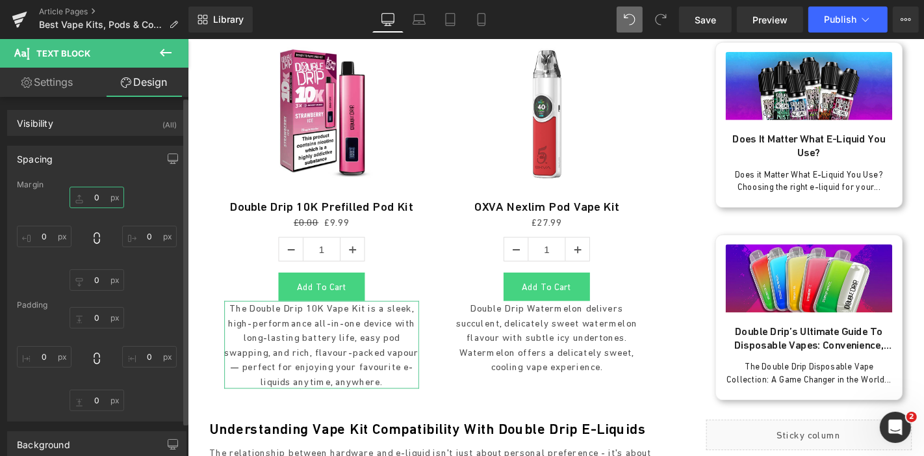
click at [97, 195] on input "text" at bounding box center [97, 196] width 55 height 21
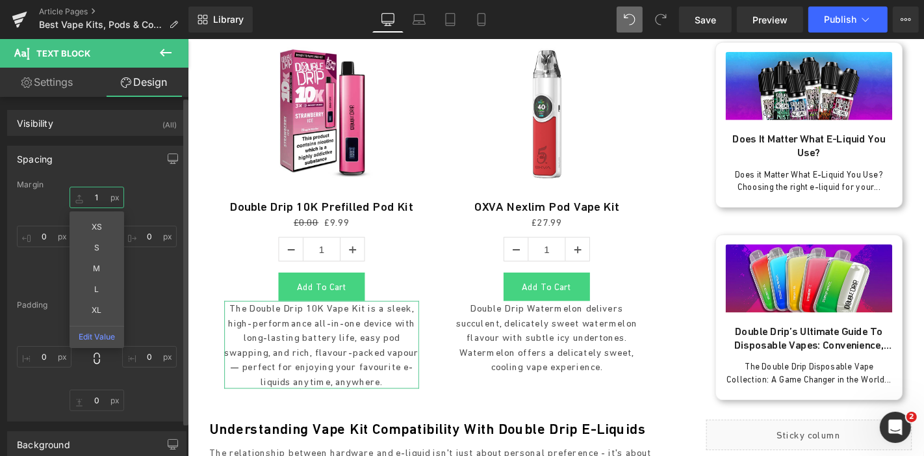
type input "12"
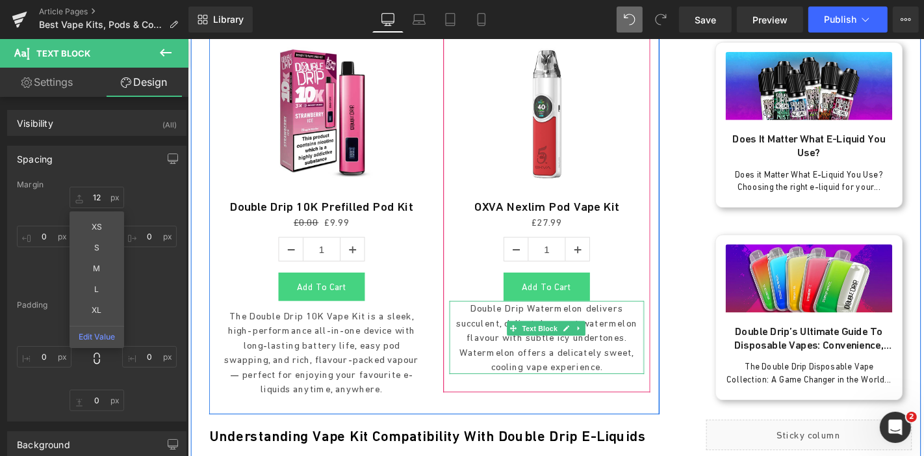
click at [569, 318] on p "Double Drip Watermelon delivers succulent, delicately sweet watermelon flavour …" at bounding box center [571, 357] width 208 height 78
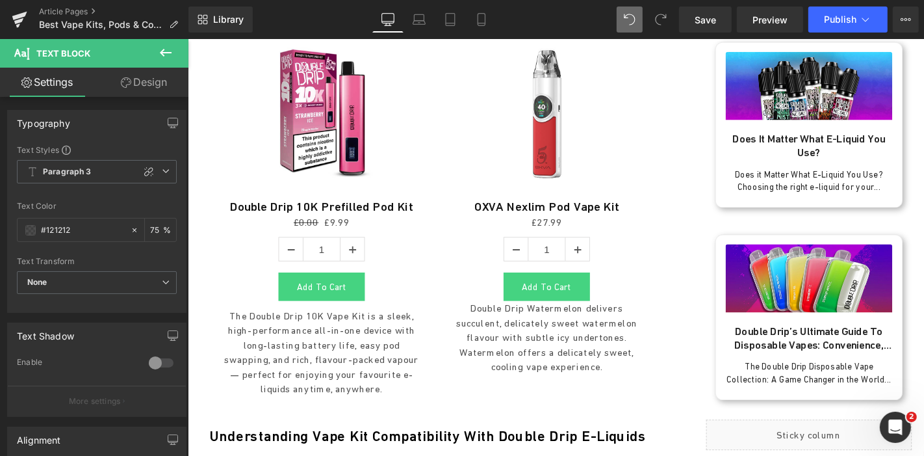
click at [157, 86] on link "Design" at bounding box center [144, 82] width 94 height 29
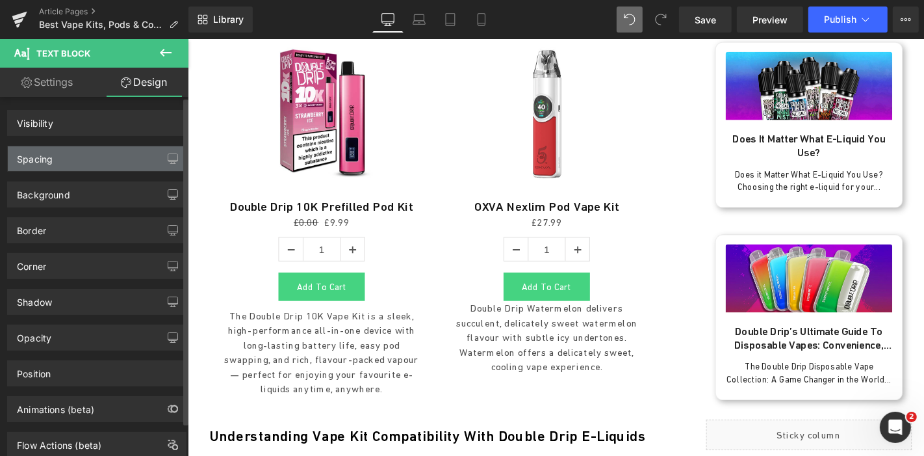
click at [77, 157] on div "Spacing" at bounding box center [97, 158] width 178 height 25
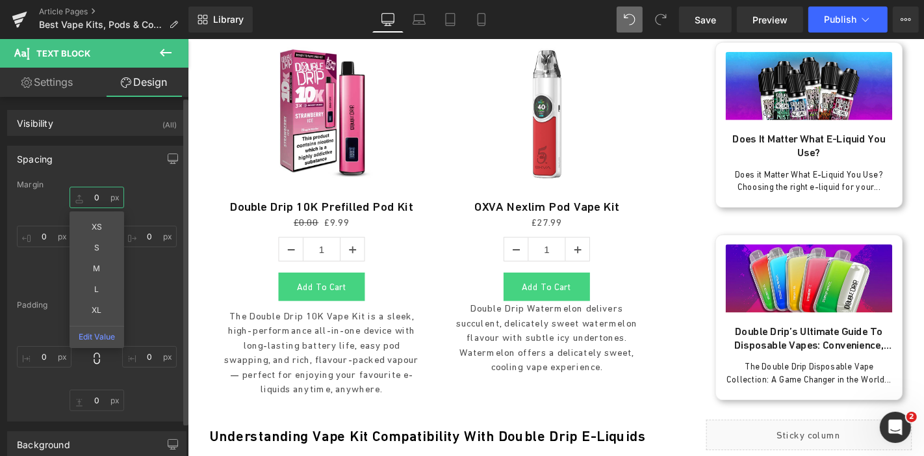
click at [96, 194] on input "0" at bounding box center [97, 196] width 55 height 21
type input "12"
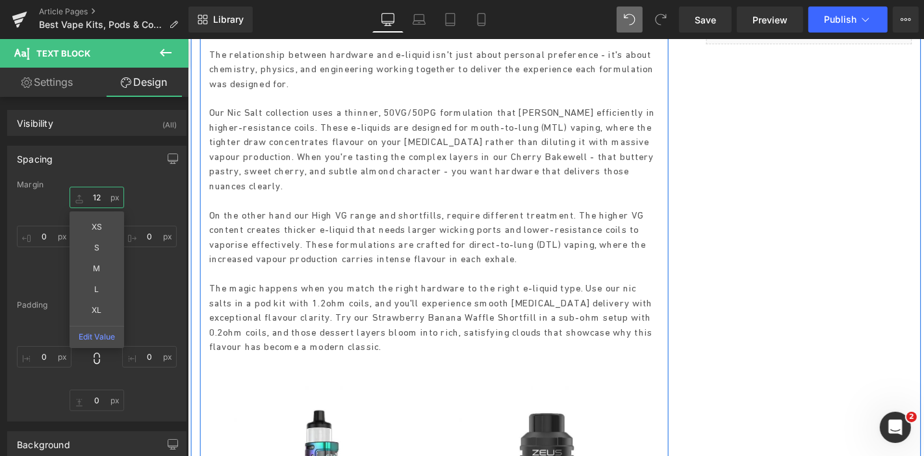
scroll to position [1638, 0]
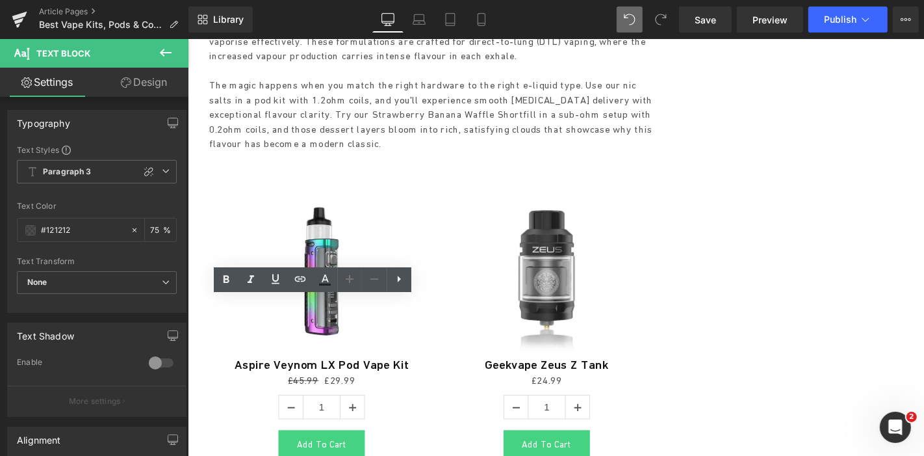
click at [426, 222] on div "Sale Off (P) Image Aspire Veynom LX Pod Vape Kit (P) Title £45.99 £29.99 (P) Pr…" at bounding box center [330, 338] width 208 height 296
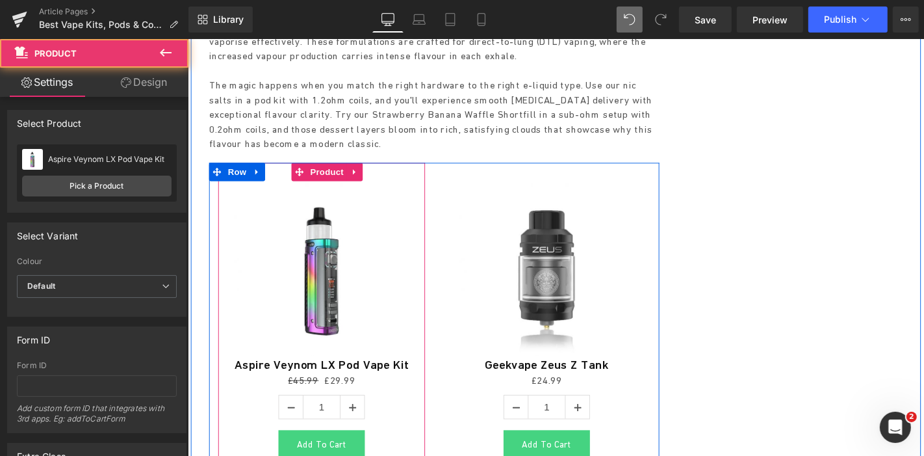
click at [320, 305] on div "Sale Off (P) Image Aspire Veynom LX Pod Vape Kit (P) Title £45.99 £29.99 (P) Pr…" at bounding box center [330, 337] width 221 height 335
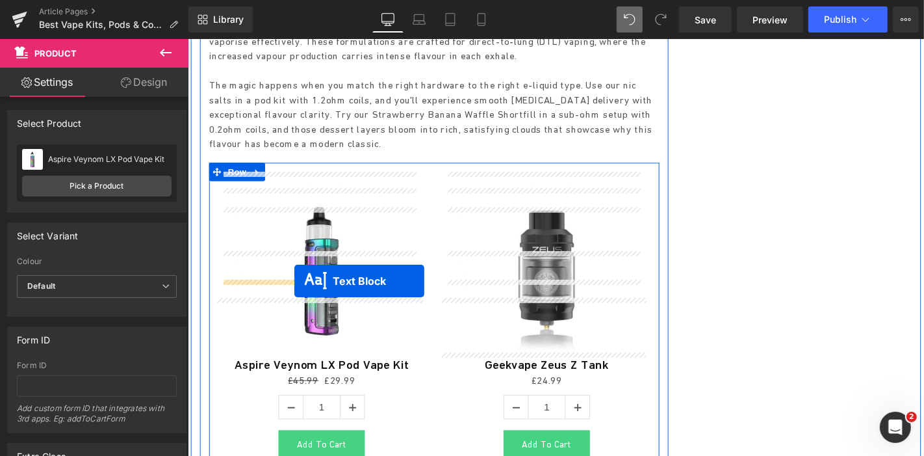
drag, startPoint x: 290, startPoint y: 347, endPoint x: 301, endPoint y: 296, distance: 51.7
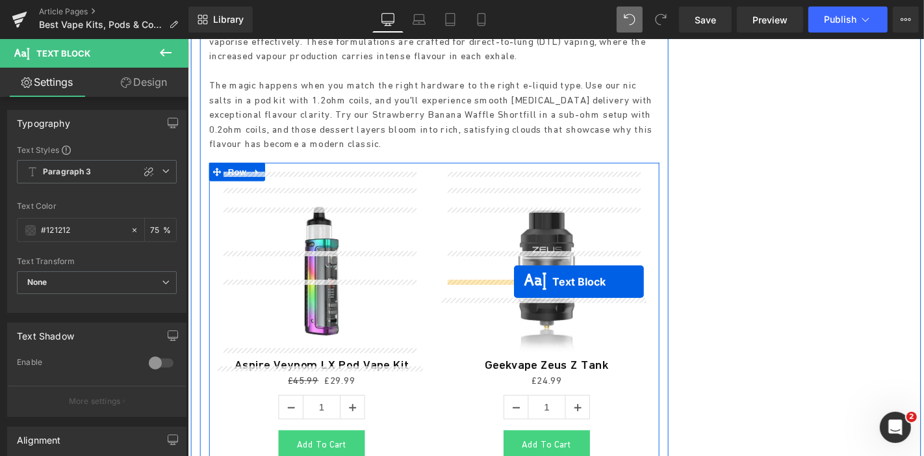
drag, startPoint x: 528, startPoint y: 342, endPoint x: 535, endPoint y: 297, distance: 45.5
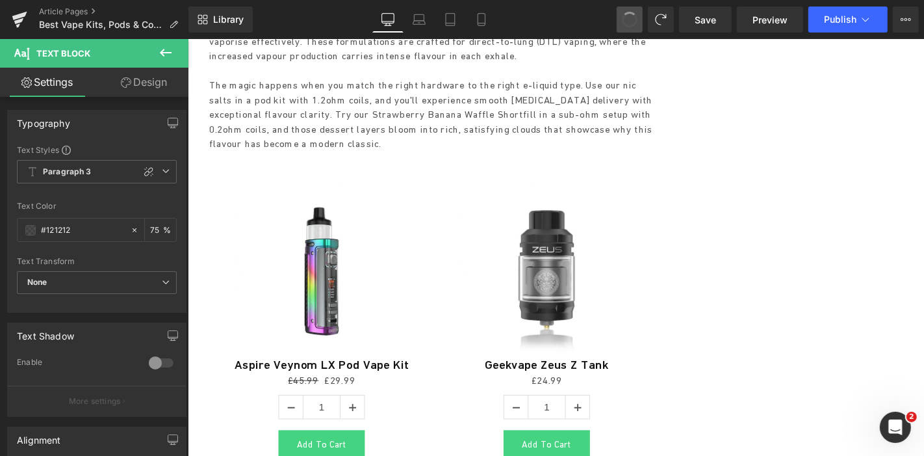
click at [631, 18] on span at bounding box center [630, 20] width 16 height 16
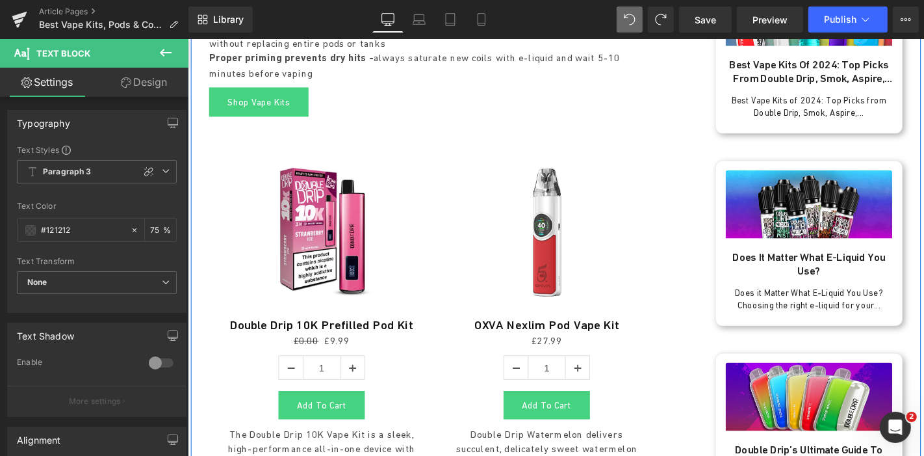
scroll to position [915, 0]
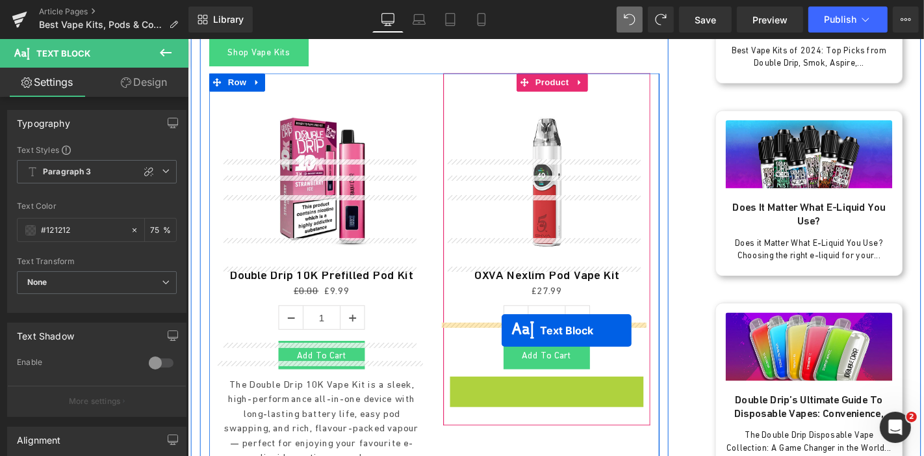
drag, startPoint x: 528, startPoint y: 320, endPoint x: 522, endPoint y: 349, distance: 29.7
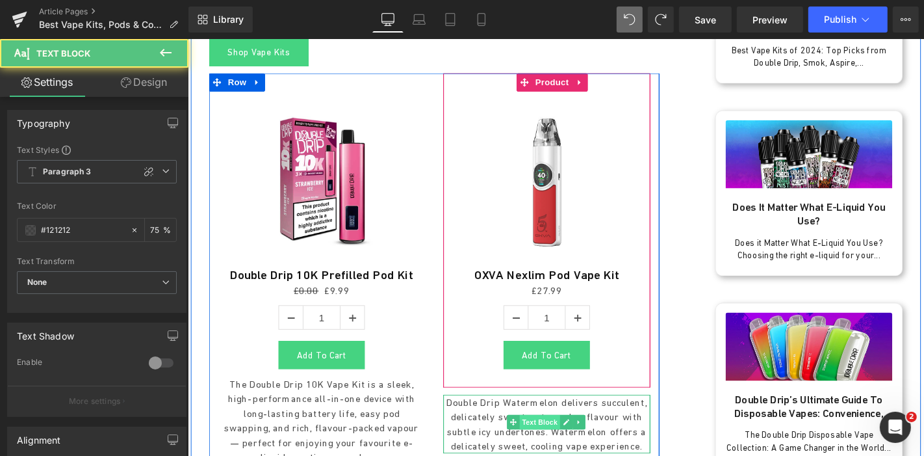
click at [550, 439] on span "Text Block" at bounding box center [562, 447] width 43 height 16
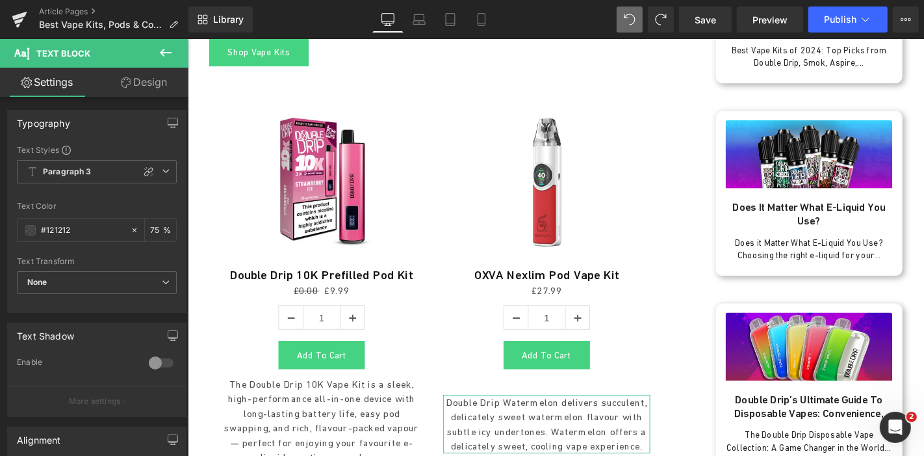
click at [159, 86] on link "Design" at bounding box center [144, 82] width 94 height 29
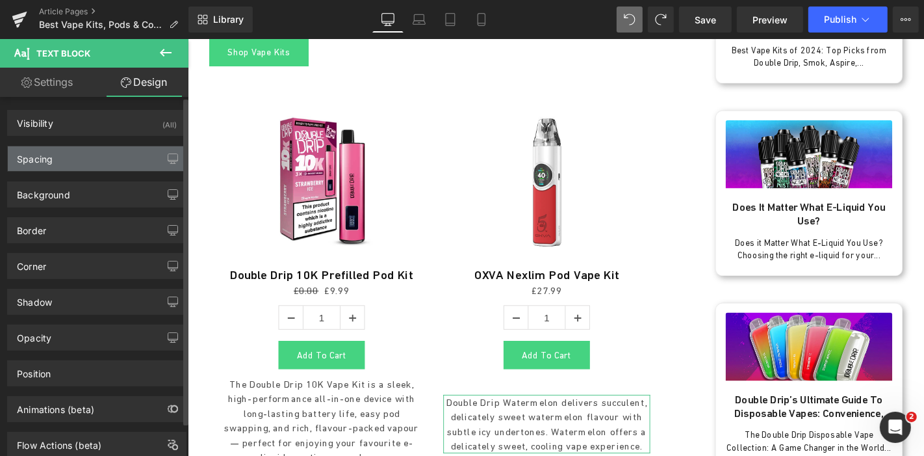
click at [78, 164] on div "Spacing" at bounding box center [97, 158] width 178 height 25
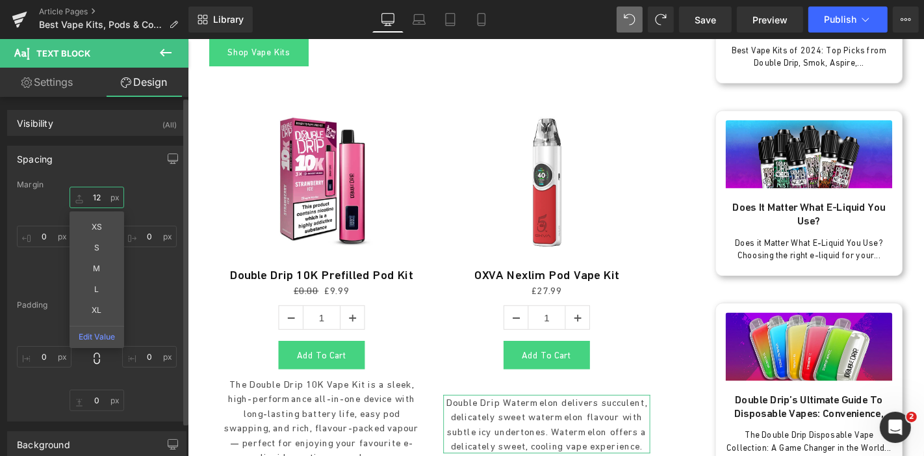
click at [100, 196] on input "12" at bounding box center [97, 196] width 55 height 21
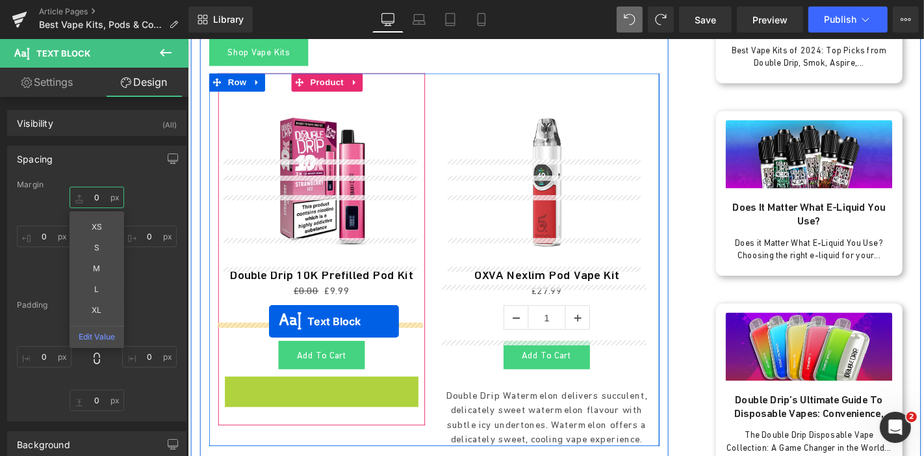
drag, startPoint x: 302, startPoint y: 326, endPoint x: 274, endPoint y: 339, distance: 31.1
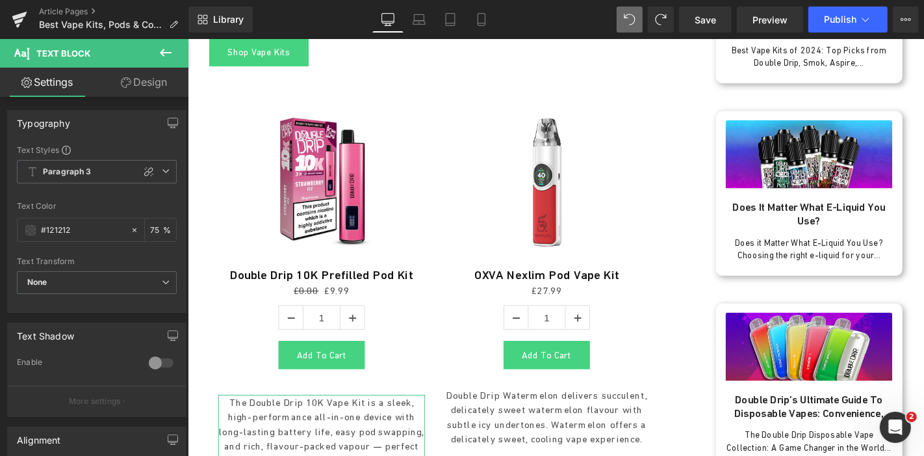
click at [155, 68] on link "Design" at bounding box center [144, 82] width 94 height 29
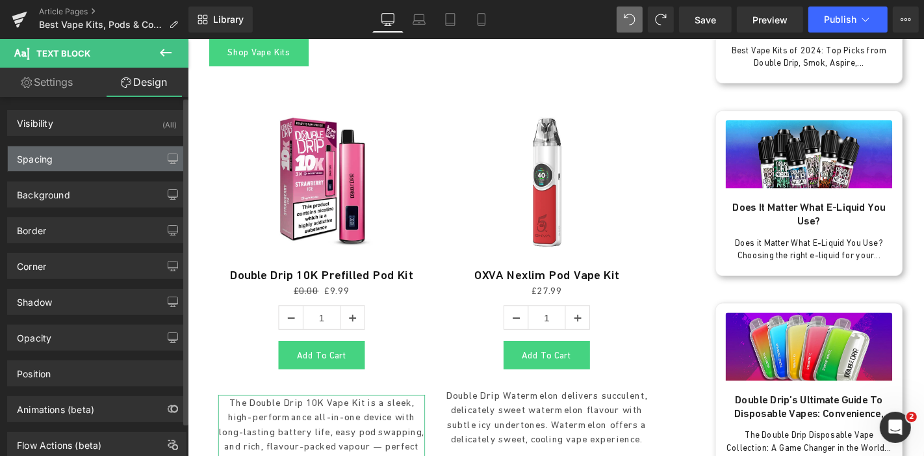
click at [48, 162] on div "Spacing" at bounding box center [35, 155] width 36 height 18
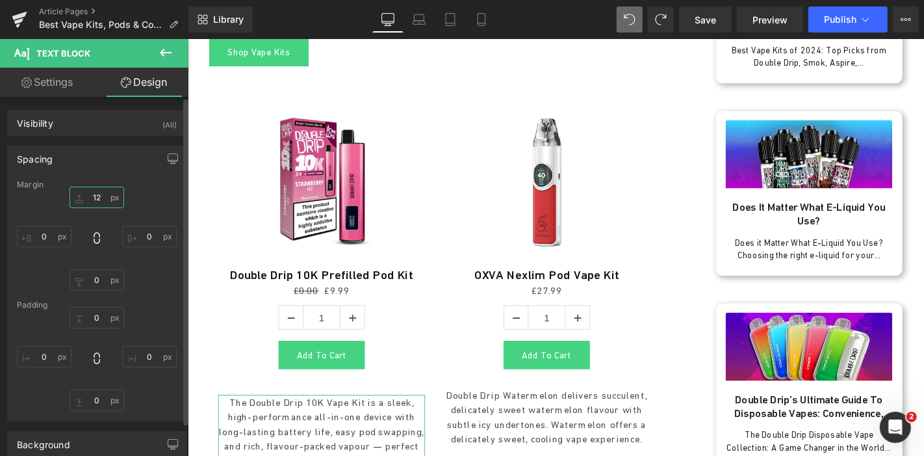
click at [98, 193] on input "text" at bounding box center [97, 196] width 55 height 21
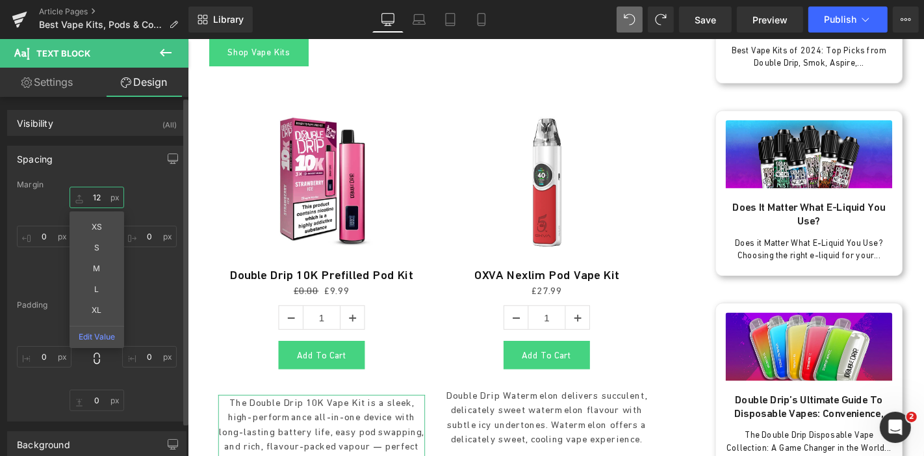
click at [98, 193] on input "text" at bounding box center [97, 196] width 55 height 21
type input "12"
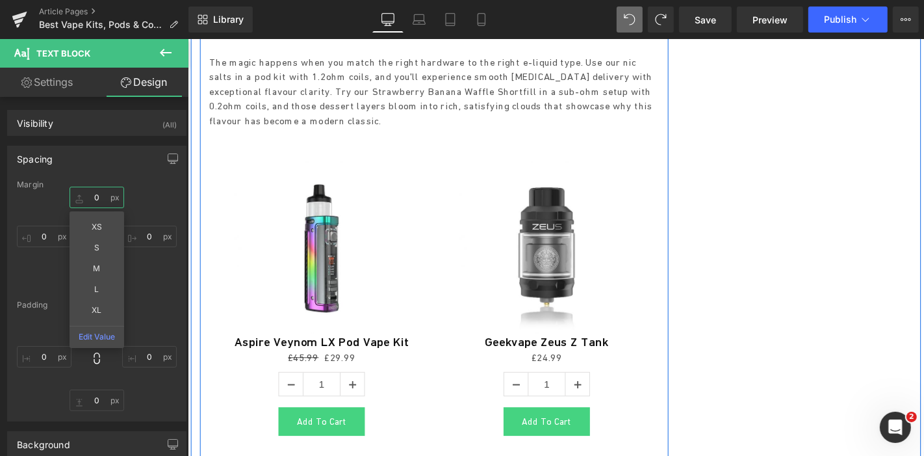
scroll to position [1638, 0]
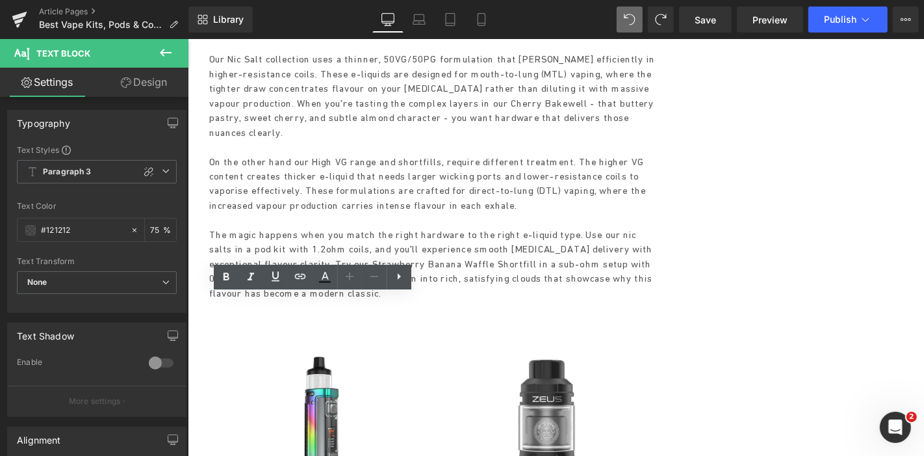
scroll to position [1348, 0]
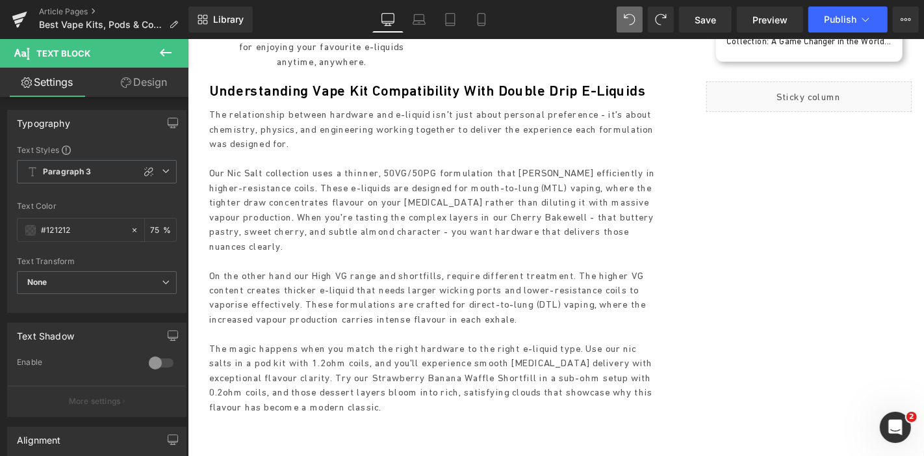
drag, startPoint x: 262, startPoint y: 202, endPoint x: 245, endPoint y: 229, distance: 31.5
click at [262, 361] on p "The magic happens when you match the right hardware to the right e-liquid type.…" at bounding box center [450, 400] width 481 height 78
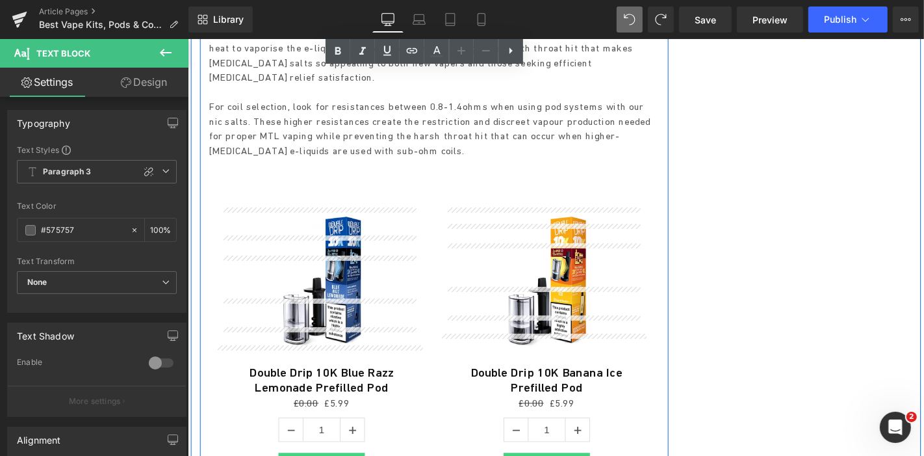
scroll to position [2742, 0]
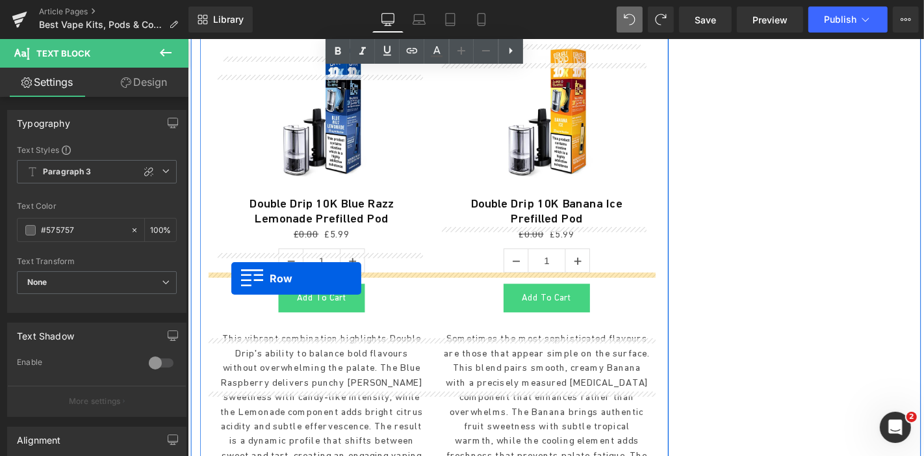
drag, startPoint x: 279, startPoint y: 172, endPoint x: 233, endPoint y: 294, distance: 129.7
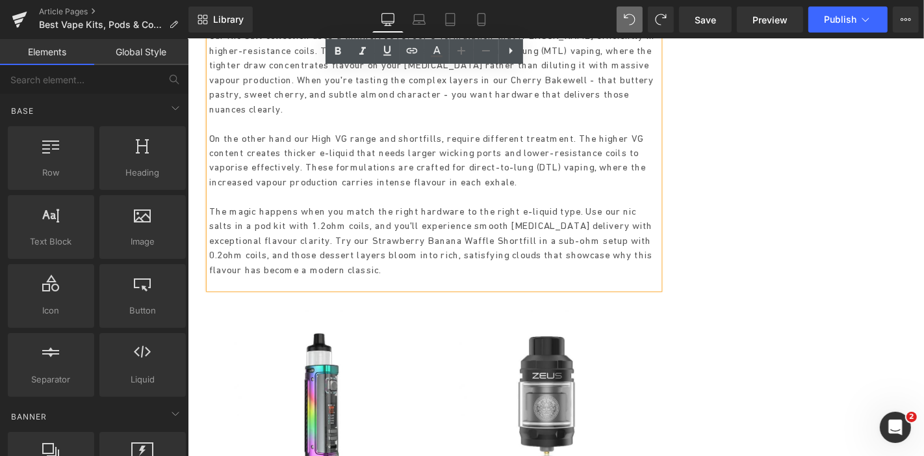
scroll to position [1482, 0]
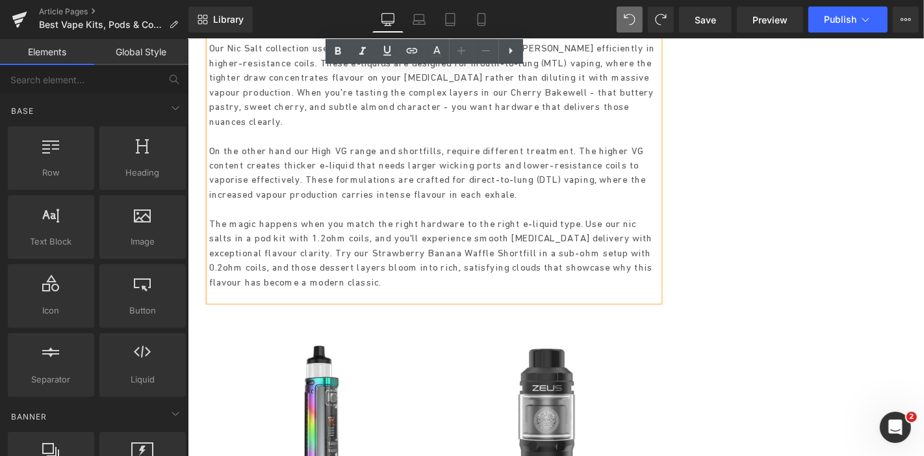
click at [314, 338] on img at bounding box center [330, 431] width 187 height 187
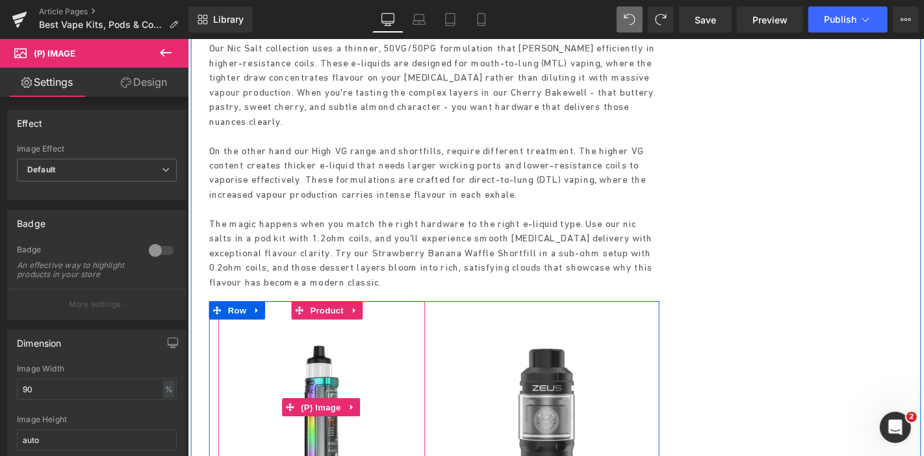
click at [313, 338] on img at bounding box center [330, 431] width 187 height 187
click at [328, 318] on span "Product" at bounding box center [336, 327] width 42 height 19
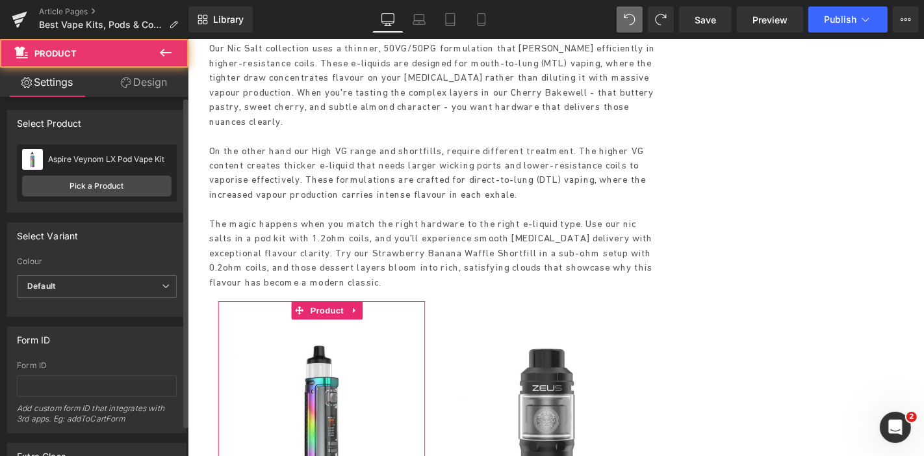
click at [97, 174] on div "Aspire Veynom LX Pod Vape Kit Aspire Veynom LX Pod Vape Kit Pick a Product" at bounding box center [97, 172] width 160 height 57
click at [98, 181] on link "Pick a Product" at bounding box center [96, 185] width 149 height 21
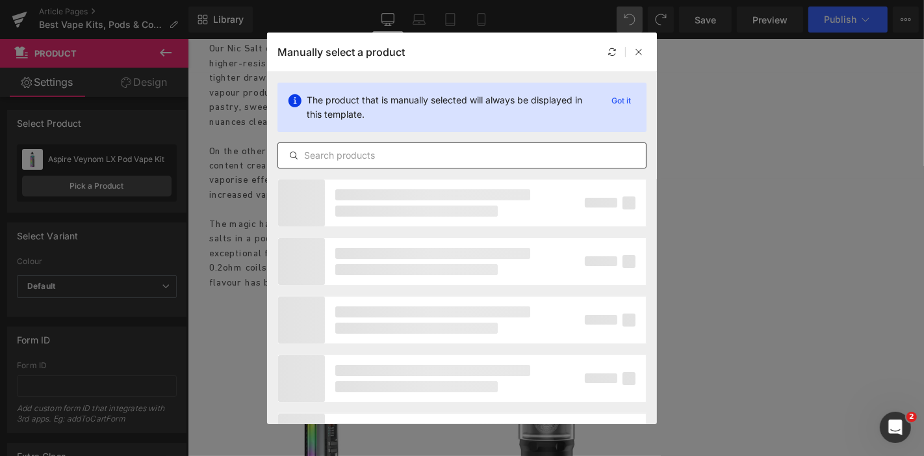
click at [346, 149] on input "text" at bounding box center [462, 156] width 368 height 16
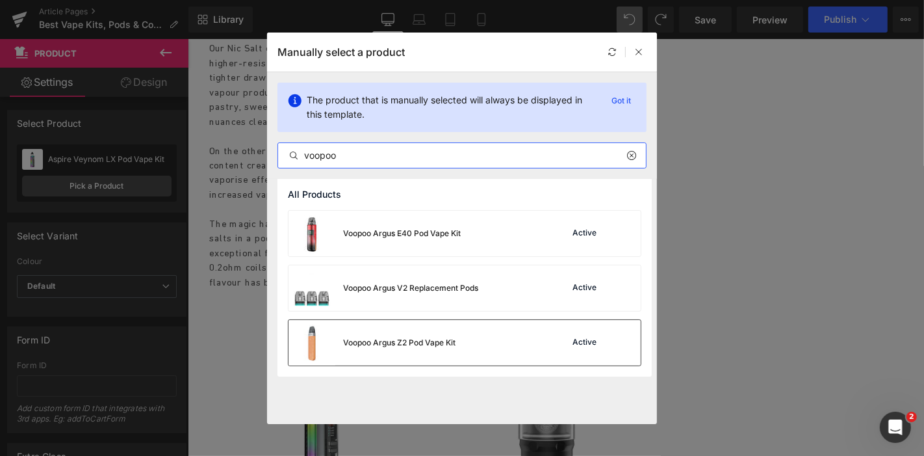
type input "voopoo"
click at [461, 339] on div "Voopoo Argus Z2 Pod Vape Kit Active" at bounding box center [465, 342] width 352 height 45
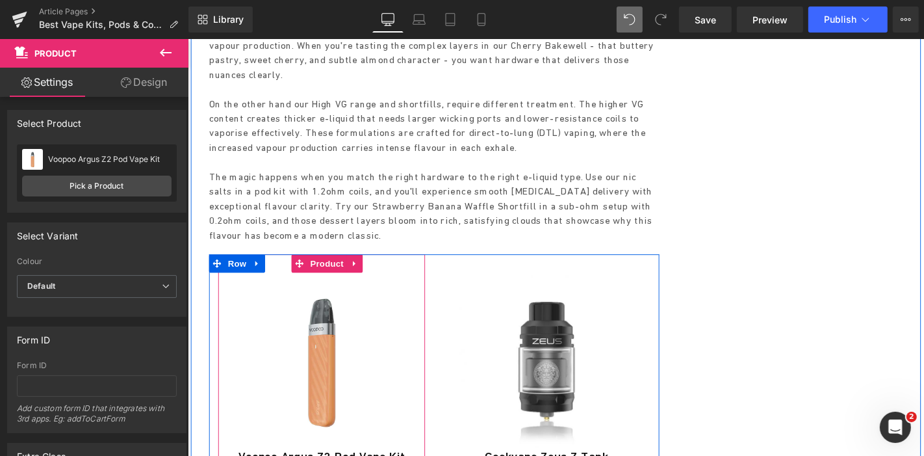
scroll to position [1554, 0]
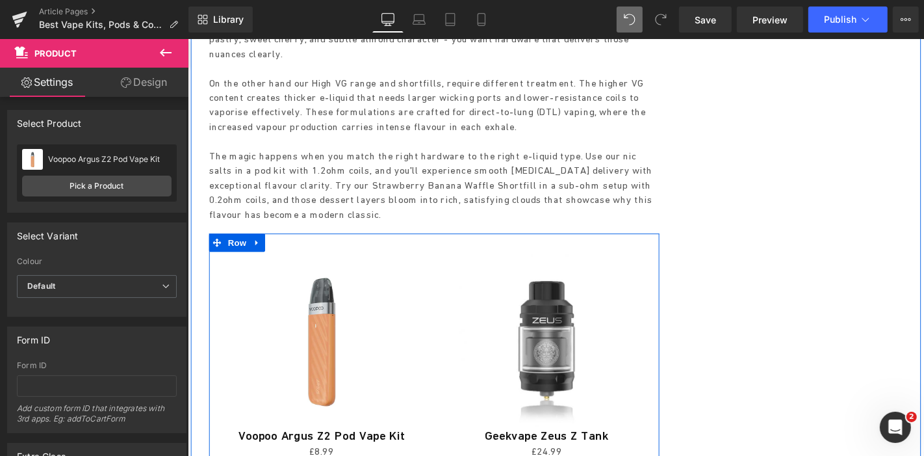
drag, startPoint x: 283, startPoint y: 404, endPoint x: 274, endPoint y: 402, distance: 9.2
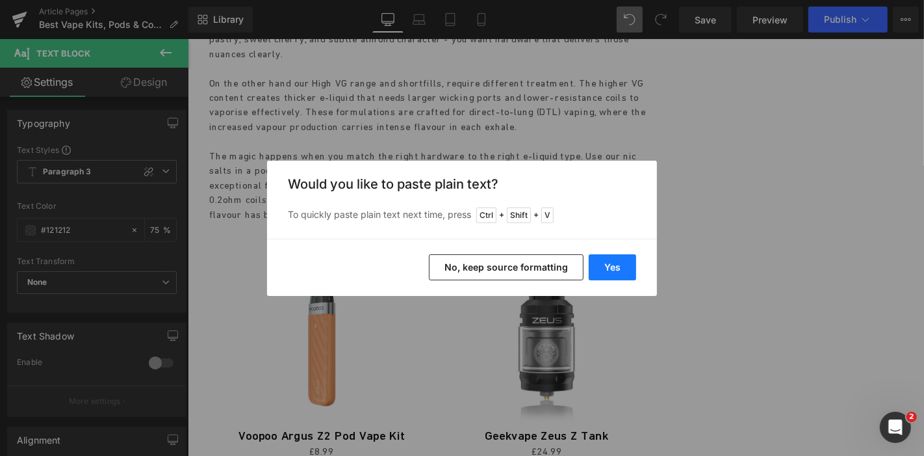
click at [621, 265] on button "Yes" at bounding box center [612, 267] width 47 height 26
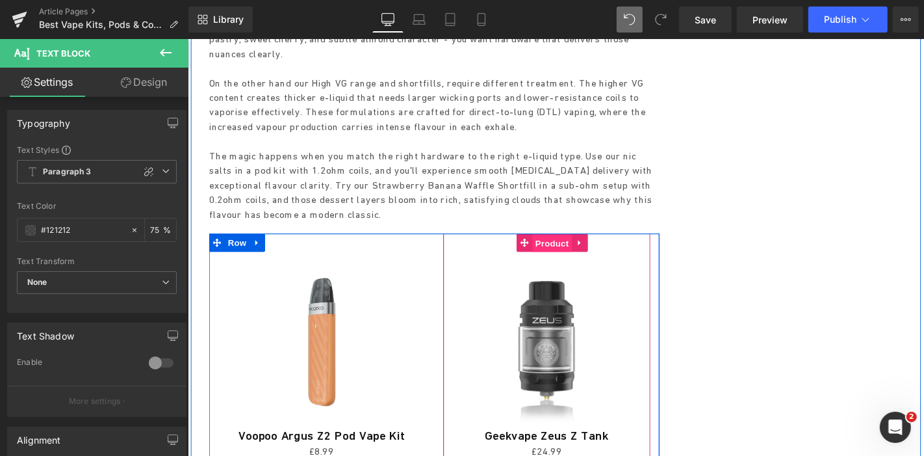
click at [572, 247] on span "Product" at bounding box center [576, 256] width 42 height 19
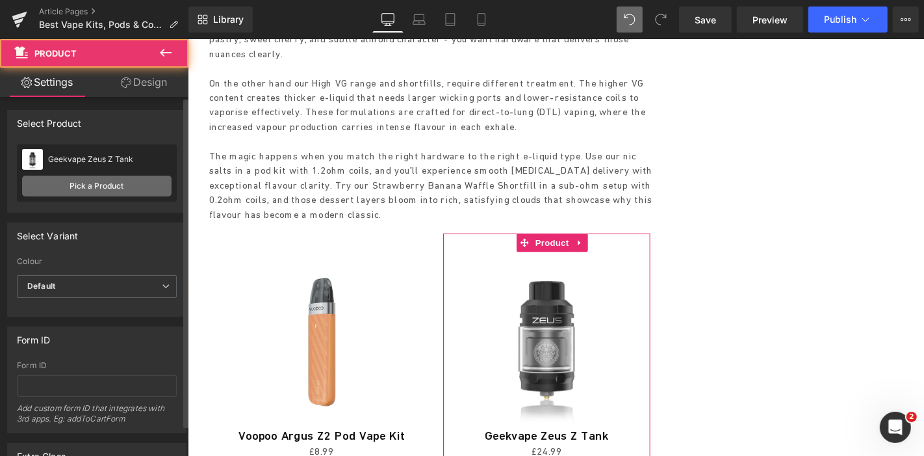
click at [117, 190] on link "Pick a Product" at bounding box center [96, 185] width 149 height 21
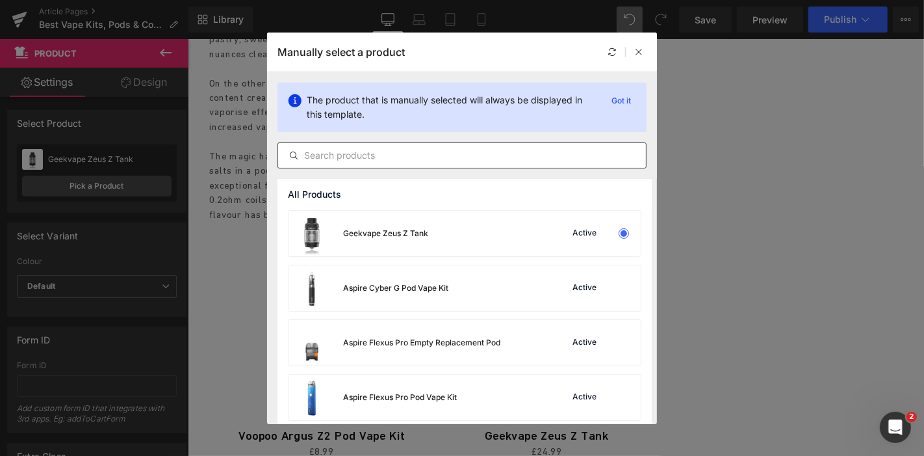
click at [402, 154] on input "text" at bounding box center [462, 156] width 368 height 16
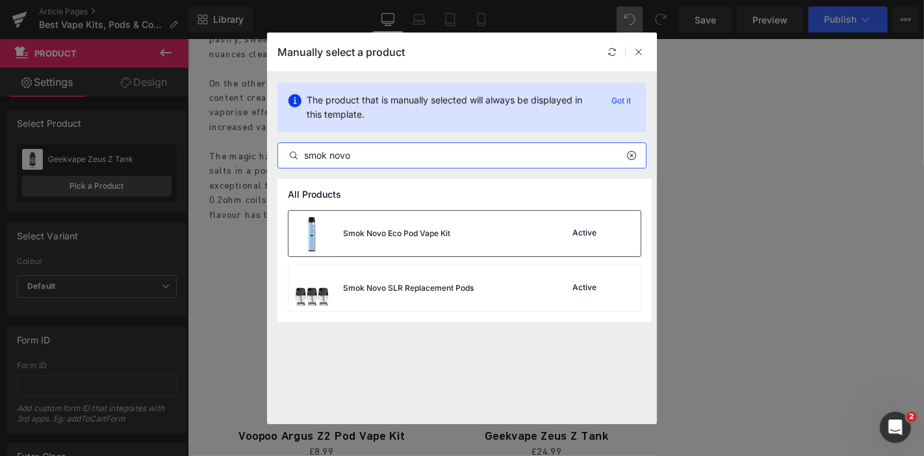
type input "smok novo"
click at [425, 230] on div "Smok Novo Eco Pod Vape Kit" at bounding box center [396, 233] width 107 height 12
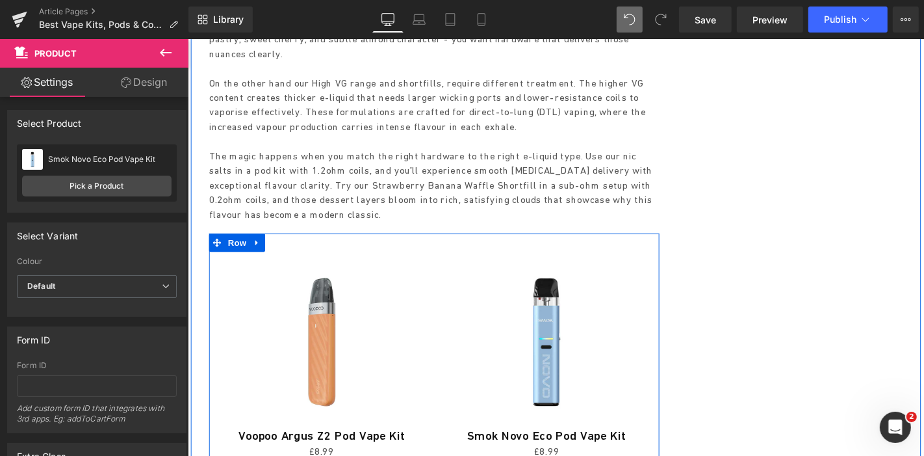
drag, startPoint x: 568, startPoint y: 418, endPoint x: 504, endPoint y: 402, distance: 65.7
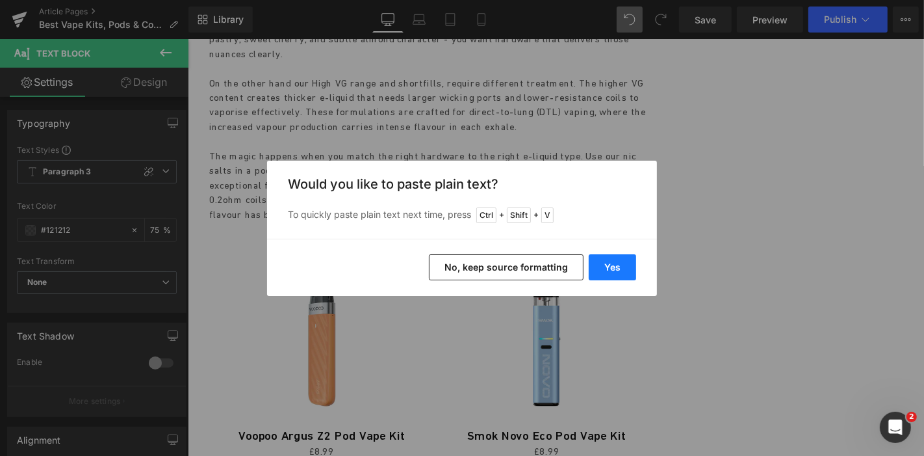
click at [611, 268] on button "Yes" at bounding box center [612, 267] width 47 height 26
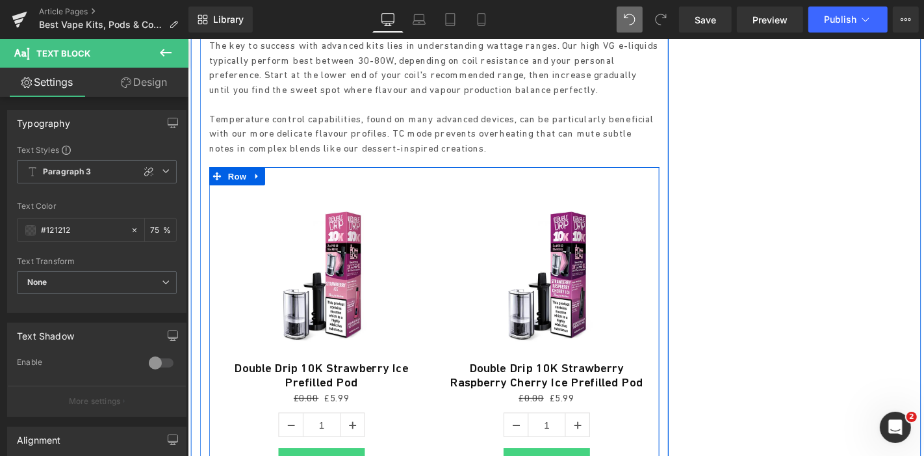
scroll to position [3359, 0]
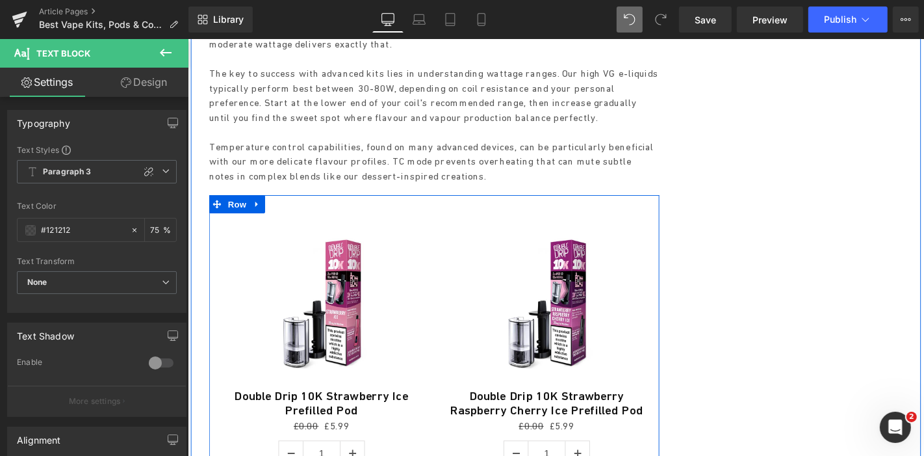
drag, startPoint x: 304, startPoint y: 344, endPoint x: 283, endPoint y: 339, distance: 22.2
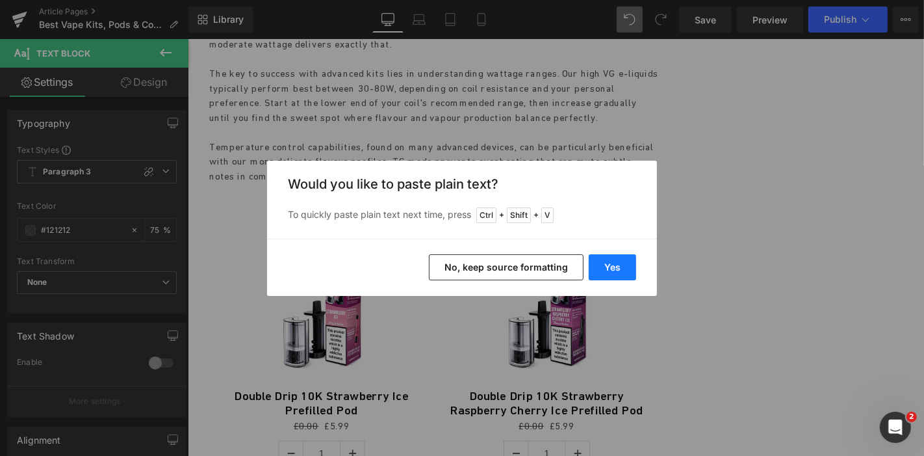
click at [602, 261] on button "Yes" at bounding box center [612, 267] width 47 height 26
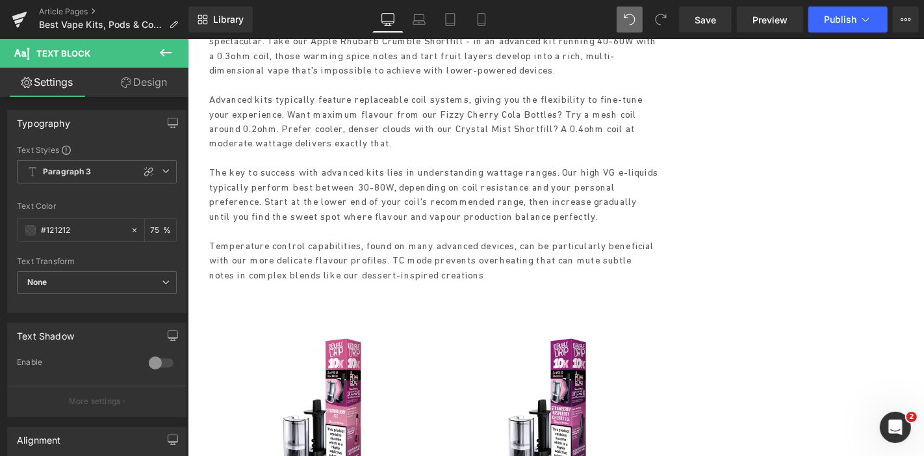
scroll to position [3215, 0]
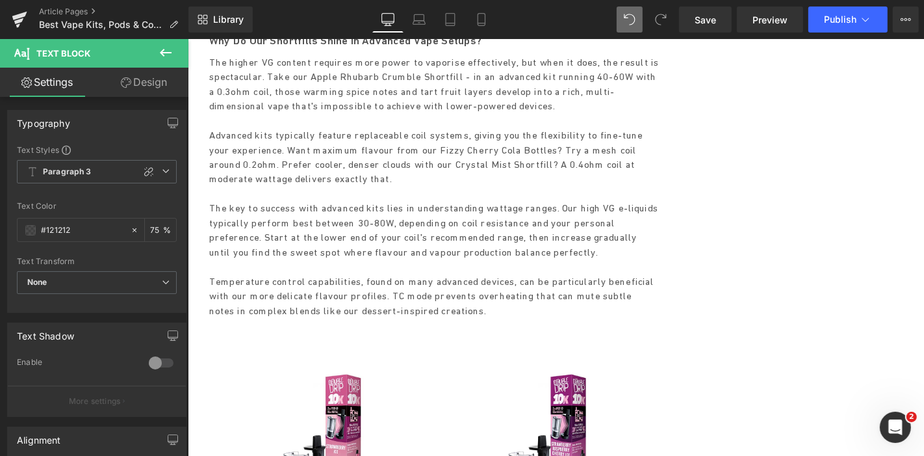
click at [312, 368] on img at bounding box center [330, 461] width 187 height 187
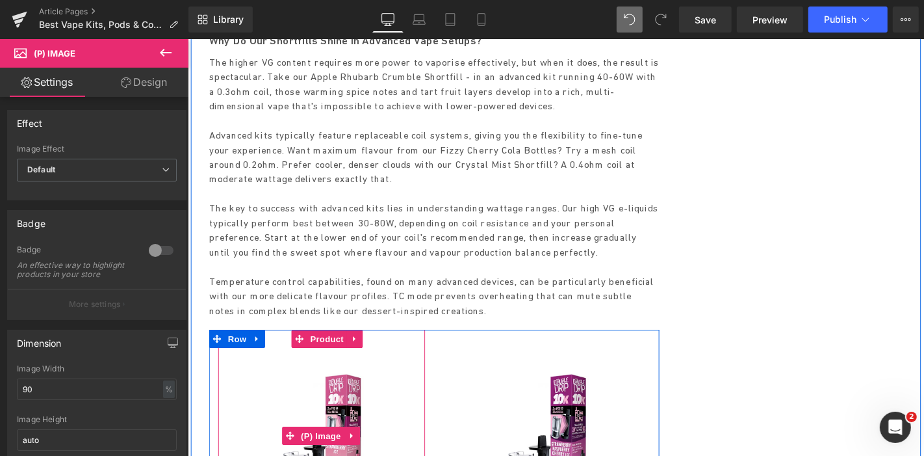
click at [329, 368] on img at bounding box center [330, 461] width 187 height 187
click at [335, 349] on span "Product" at bounding box center [336, 358] width 42 height 19
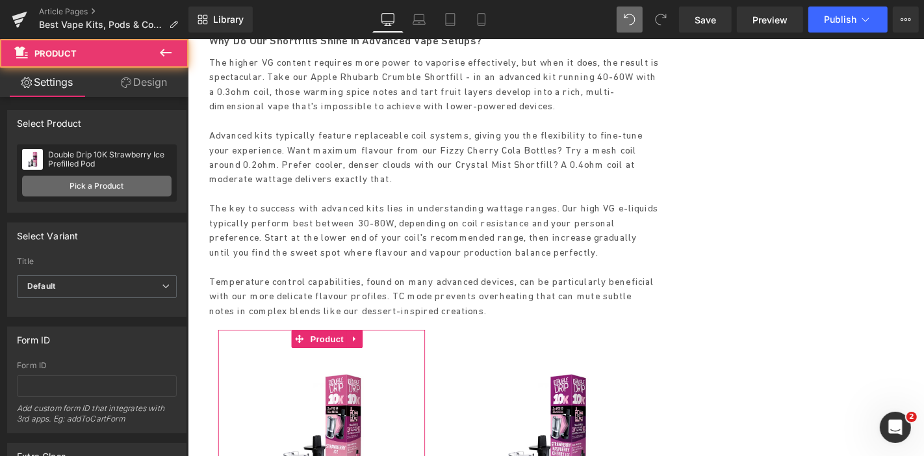
click at [126, 188] on link "Pick a Product" at bounding box center [96, 185] width 149 height 21
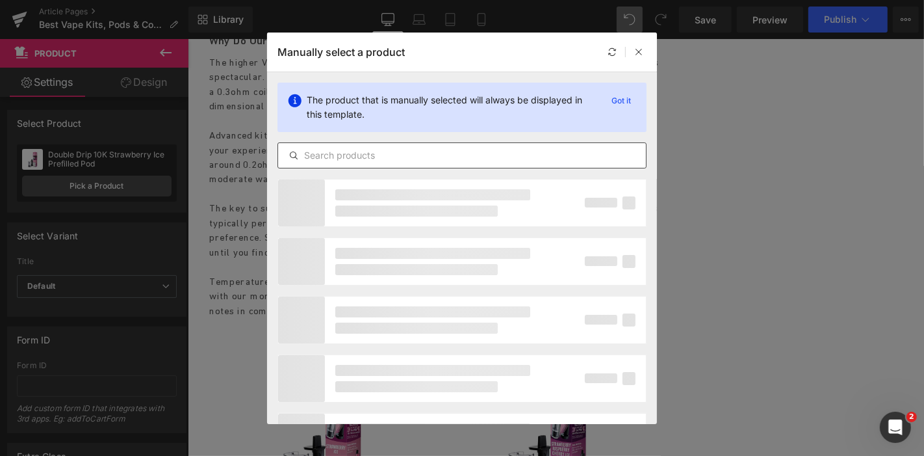
click at [335, 157] on input "text" at bounding box center [462, 156] width 368 height 16
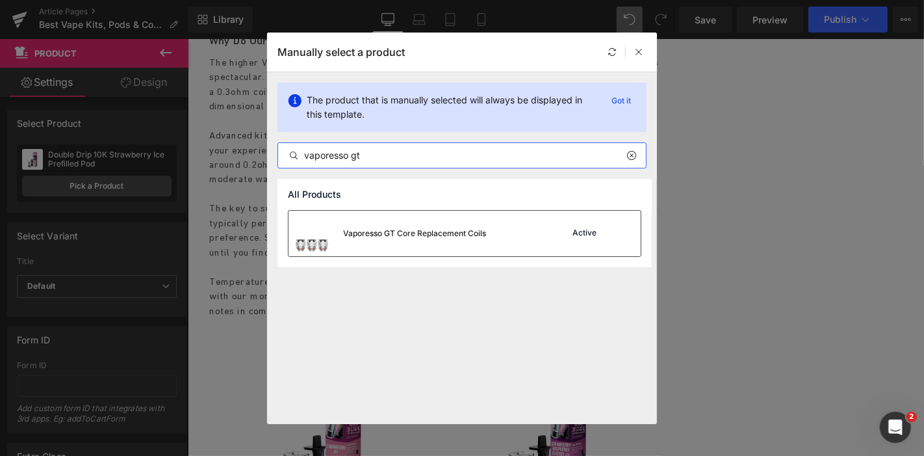
type input "vaporesso gt"
click at [466, 235] on div "Vaporesso GT Core Replacement Coils" at bounding box center [414, 233] width 143 height 12
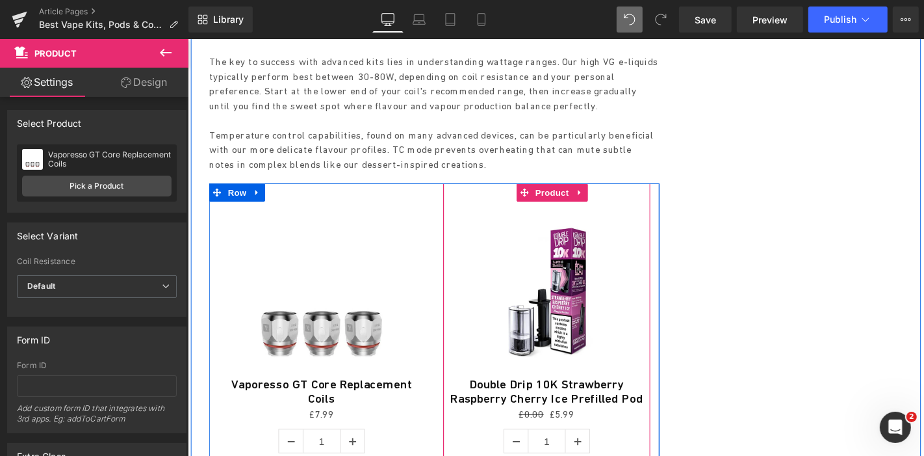
scroll to position [3431, 0]
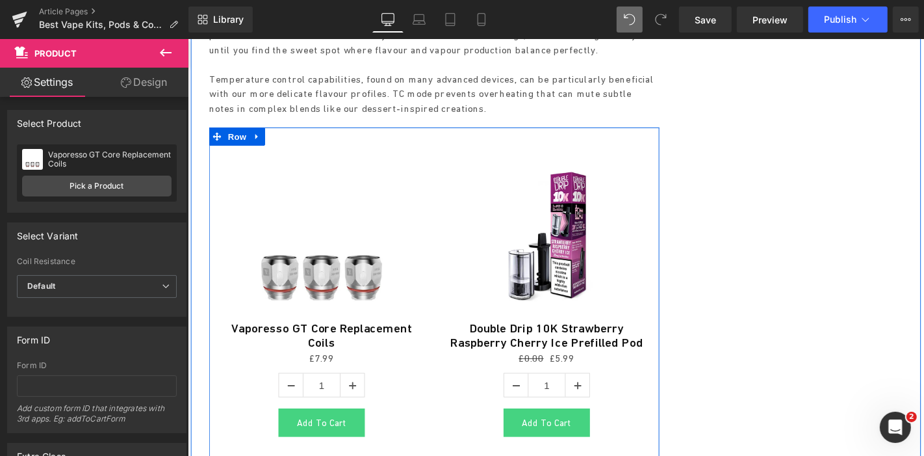
drag, startPoint x: 518, startPoint y: 276, endPoint x: 490, endPoint y: 255, distance: 34.8
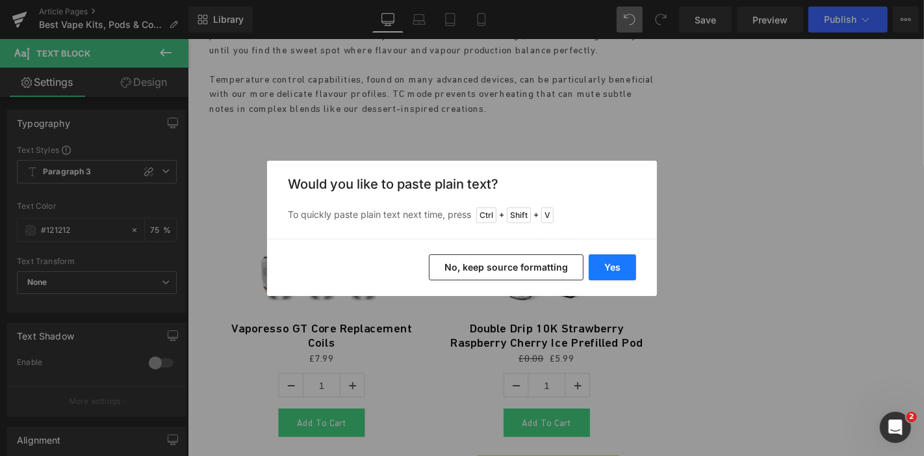
click at [616, 258] on button "Yes" at bounding box center [612, 267] width 47 height 26
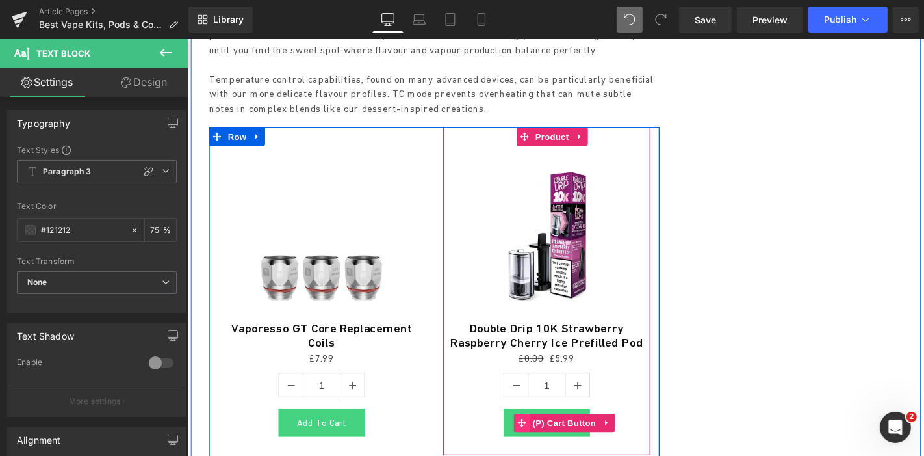
scroll to position [3287, 0]
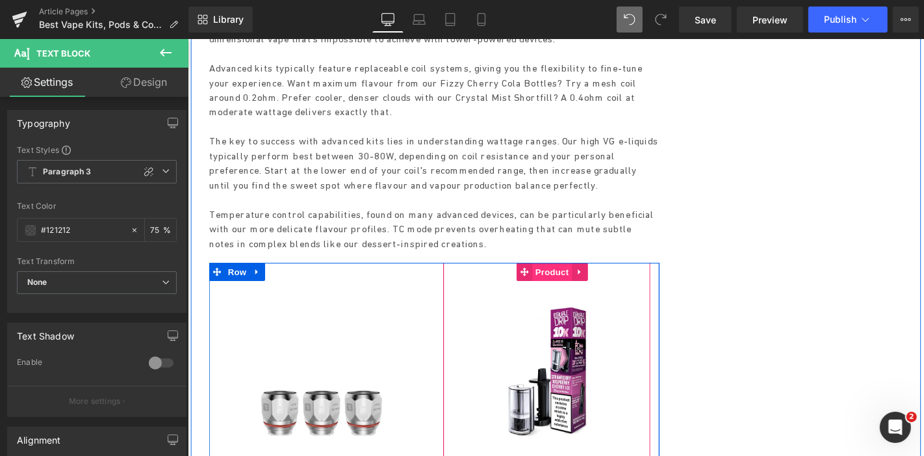
click at [567, 277] on span "Product" at bounding box center [576, 286] width 42 height 19
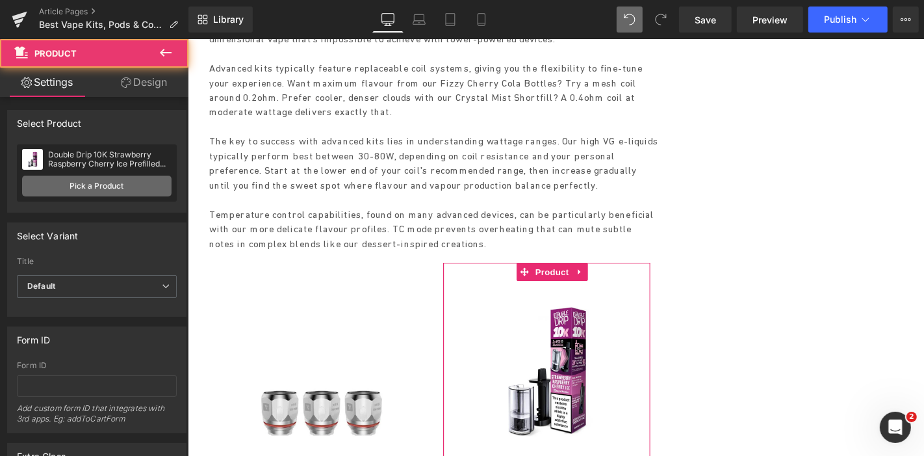
click at [127, 186] on link "Pick a Product" at bounding box center [96, 185] width 149 height 21
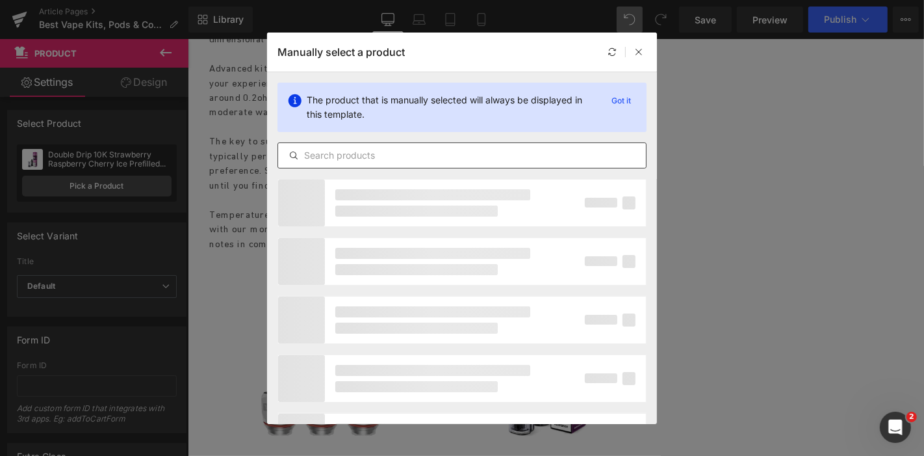
click at [350, 144] on div at bounding box center [461, 155] width 369 height 26
click at [348, 151] on input "text" at bounding box center [462, 156] width 368 height 16
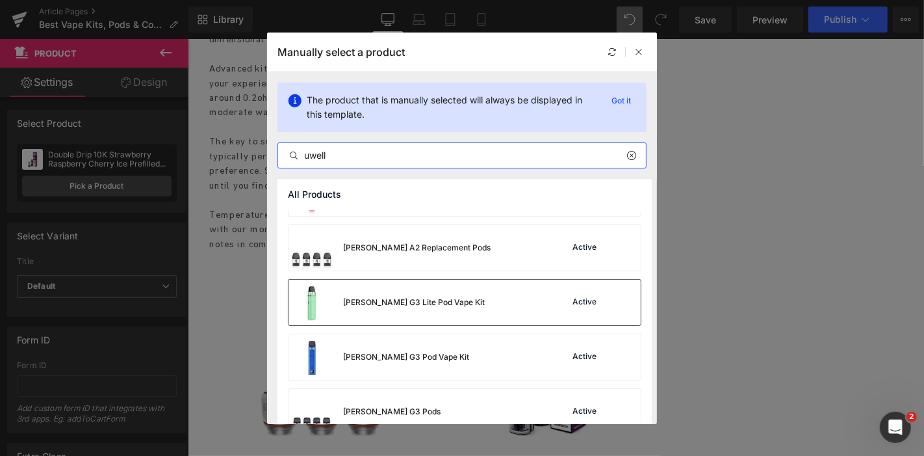
scroll to position [61, 0]
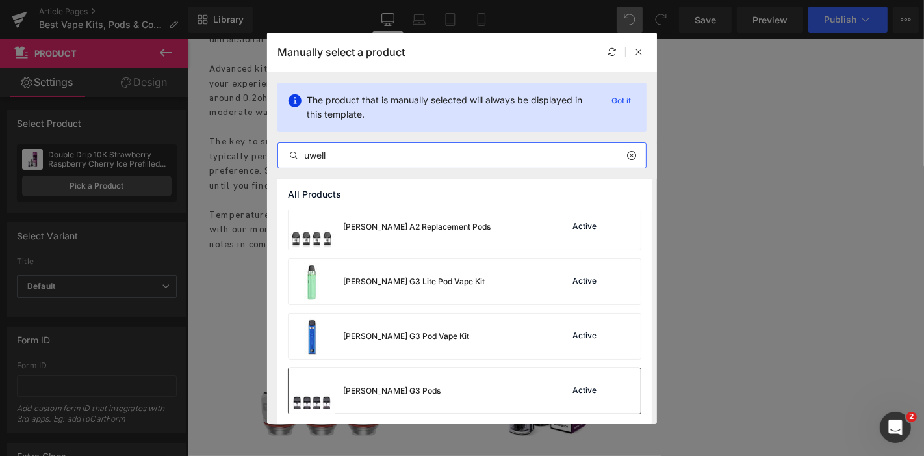
type input "uwell"
click at [417, 389] on div "Uwell Caliburn G3 Pods" at bounding box center [391, 391] width 97 height 12
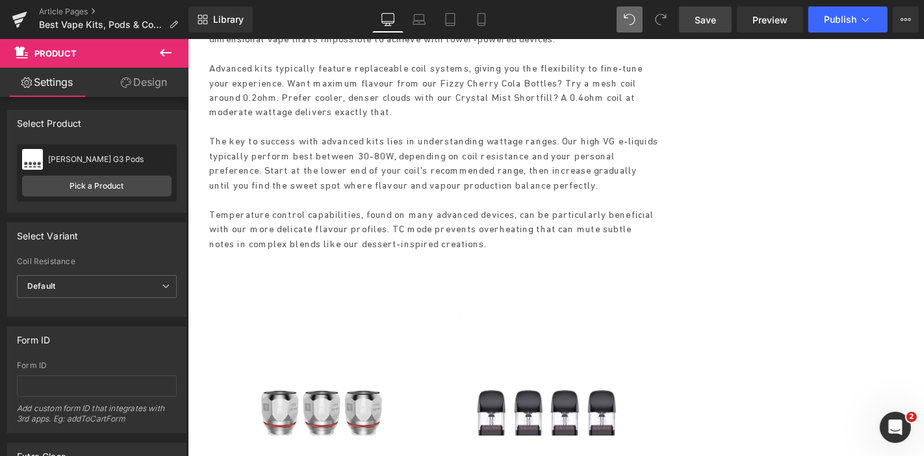
click at [702, 15] on span "Save" at bounding box center [705, 20] width 21 height 14
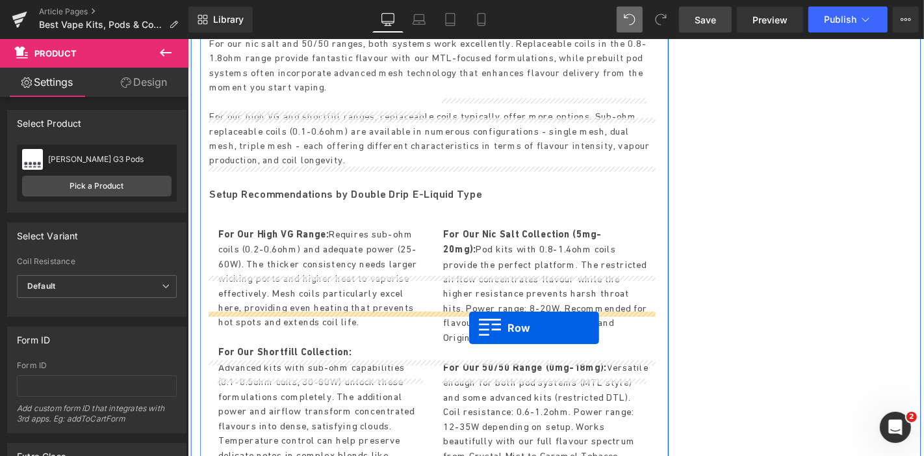
scroll to position [4232, 0]
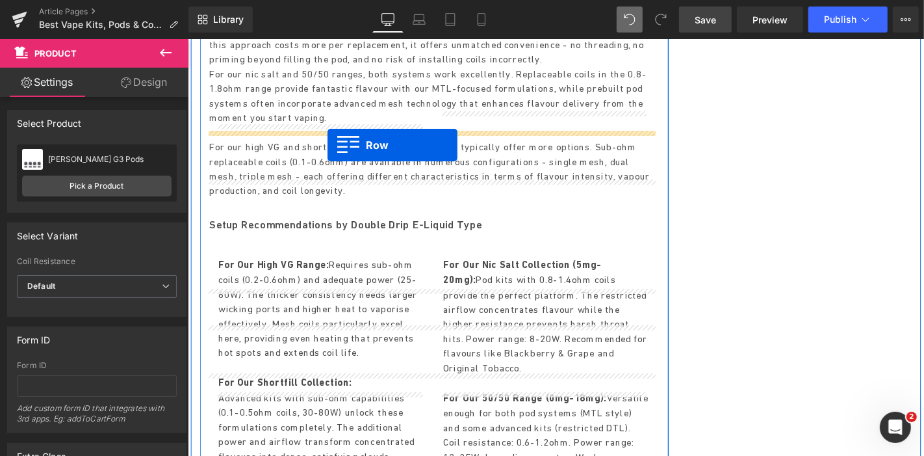
drag, startPoint x: 212, startPoint y: 101, endPoint x: 336, endPoint y: 152, distance: 133.7
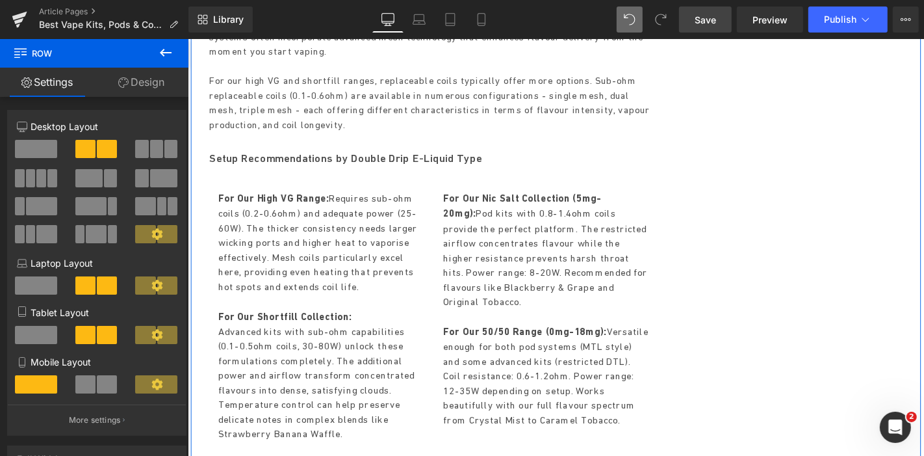
scroll to position [4271, 0]
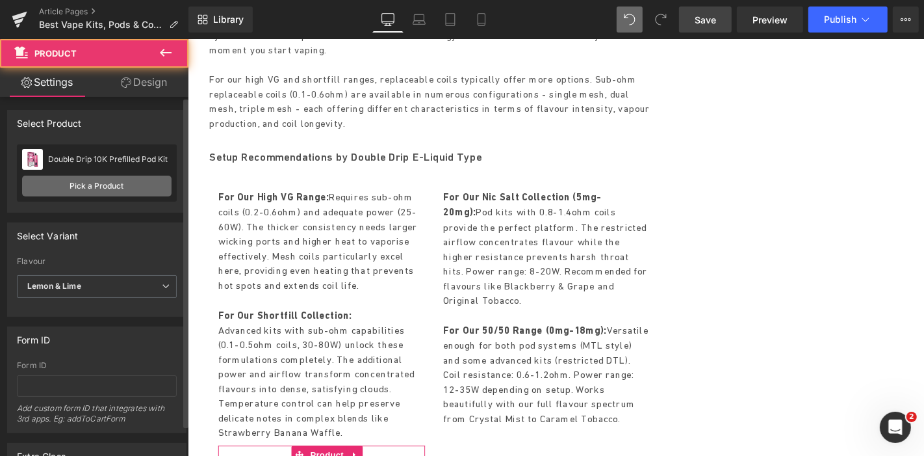
click at [99, 184] on link "Pick a Product" at bounding box center [96, 185] width 149 height 21
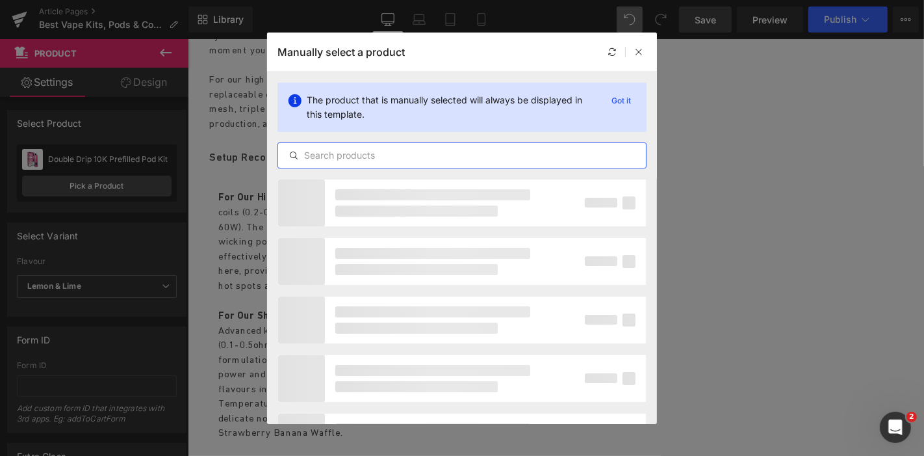
click at [350, 151] on input "text" at bounding box center [462, 156] width 368 height 16
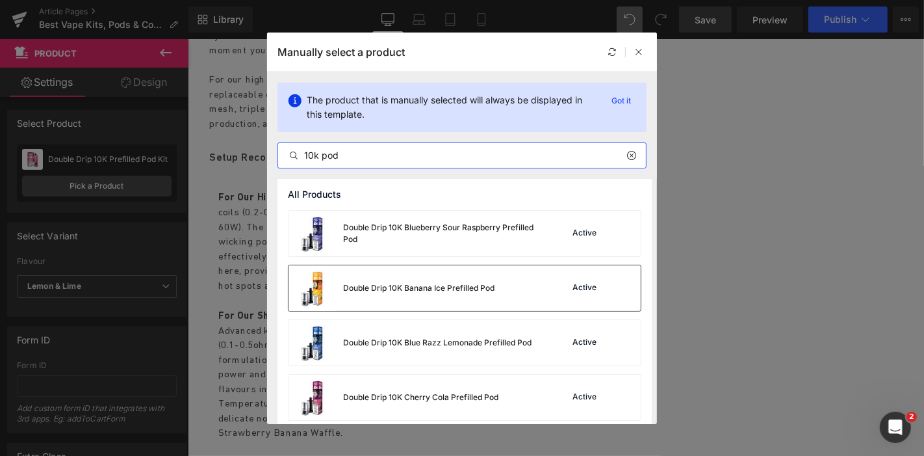
type input "10k pod"
click at [427, 283] on div "Double Drip 10K Banana Ice Prefilled Pod" at bounding box center [418, 288] width 151 height 12
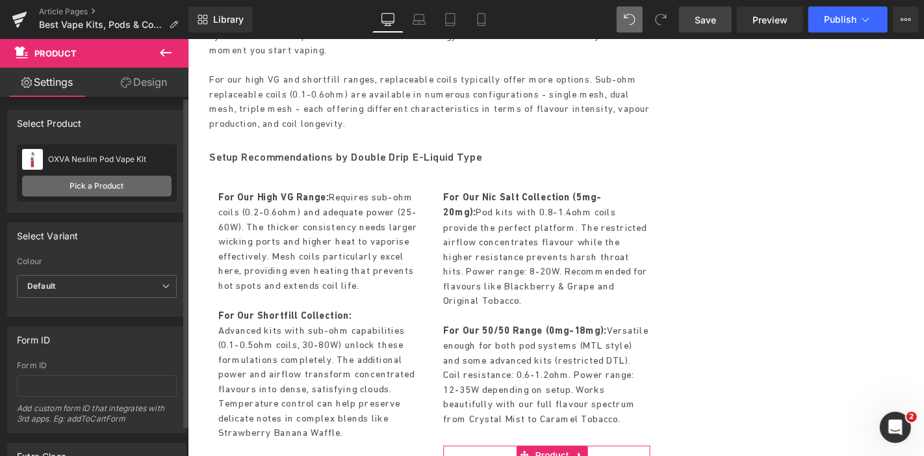
click at [105, 179] on link "Pick a Product" at bounding box center [96, 185] width 149 height 21
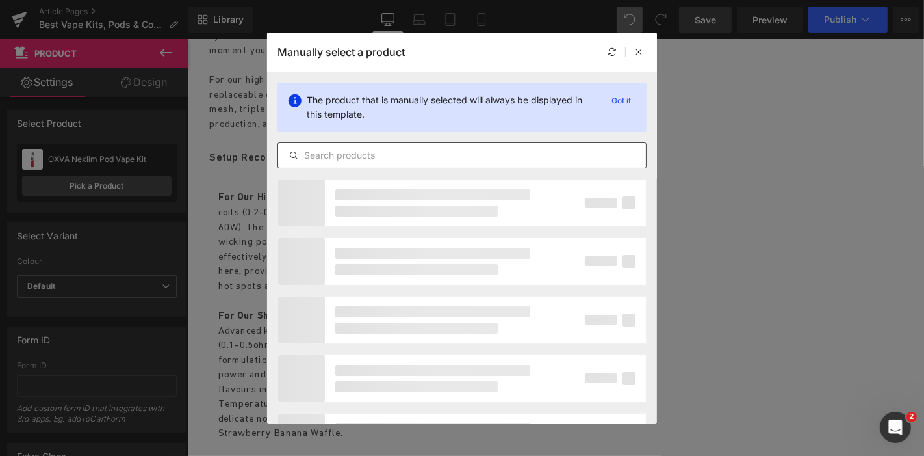
click at [385, 150] on input "text" at bounding box center [462, 156] width 368 height 16
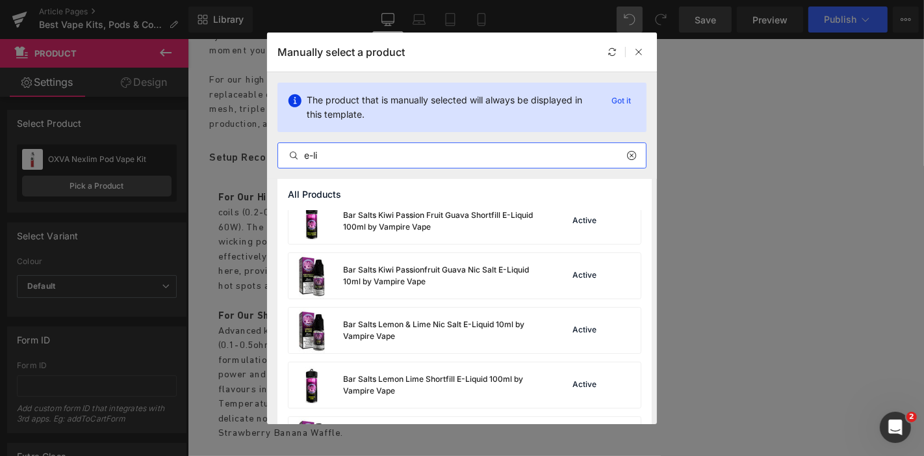
scroll to position [935, 0]
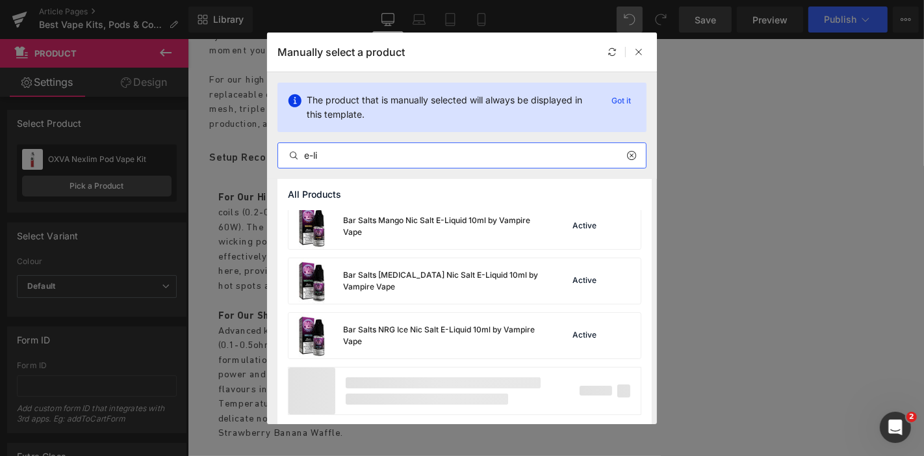
click at [341, 150] on input "e-li" at bounding box center [462, 156] width 368 height 16
click at [340, 151] on input "e-li" at bounding box center [462, 156] width 368 height 16
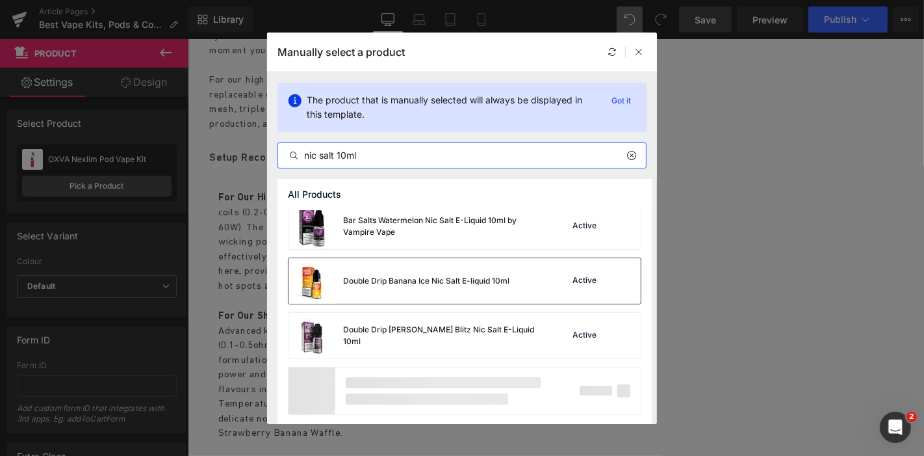
type input "nic salt 10ml"
click at [449, 275] on div "Double Drip Banana Ice Nic Salt E-liquid 10ml" at bounding box center [426, 281] width 166 height 12
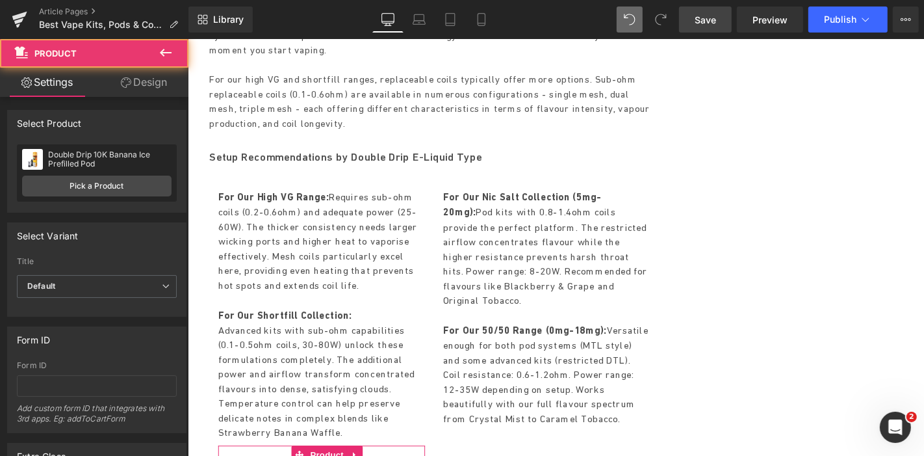
click at [120, 173] on div "Double Drip 10K Banana Ice Prefilled Pod Double Drip 10K Banana Ice Prefilled P…" at bounding box center [97, 172] width 160 height 57
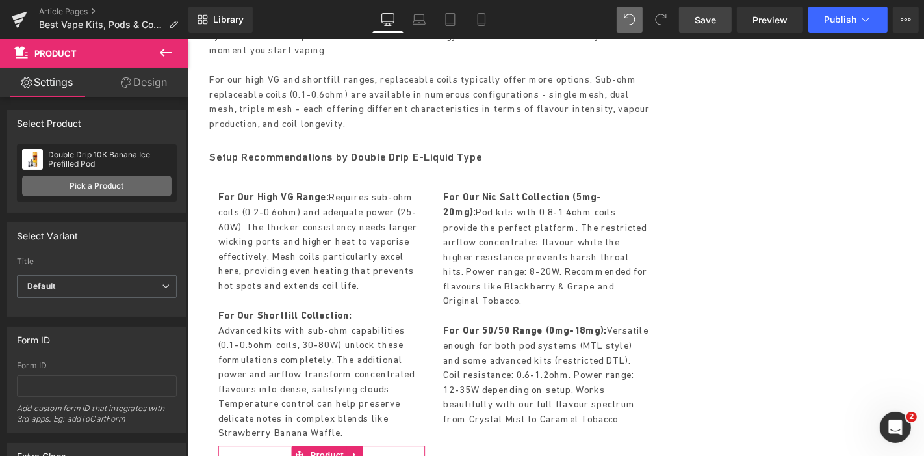
click at [110, 178] on link "Pick a Product" at bounding box center [96, 185] width 149 height 21
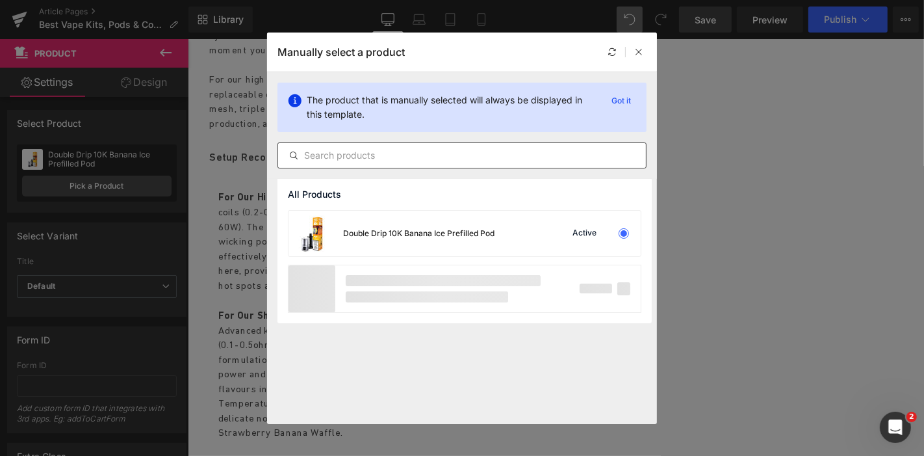
click at [374, 158] on input "text" at bounding box center [462, 156] width 368 height 16
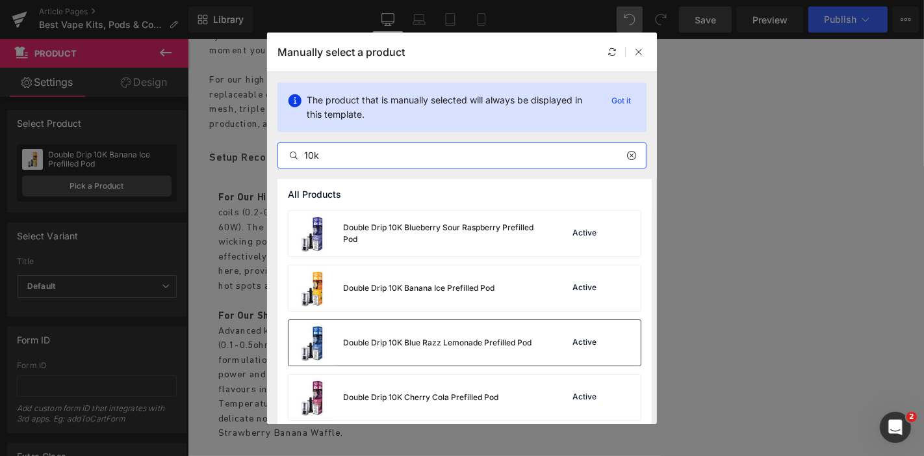
type input "10k"
click at [478, 344] on div "Double Drip 10K Blue Razz Lemonade Prefilled Pod" at bounding box center [437, 343] width 188 height 12
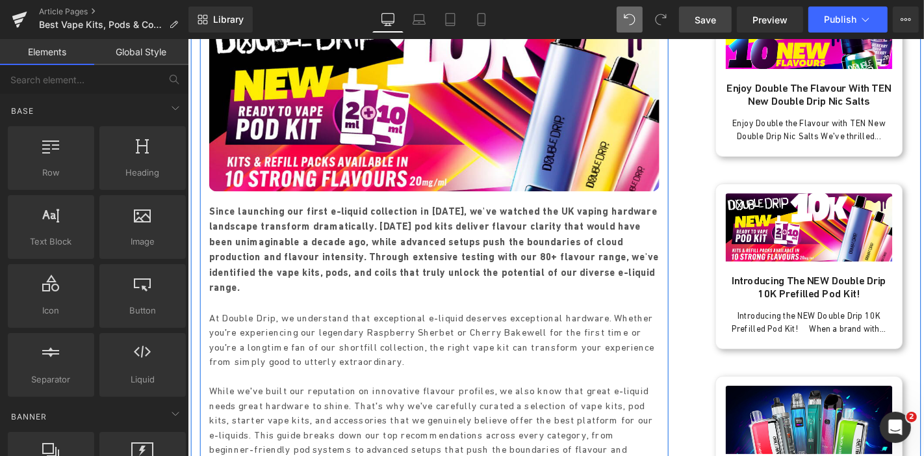
scroll to position [194, 0]
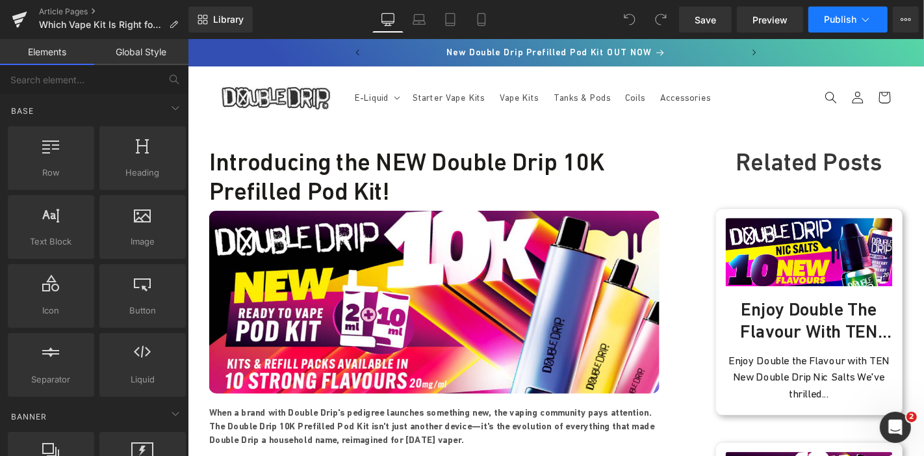
click at [830, 21] on span "Publish" at bounding box center [840, 19] width 32 height 10
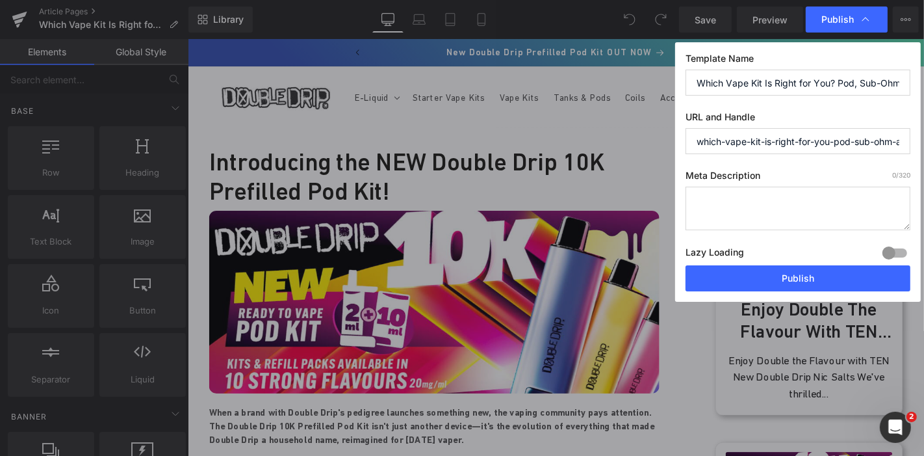
click at [785, 84] on input "Which Vape Kit Is Right for You? Pod, Sub-Ohm & Prefilled Kits Explained (UK 20…" at bounding box center [798, 83] width 225 height 26
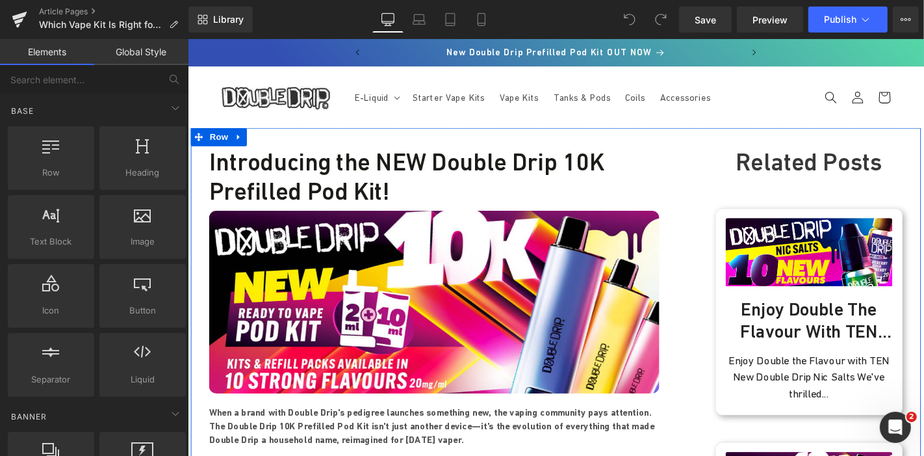
click at [379, 180] on h1 "Introducing the NEW Double Drip 10K Prefilled Pod Kit!" at bounding box center [450, 185] width 481 height 62
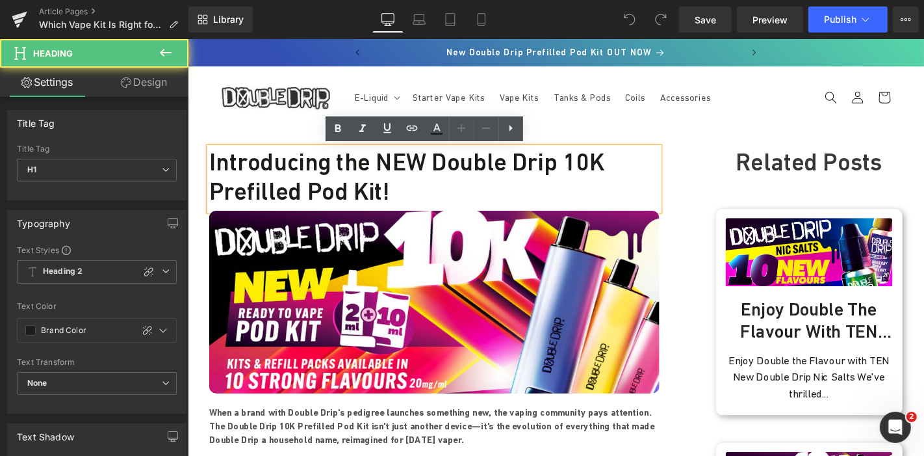
click at [341, 175] on h1 "Introducing the NEW Double Drip 10K Prefilled Pod Kit!" at bounding box center [450, 185] width 481 height 62
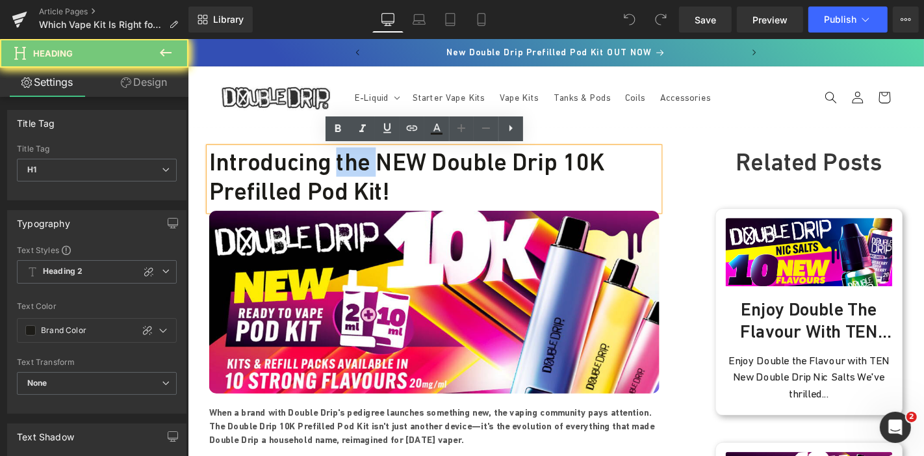
click at [341, 175] on h1 "Introducing the NEW Double Drip 10K Prefilled Pod Kit!" at bounding box center [450, 185] width 481 height 62
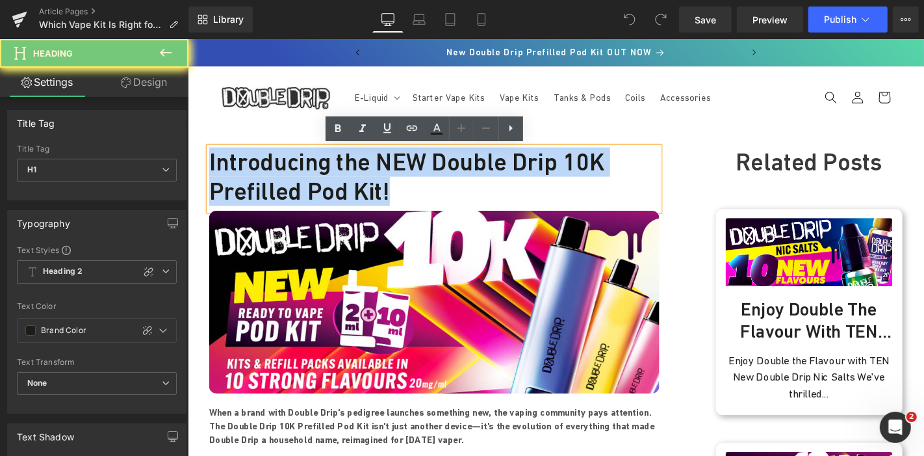
click at [341, 175] on h1 "Introducing the NEW Double Drip 10K Prefilled Pod Kit!" at bounding box center [450, 185] width 481 height 62
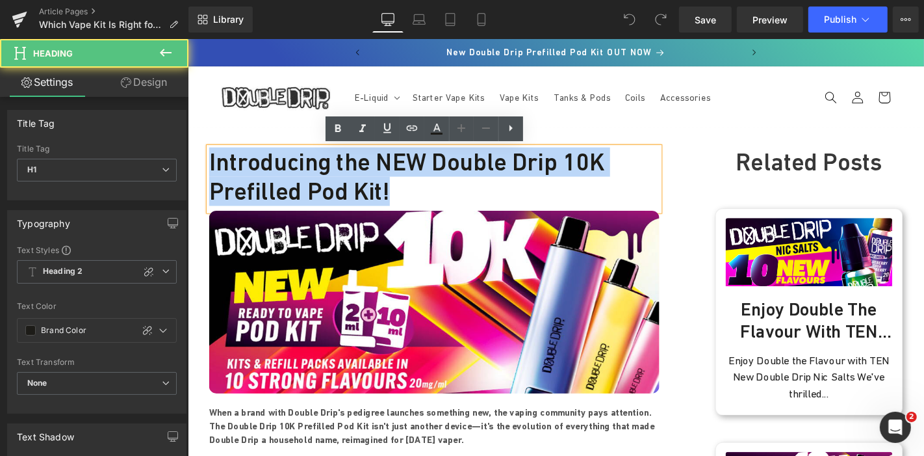
paste div
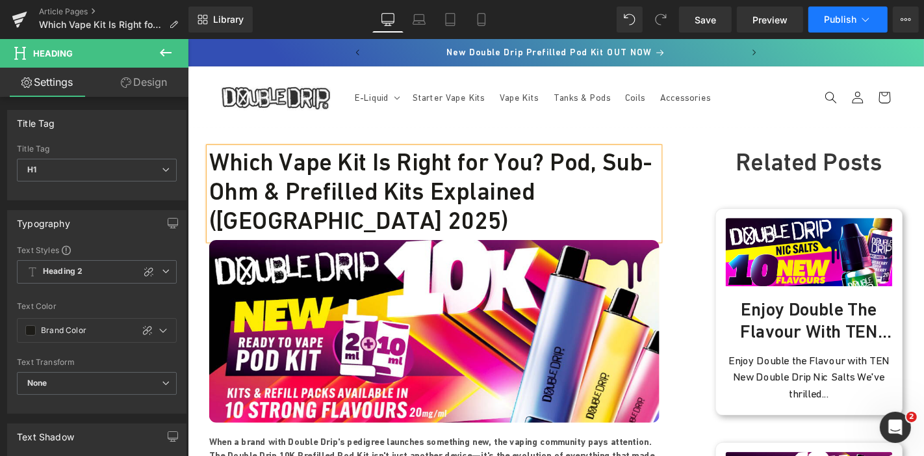
click at [829, 23] on span "Publish" at bounding box center [840, 19] width 32 height 10
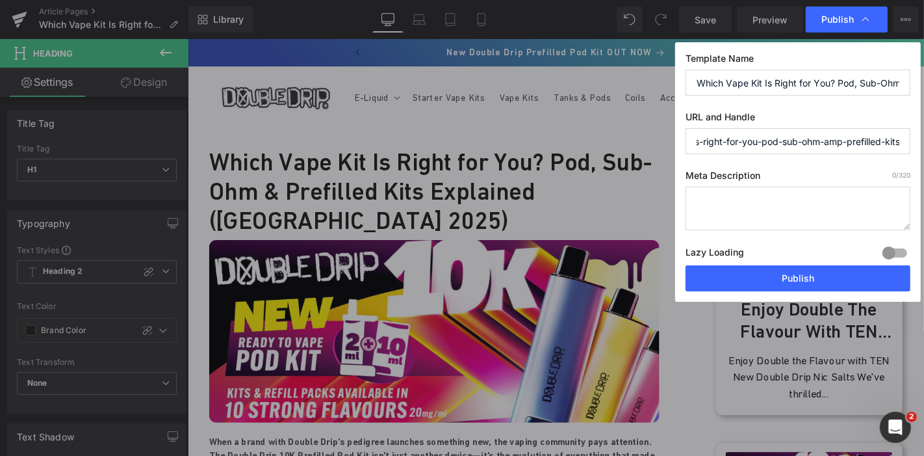
scroll to position [0, 86]
drag, startPoint x: 794, startPoint y: 141, endPoint x: 869, endPoint y: 142, distance: 74.7
click at [871, 142] on input "which-vape-kit-is-right-for-you-pod-sub-ohm-amp-prefilled-kits-explained-uk-2025" at bounding box center [798, 141] width 225 height 26
click at [835, 142] on input "which-vape-kit-is-right-for-you-pod-sub-ohm-amp-prefilled-kits-explained-uk-2025" at bounding box center [798, 141] width 225 height 26
drag, startPoint x: 830, startPoint y: 138, endPoint x: 817, endPoint y: 140, distance: 13.1
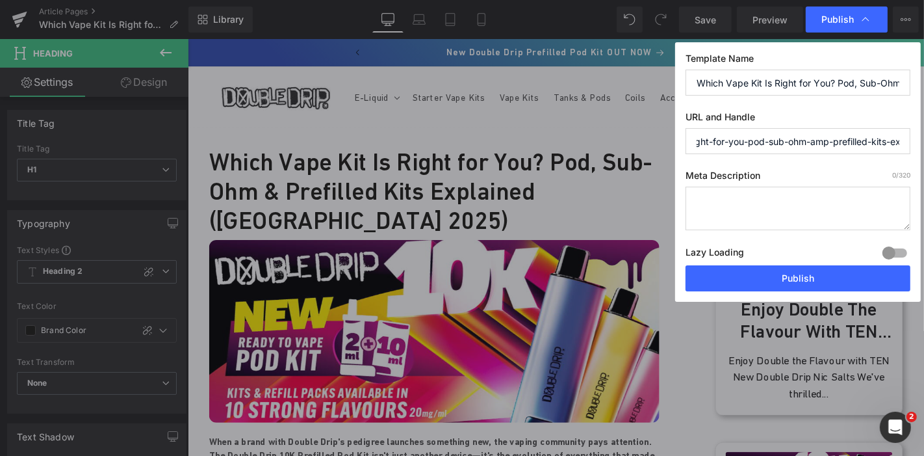
click at [817, 140] on input "which-vape-kit-is-right-for-you-pod-sub-ohm-amp-prefilled-kits-explained-uk-2025" at bounding box center [798, 141] width 225 height 26
drag, startPoint x: 873, startPoint y: 144, endPoint x: 923, endPoint y: 144, distance: 50.7
click at [923, 144] on div "Publish Template Name Which Vape Kit Is Right for You? Pod, Sub-Ohm & Prefilled…" at bounding box center [462, 228] width 924 height 456
type input "which-vape-kit-is-right-for-you-pod-sub-ohm-and-prefilled-kits-explained-uk-2025"
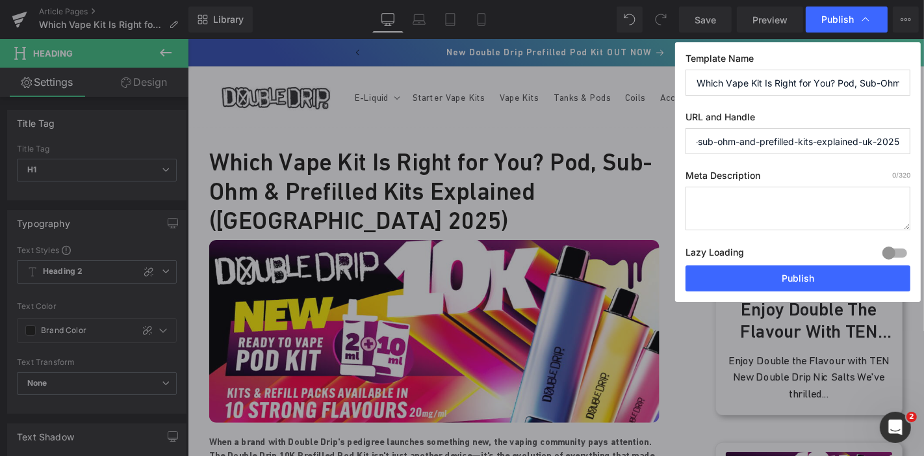
scroll to position [0, 0]
click at [824, 157] on div "Template Name Which Vape Kit Is Right for You? Pod, Sub-Ohm & Prefilled Kits Ex…" at bounding box center [798, 171] width 246 height 259
click at [757, 199] on textarea at bounding box center [798, 208] width 225 height 44
paste textarea "Confused by vape kits? This complete UK 2025 guide explains the different types…"
type textarea "Confused by vape kits? This complete UK 2025 guide explains the different types…"
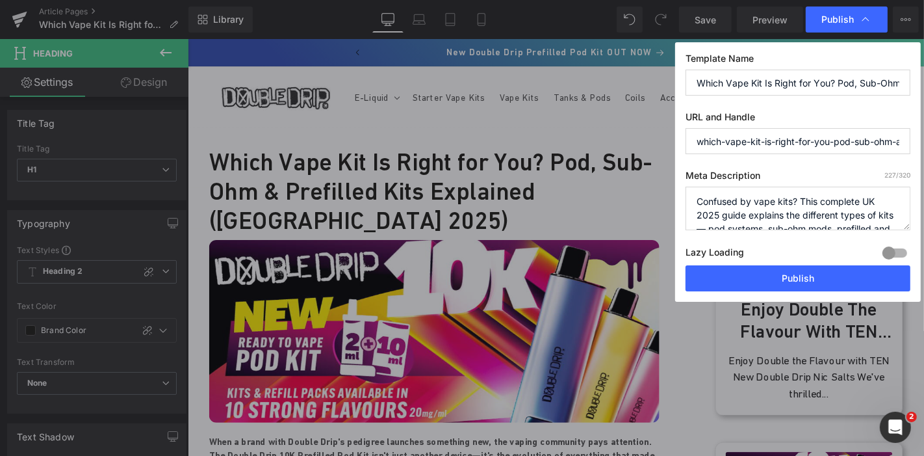
scroll to position [54, 0]
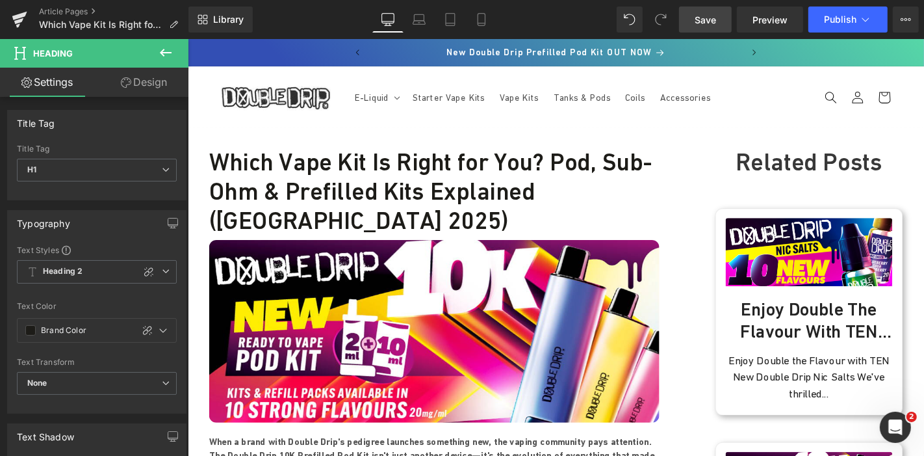
click at [713, 21] on span "Save" at bounding box center [705, 20] width 21 height 14
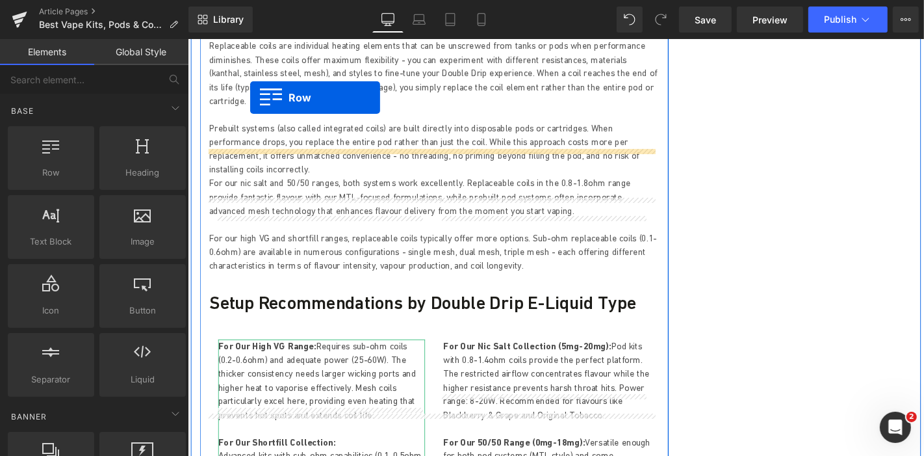
scroll to position [3832, 0]
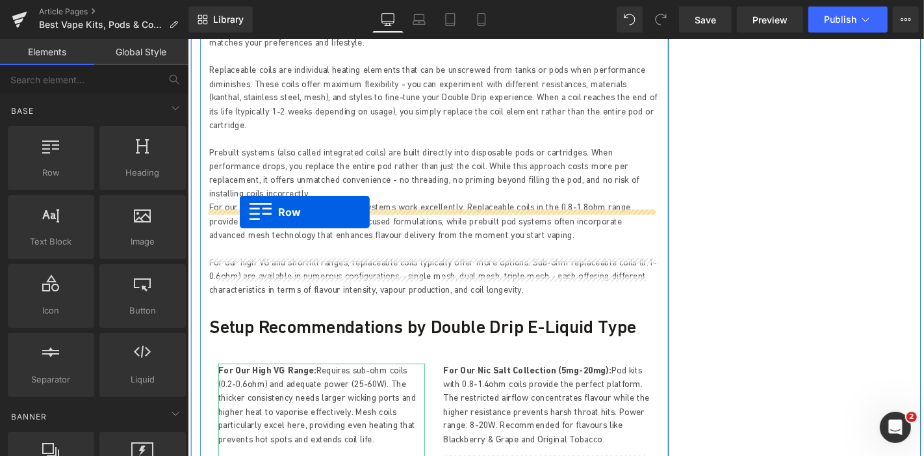
drag, startPoint x: 215, startPoint y: 359, endPoint x: 242, endPoint y: 223, distance: 138.5
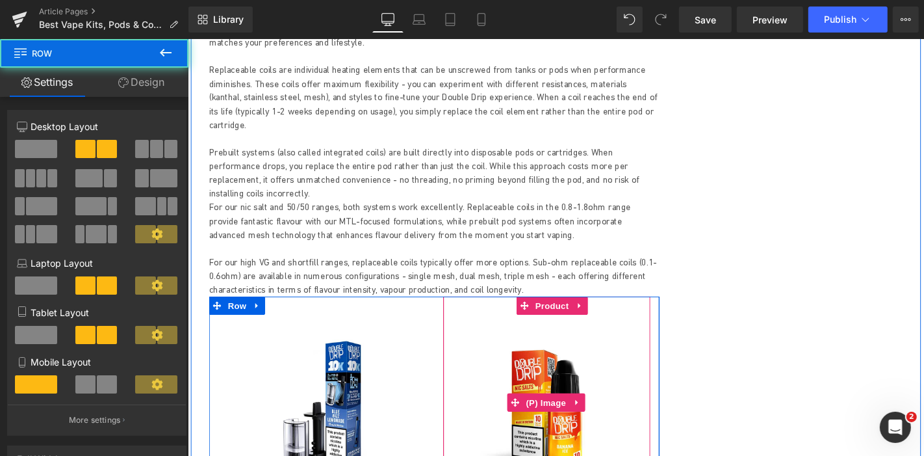
scroll to position [4121, 0]
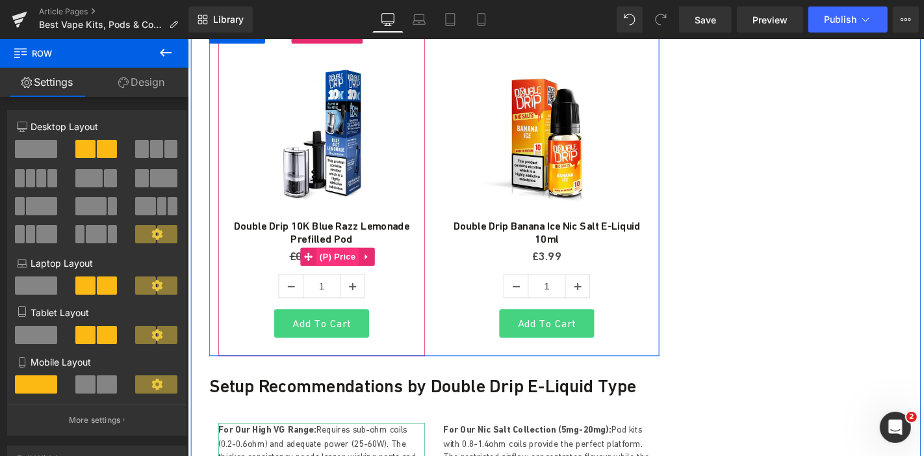
click at [331, 261] on span "(P) Price" at bounding box center [347, 270] width 45 height 19
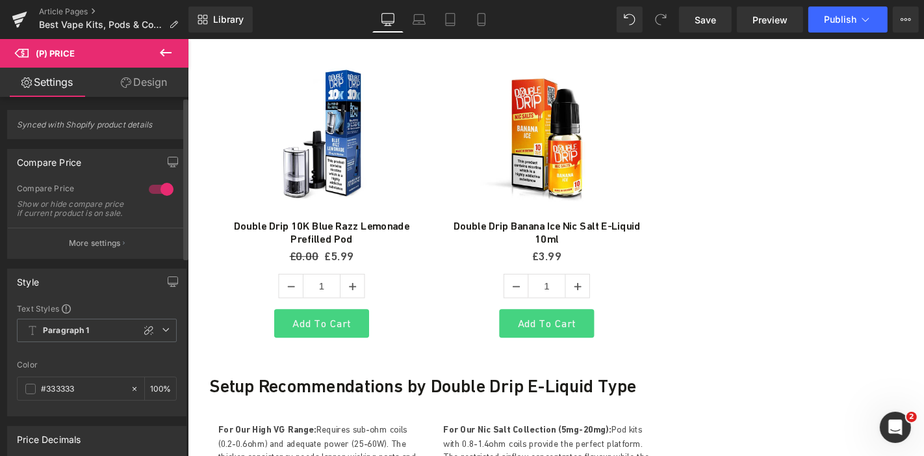
click at [161, 189] on div at bounding box center [161, 189] width 31 height 21
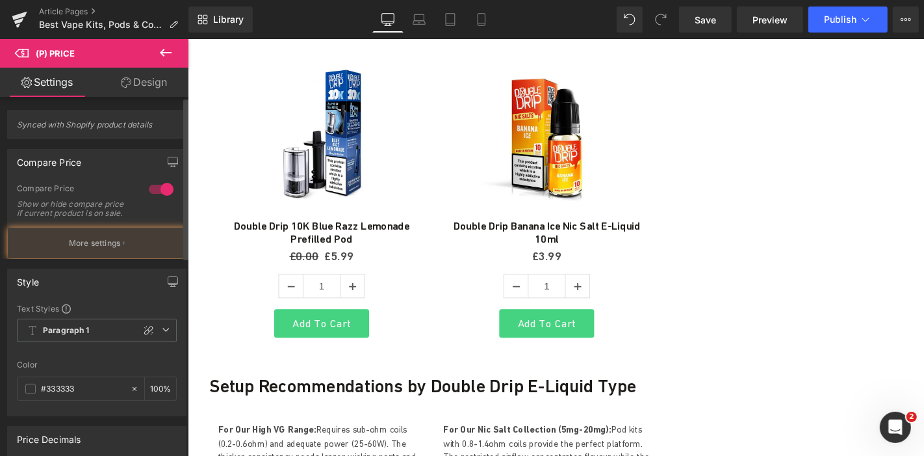
click at [161, 189] on div at bounding box center [161, 189] width 31 height 21
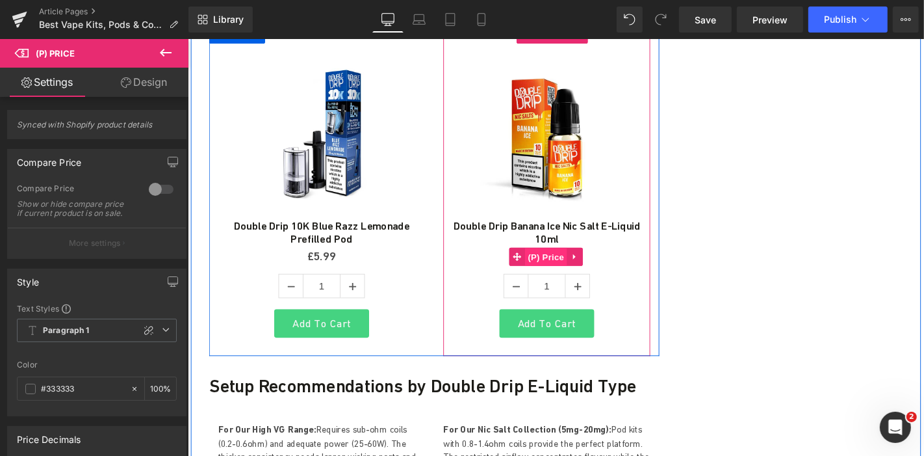
click at [558, 262] on span "(P) Price" at bounding box center [569, 271] width 45 height 19
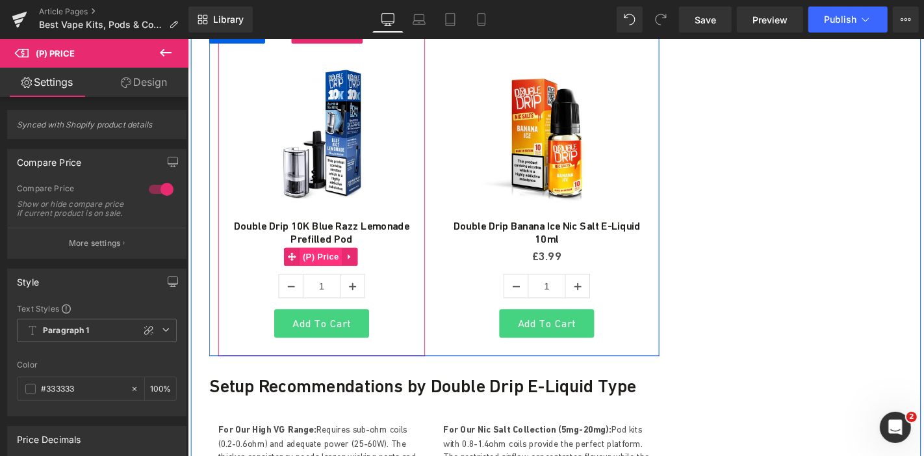
click at [324, 261] on span "(P) Price" at bounding box center [329, 270] width 45 height 19
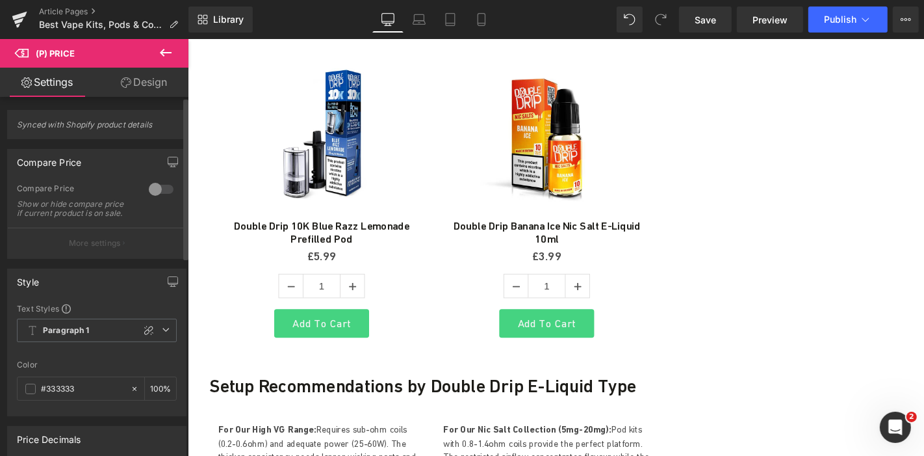
click at [146, 214] on div "Compare Price Show or hide compare price if current product is on sale." at bounding box center [97, 205] width 160 height 44
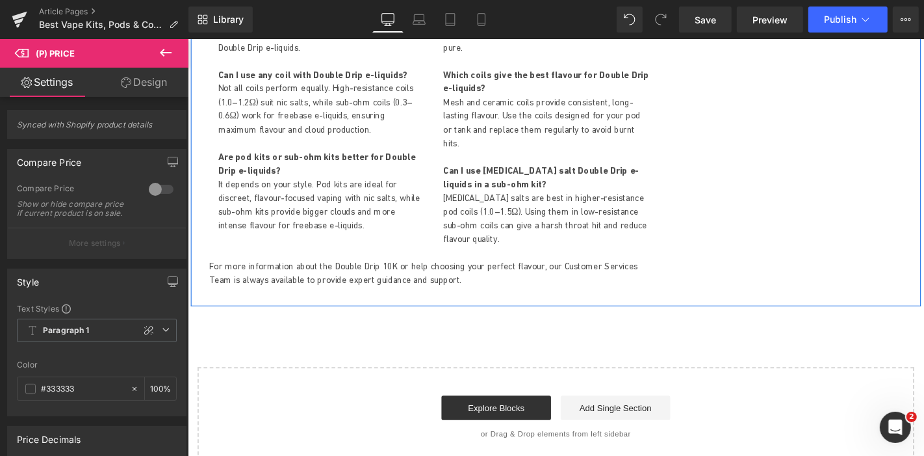
scroll to position [5204, 0]
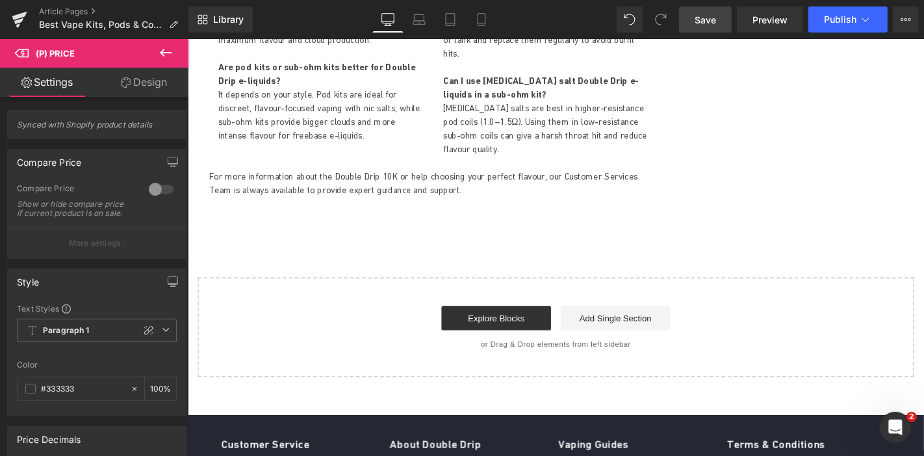
click at [701, 16] on span "Save" at bounding box center [705, 20] width 21 height 14
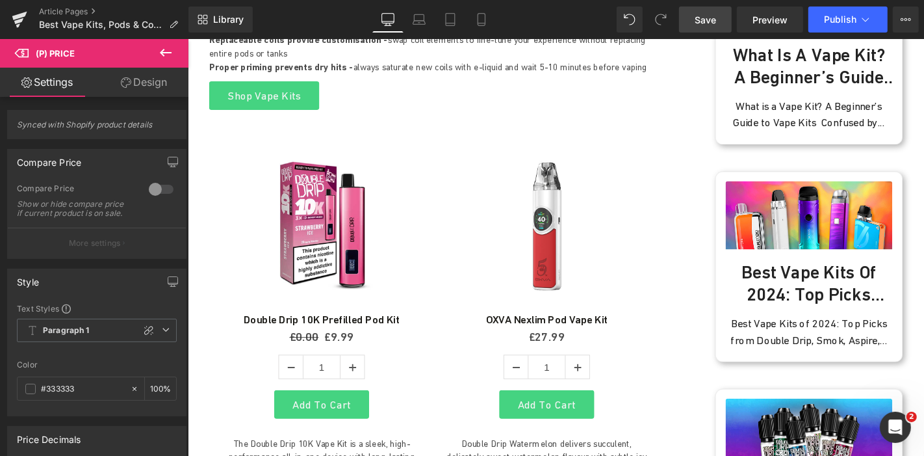
scroll to position [0, 0]
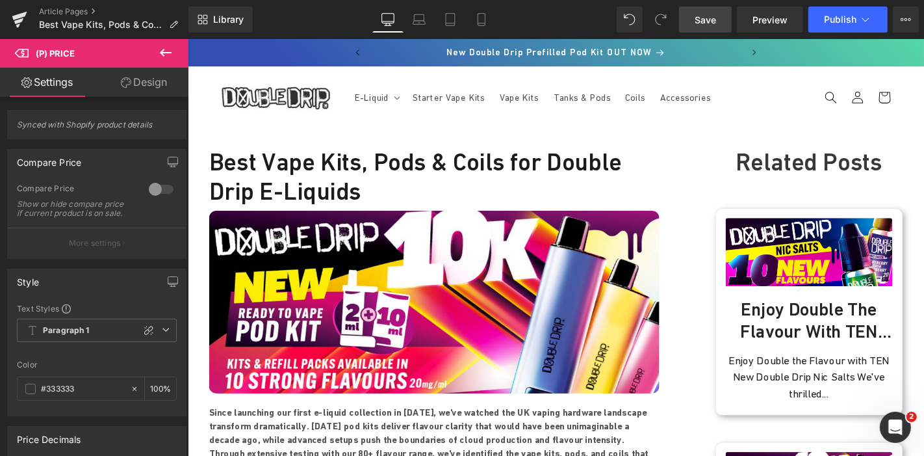
click at [699, 21] on span "Save" at bounding box center [705, 20] width 21 height 14
click at [698, 23] on span "Save" at bounding box center [705, 20] width 21 height 14
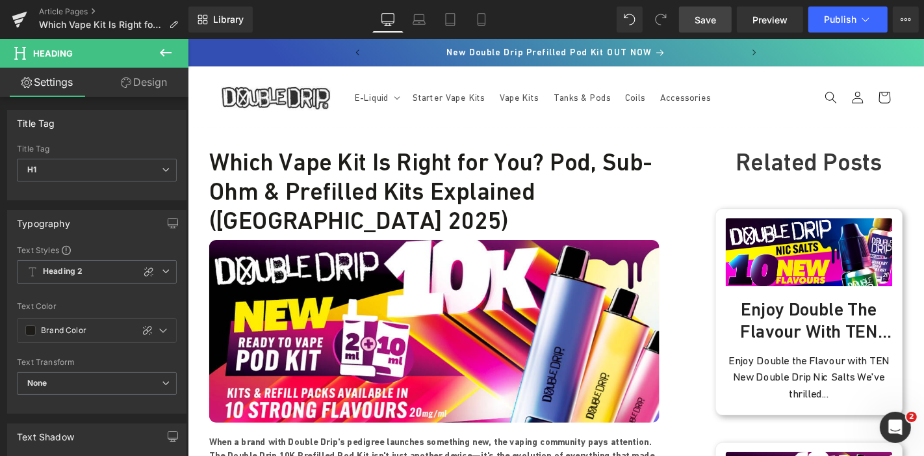
click at [701, 18] on span "Save" at bounding box center [705, 20] width 21 height 14
click at [694, 23] on link "Save" at bounding box center [705, 19] width 53 height 26
